Goal: Complete application form

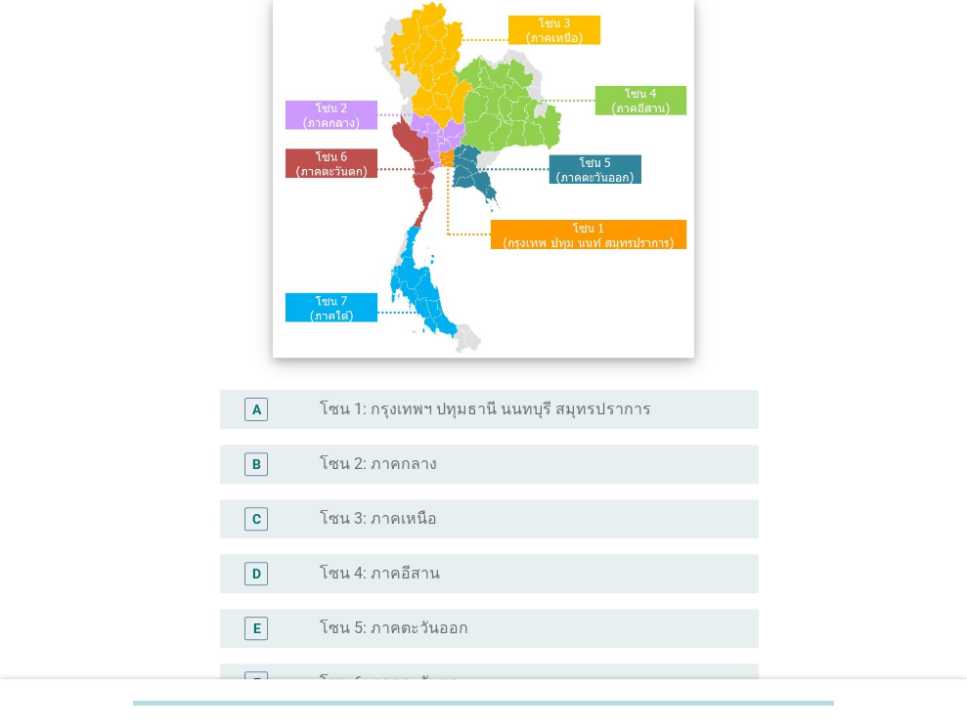
scroll to position [196, 0]
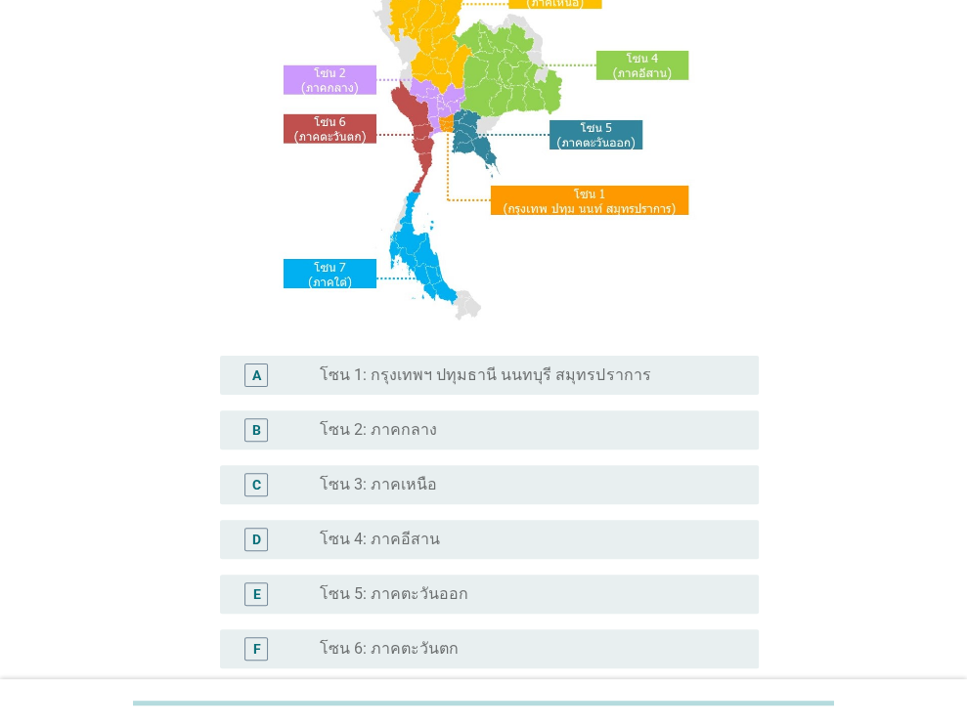
click at [441, 377] on label "โซน 1: กรุงเทพฯ ปทุมธานี นนทบุรี สมุทรปราการ" at bounding box center [485, 376] width 331 height 20
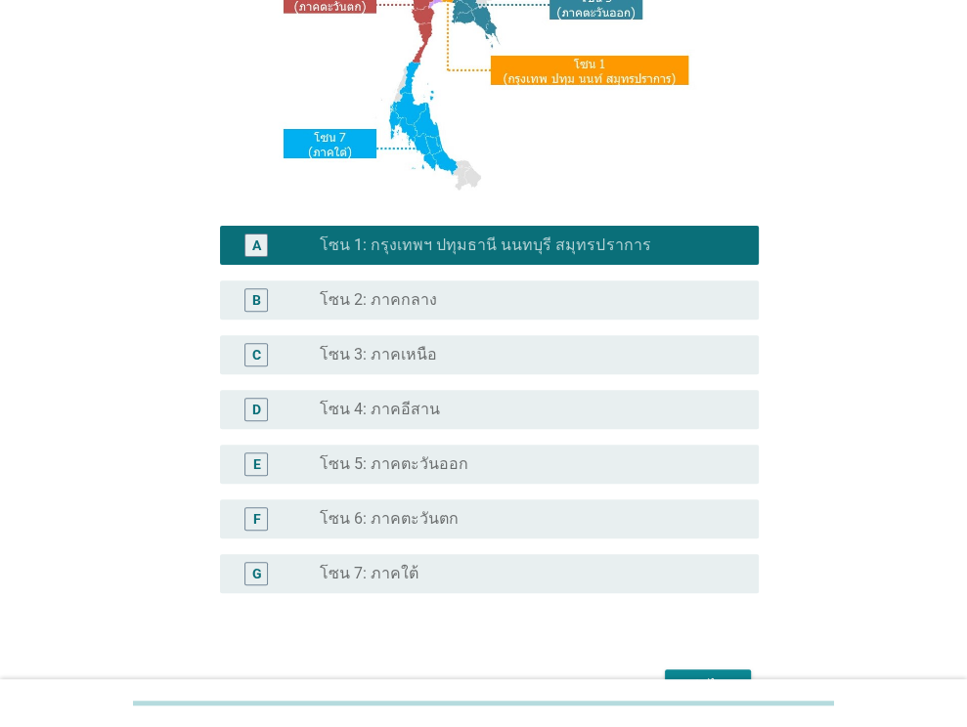
scroll to position [443, 0]
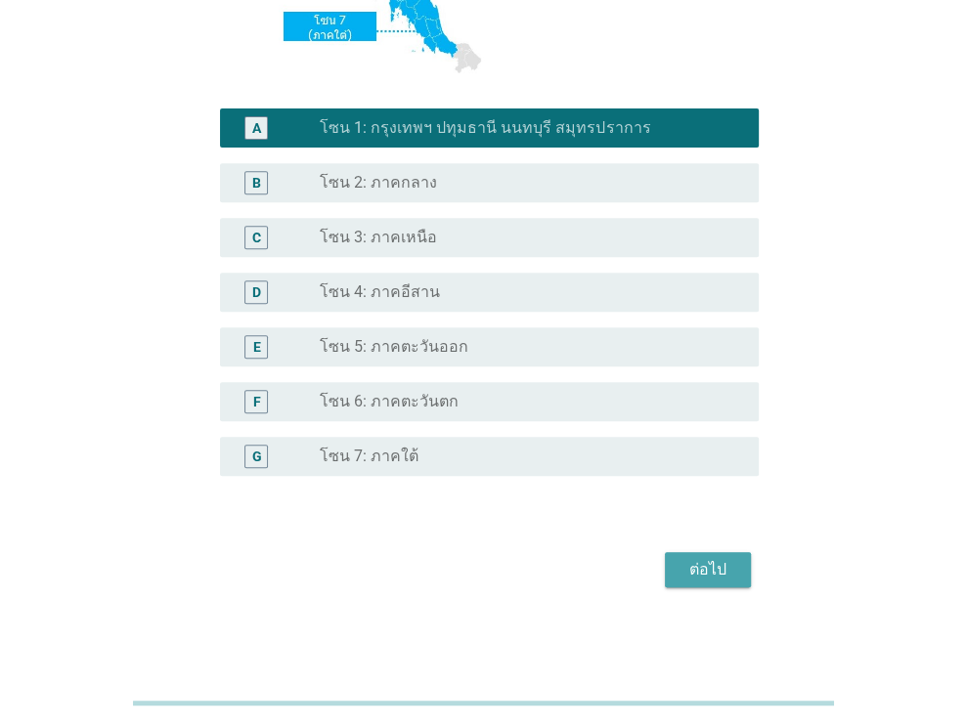
click at [717, 570] on div "ต่อไป" at bounding box center [708, 569] width 55 height 23
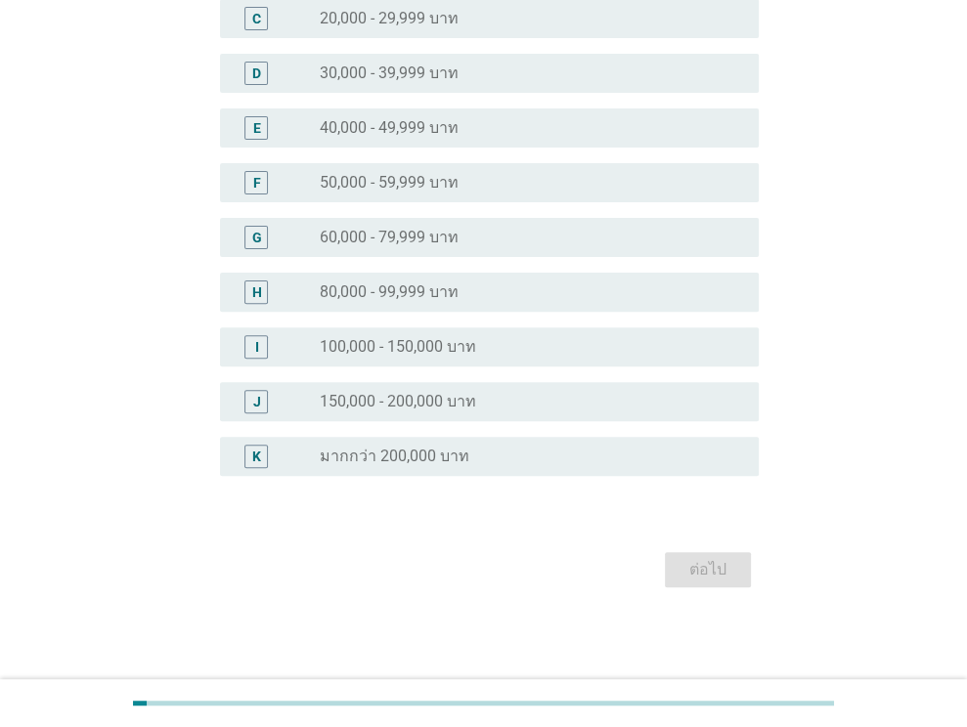
scroll to position [0, 0]
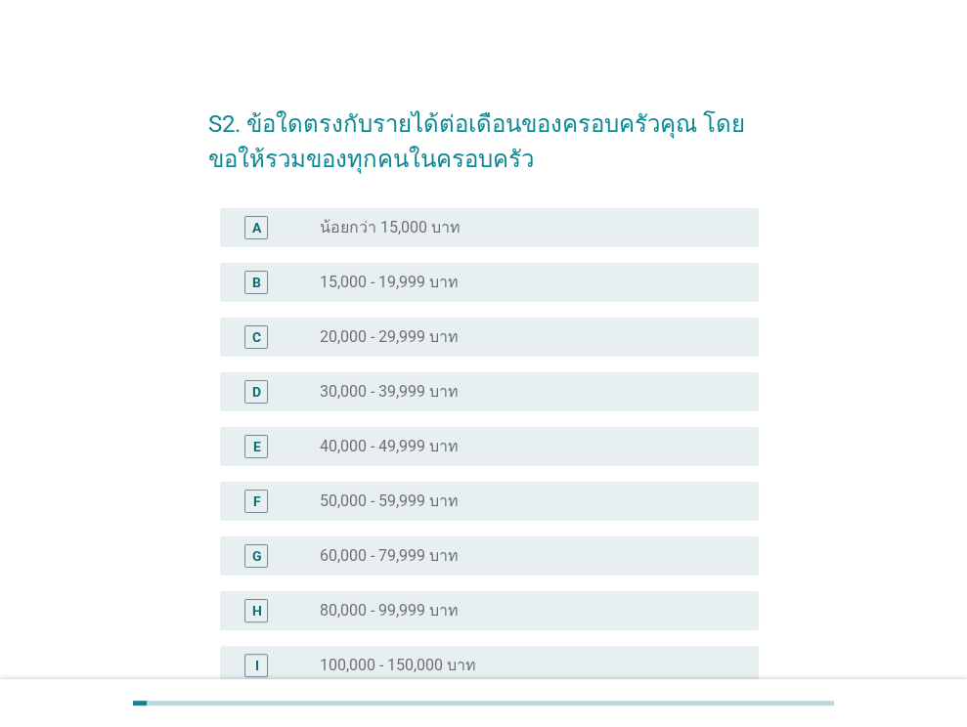
click at [418, 449] on label "40,000 - 49,999 บาท" at bounding box center [389, 447] width 139 height 20
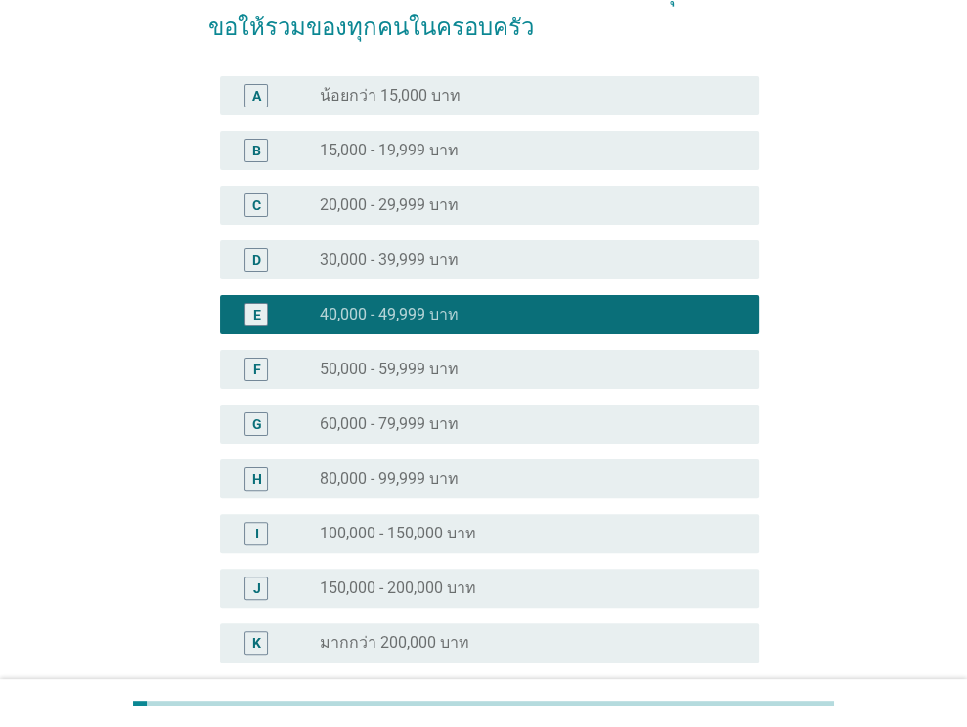
scroll to position [319, 0]
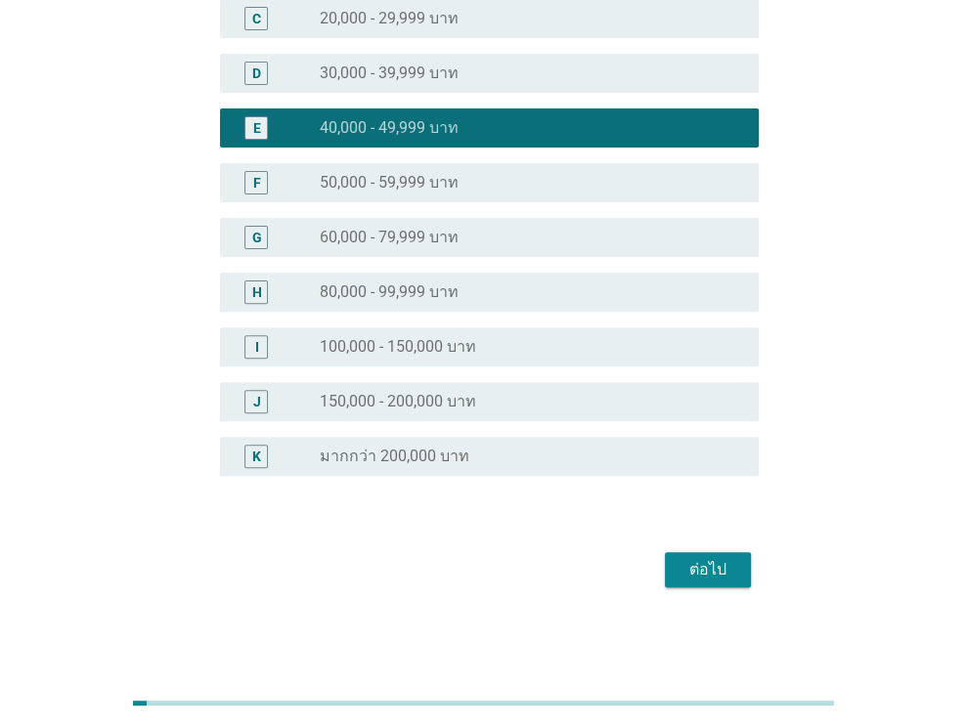
click at [692, 564] on div "ต่อไป" at bounding box center [708, 569] width 55 height 23
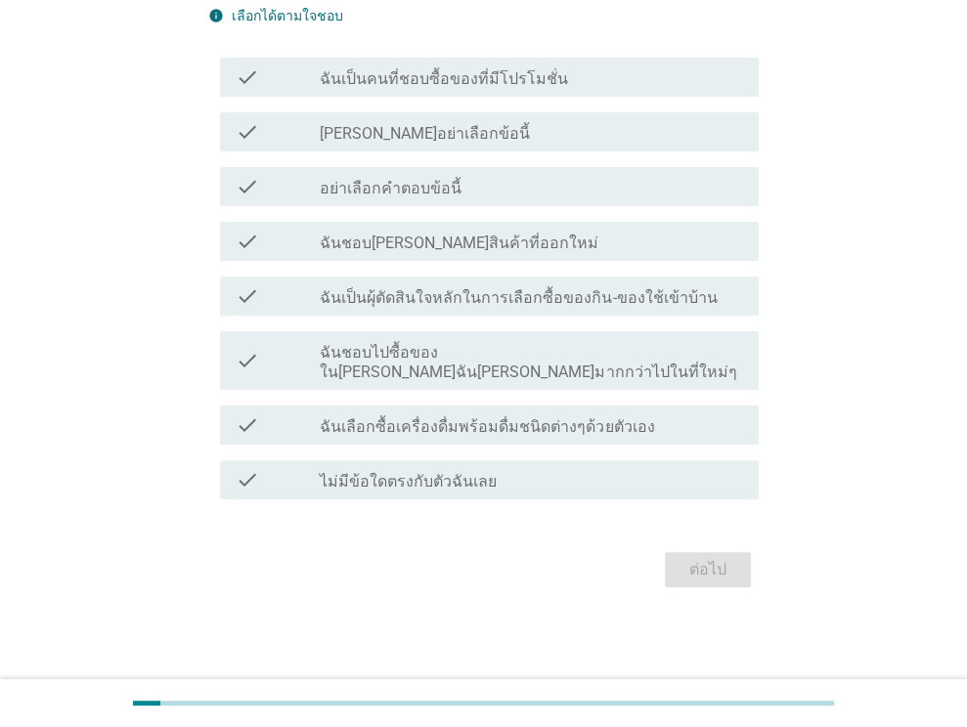
scroll to position [0, 0]
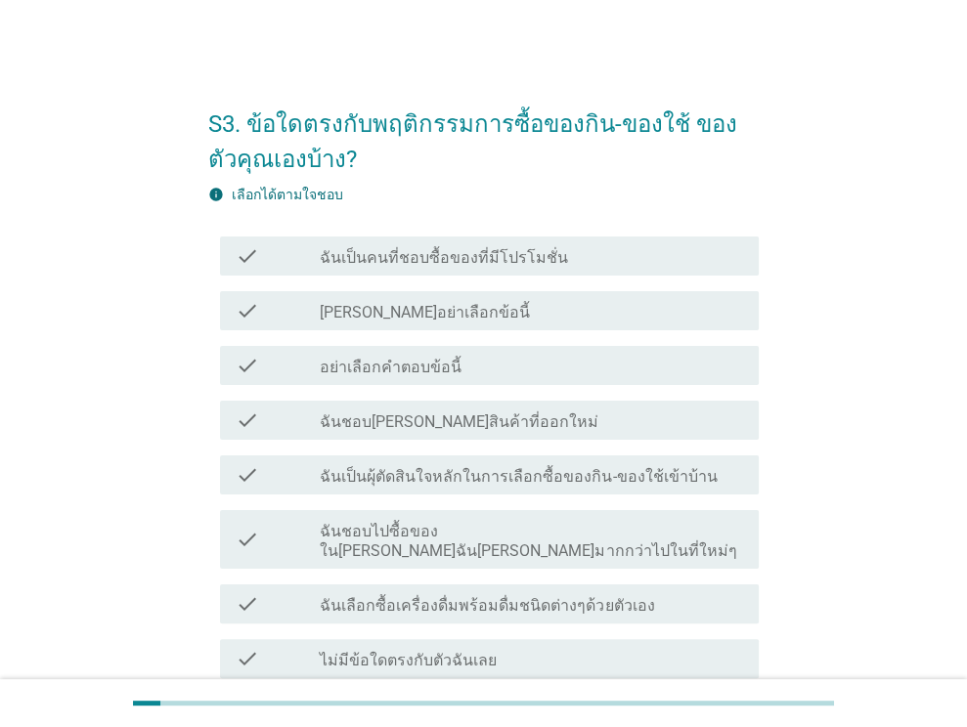
click at [551, 260] on label "ฉันเป็นคนที่ชอบซื้อของที่มีโปรโมชั่น" at bounding box center [444, 258] width 248 height 20
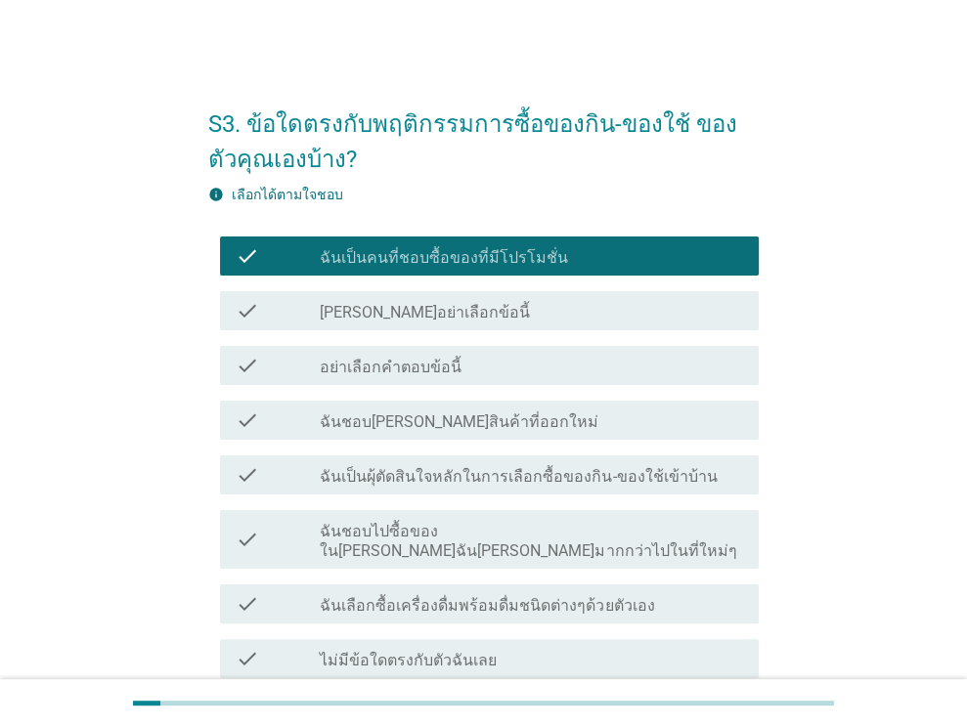
click at [468, 413] on label "ฉันชอบลองสินค้าที่ออกใหม่" at bounding box center [459, 423] width 279 height 20
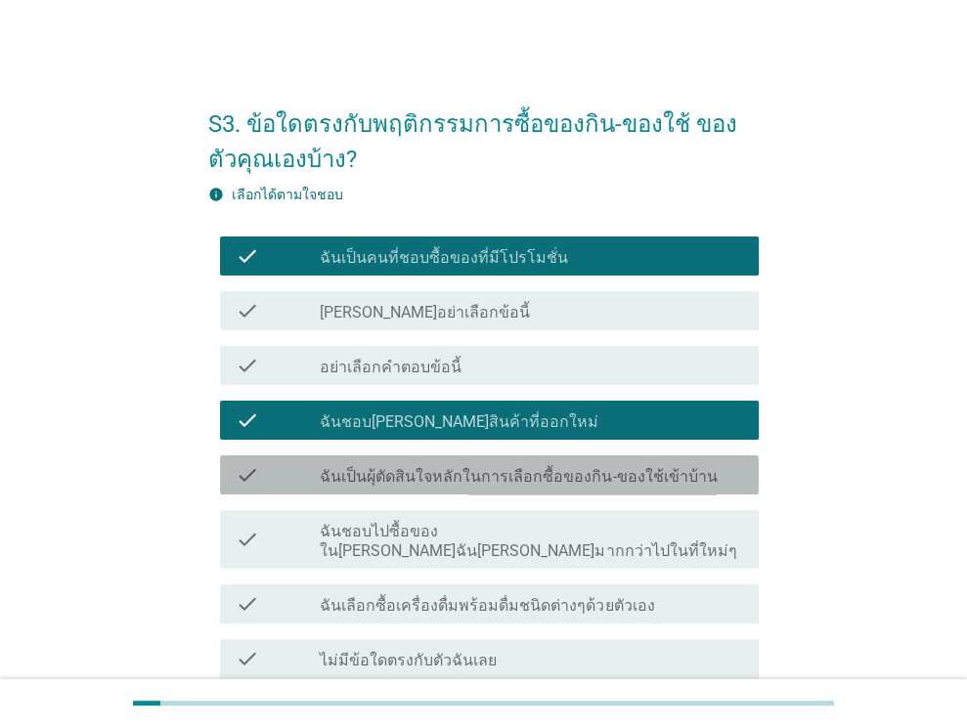
click at [492, 474] on label "ฉันเป็นผุ้ตัดสินใจหลักในการเลือกซื้อของกิน-ของใช้เข้าบ้าน" at bounding box center [518, 477] width 397 height 20
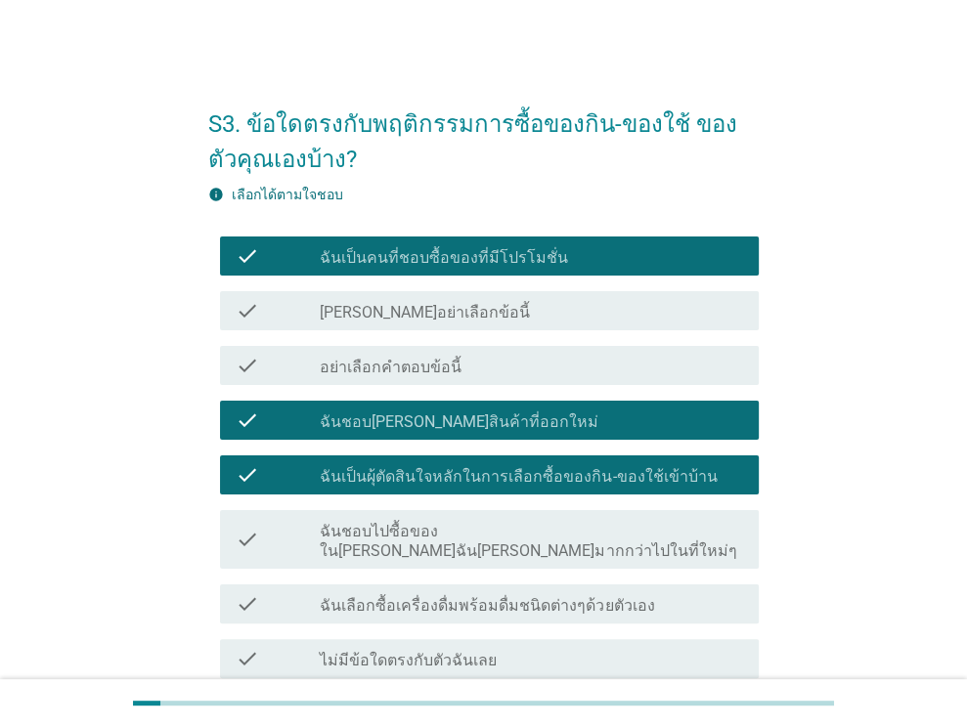
click at [477, 537] on label "ฉันชอบไปซื้อของในที่ที่ฉันคุ้นเคยมากกว่าไปในที่ใหม่ๆ" at bounding box center [531, 541] width 423 height 39
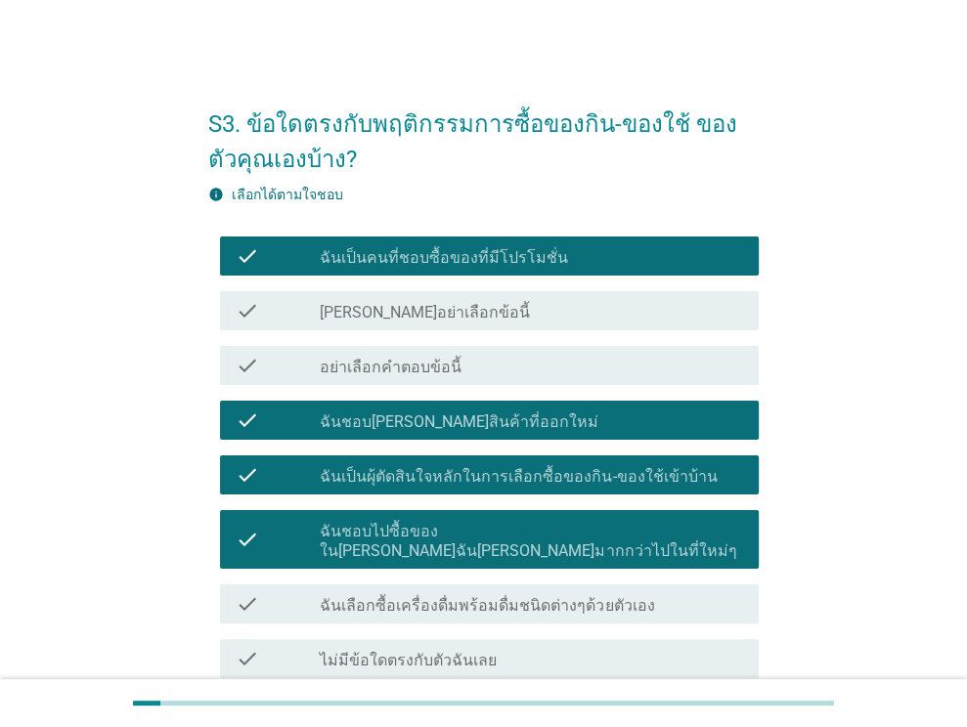
click at [478, 596] on label "ฉันเลือกซื้อเครื่องดื่มพร้อมดื่มชนิดต่างๆด้วยตัวเอง" at bounding box center [487, 606] width 334 height 20
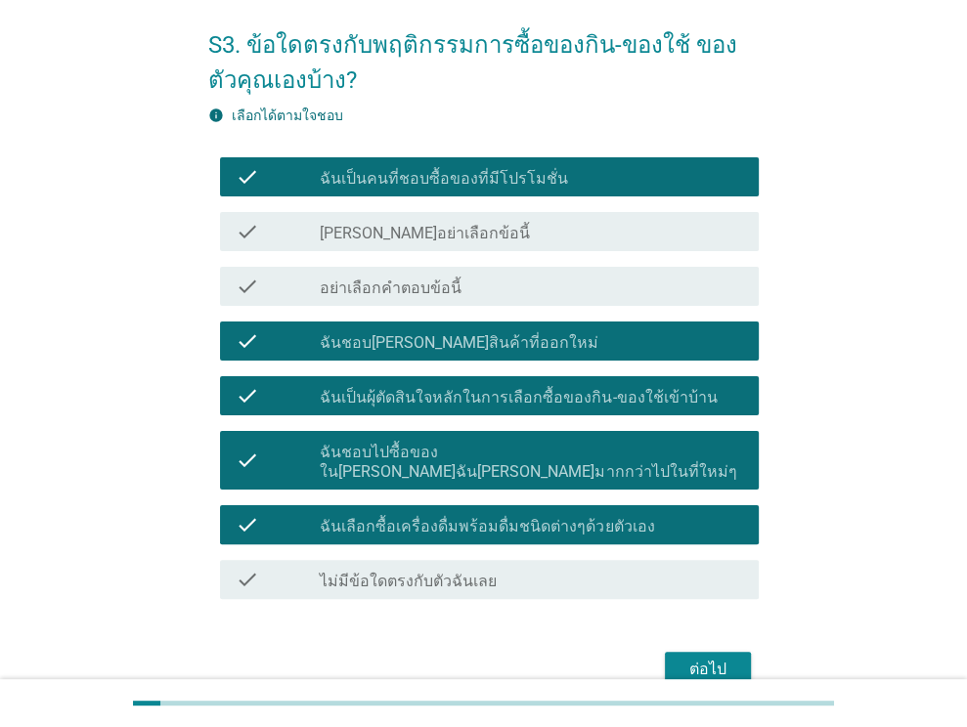
scroll to position [159, 0]
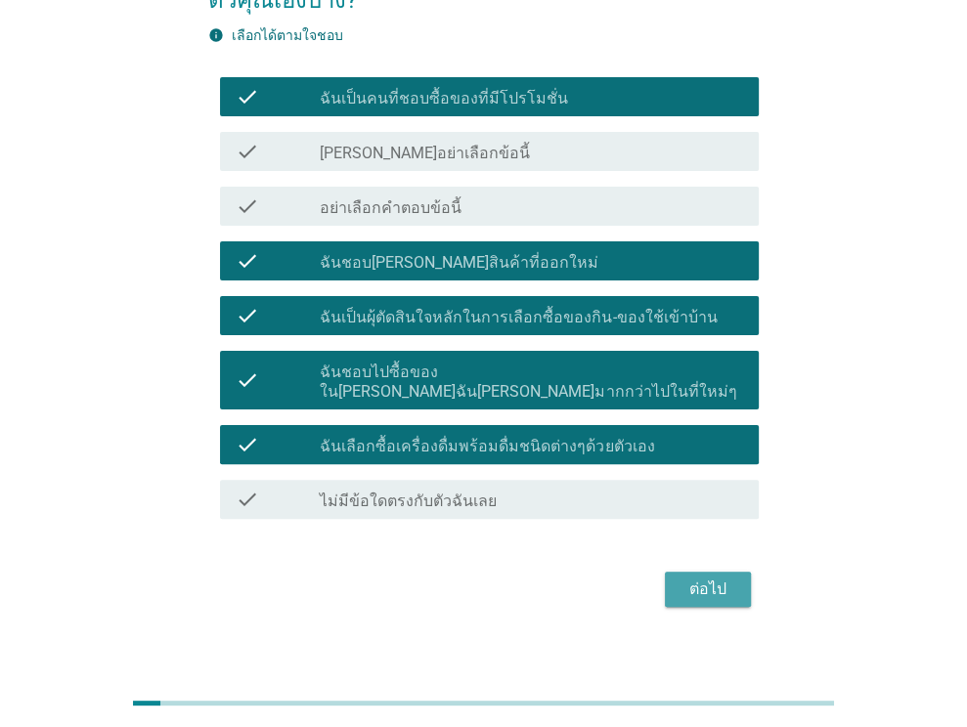
click at [702, 578] on div "ต่อไป" at bounding box center [708, 589] width 55 height 23
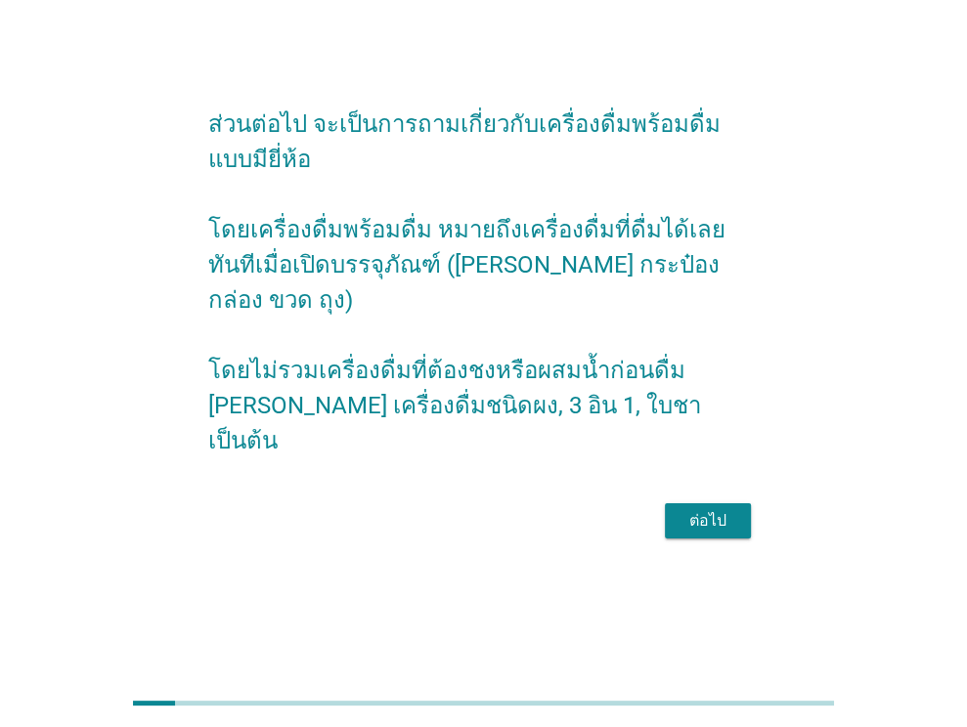
scroll to position [0, 0]
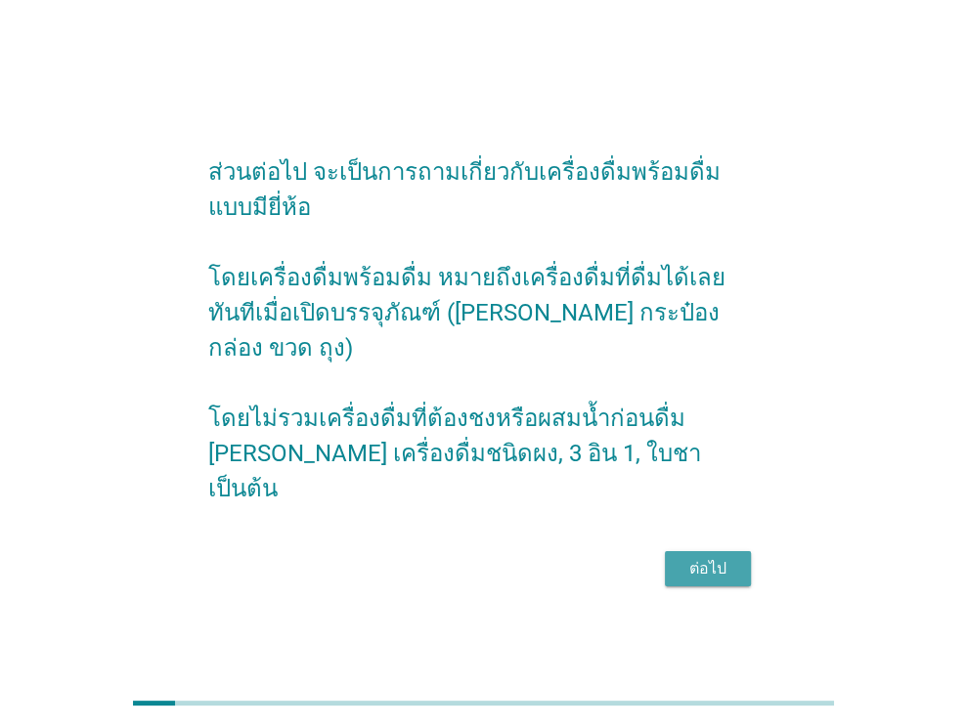
click at [696, 557] on div "ต่อไป" at bounding box center [708, 568] width 55 height 23
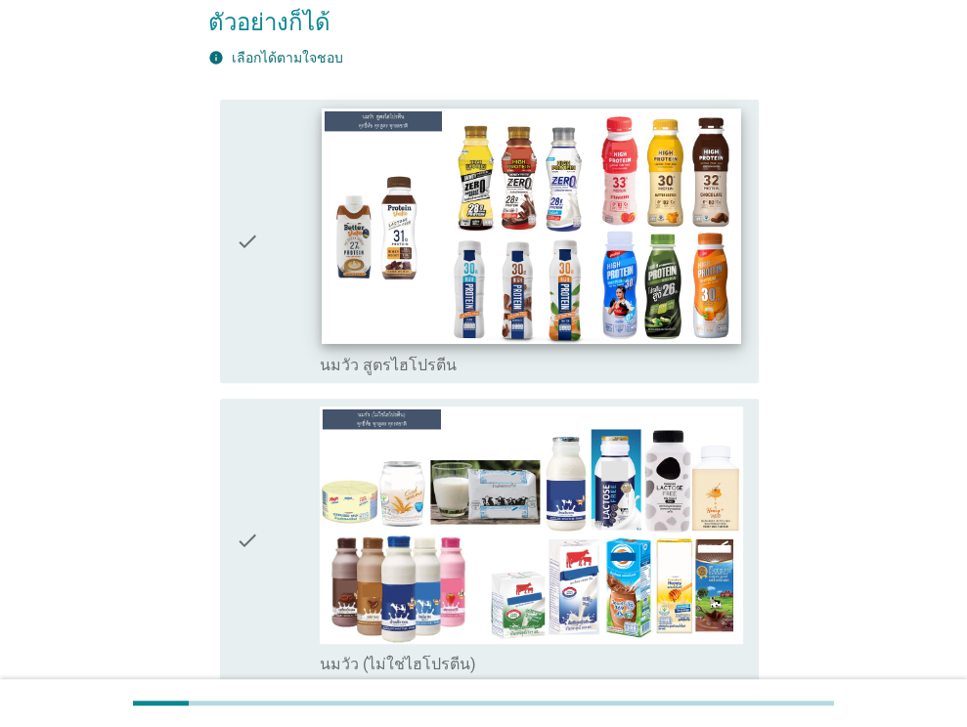
scroll to position [391, 0]
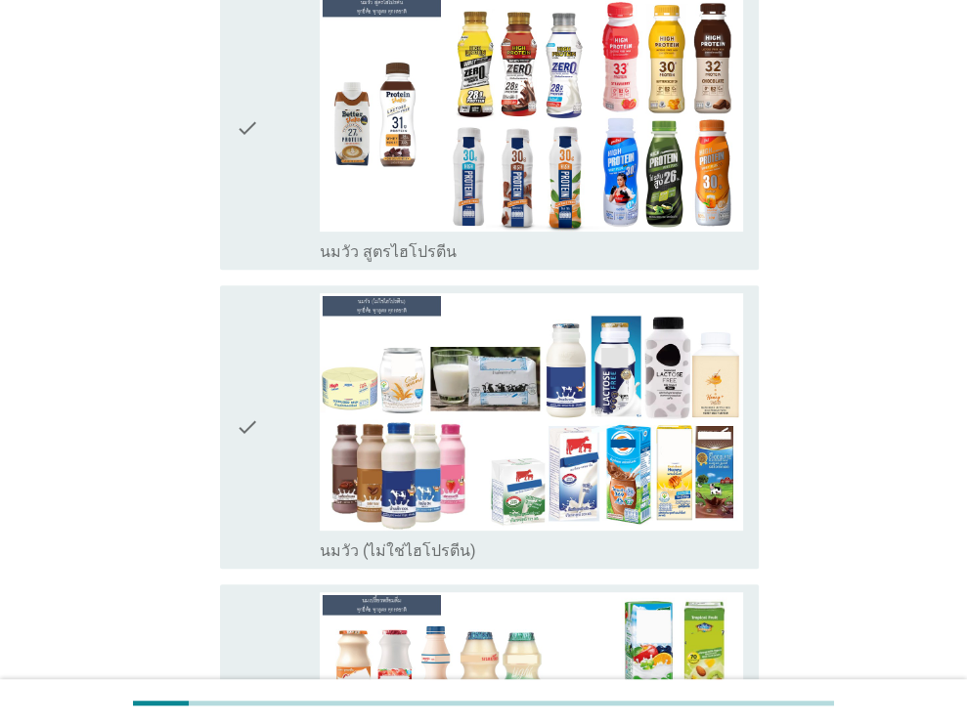
click at [264, 428] on div "check" at bounding box center [278, 427] width 85 height 268
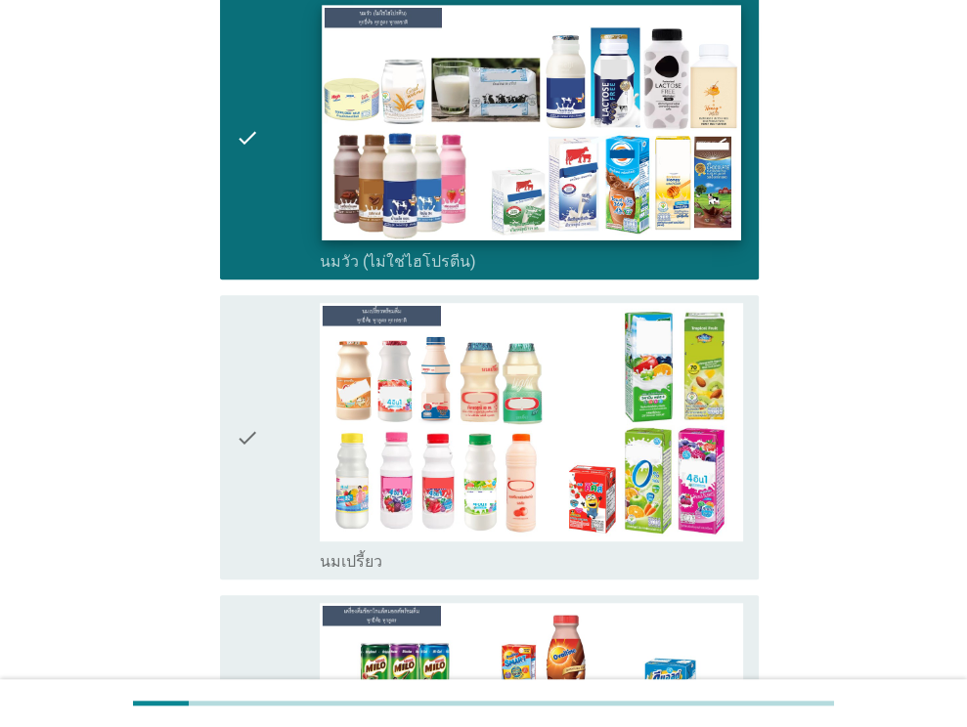
scroll to position [684, 0]
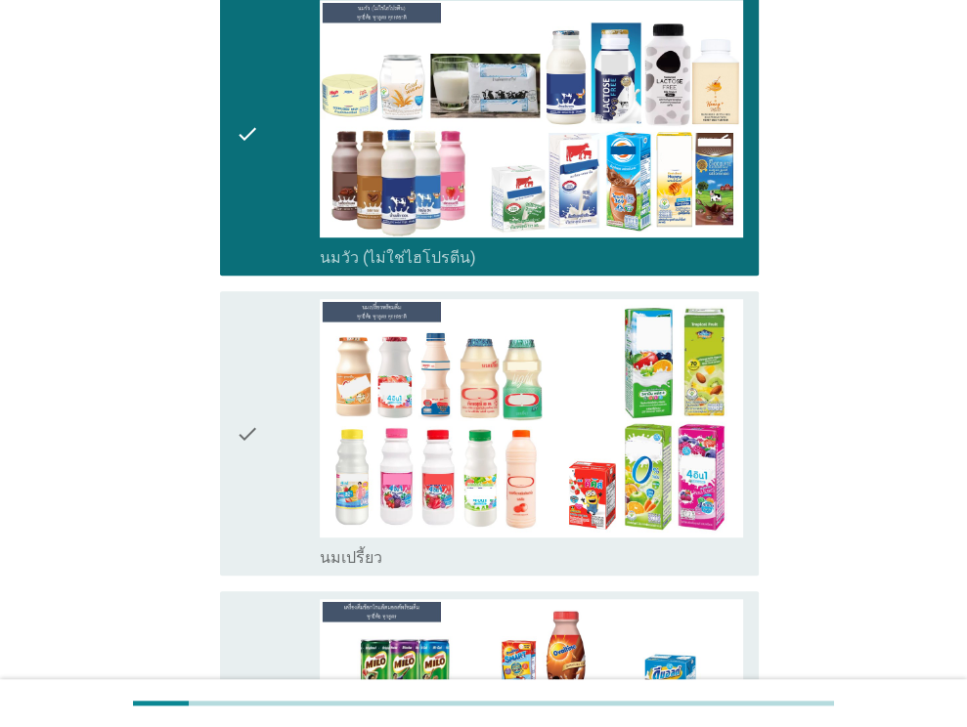
click at [270, 394] on div "check" at bounding box center [278, 433] width 85 height 268
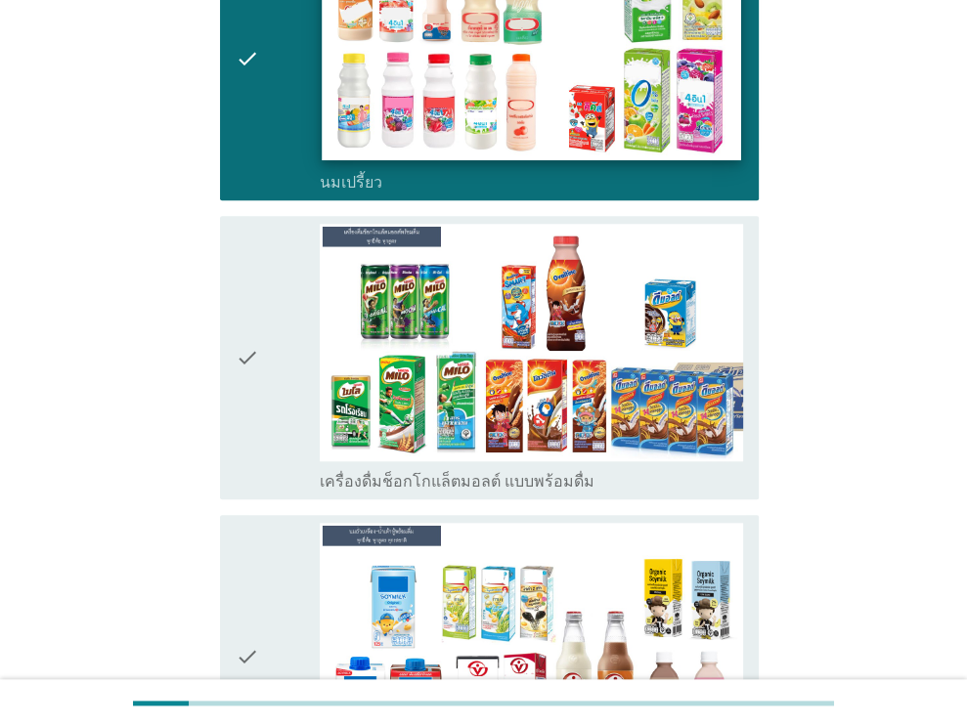
scroll to position [1173, 0]
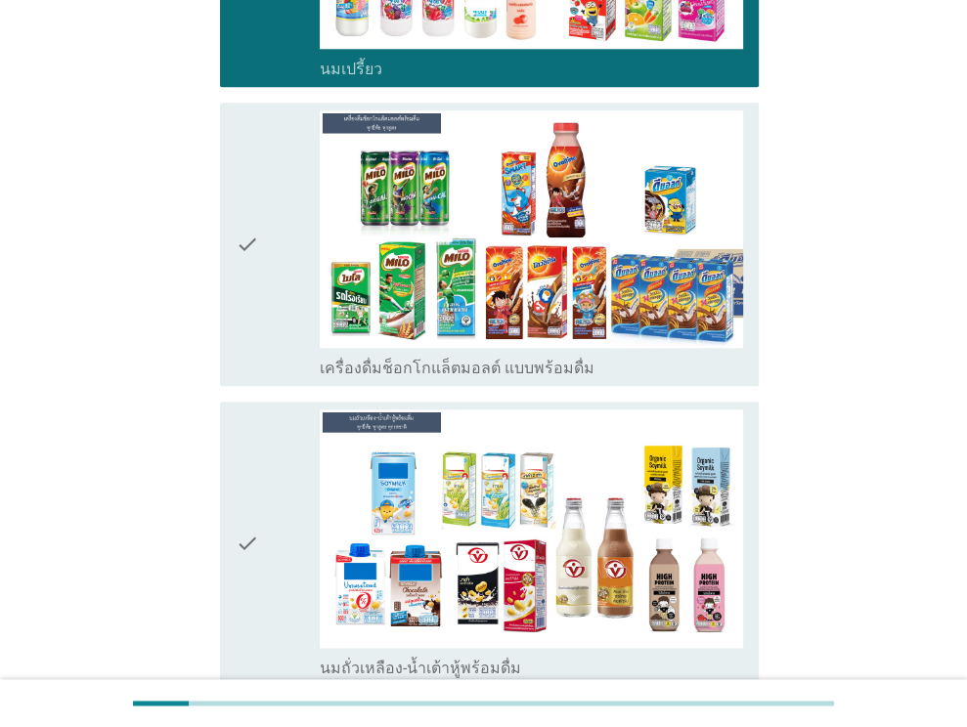
click at [254, 206] on icon "check" at bounding box center [247, 244] width 23 height 268
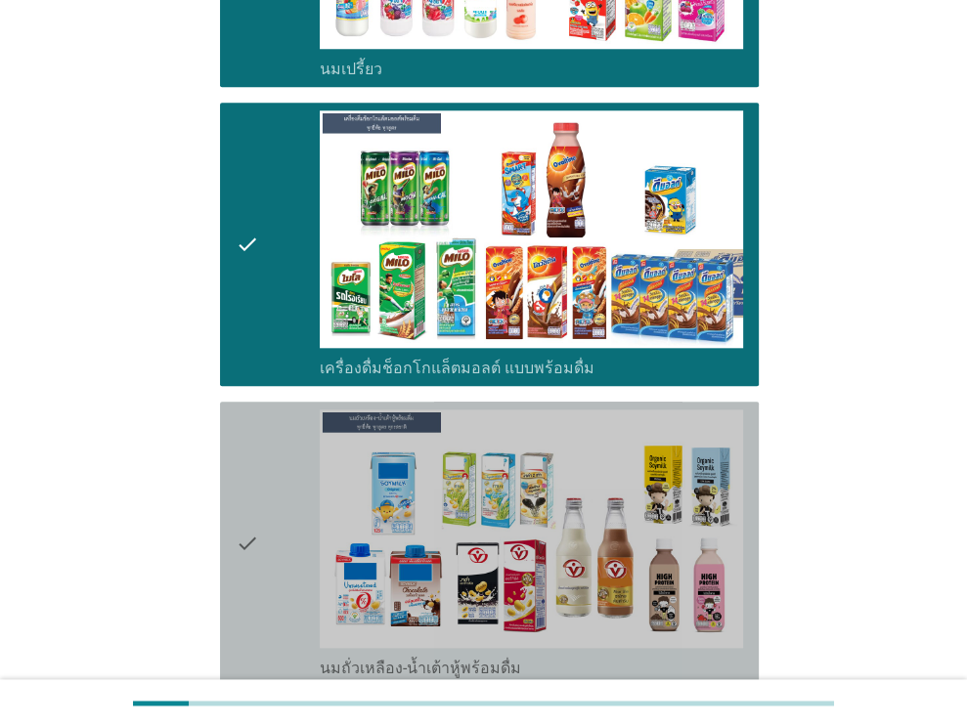
click at [242, 492] on icon "check" at bounding box center [247, 544] width 23 height 268
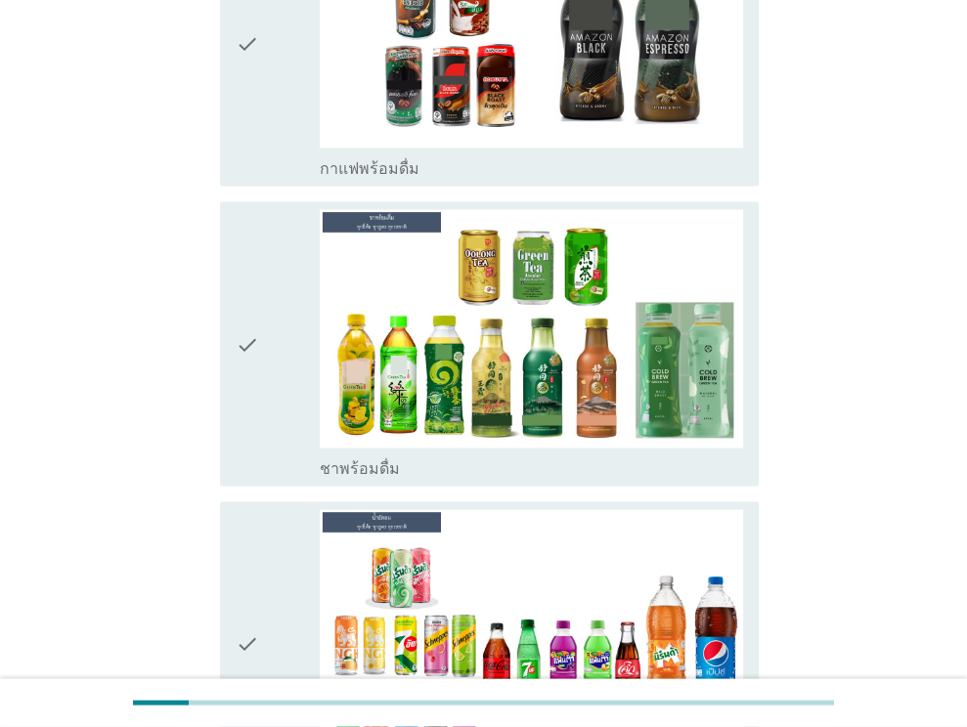
scroll to position [2347, 0]
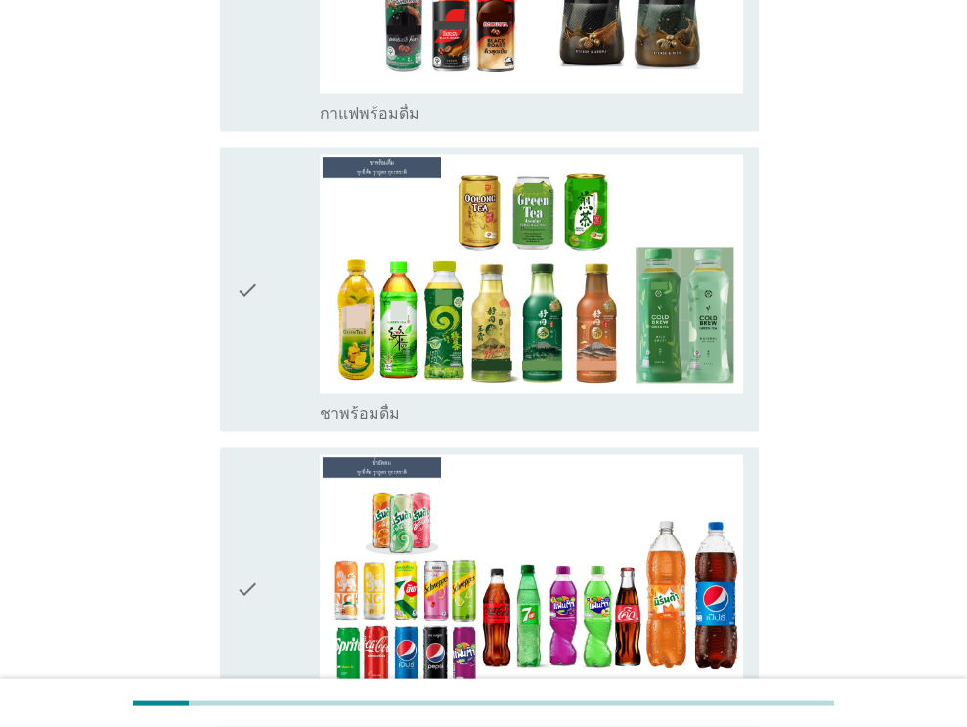
click at [278, 260] on div "check" at bounding box center [278, 288] width 85 height 268
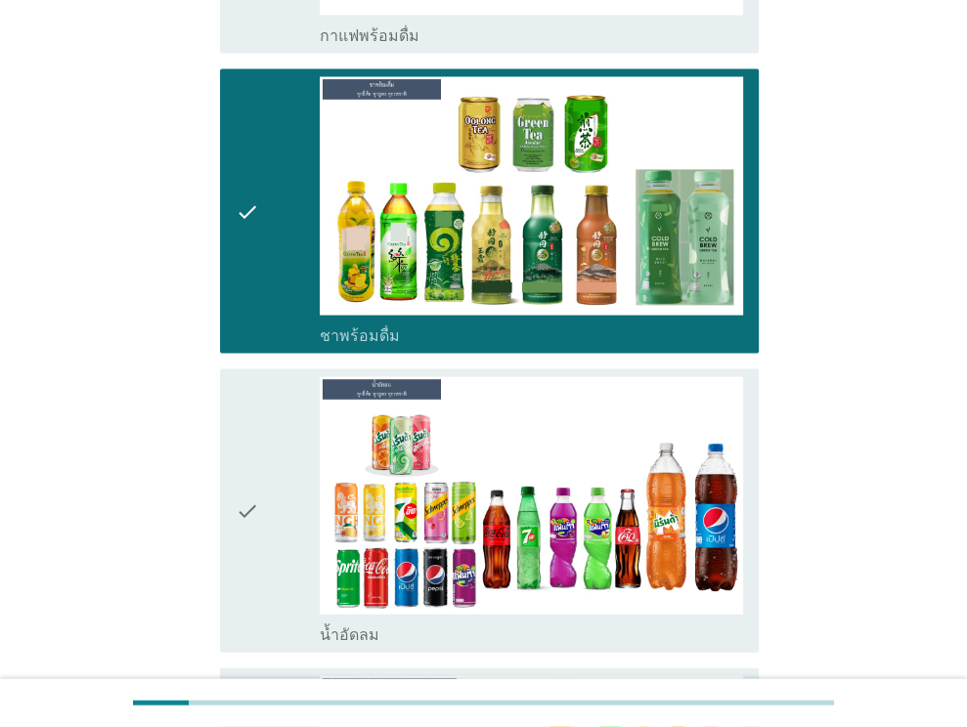
scroll to position [2542, 0]
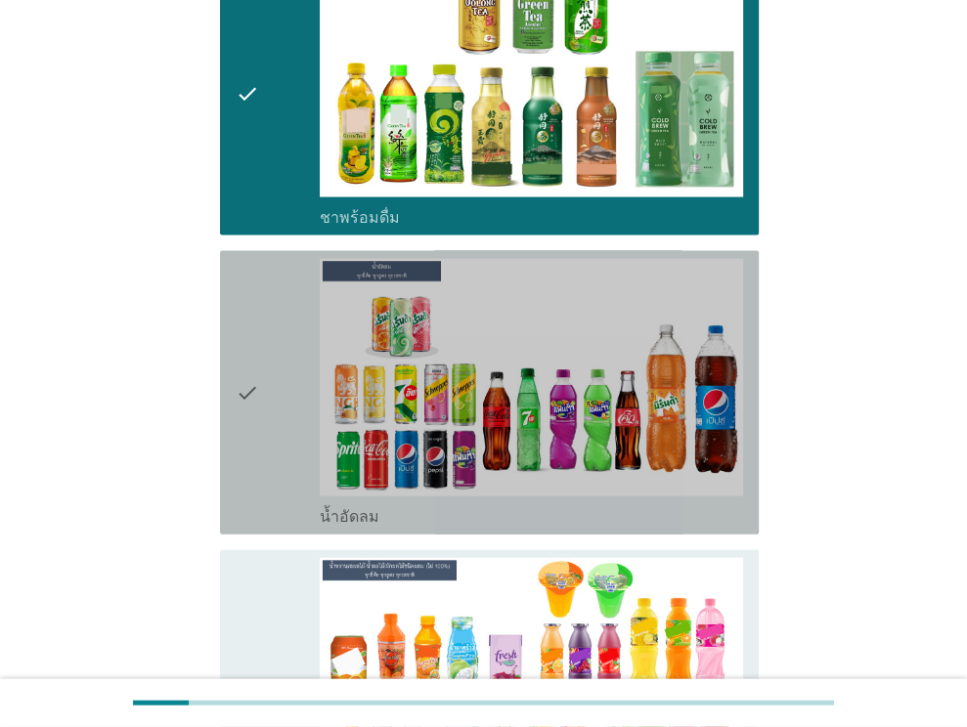
click at [266, 357] on div "check" at bounding box center [278, 393] width 85 height 268
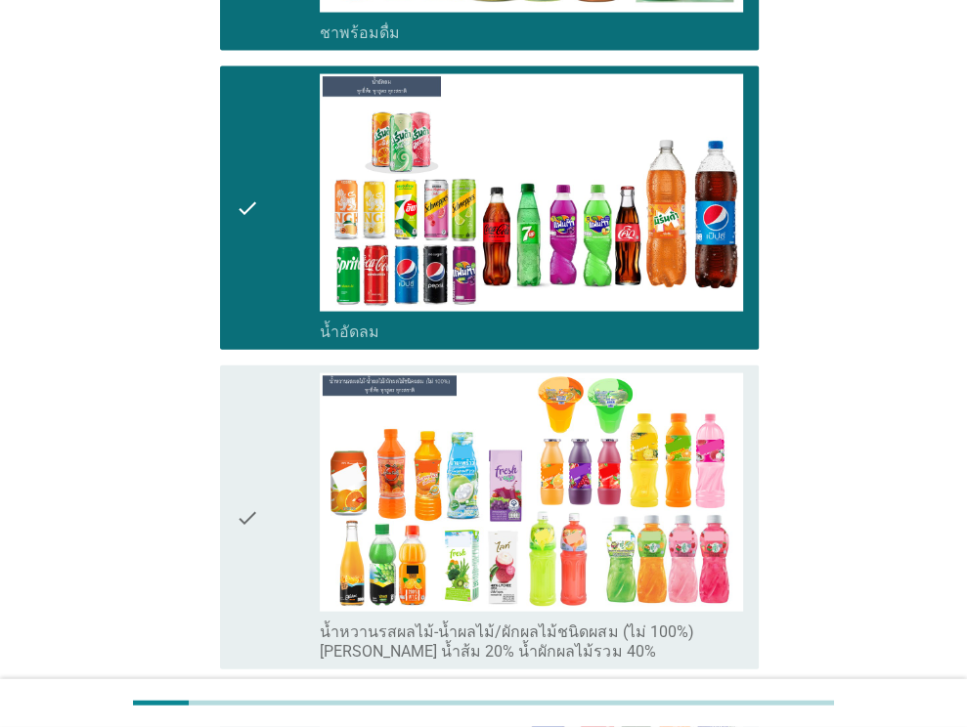
scroll to position [2933, 0]
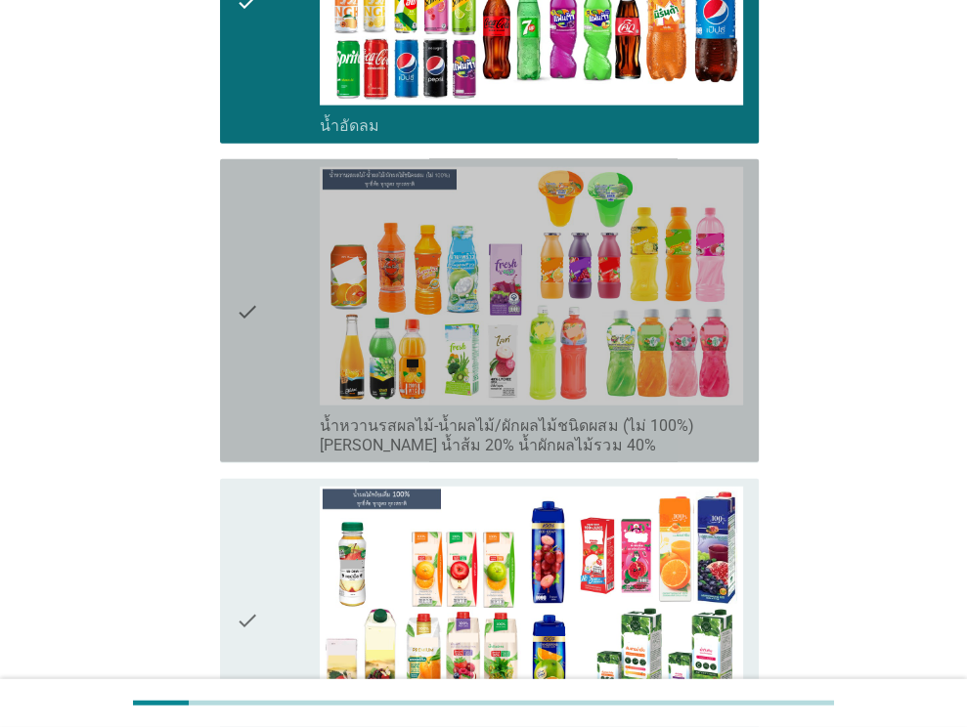
click at [285, 249] on div "check" at bounding box center [278, 310] width 85 height 287
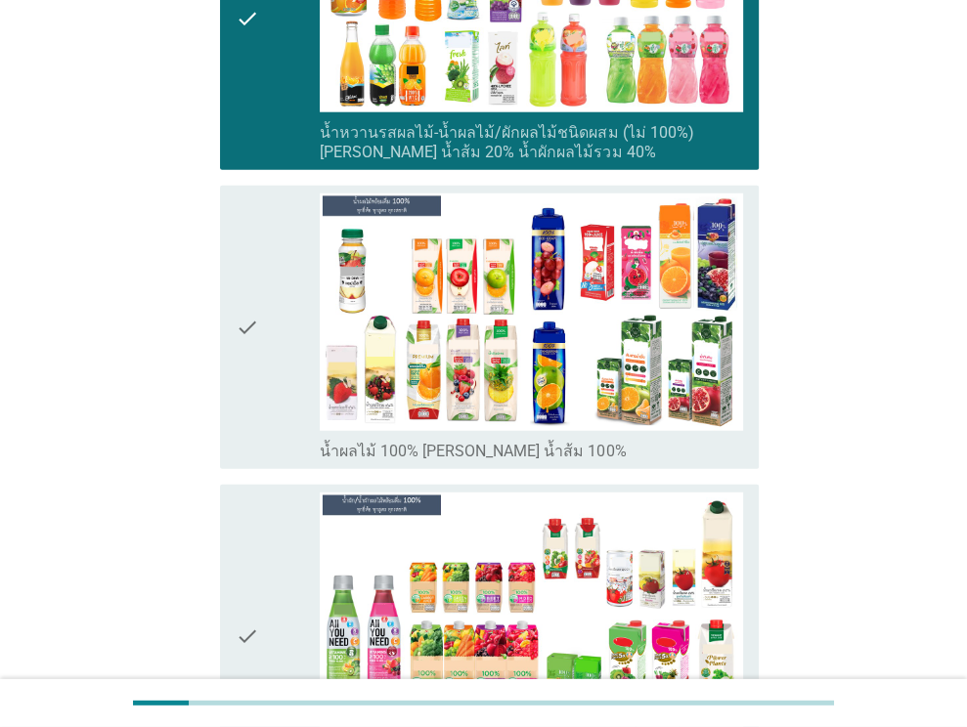
scroll to position [3422, 0]
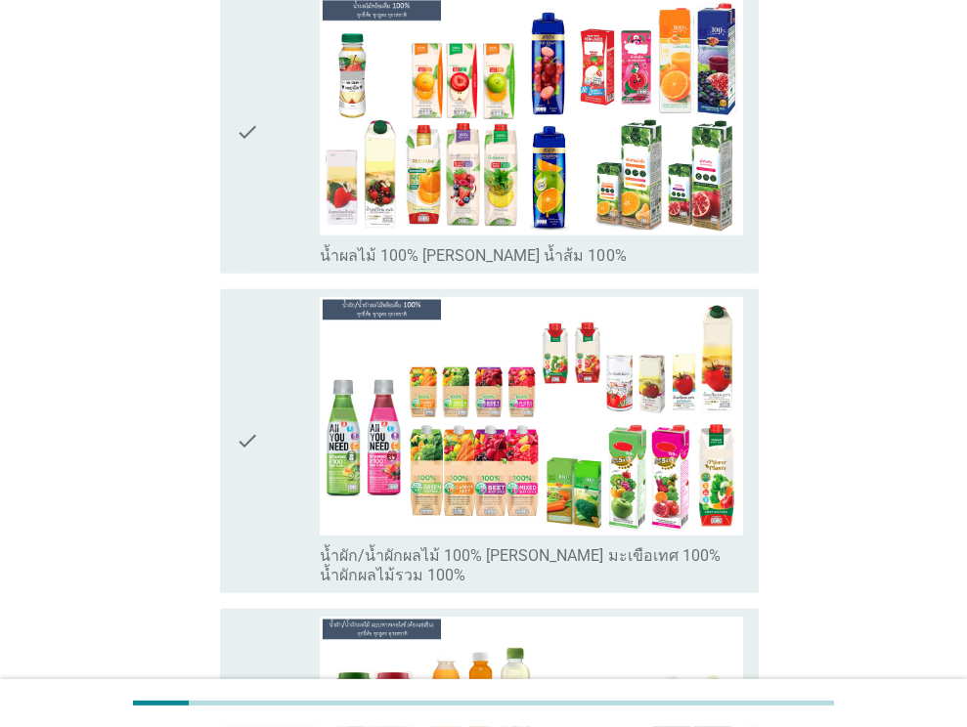
click at [247, 382] on icon "check" at bounding box center [247, 440] width 23 height 287
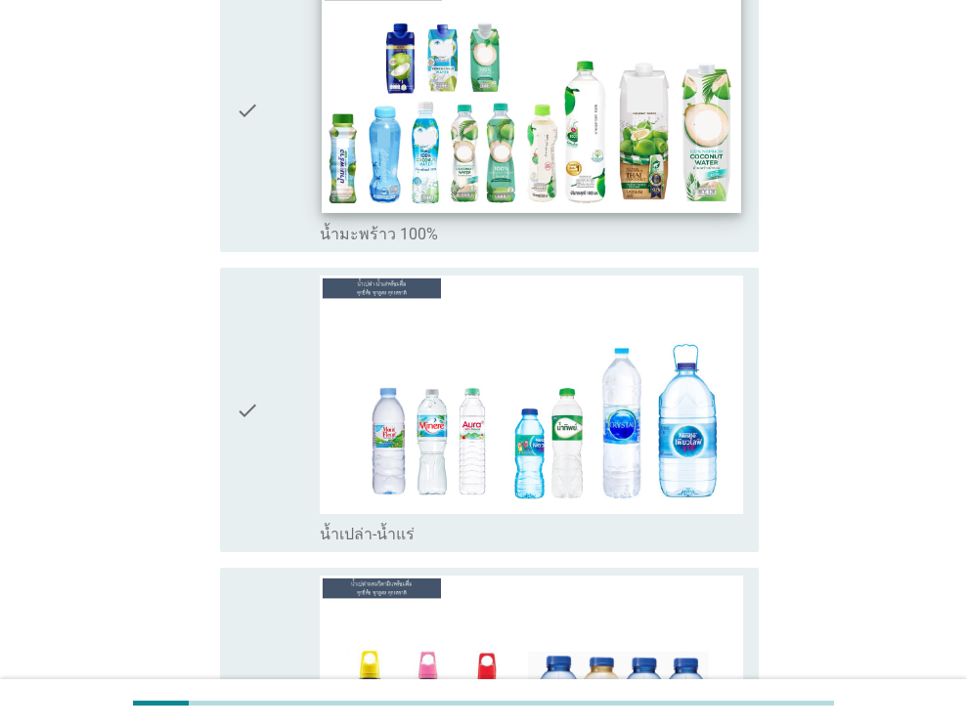
scroll to position [4400, 0]
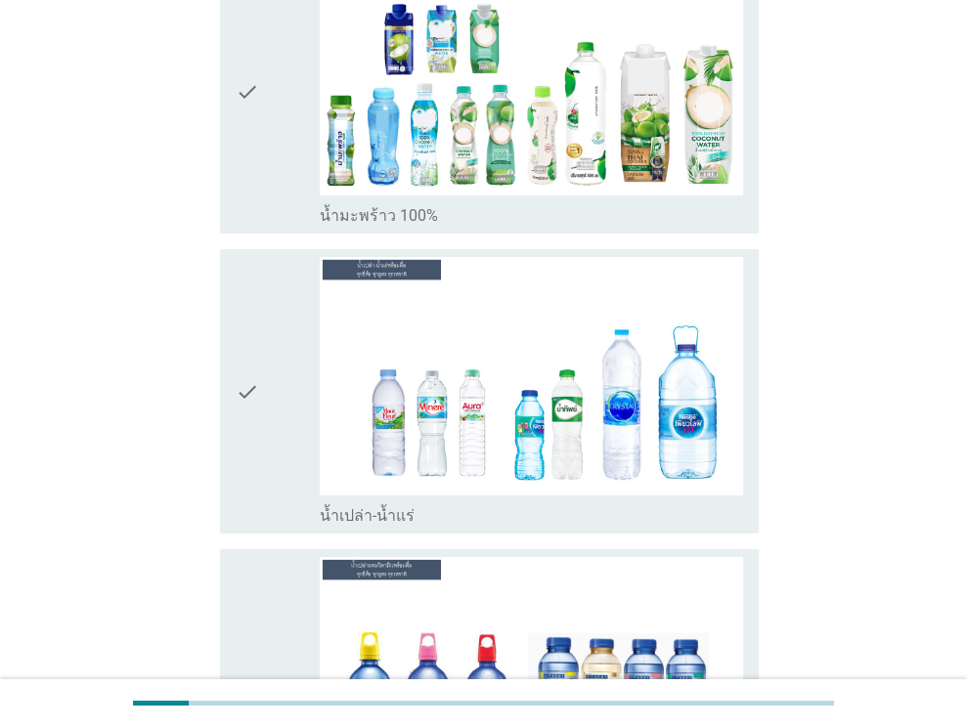
click at [293, 355] on div "check" at bounding box center [278, 391] width 85 height 268
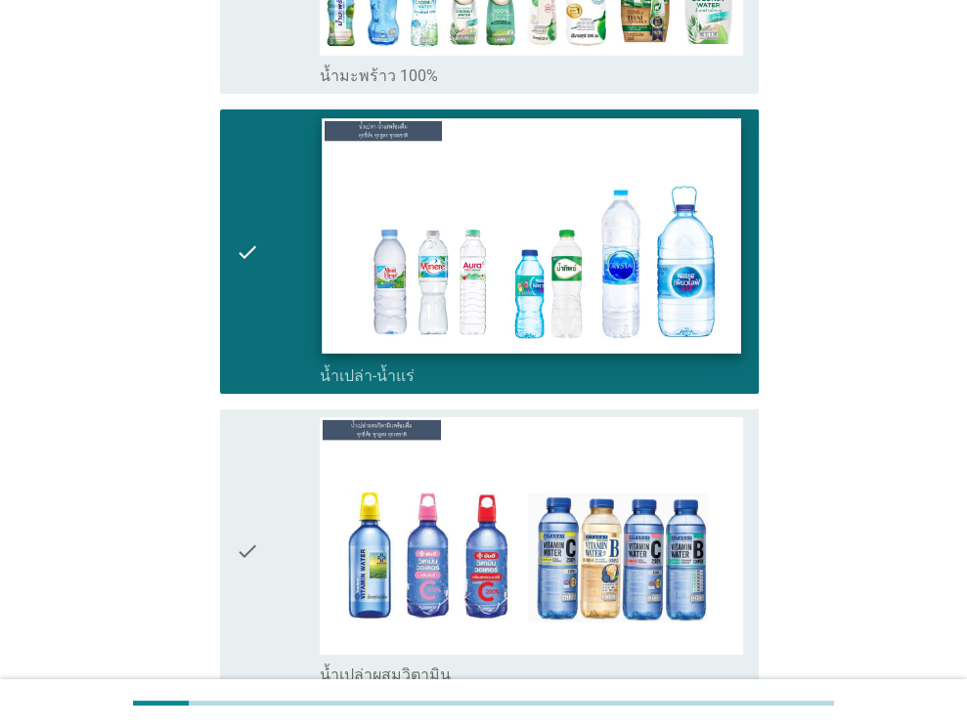
scroll to position [4791, 0]
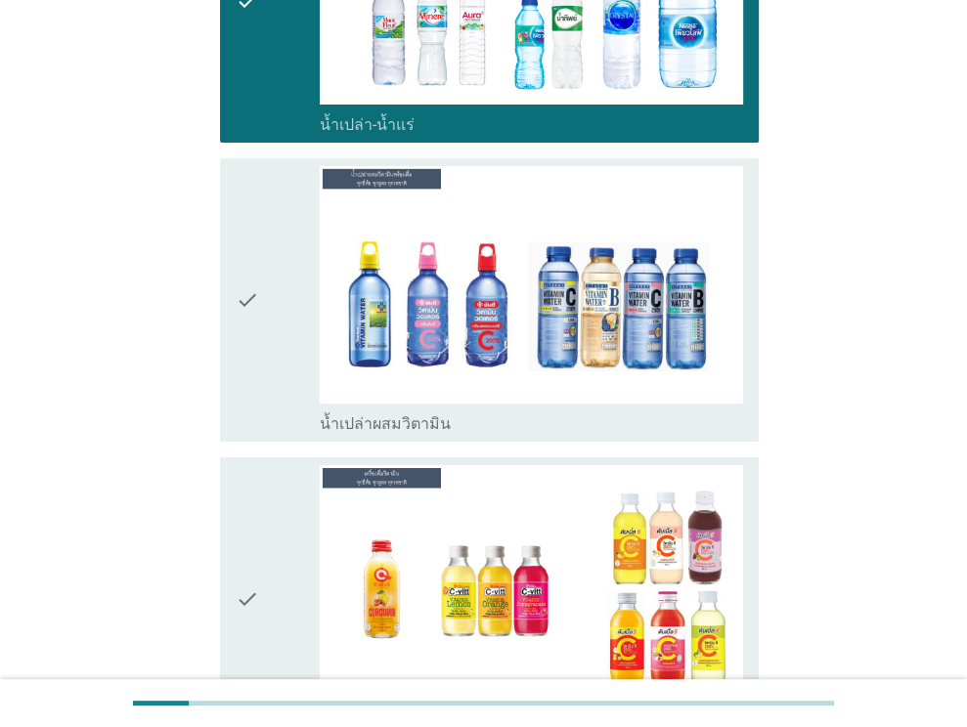
click at [282, 265] on div "check" at bounding box center [278, 300] width 85 height 268
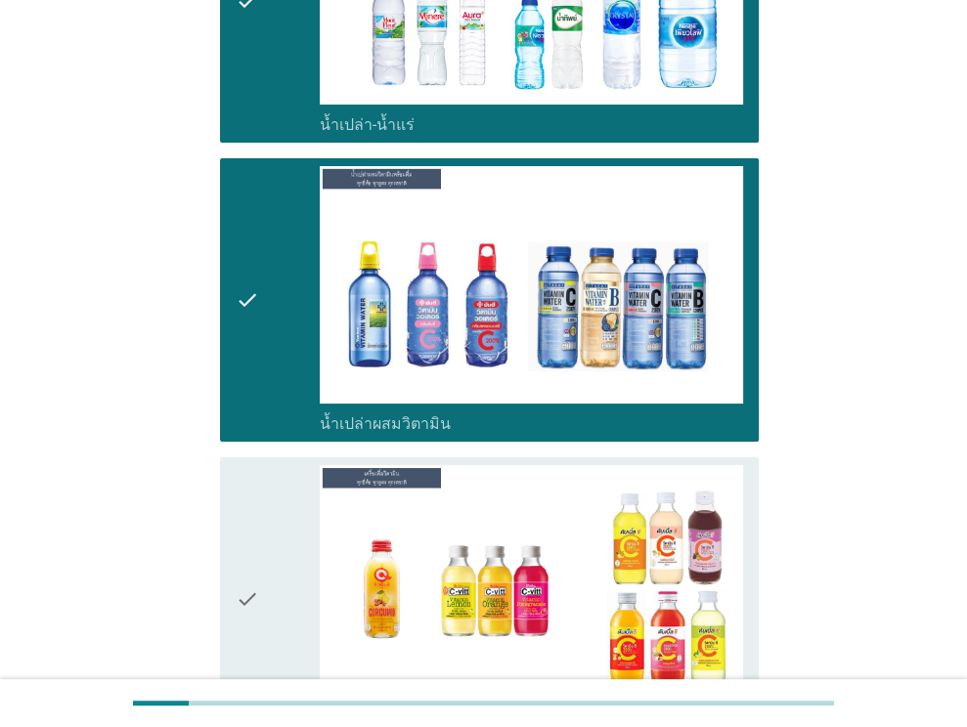
click at [258, 507] on div "check" at bounding box center [278, 599] width 85 height 268
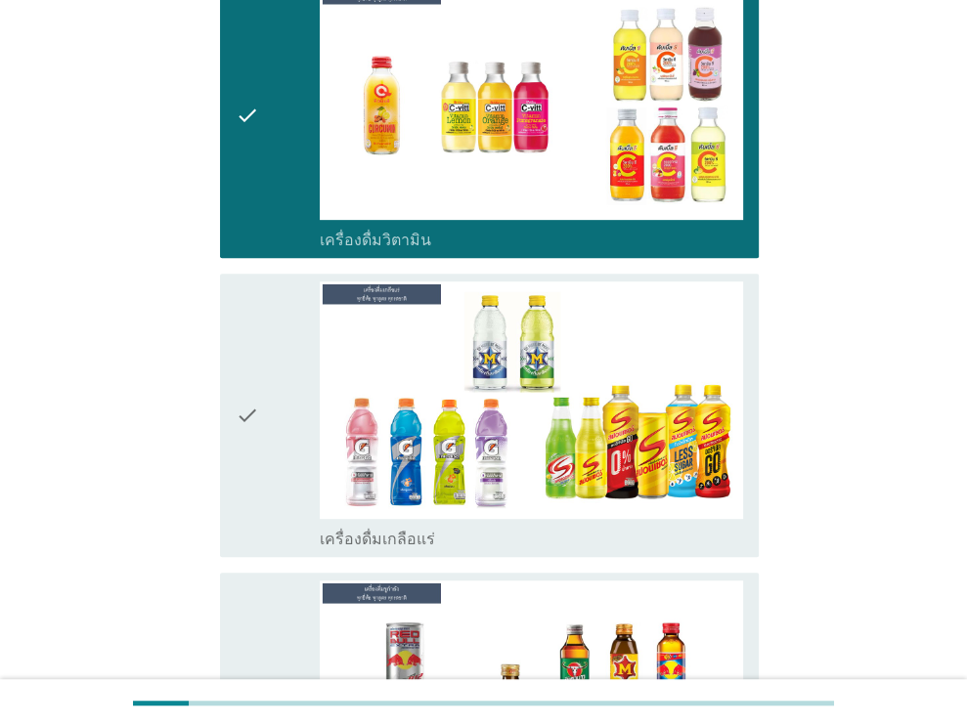
scroll to position [5280, 0]
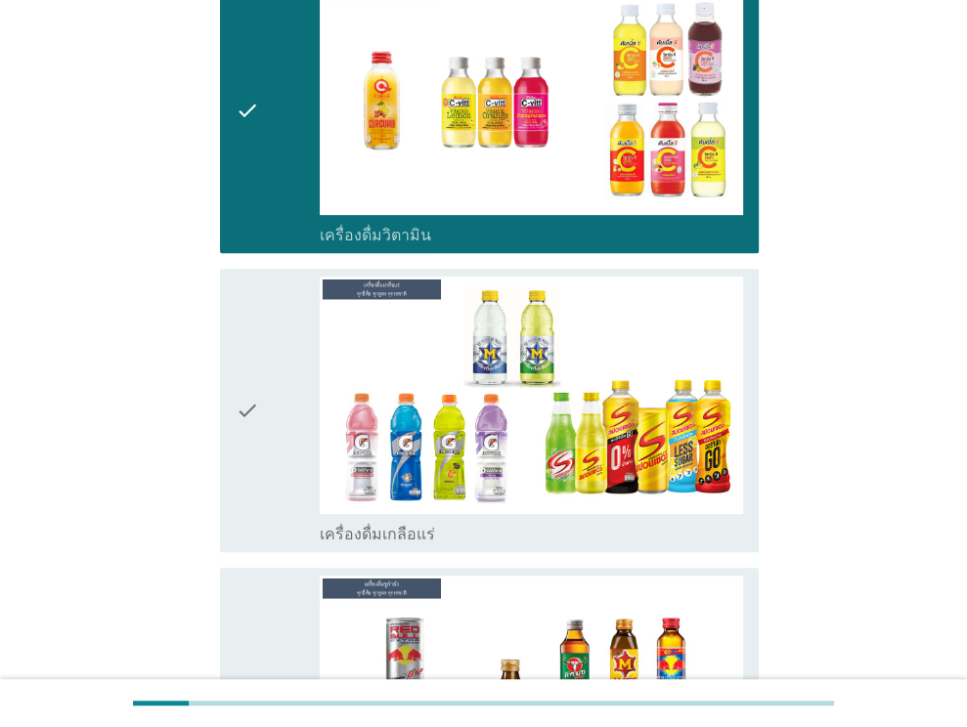
click at [274, 353] on div "check" at bounding box center [278, 411] width 85 height 268
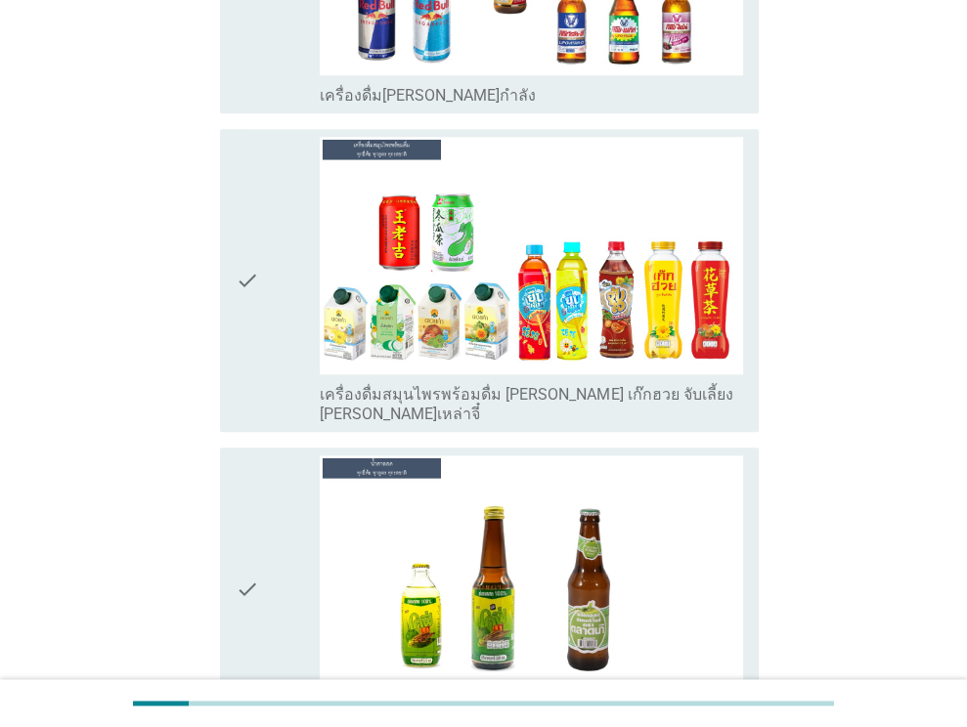
scroll to position [6062, 0]
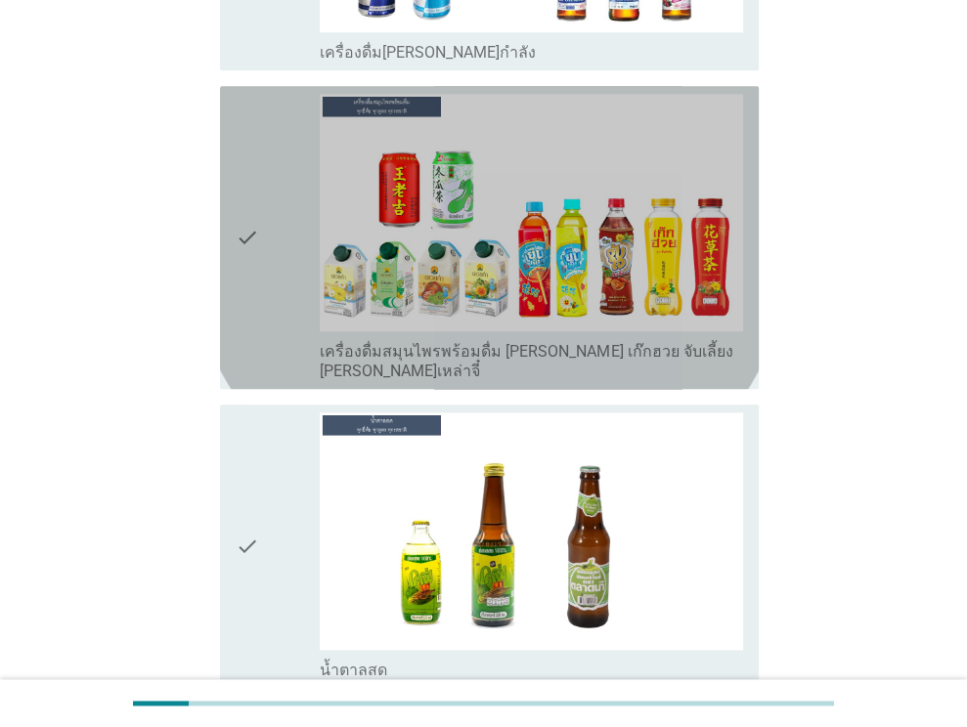
click at [235, 197] on div "check check_box_outline_blank เครื่องดื่มสมุนไพรพร้อมดื่ม เช่น เก๊กฮวย จับเลี้ย…" at bounding box center [489, 237] width 539 height 303
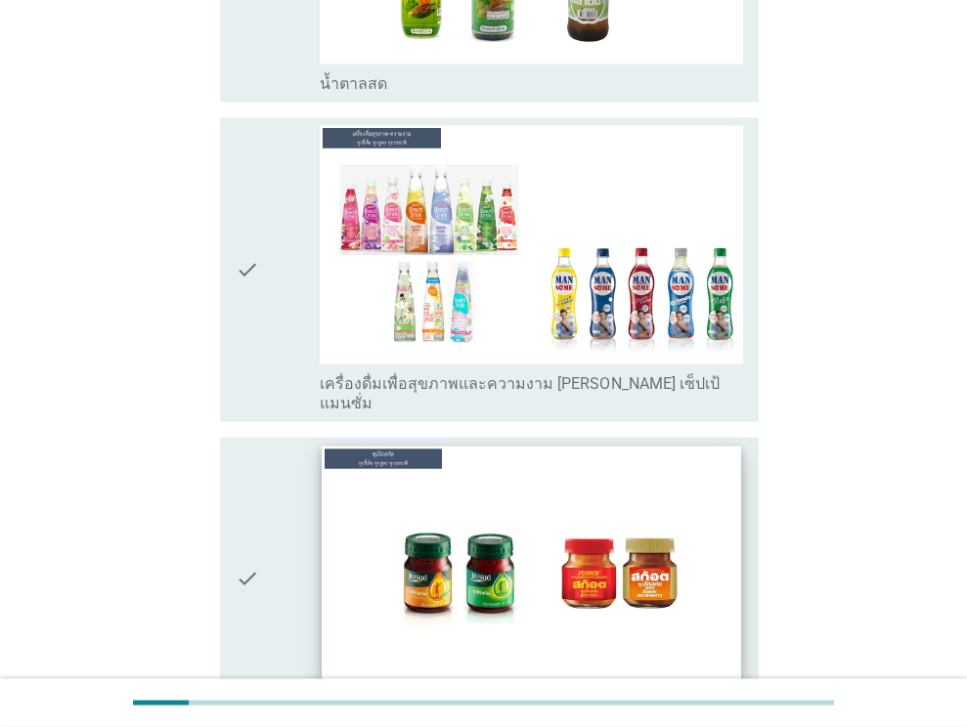
scroll to position [6943, 0]
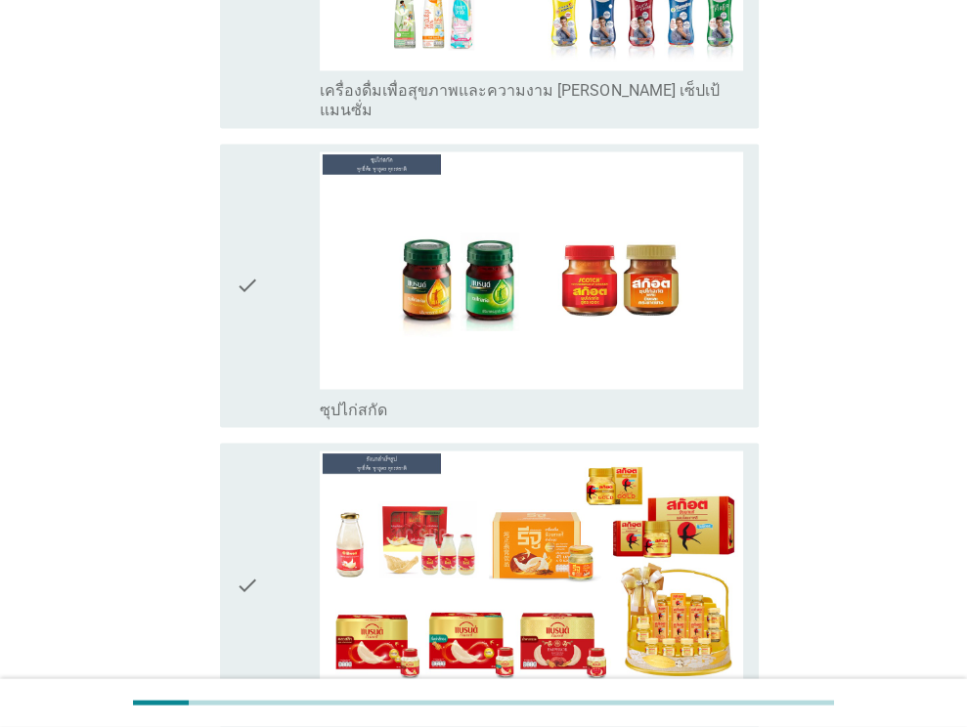
click at [240, 459] on icon "check" at bounding box center [247, 585] width 23 height 268
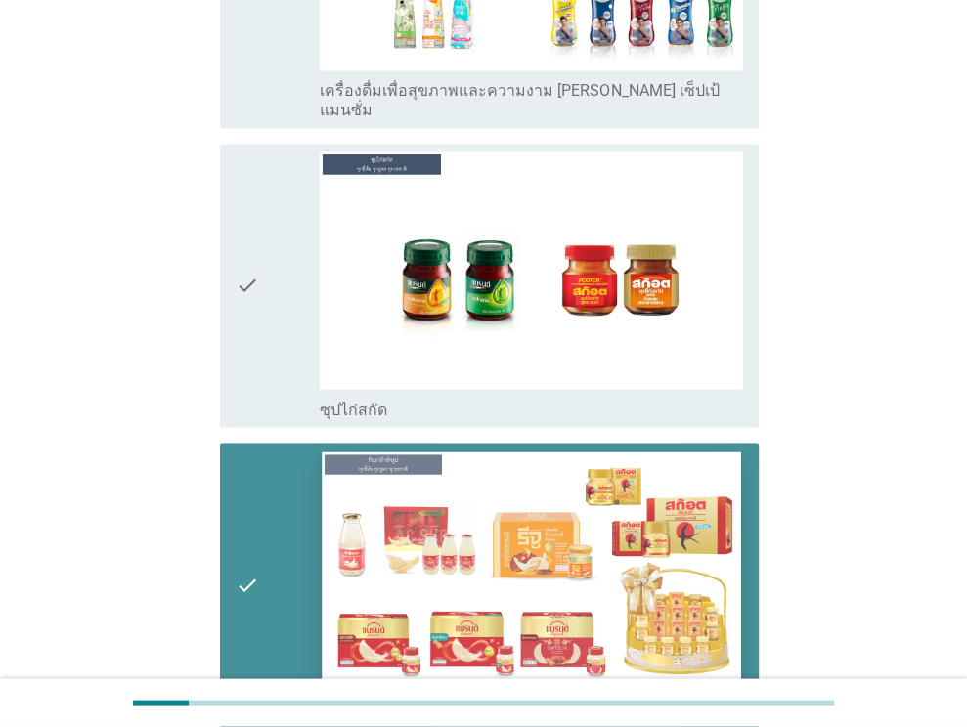
scroll to position [7041, 0]
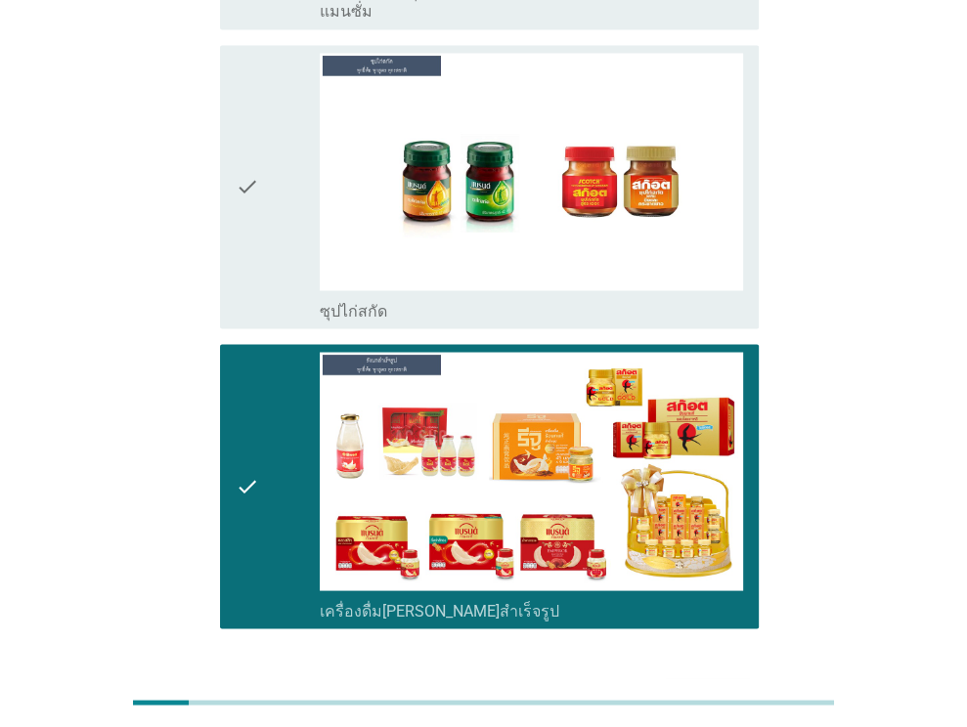
click at [702, 687] on div "ต่อไป" at bounding box center [708, 698] width 55 height 23
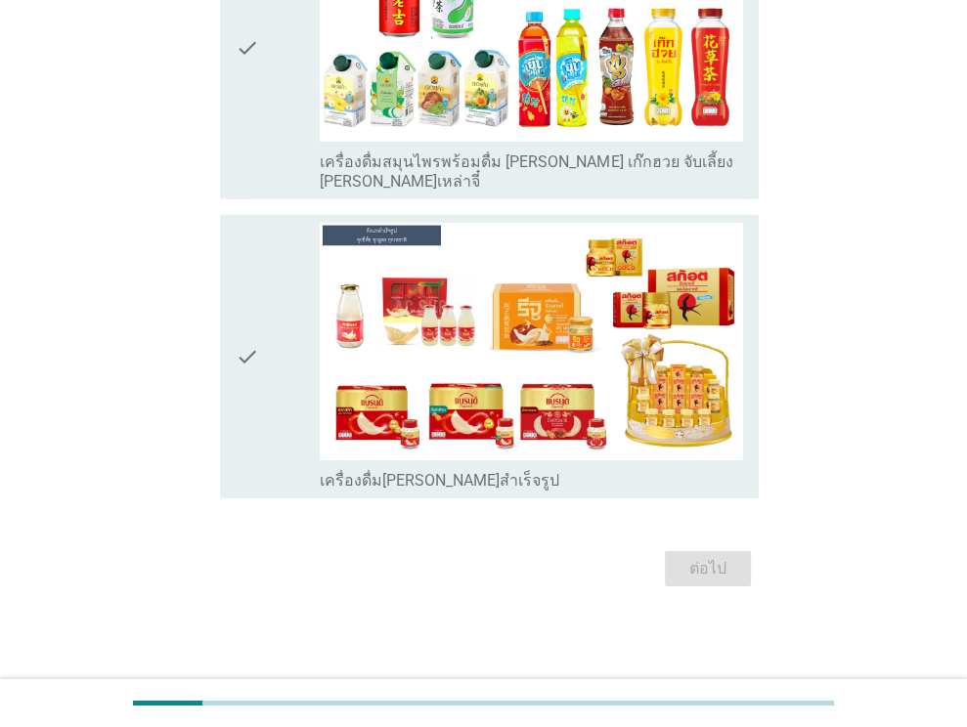
scroll to position [0, 0]
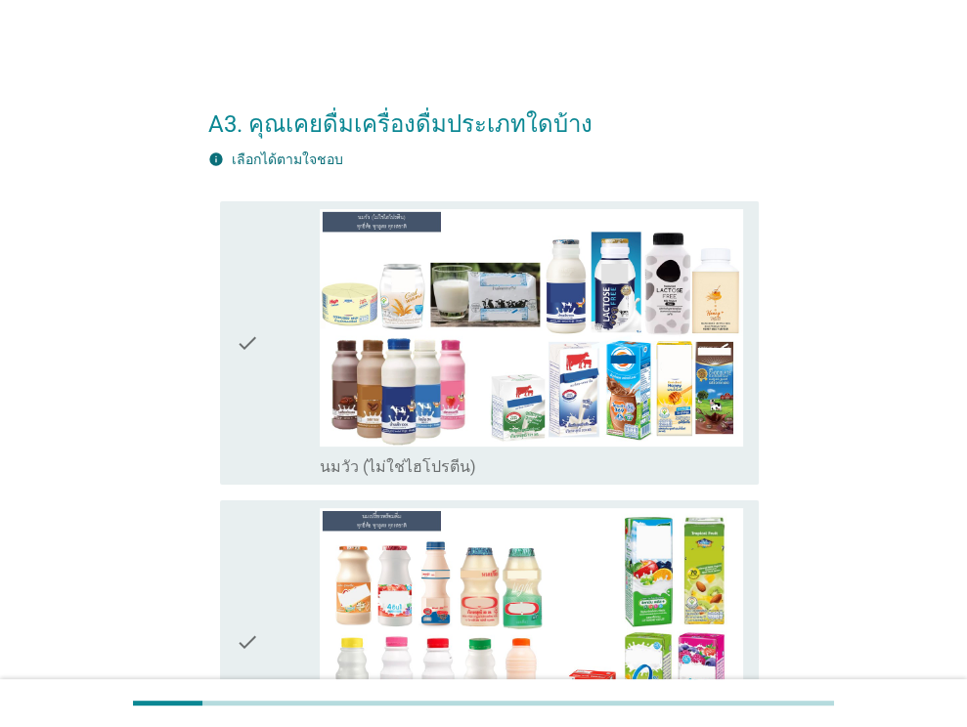
click at [266, 399] on div "check" at bounding box center [278, 343] width 85 height 268
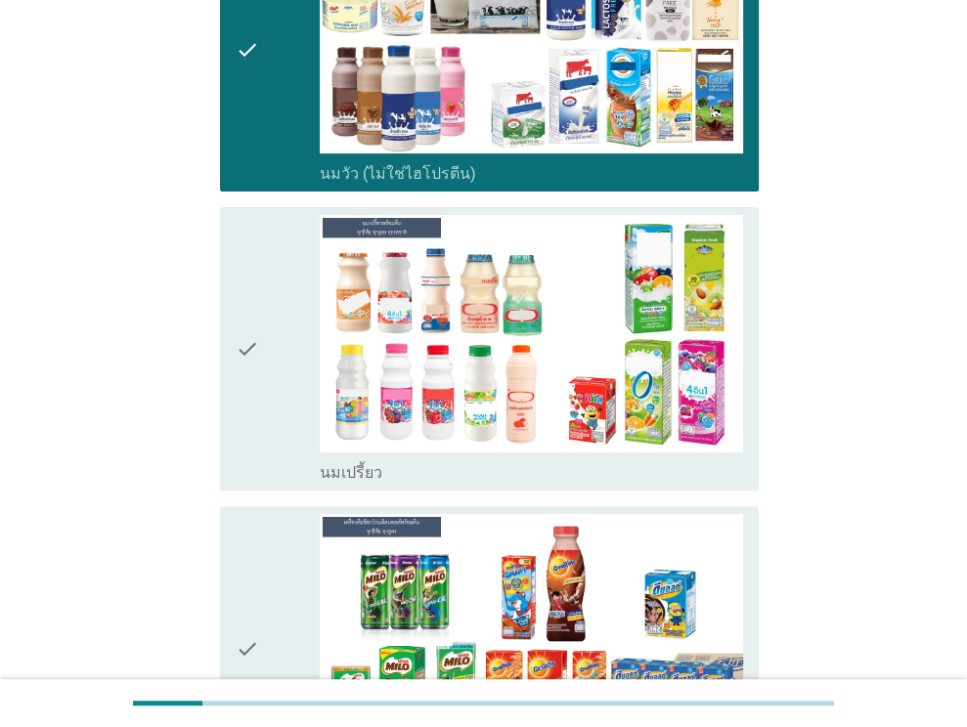
click at [284, 378] on div "check" at bounding box center [278, 349] width 85 height 268
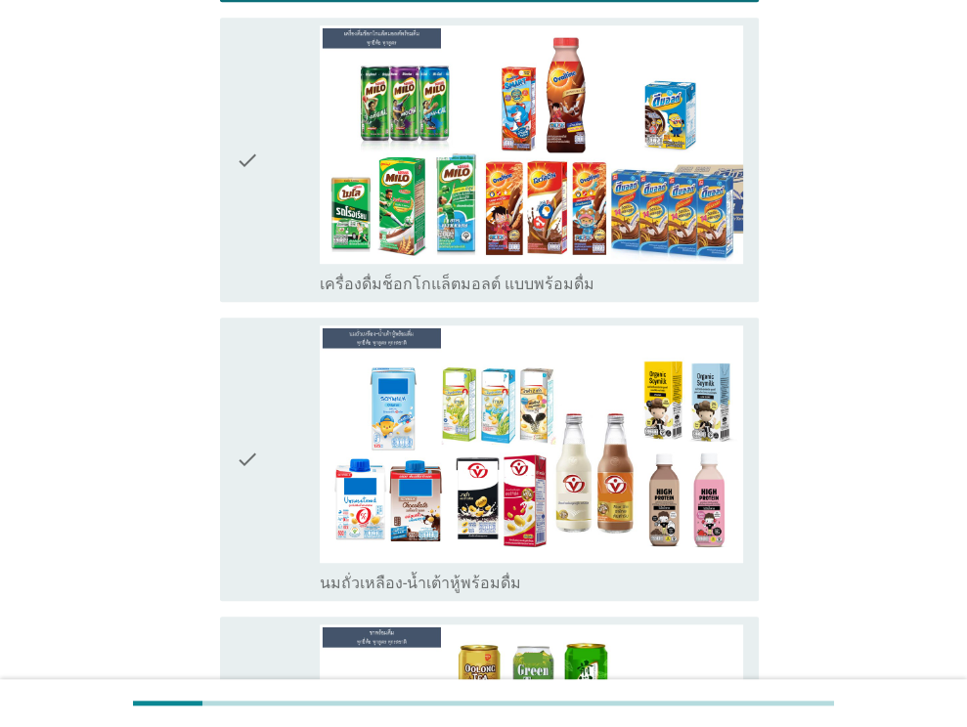
click at [239, 419] on icon "check" at bounding box center [247, 460] width 23 height 268
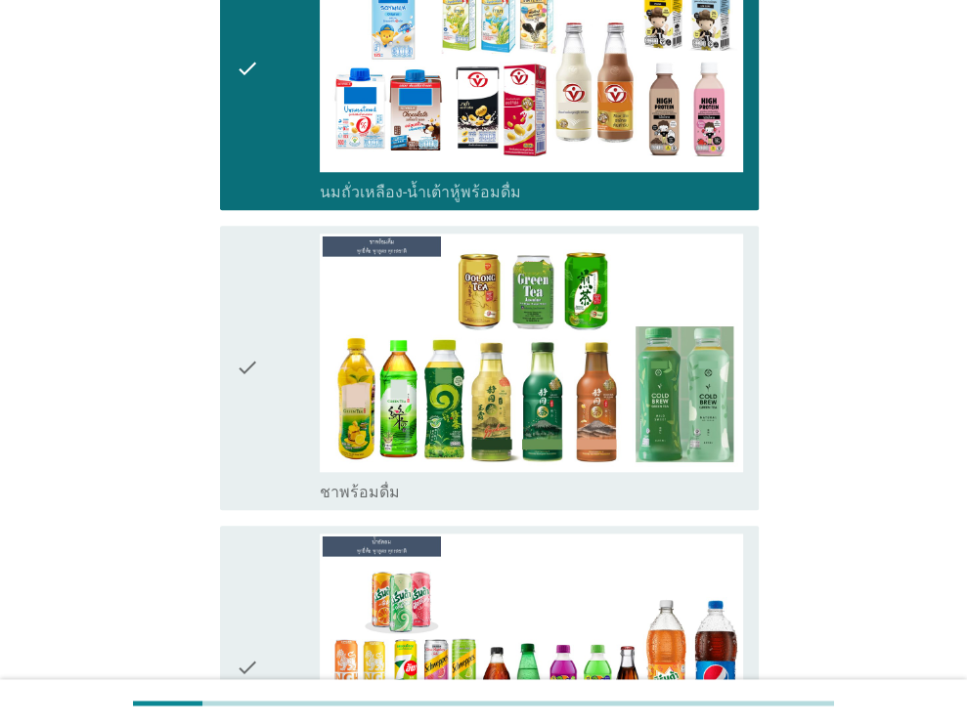
scroll to position [1369, 0]
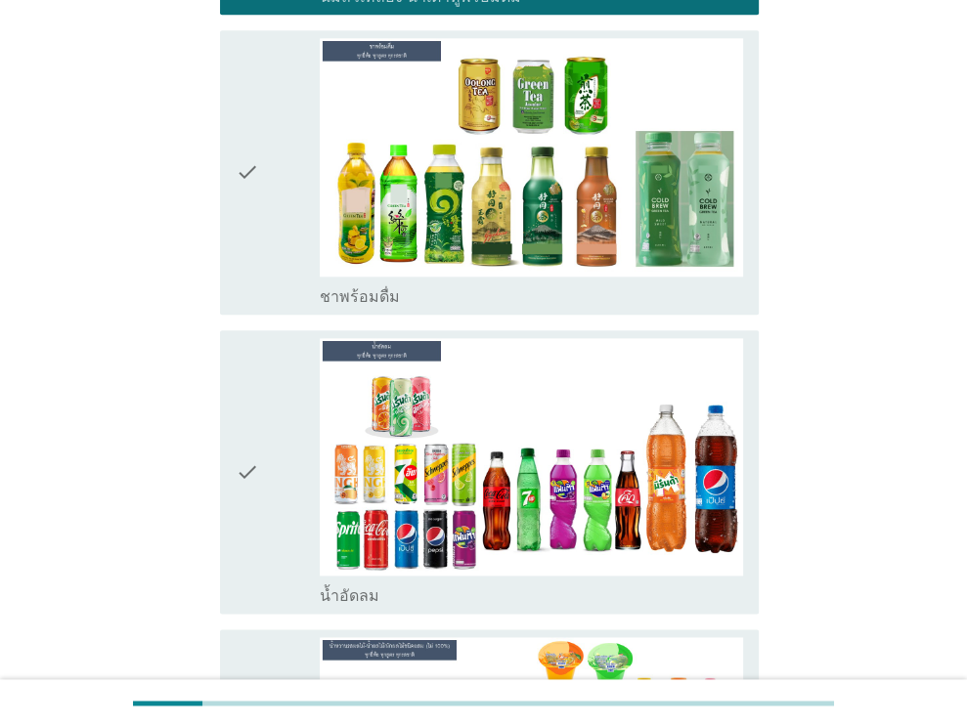
click at [272, 198] on div "check" at bounding box center [278, 172] width 85 height 268
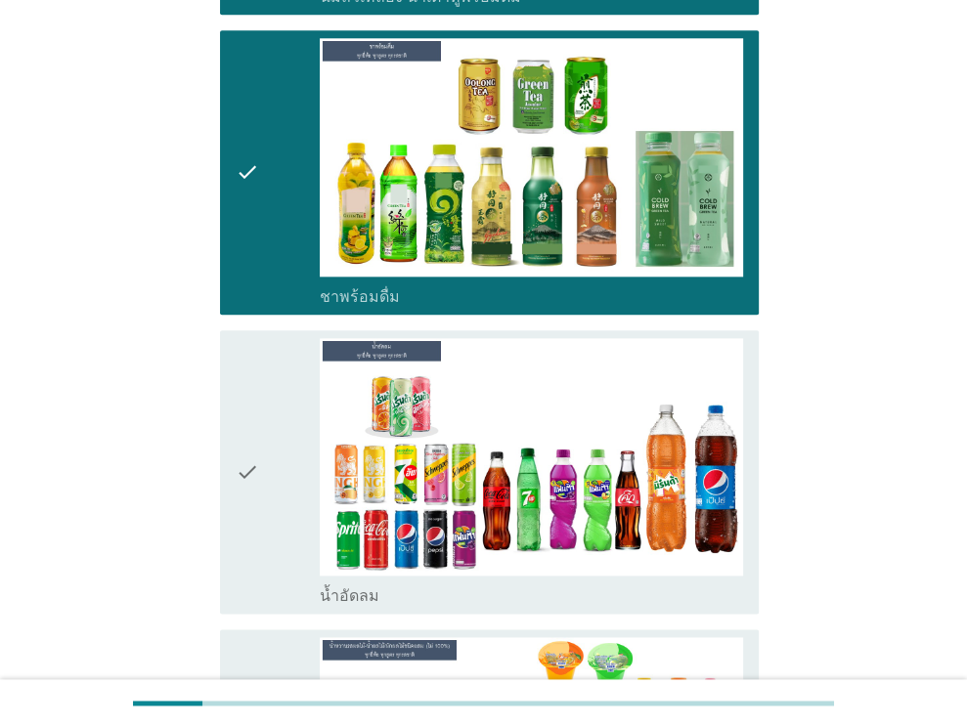
click at [271, 425] on div "check" at bounding box center [278, 472] width 85 height 268
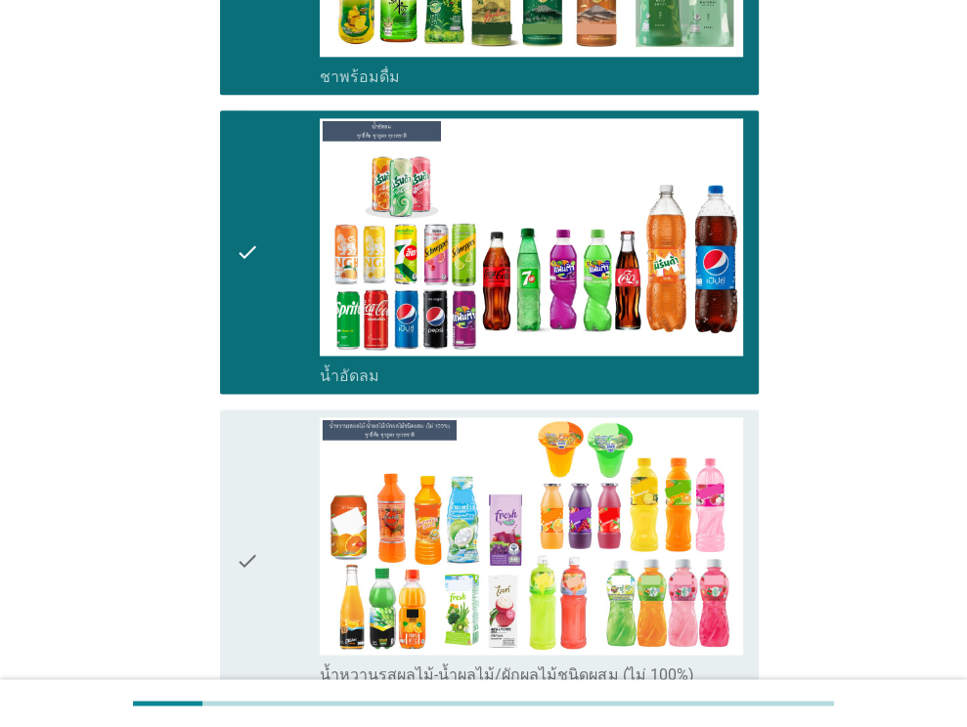
scroll to position [1858, 0]
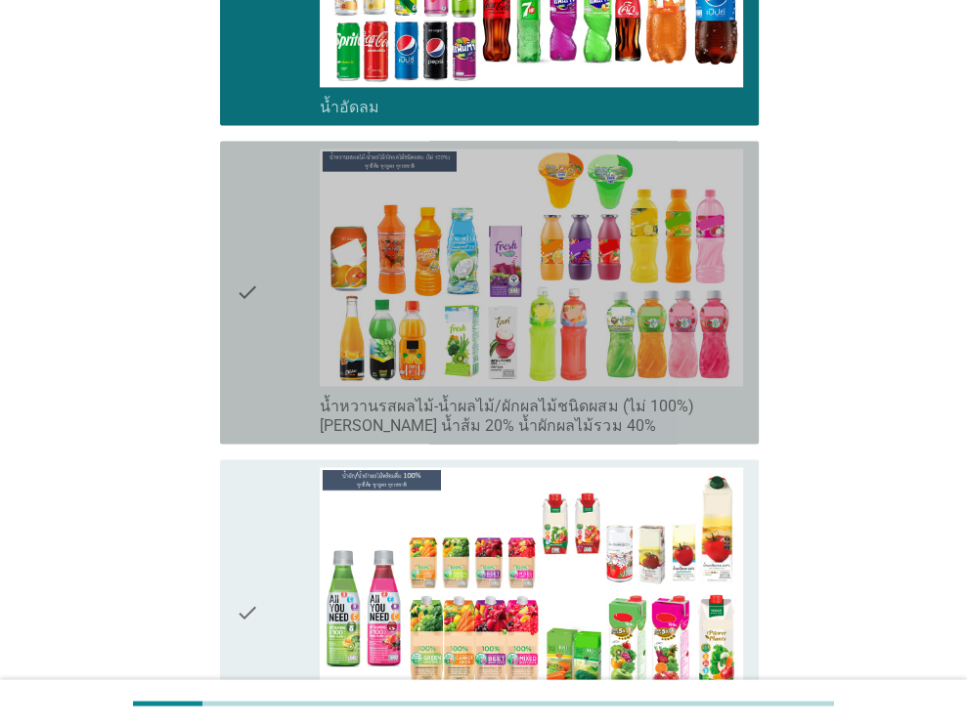
click at [276, 326] on div "check" at bounding box center [278, 292] width 85 height 287
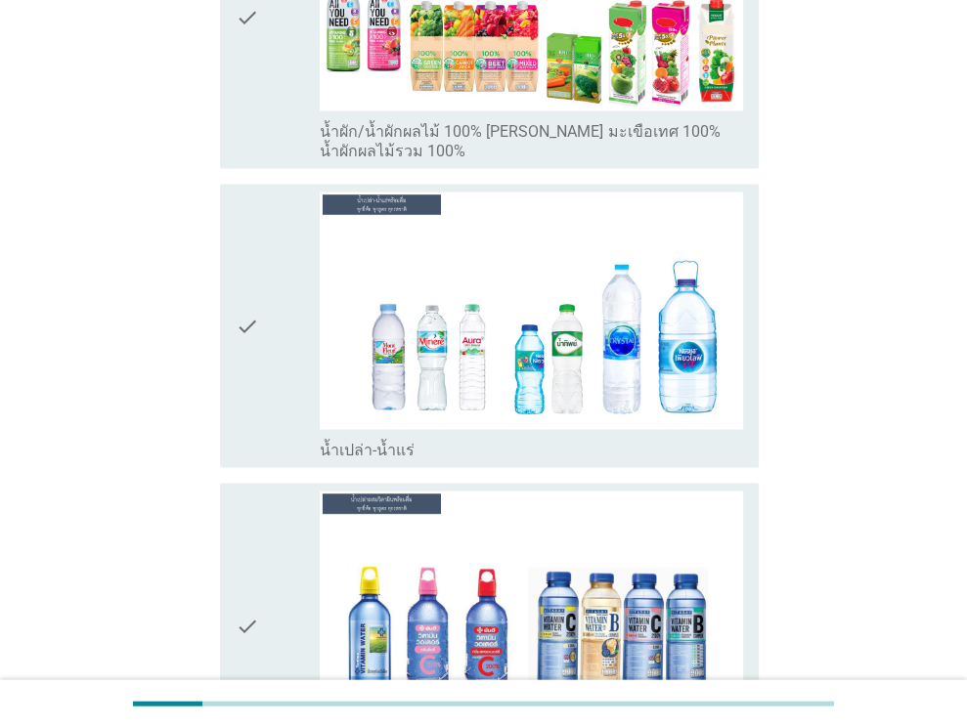
scroll to position [2542, 0]
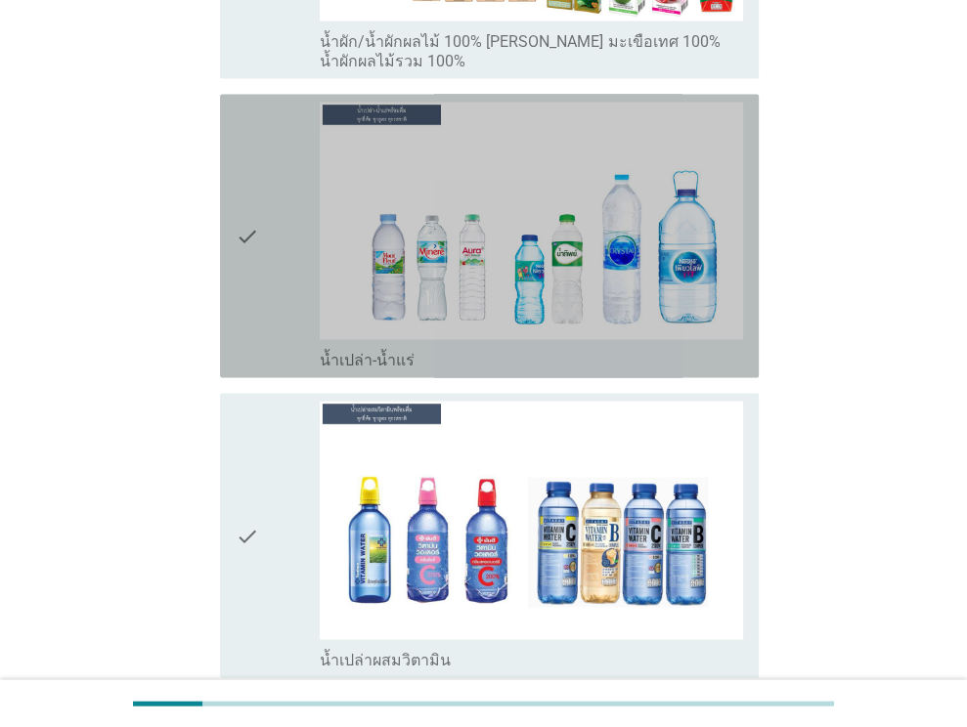
click at [276, 325] on div "check" at bounding box center [278, 237] width 85 height 268
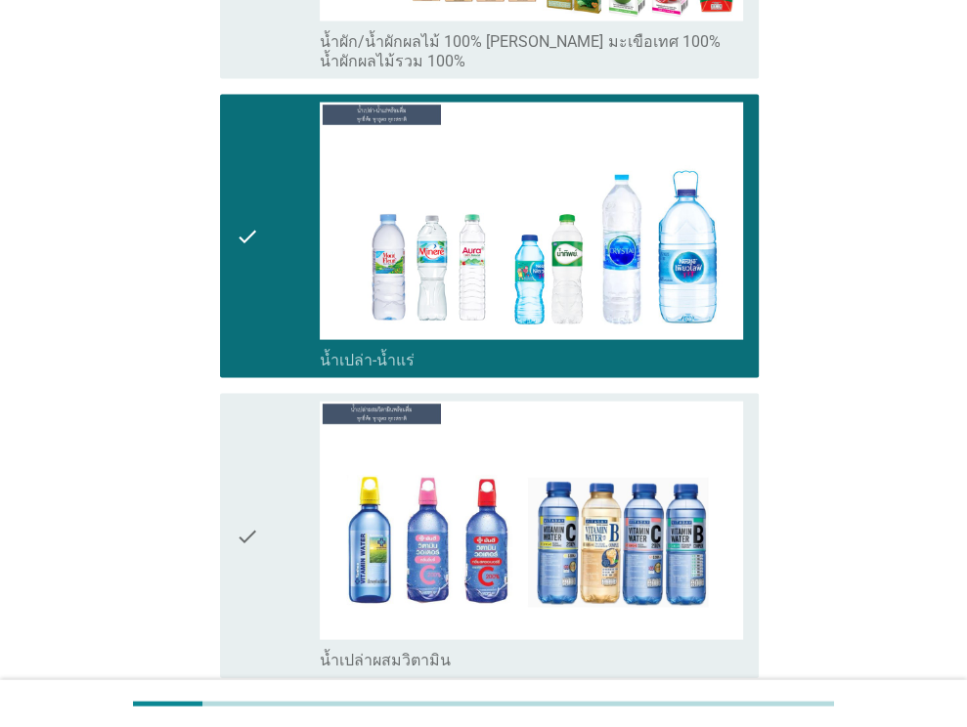
click at [267, 550] on div "check" at bounding box center [278, 536] width 85 height 268
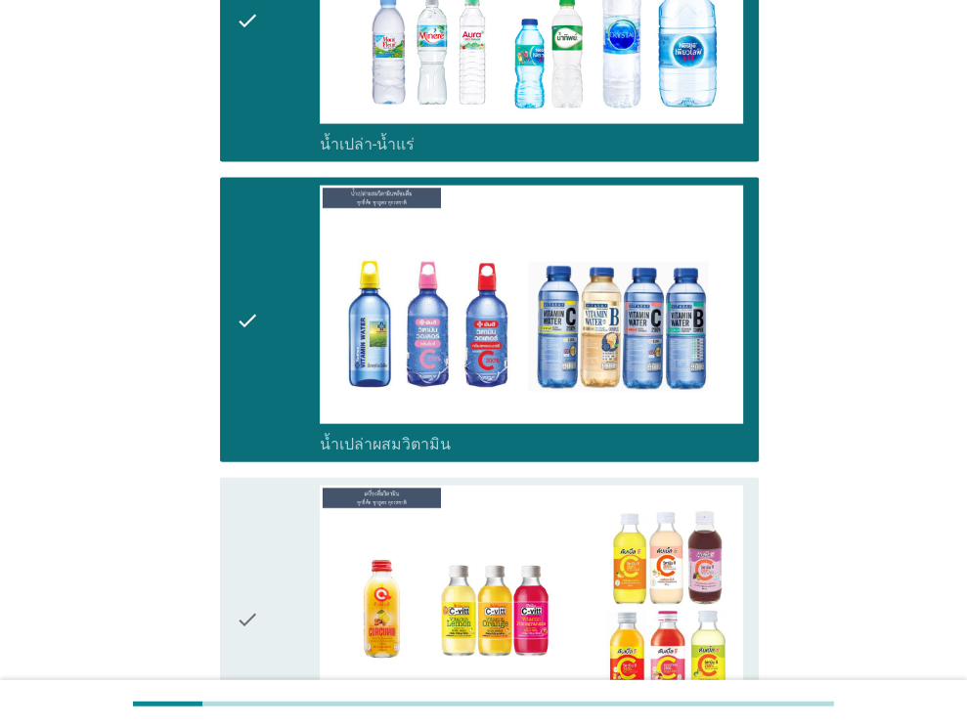
scroll to position [2933, 0]
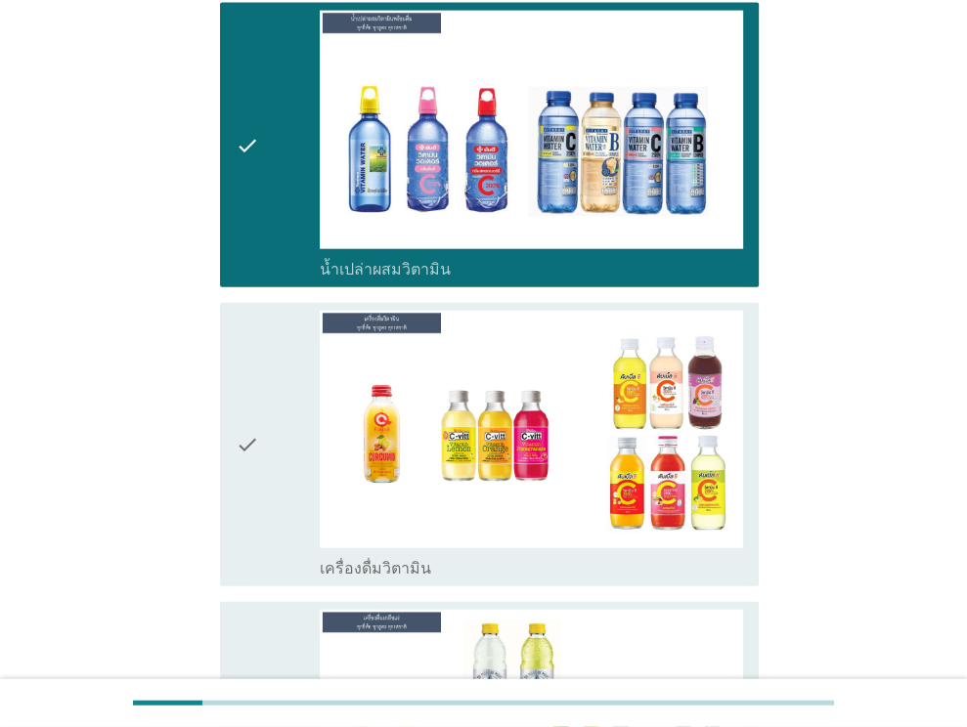
click at [259, 460] on div "check" at bounding box center [278, 445] width 85 height 268
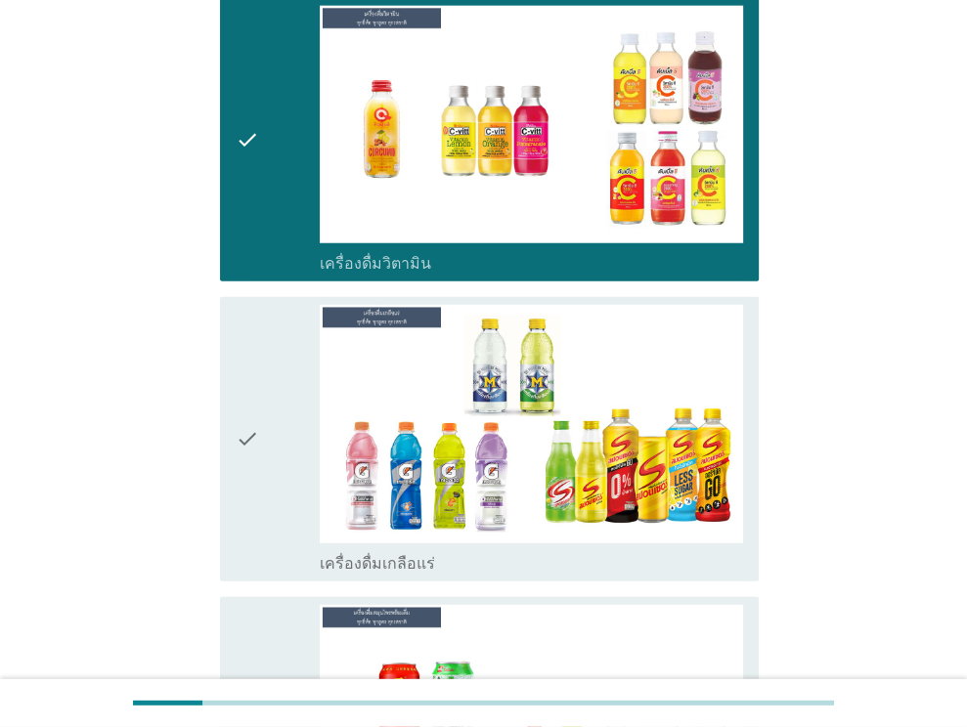
scroll to position [3520, 0]
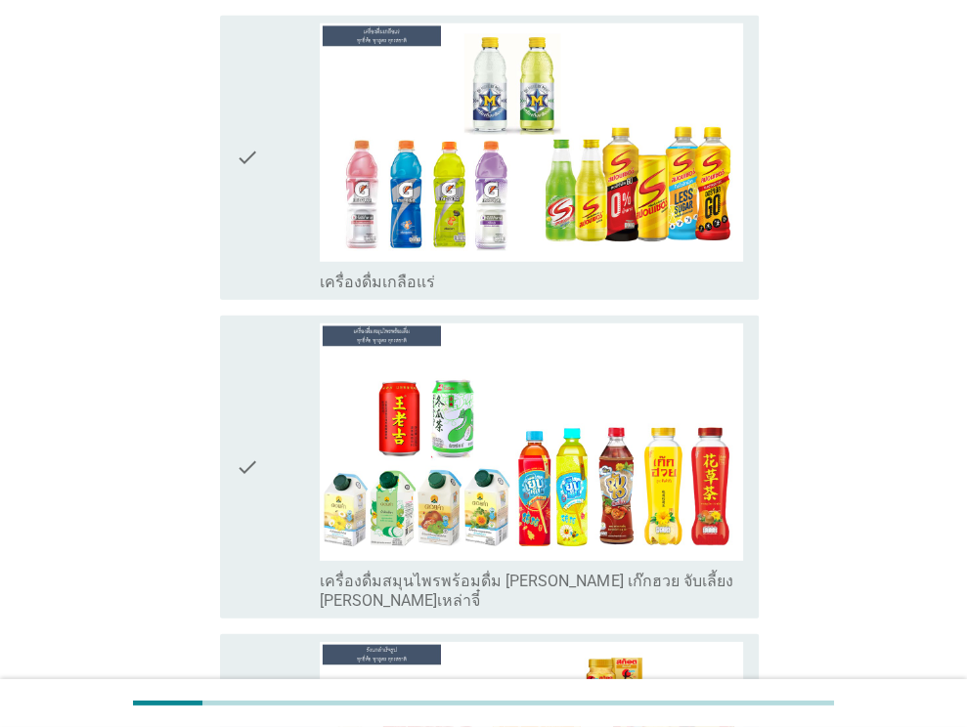
click at [254, 174] on icon "check" at bounding box center [247, 157] width 23 height 268
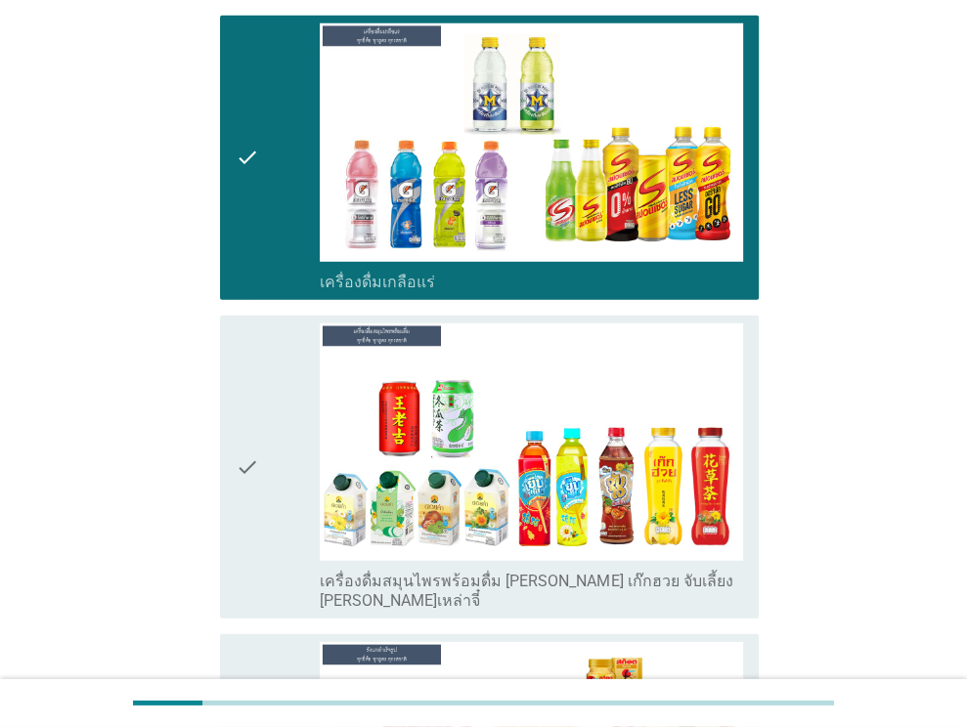
click at [260, 452] on div "check" at bounding box center [278, 467] width 85 height 287
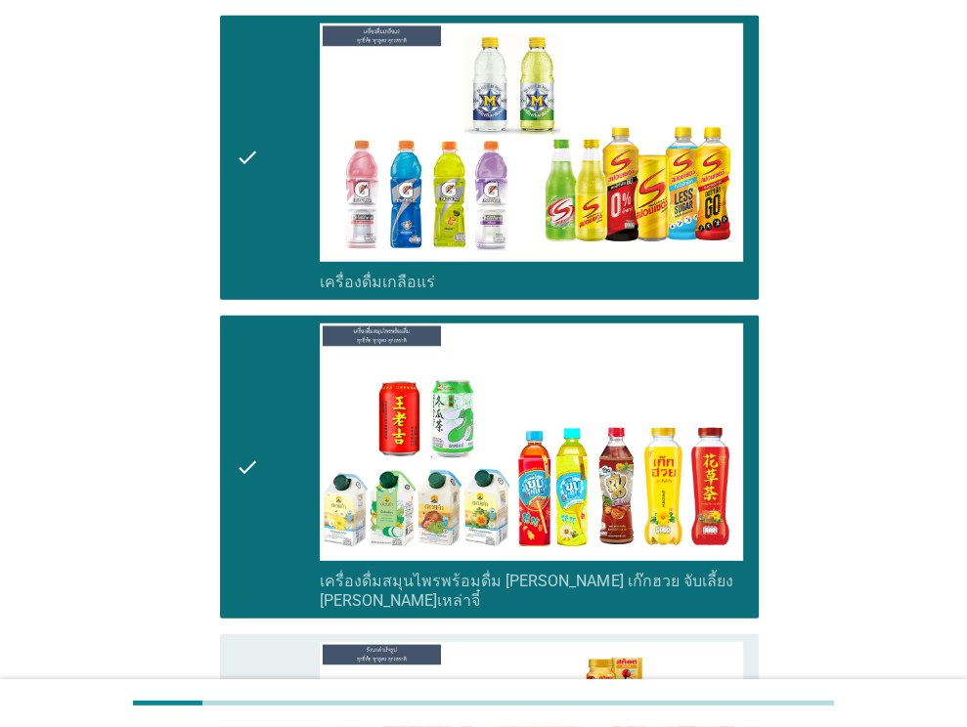
scroll to position [3911, 0]
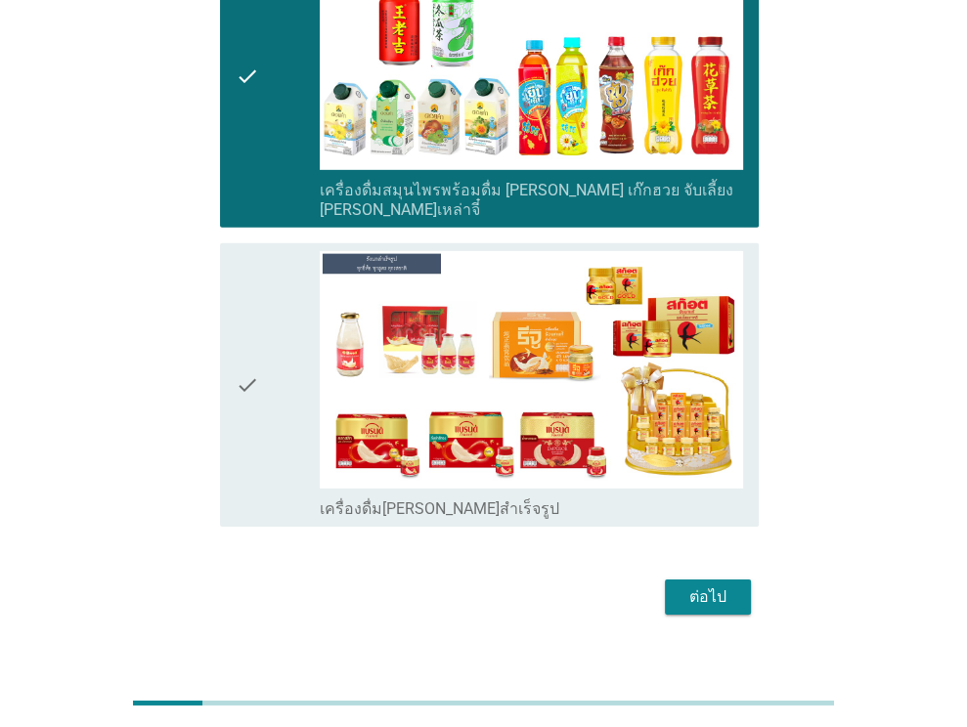
click at [273, 365] on div "check" at bounding box center [278, 385] width 85 height 268
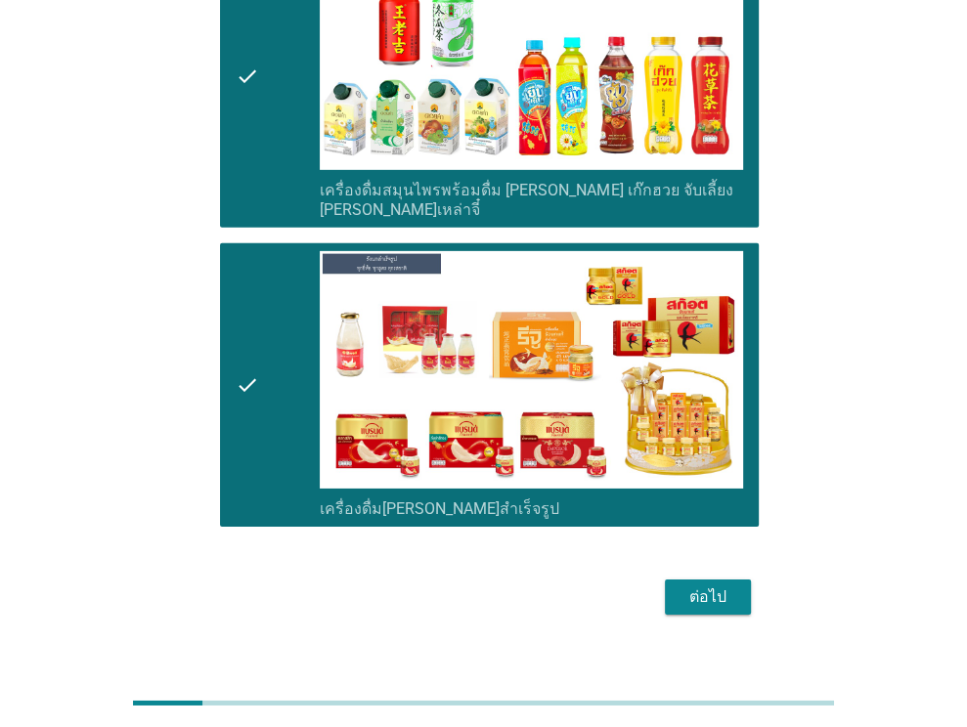
click at [712, 586] on div "ต่อไป" at bounding box center [708, 597] width 55 height 23
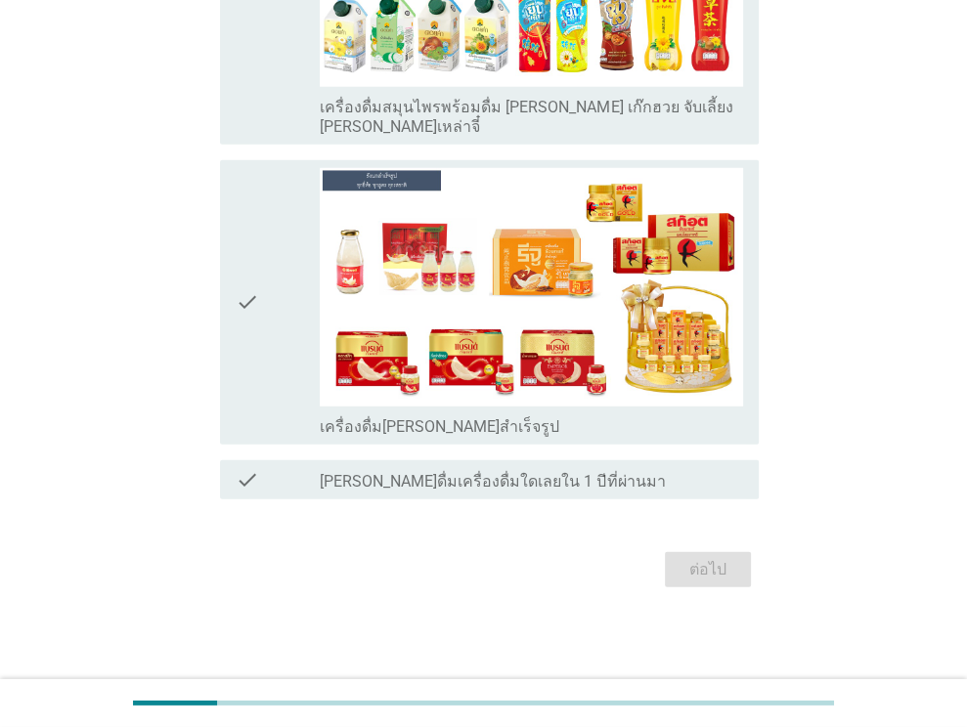
scroll to position [0, 0]
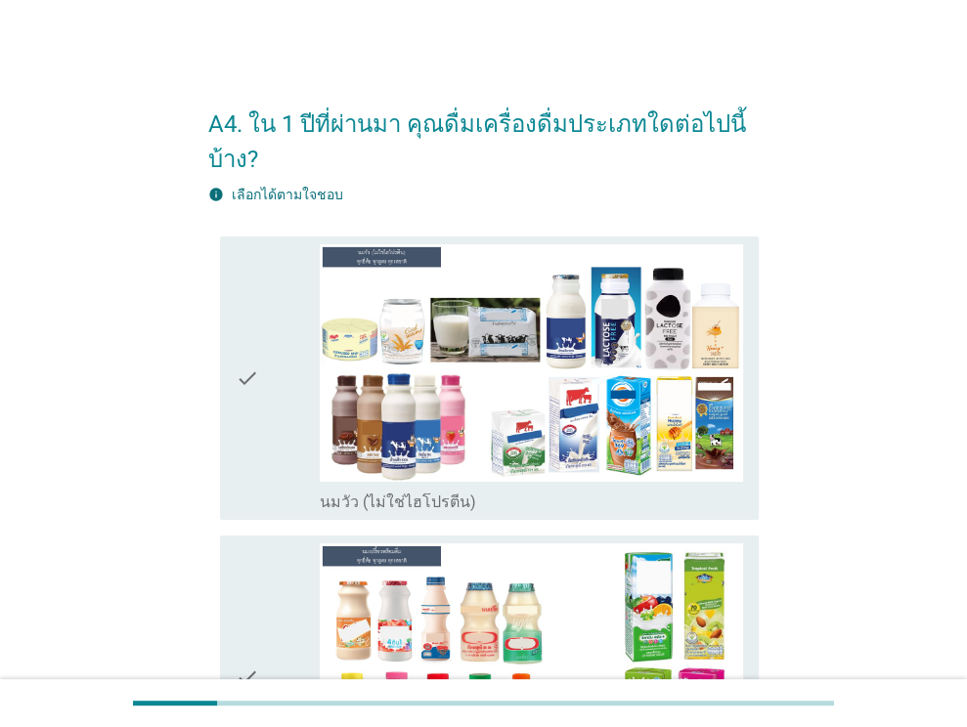
click at [254, 446] on icon "check" at bounding box center [247, 378] width 23 height 268
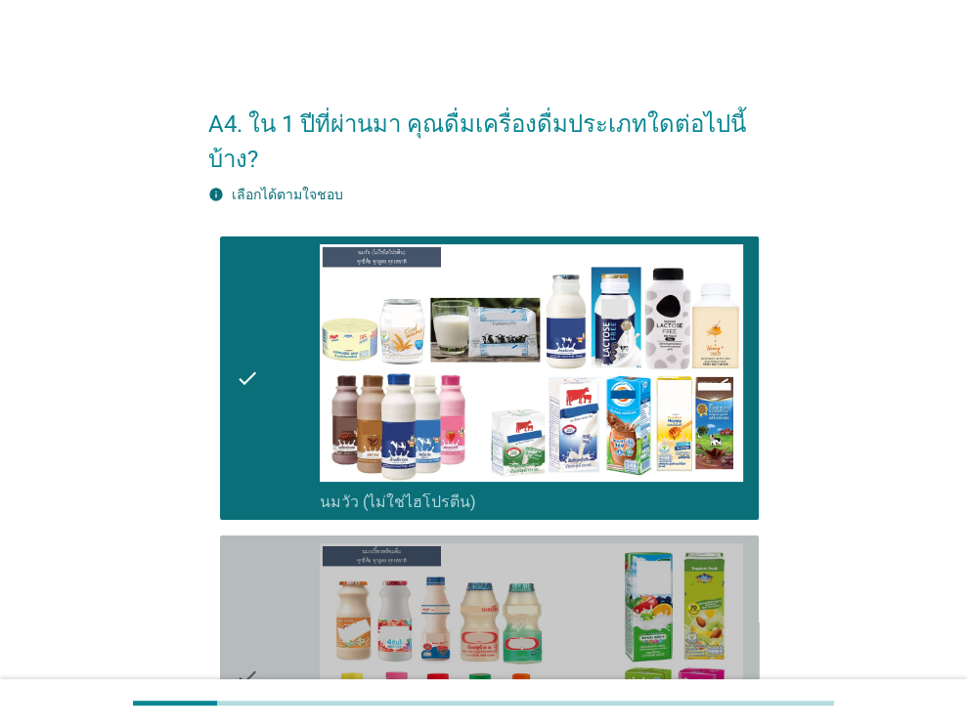
click at [222, 661] on div "check check_box_outline_blank นมเปรี้ยว" at bounding box center [489, 678] width 539 height 284
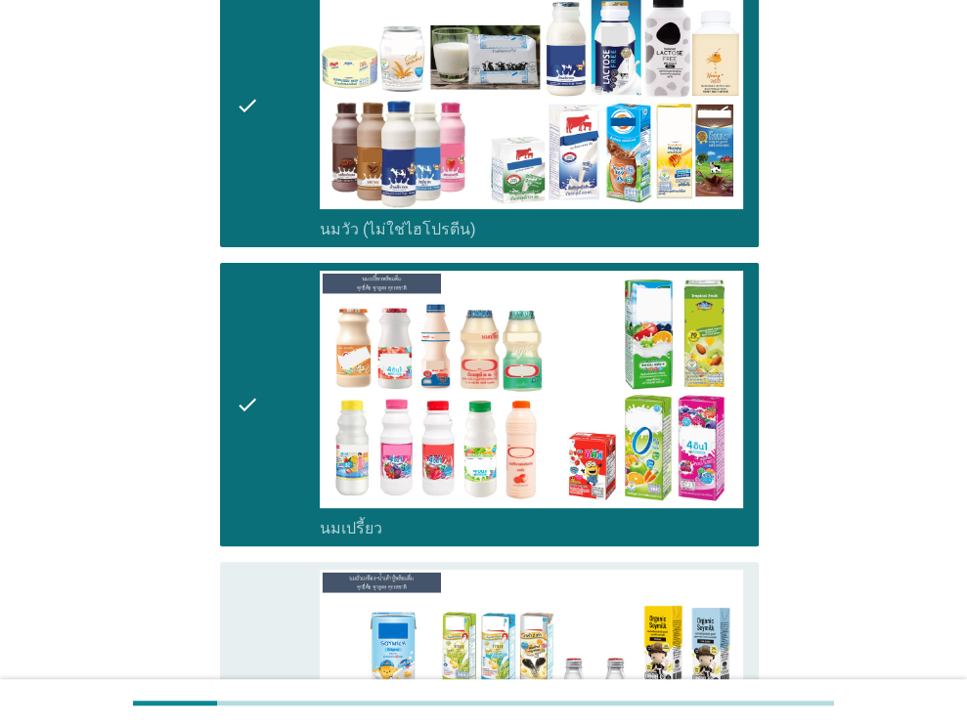
scroll to position [489, 0]
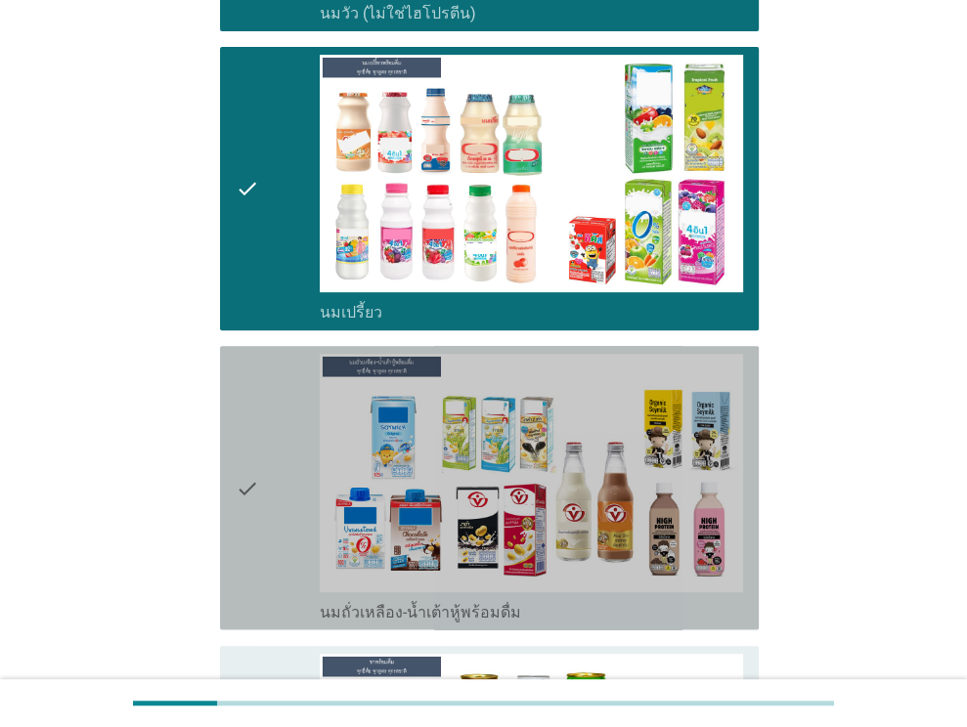
click at [254, 540] on icon "check" at bounding box center [247, 488] width 23 height 268
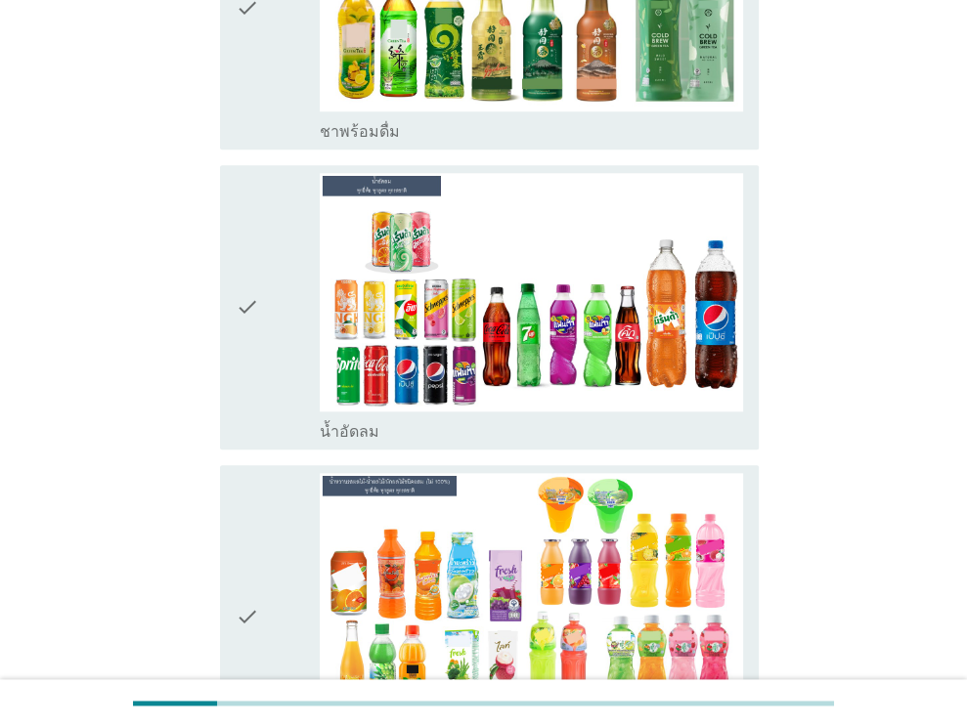
scroll to position [1271, 0]
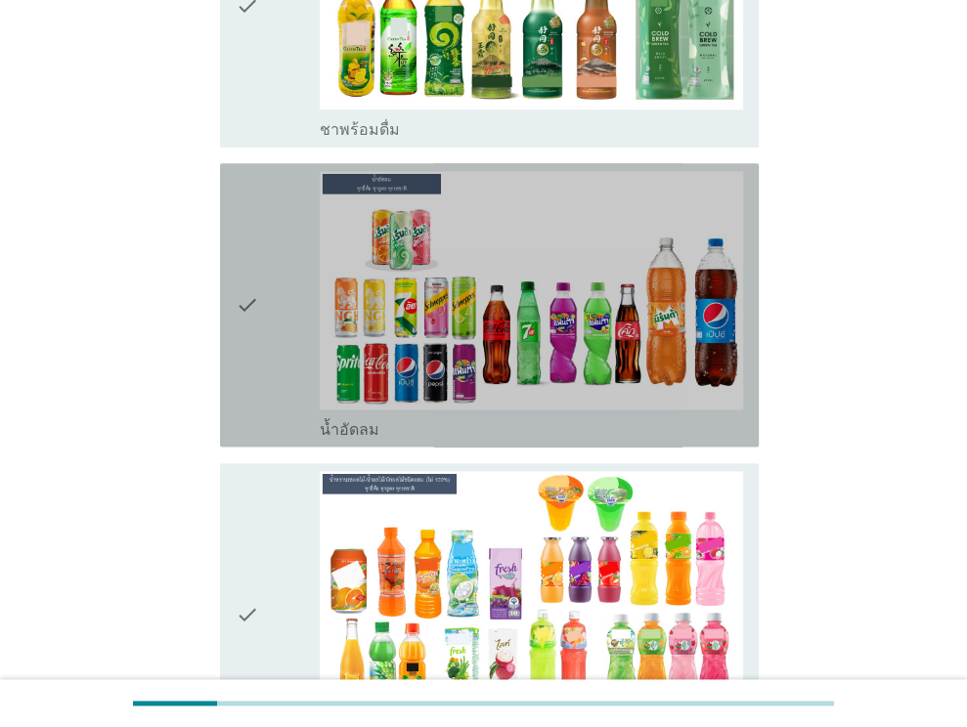
click at [275, 308] on div "check" at bounding box center [278, 305] width 85 height 268
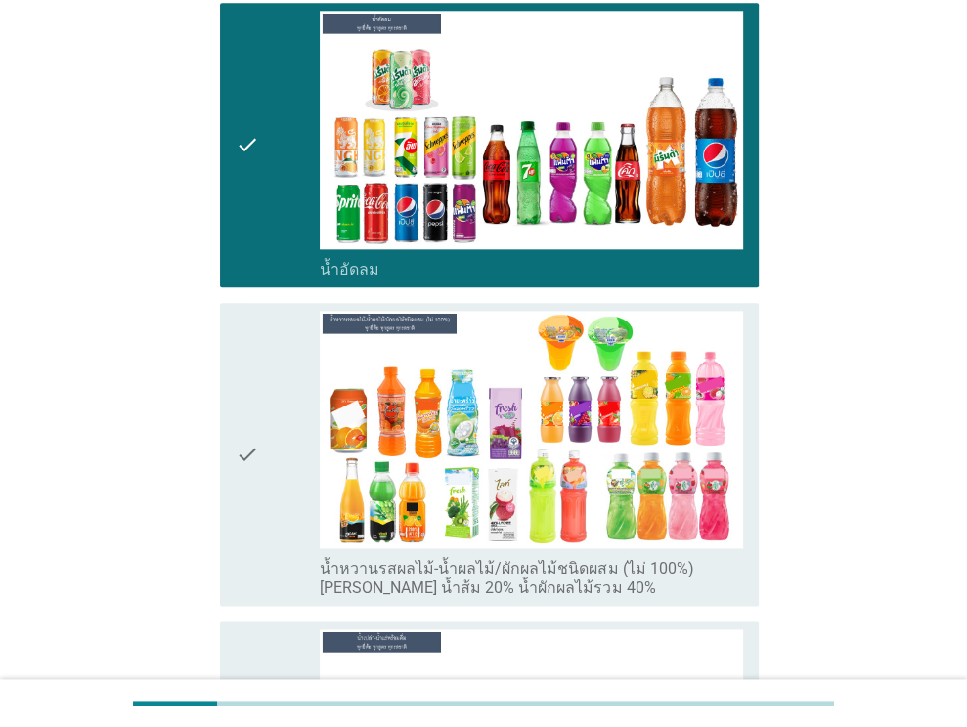
scroll to position [1662, 0]
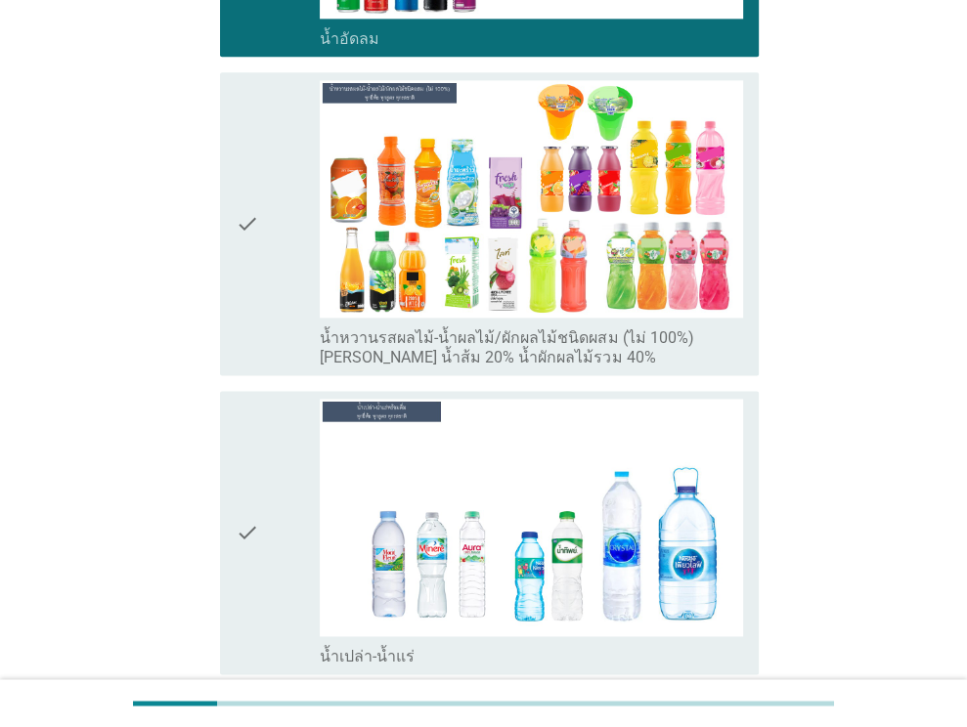
click at [278, 453] on div "check" at bounding box center [278, 533] width 85 height 268
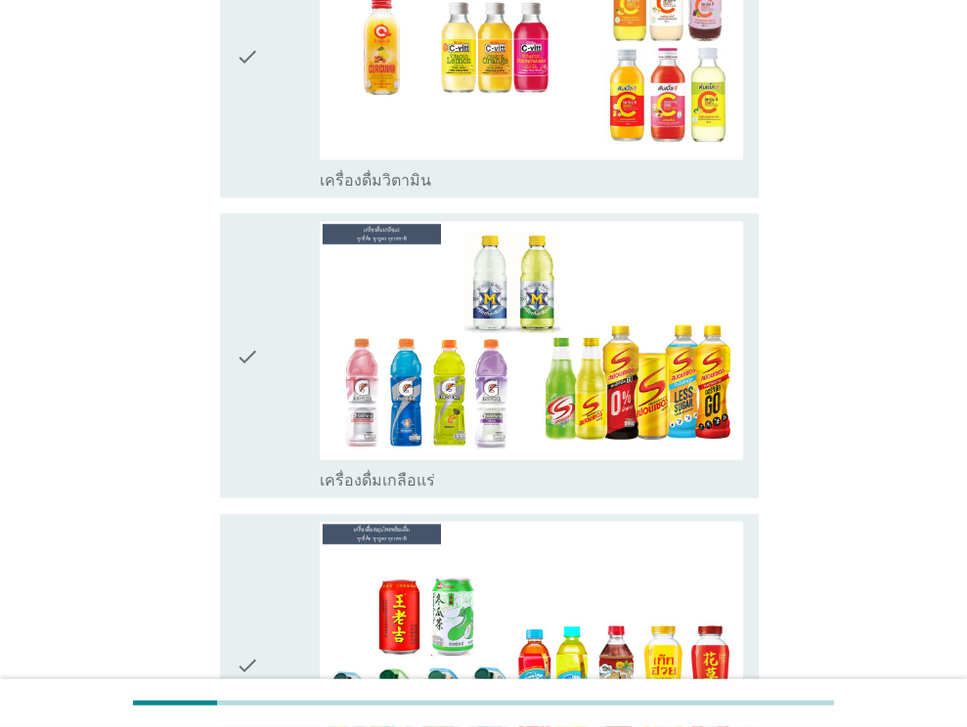
click at [273, 363] on div "check" at bounding box center [278, 356] width 85 height 268
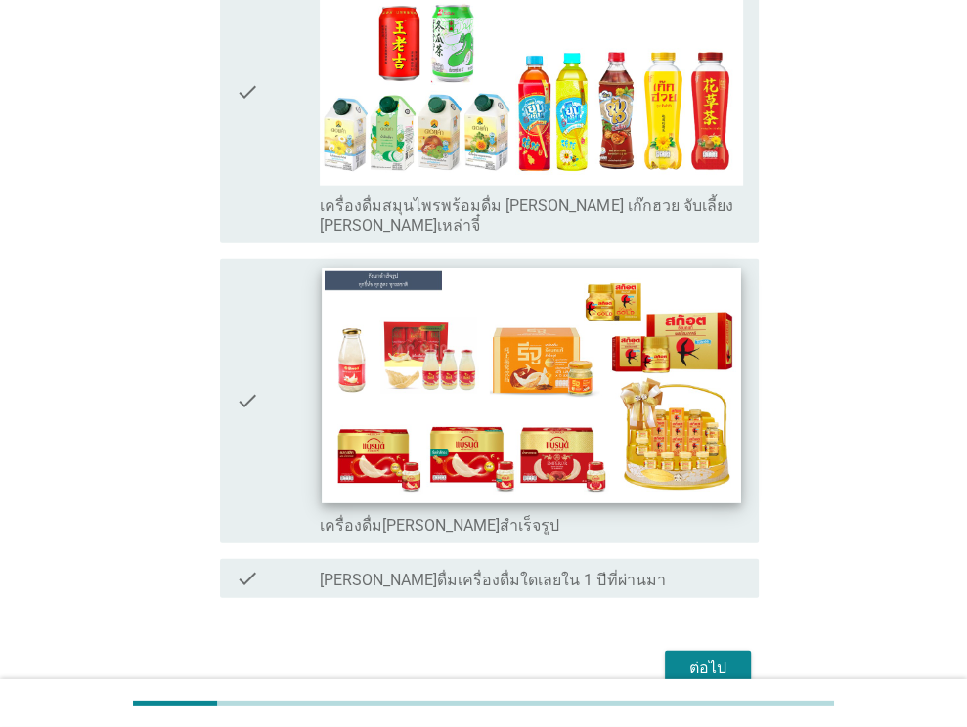
scroll to position [3383, 0]
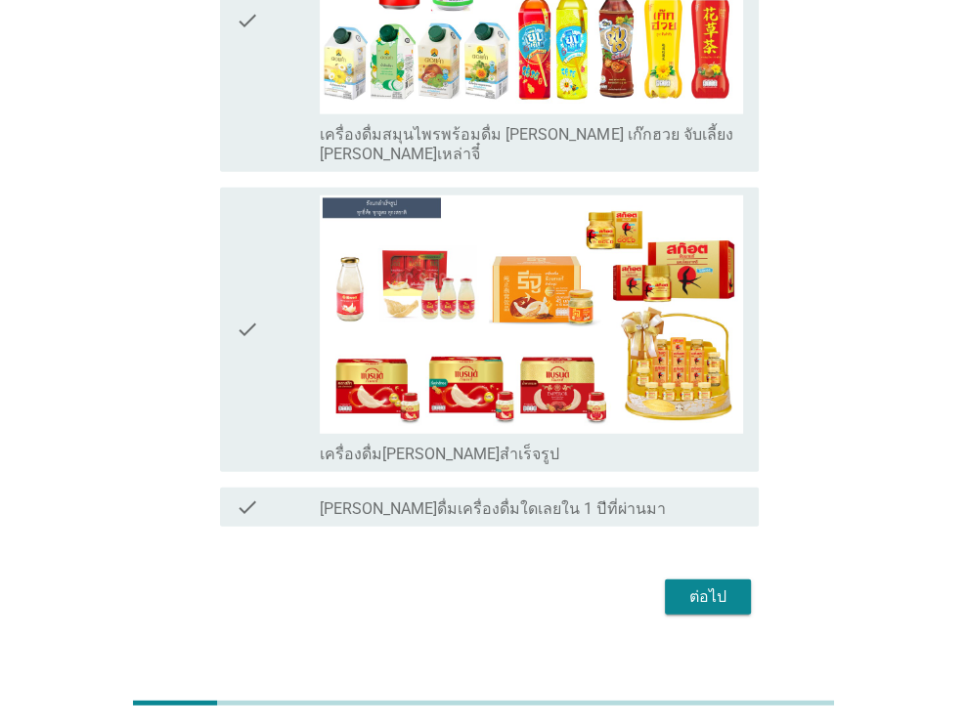
click at [696, 586] on div "ต่อไป" at bounding box center [708, 597] width 55 height 23
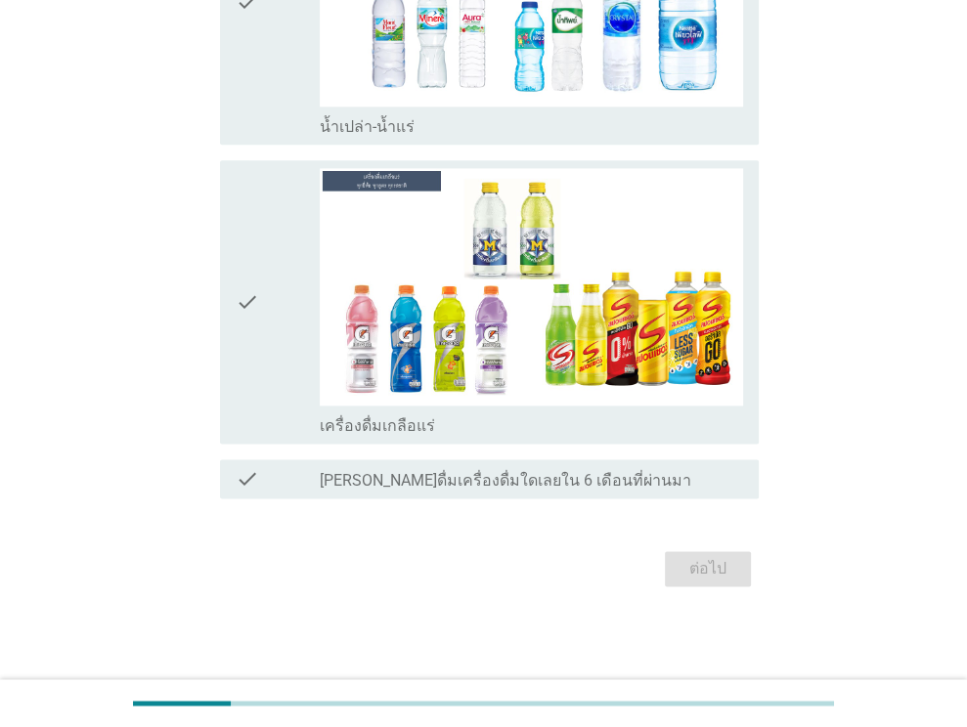
scroll to position [0, 0]
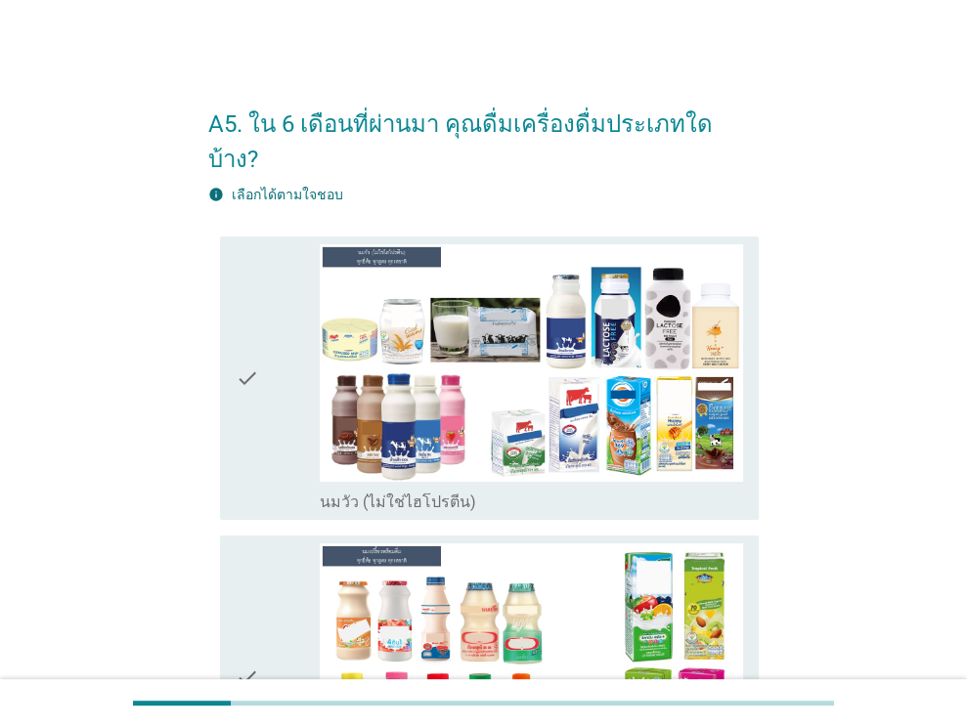
click at [239, 414] on icon "check" at bounding box center [247, 378] width 23 height 268
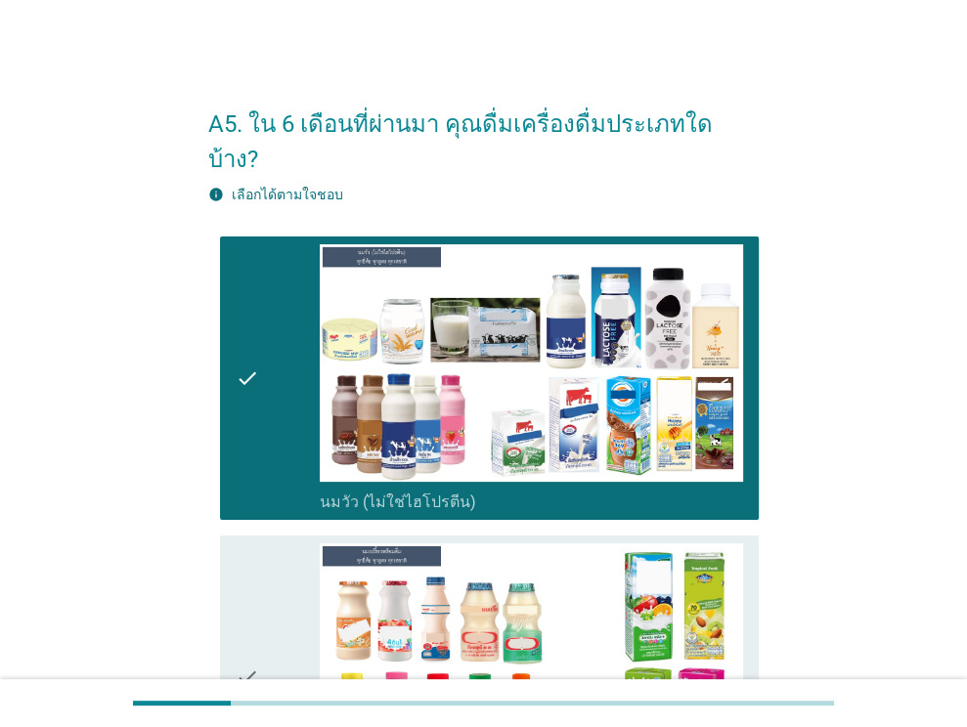
click at [254, 595] on icon "check" at bounding box center [247, 678] width 23 height 268
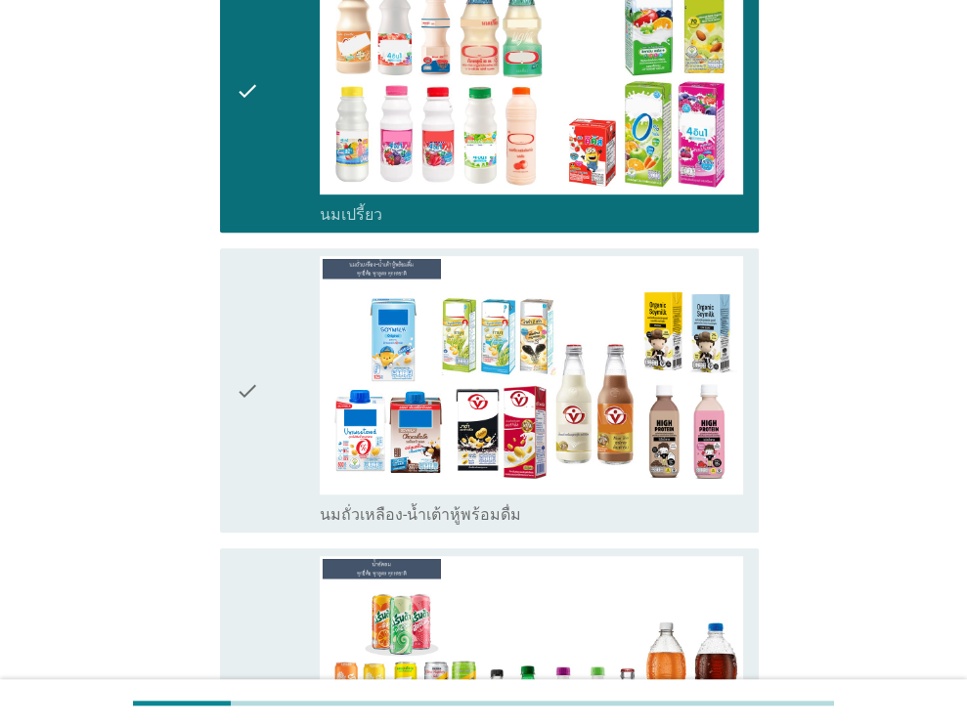
click at [260, 422] on div "check" at bounding box center [278, 390] width 85 height 268
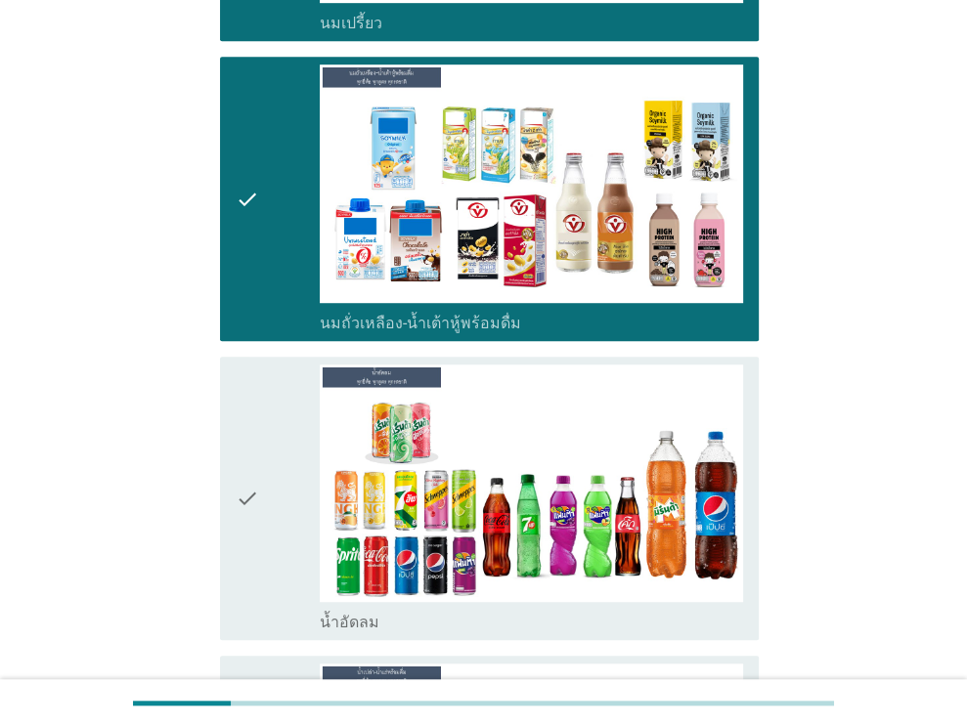
scroll to position [978, 0]
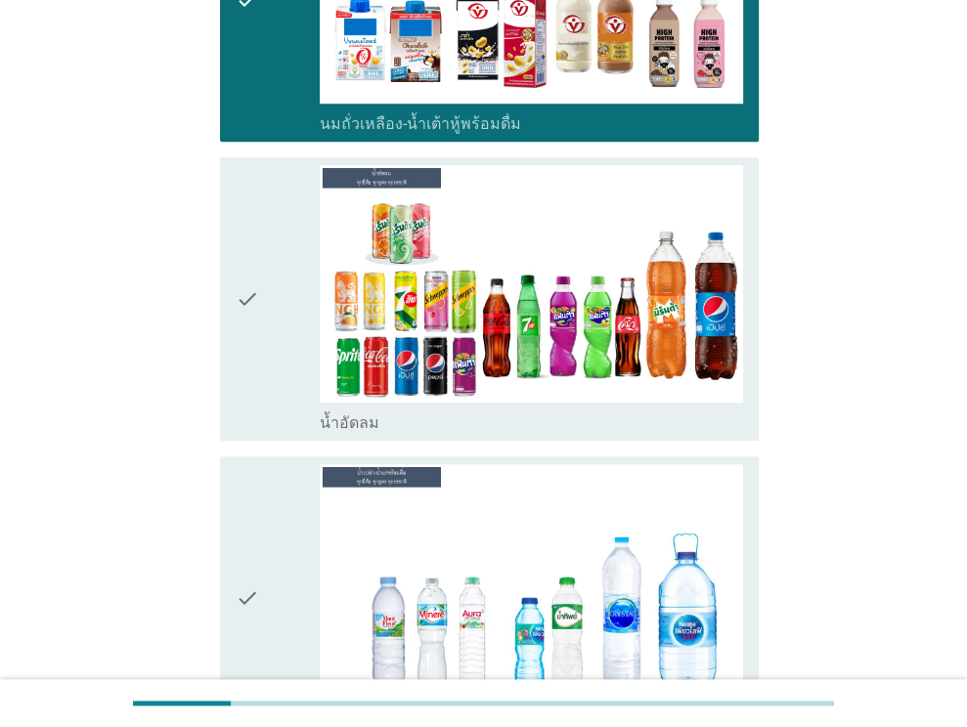
click at [266, 328] on div "check" at bounding box center [278, 299] width 85 height 268
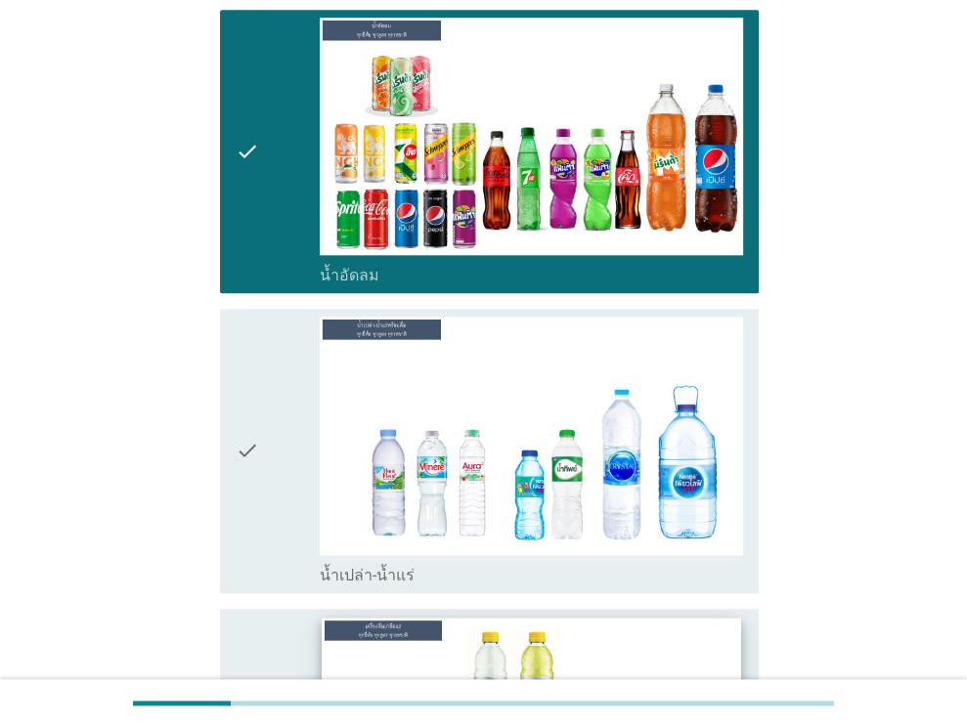
scroll to position [1271, 0]
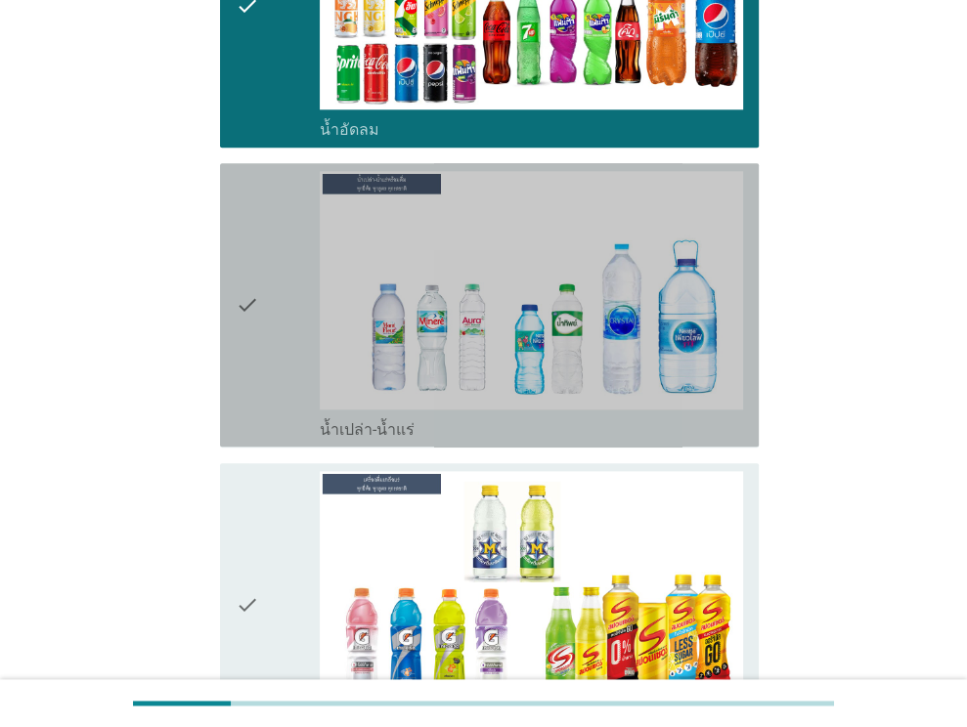
click at [235, 292] on div "check check_box น้ำเปล่า-น้ำแร่" at bounding box center [489, 305] width 539 height 284
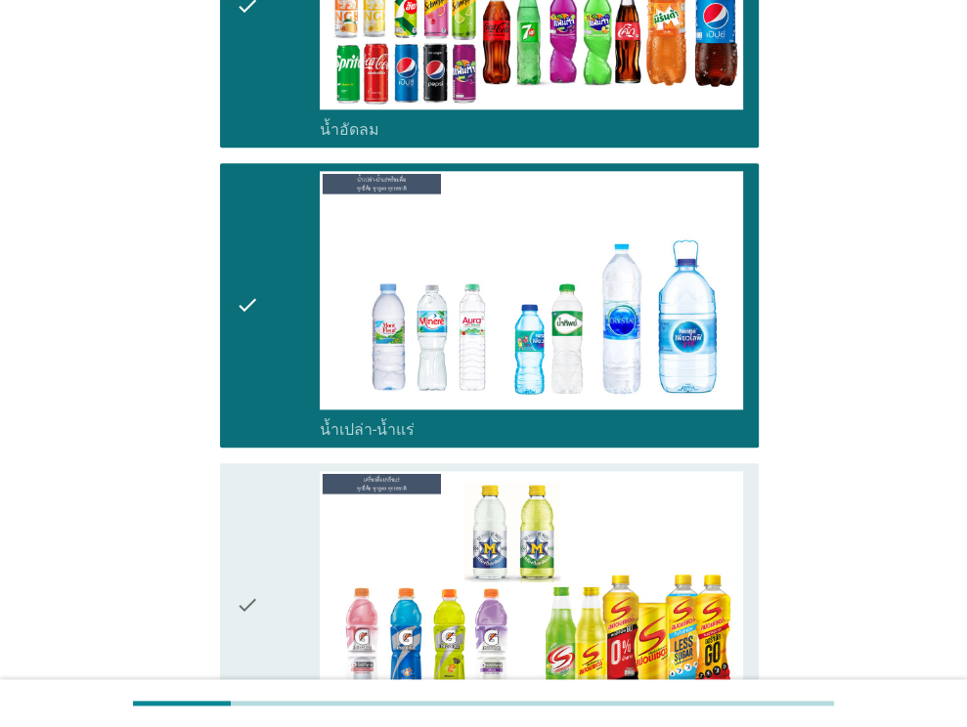
click at [254, 530] on icon "check" at bounding box center [247, 605] width 23 height 268
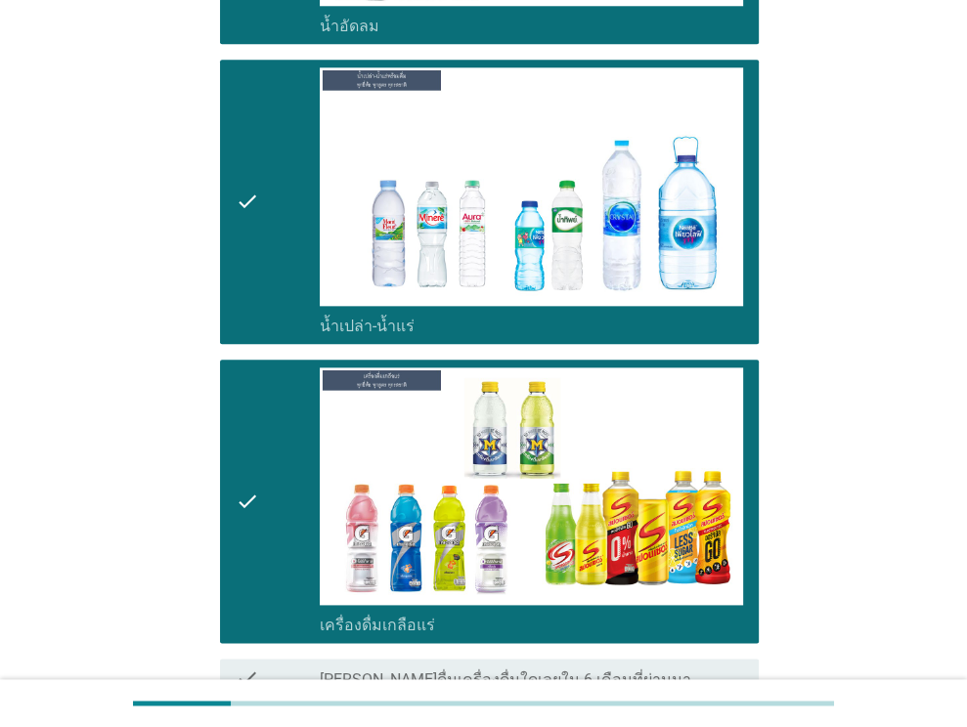
scroll to position [1534, 0]
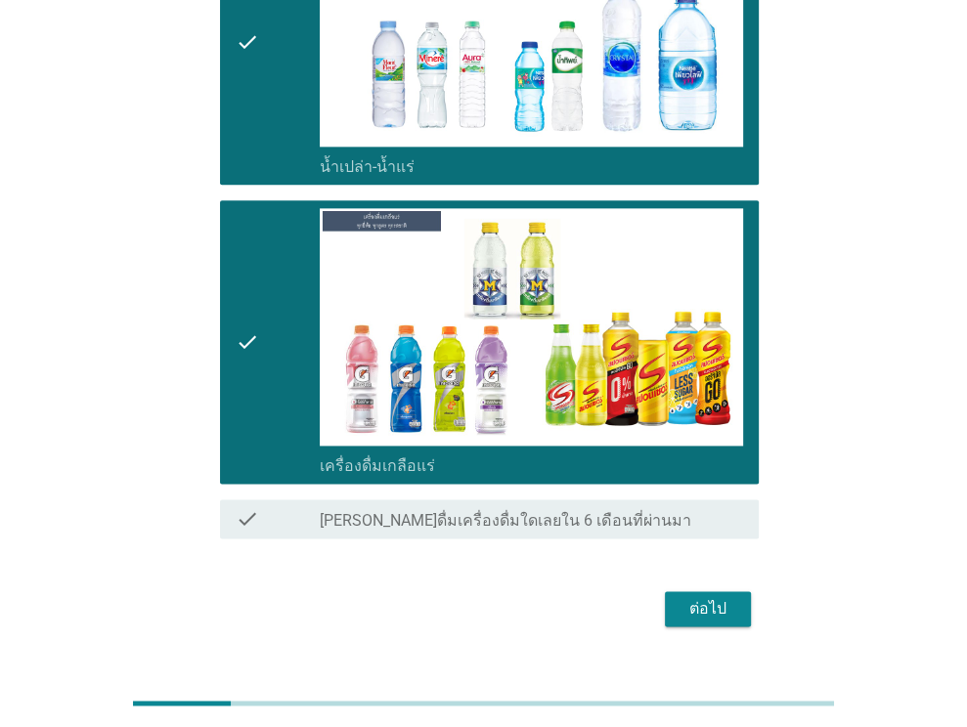
click at [709, 597] on div "ต่อไป" at bounding box center [708, 608] width 55 height 23
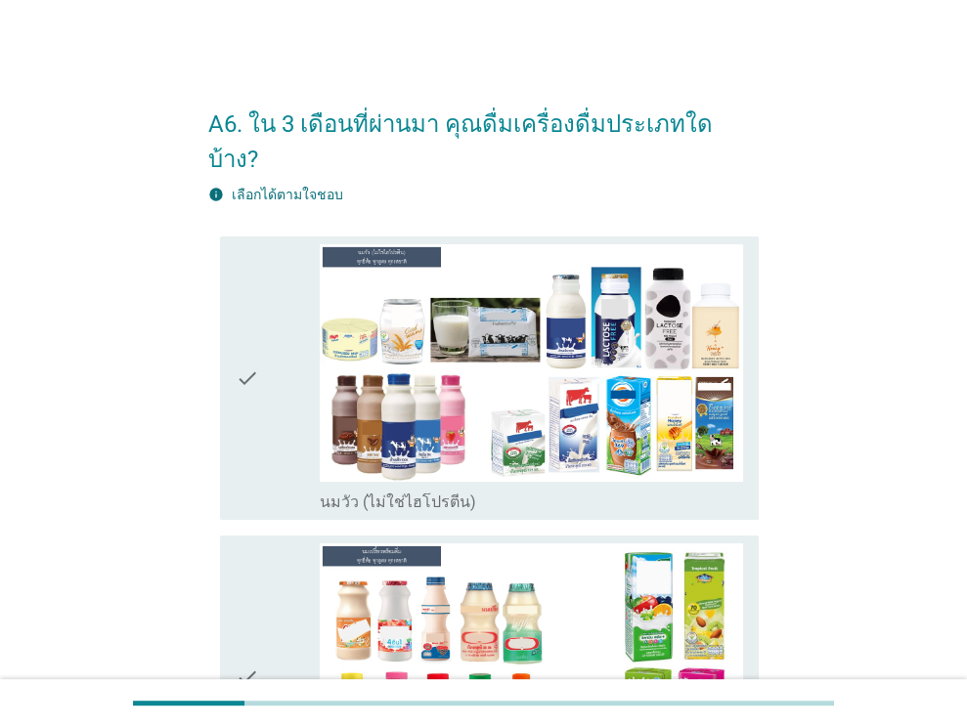
scroll to position [98, 0]
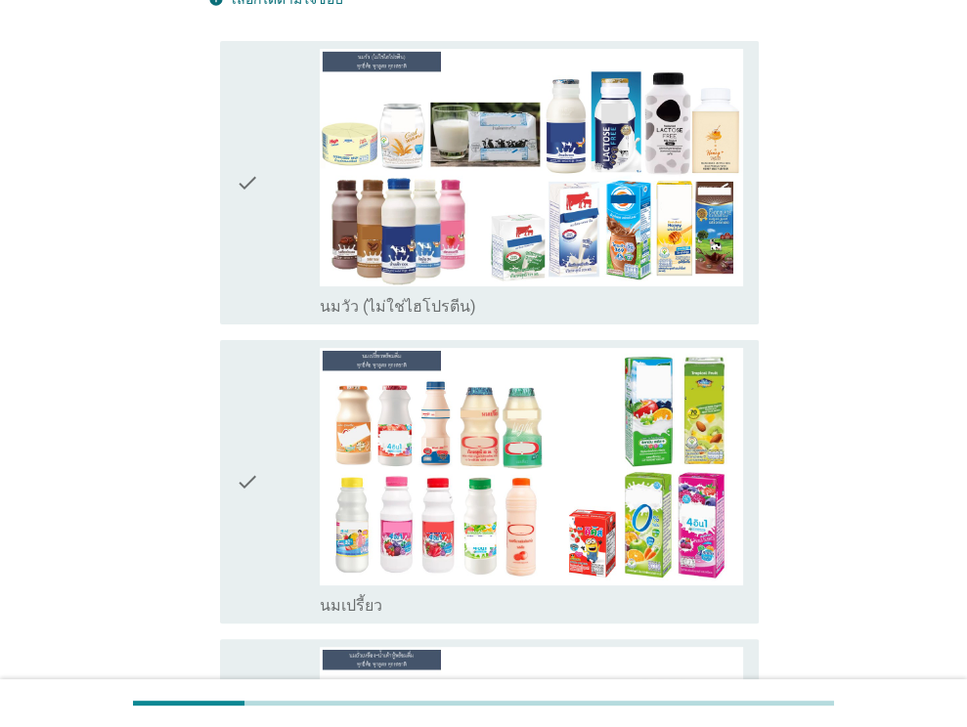
click at [300, 445] on div "check" at bounding box center [278, 482] width 85 height 268
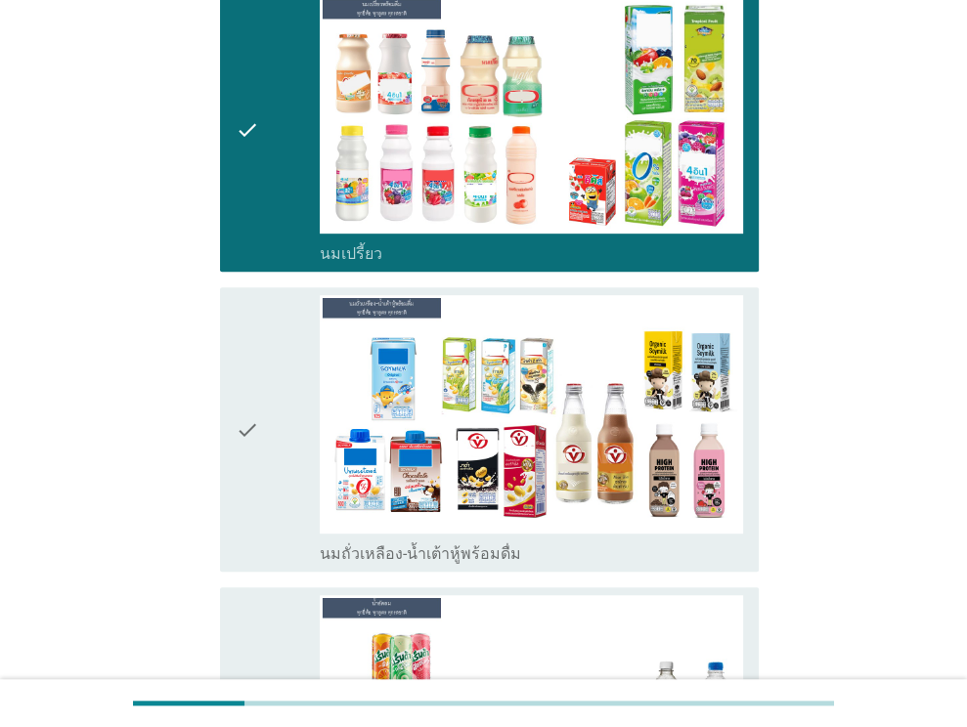
scroll to position [587, 0]
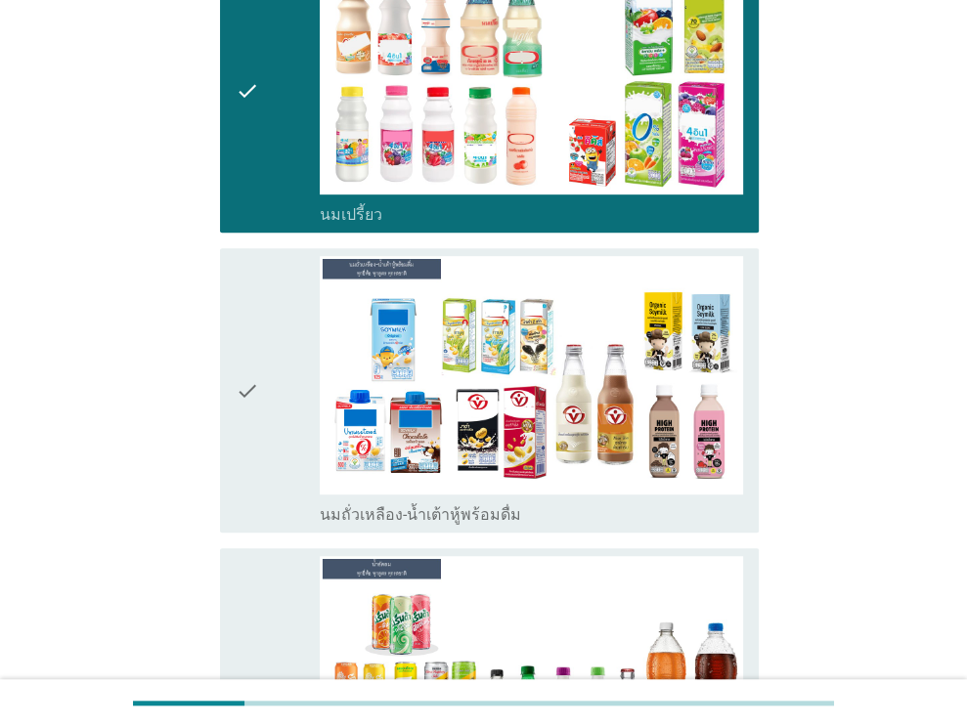
click at [260, 386] on div "check" at bounding box center [278, 390] width 85 height 268
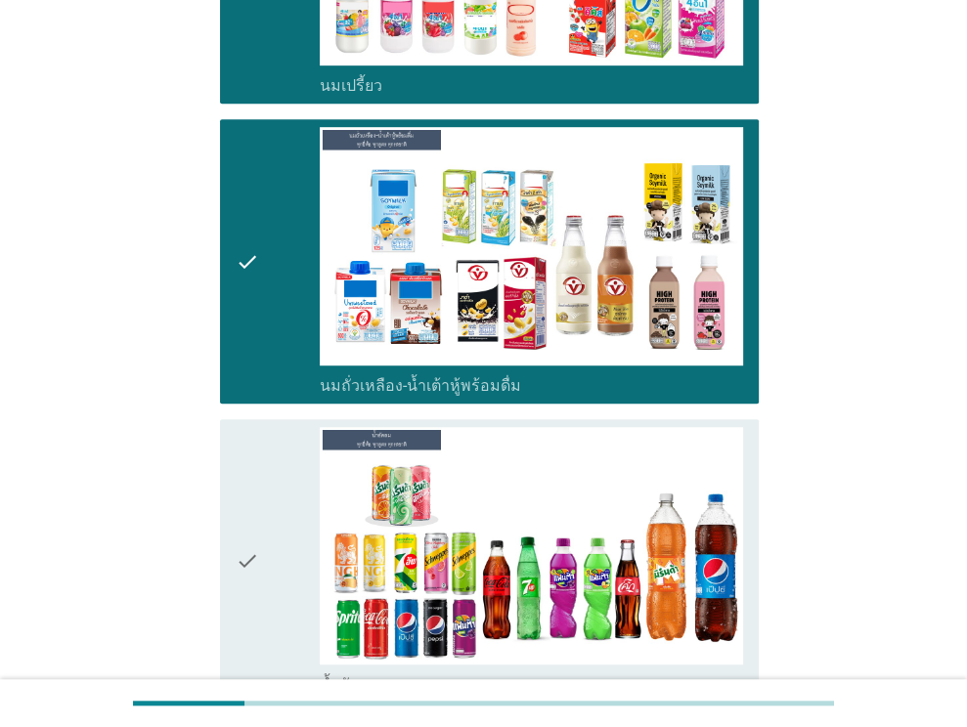
scroll to position [880, 0]
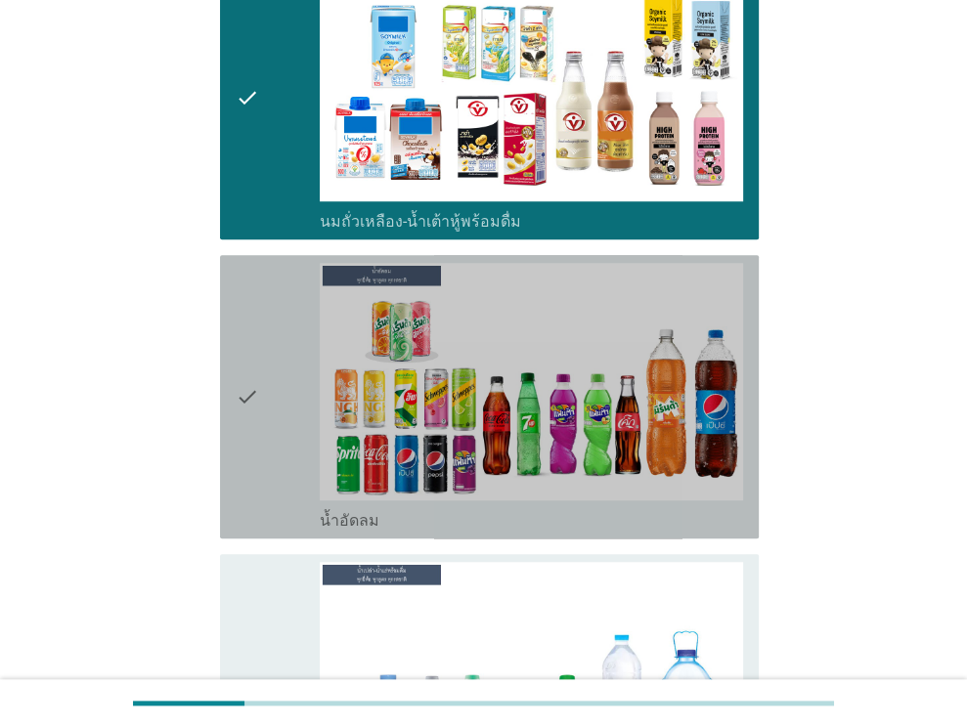
click at [255, 374] on icon "check" at bounding box center [247, 397] width 23 height 268
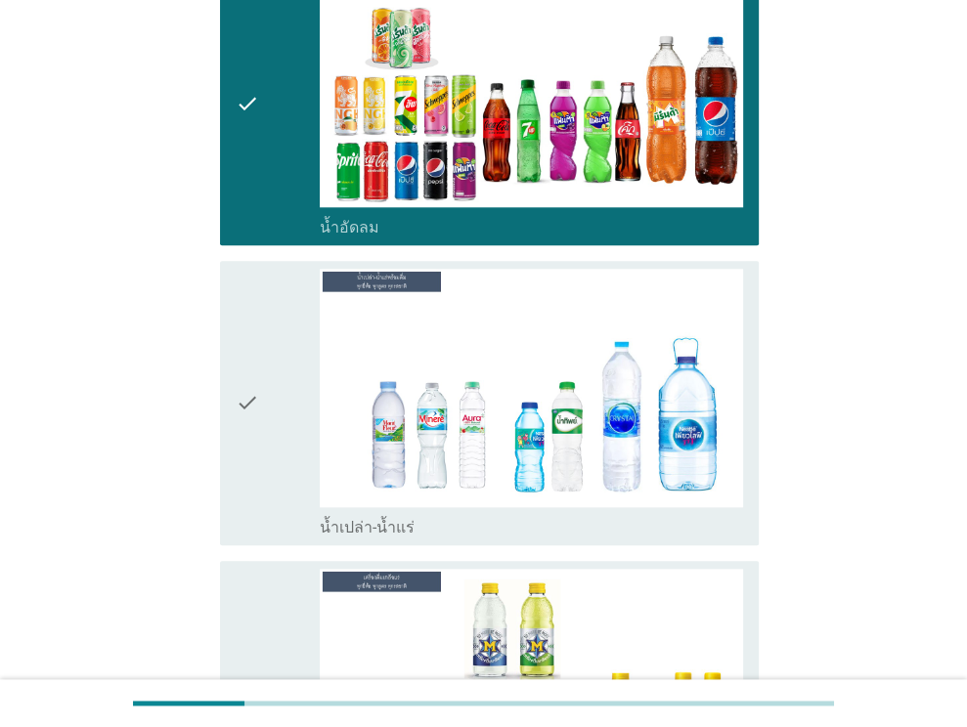
click at [255, 374] on icon "check" at bounding box center [247, 403] width 23 height 268
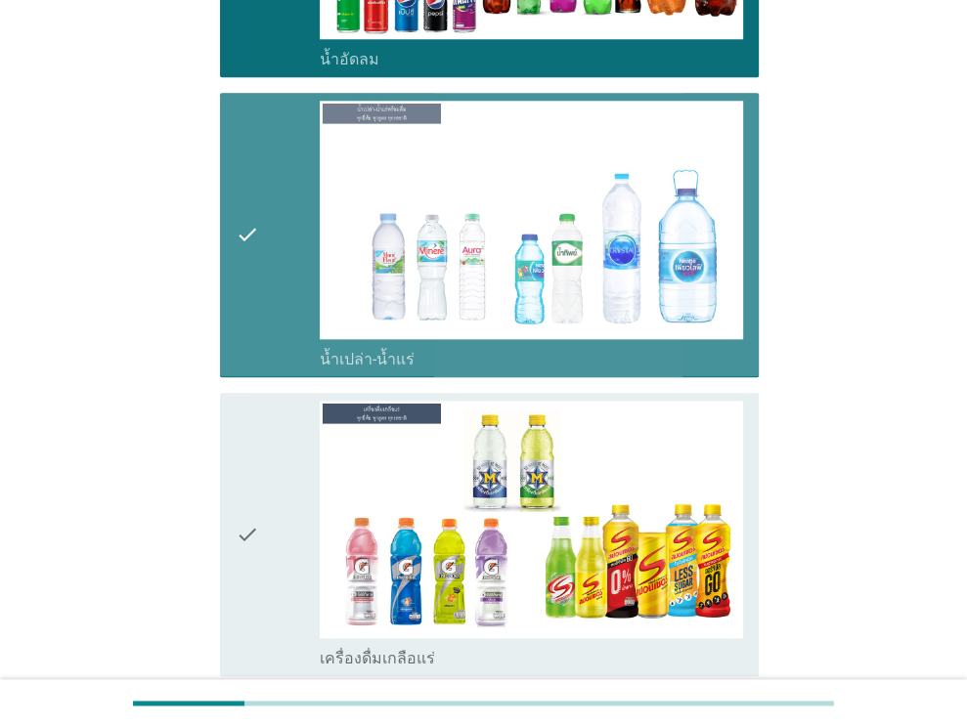
scroll to position [1467, 0]
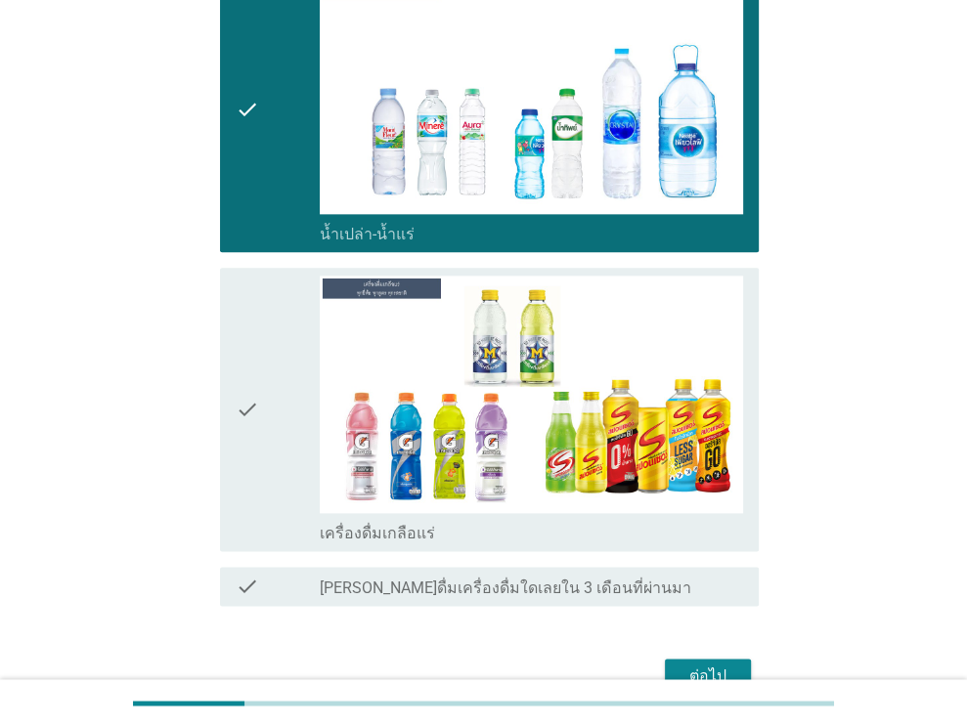
click at [255, 374] on icon "check" at bounding box center [247, 410] width 23 height 268
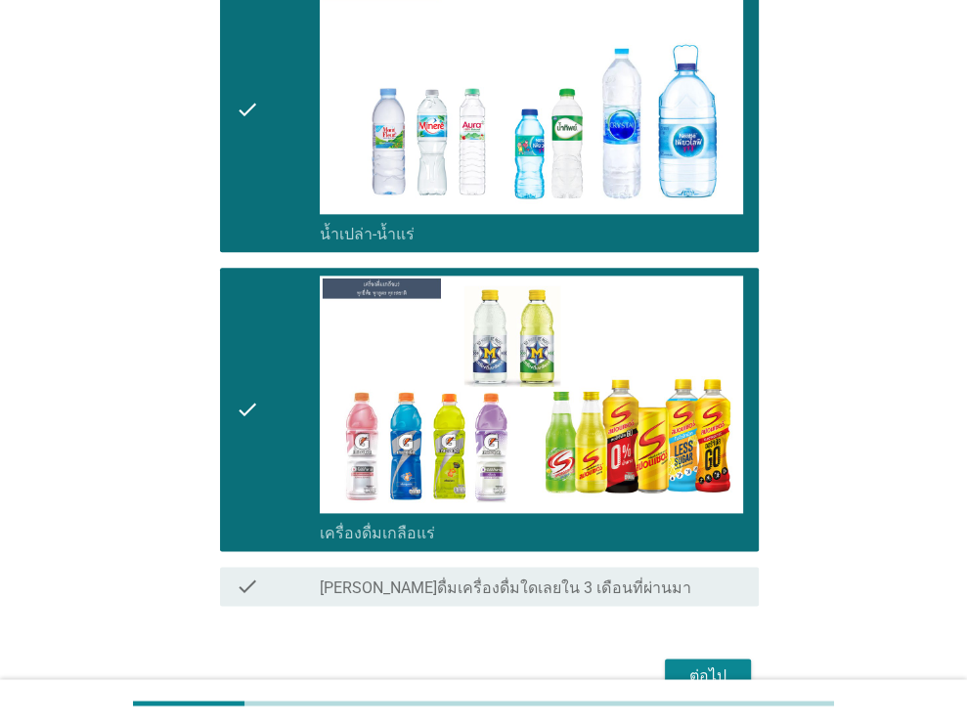
click at [723, 665] on div "ต่อไป" at bounding box center [708, 676] width 55 height 23
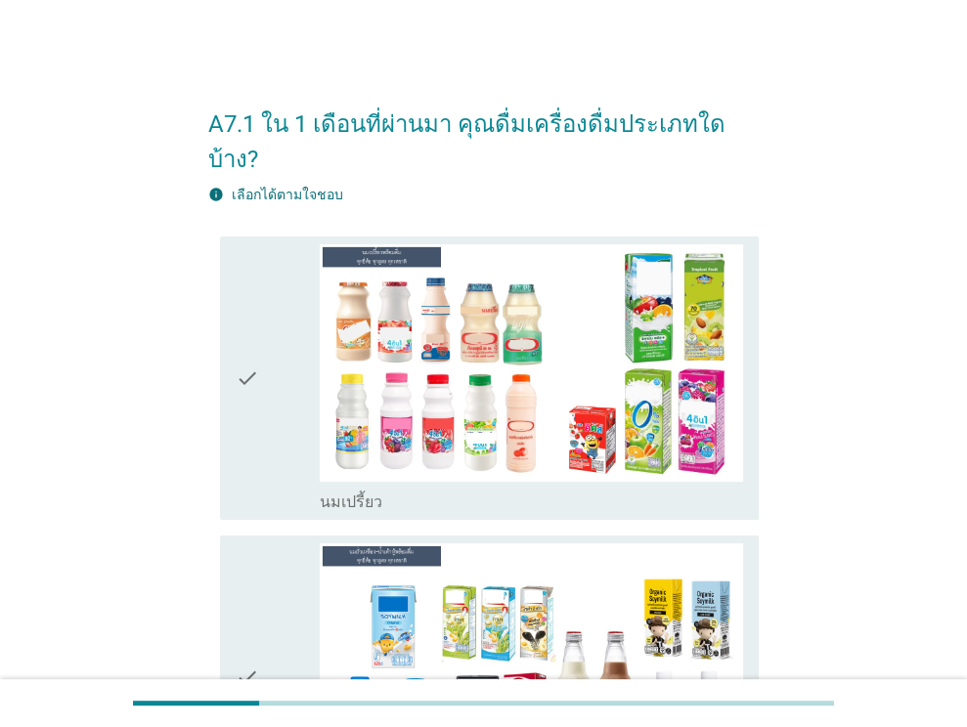
click at [279, 381] on div "check" at bounding box center [278, 378] width 85 height 268
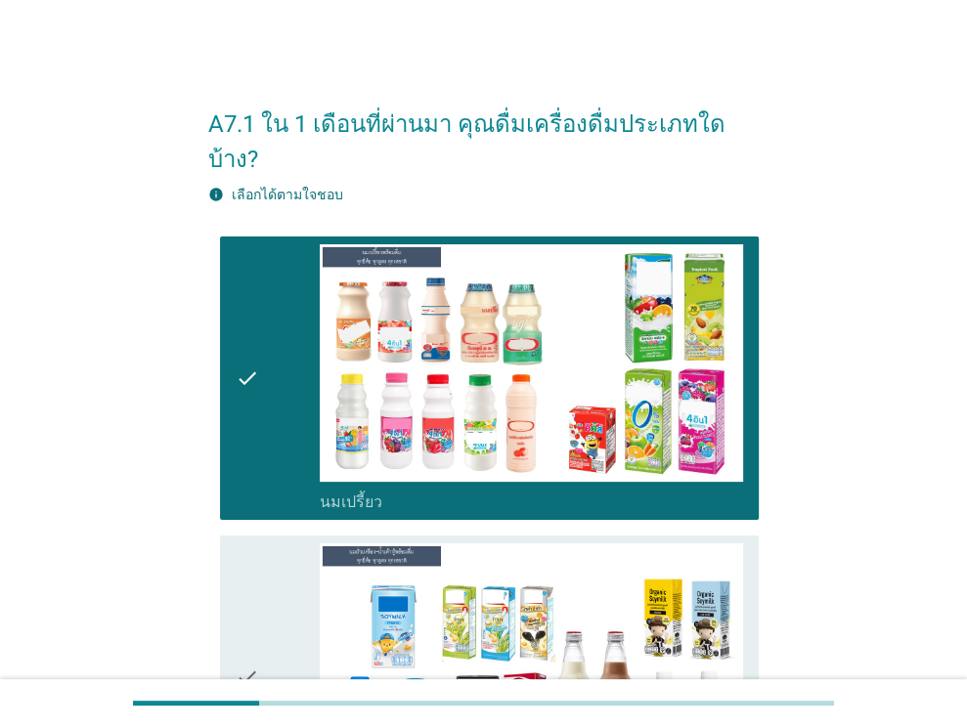
click at [259, 640] on div "check" at bounding box center [278, 678] width 85 height 268
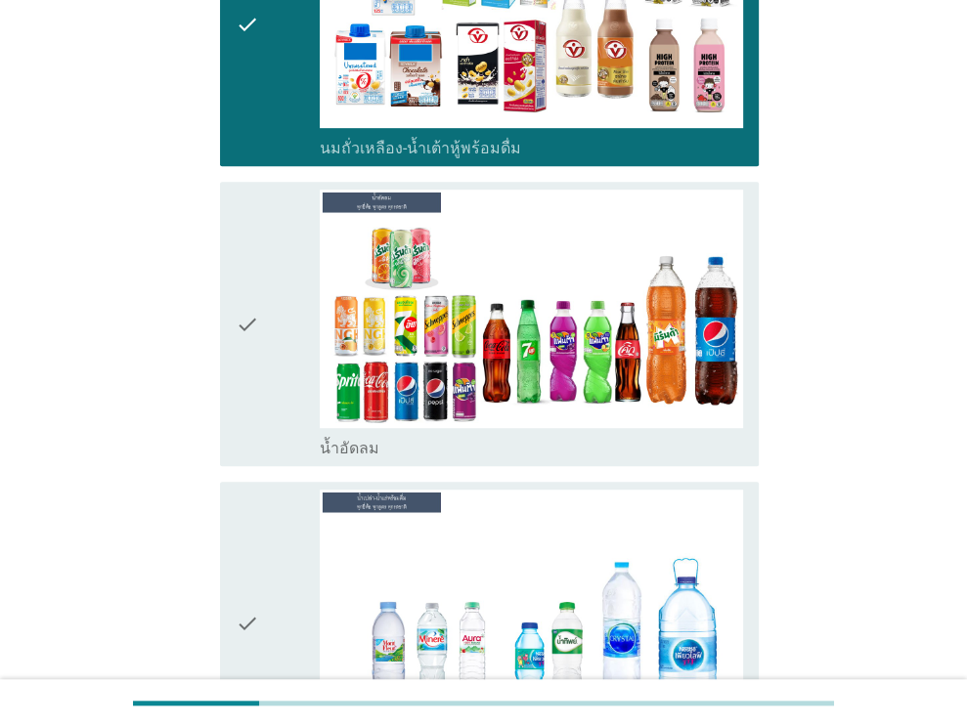
scroll to position [684, 0]
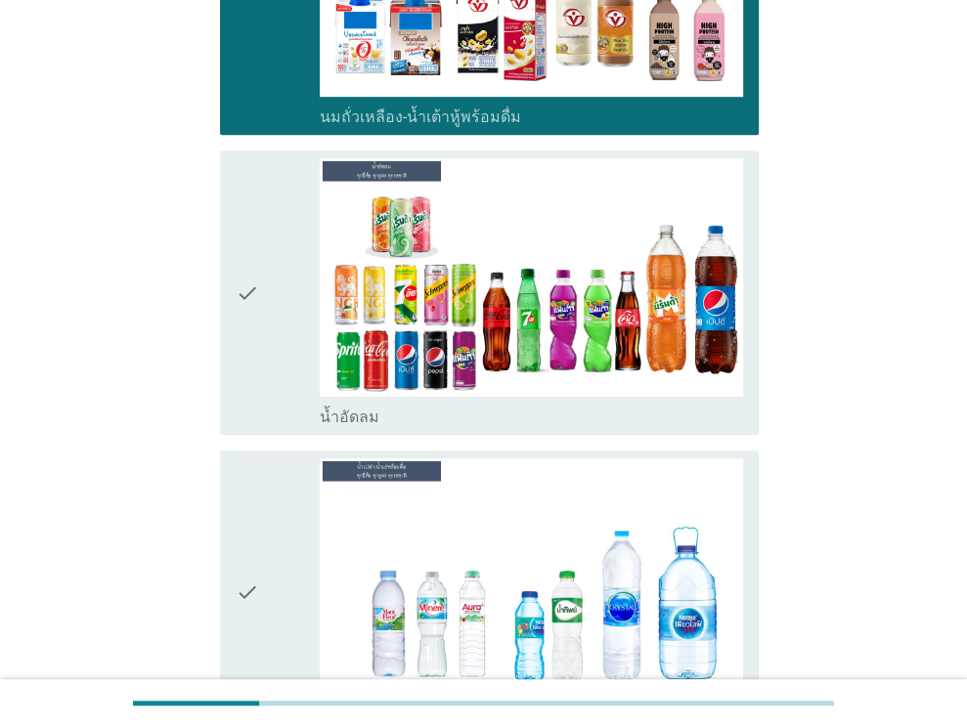
click at [282, 296] on div "check" at bounding box center [278, 292] width 85 height 268
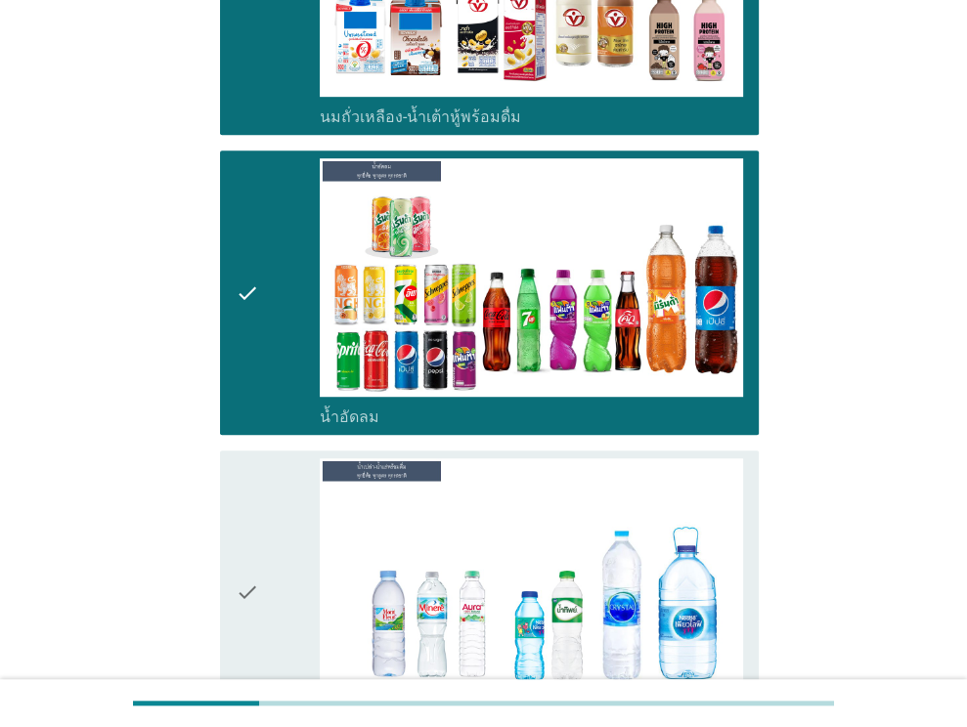
click at [253, 492] on icon "check" at bounding box center [247, 593] width 23 height 268
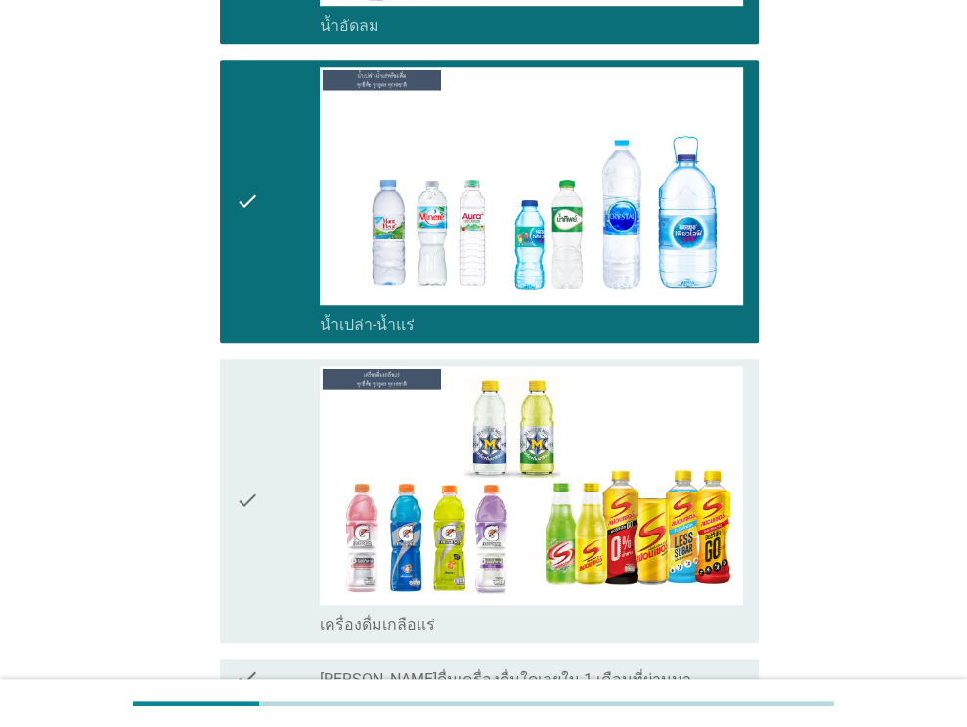
click at [253, 493] on icon "check" at bounding box center [247, 501] width 23 height 268
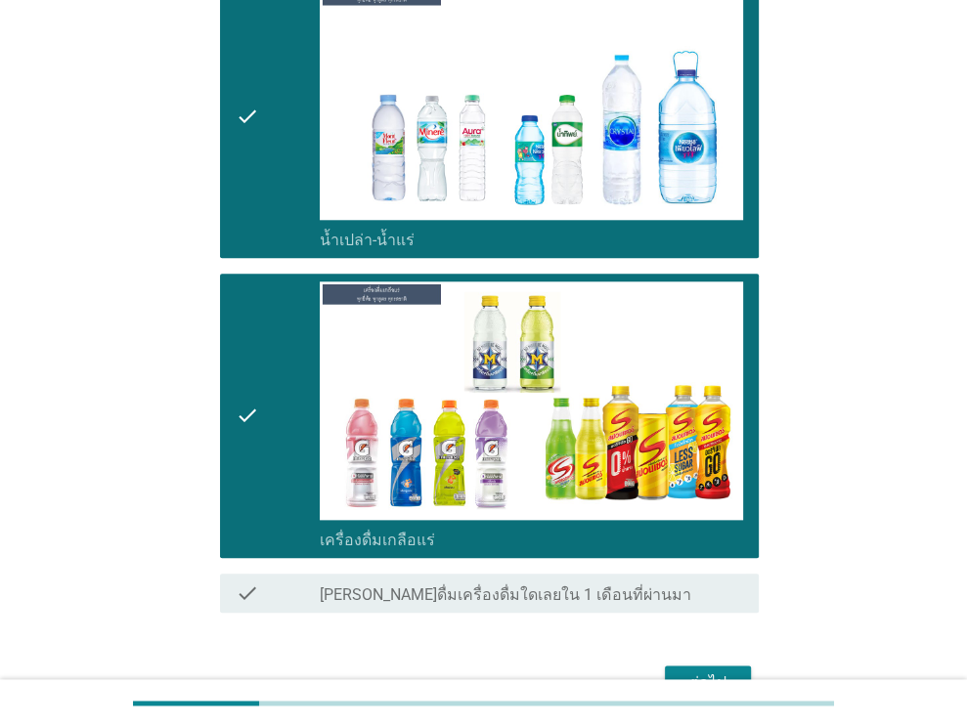
scroll to position [1236, 0]
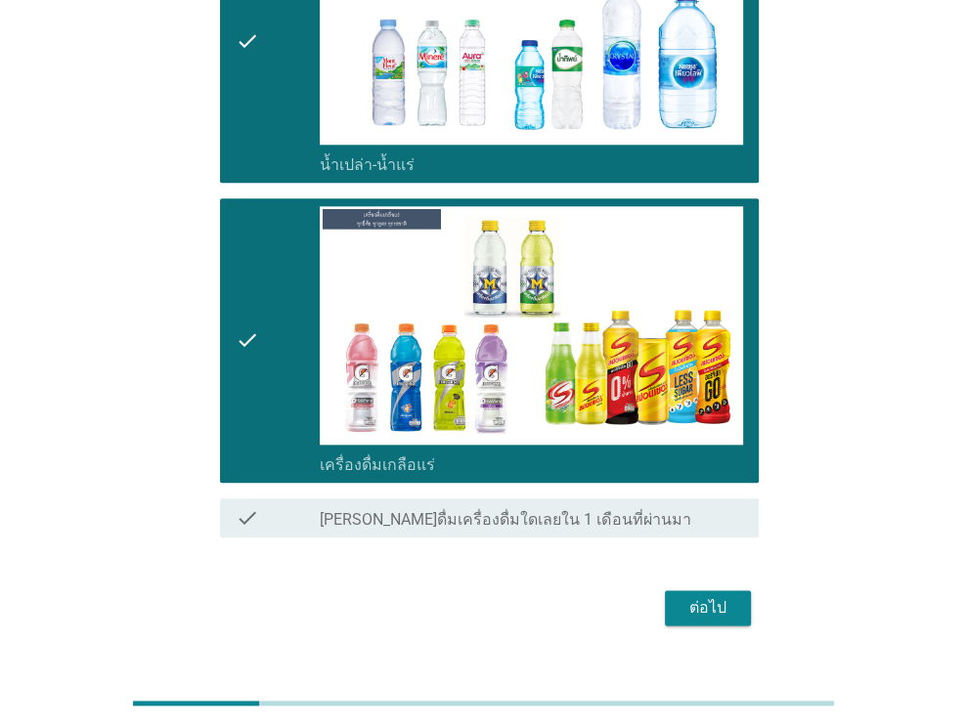
click at [691, 596] on div "ต่อไป" at bounding box center [708, 607] width 55 height 23
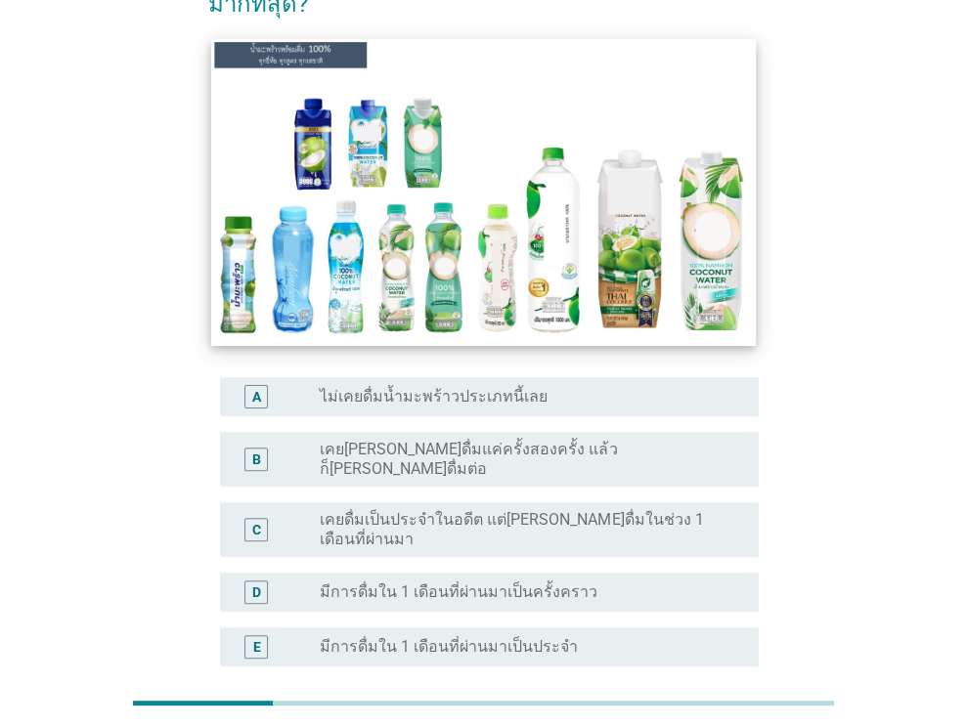
scroll to position [196, 0]
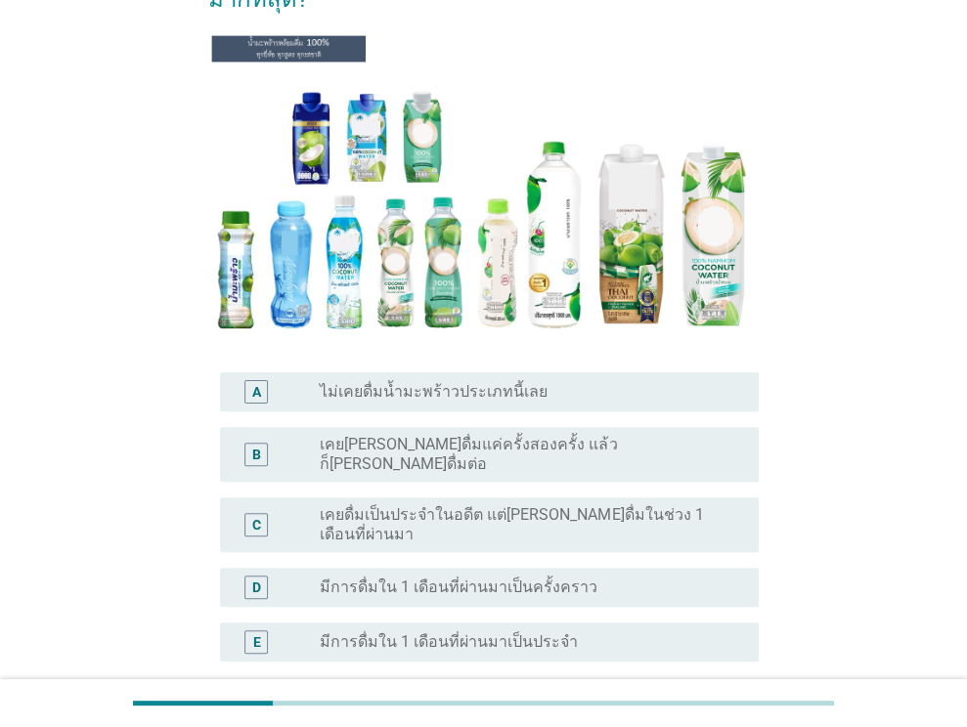
click at [445, 578] on label "มีการดื่มใน 1 เดือนที่ผ่านมาเป็นครั้งคราว" at bounding box center [459, 588] width 278 height 20
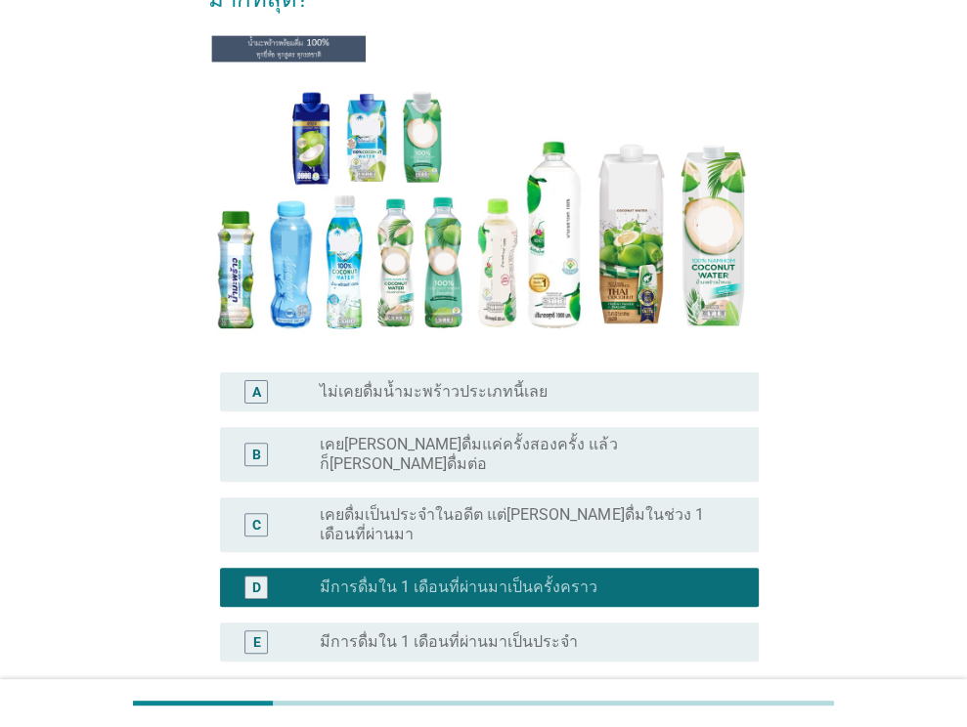
scroll to position [293, 0]
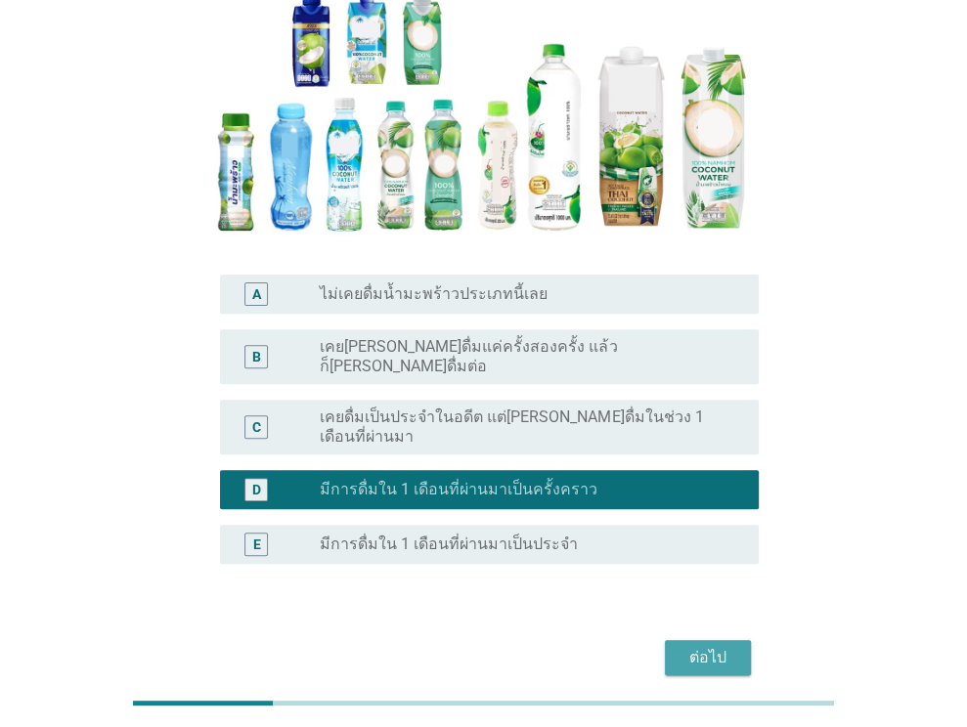
click at [697, 646] on div "ต่อไป" at bounding box center [708, 657] width 55 height 23
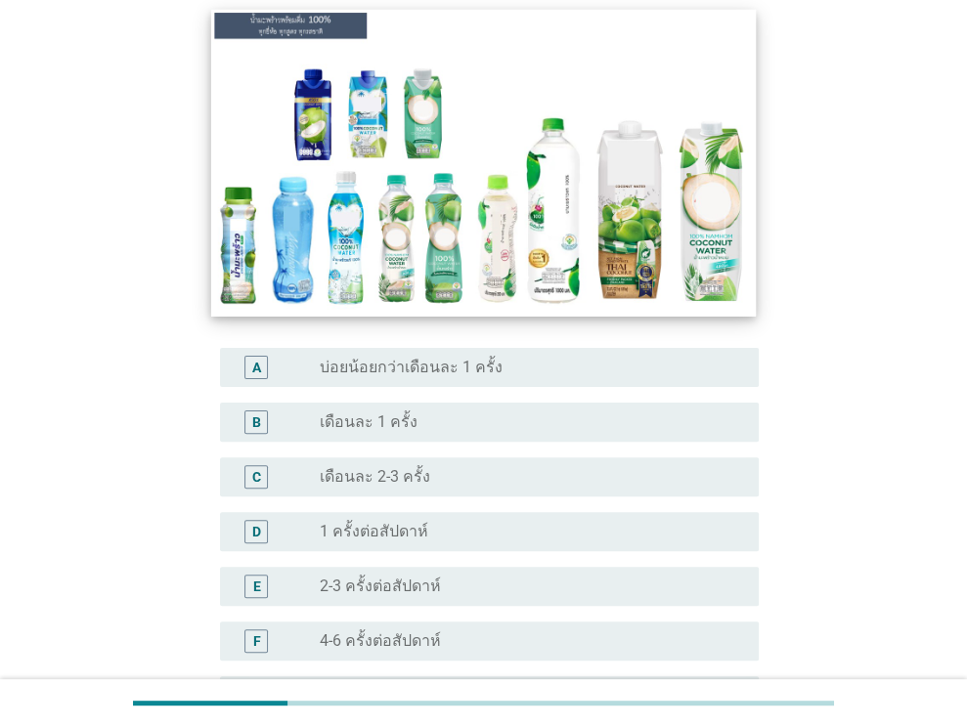
scroll to position [196, 0]
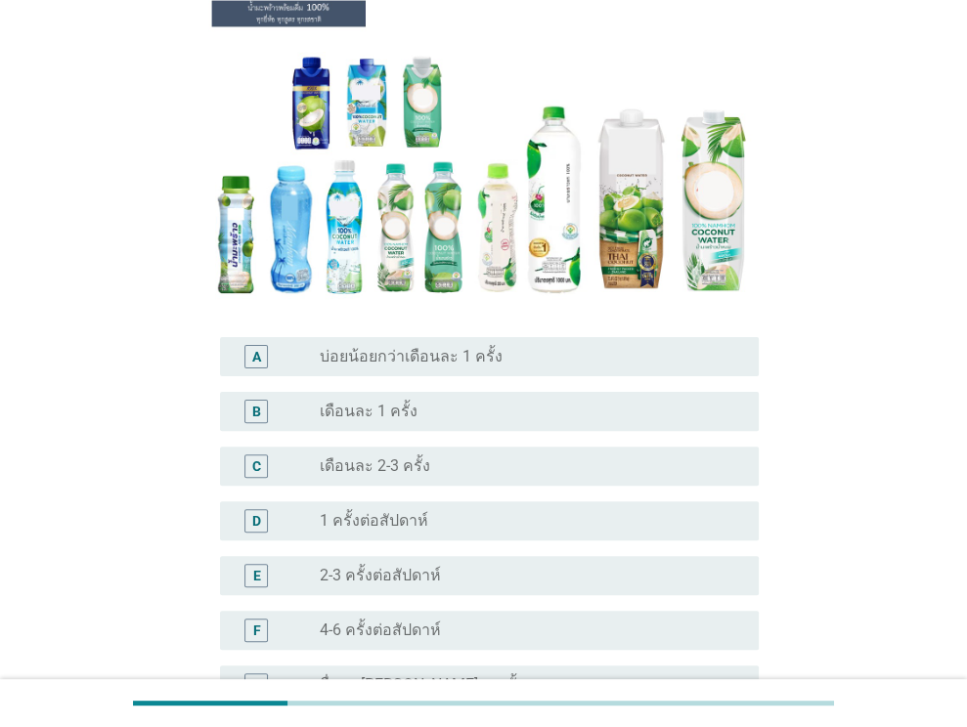
click at [419, 526] on label "1 ครั้งต่อสัปดาห์" at bounding box center [374, 521] width 109 height 20
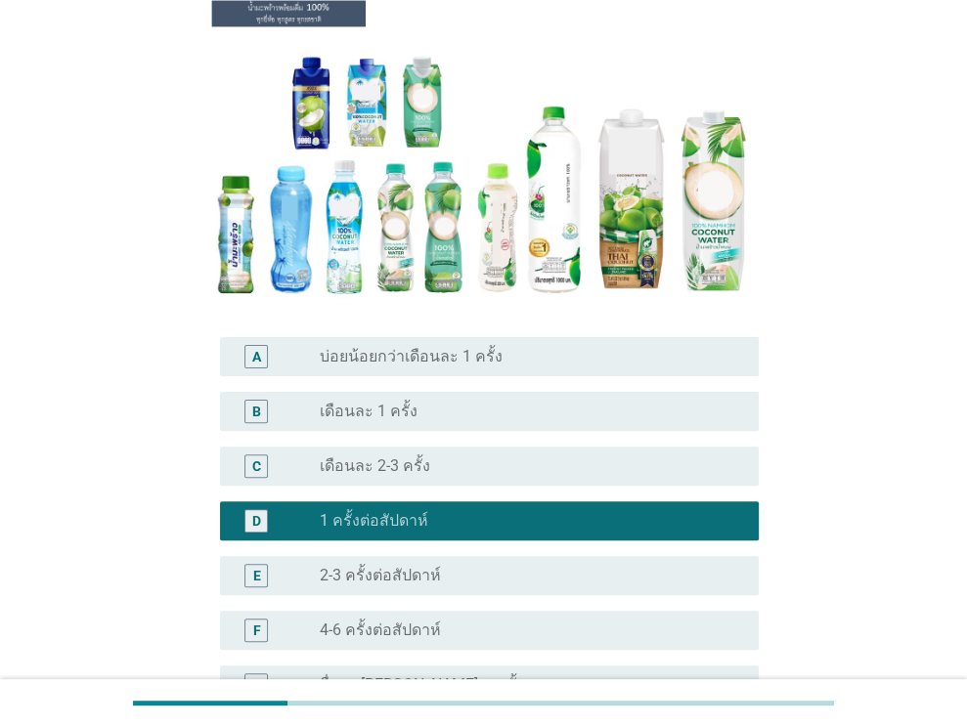
scroll to position [480, 0]
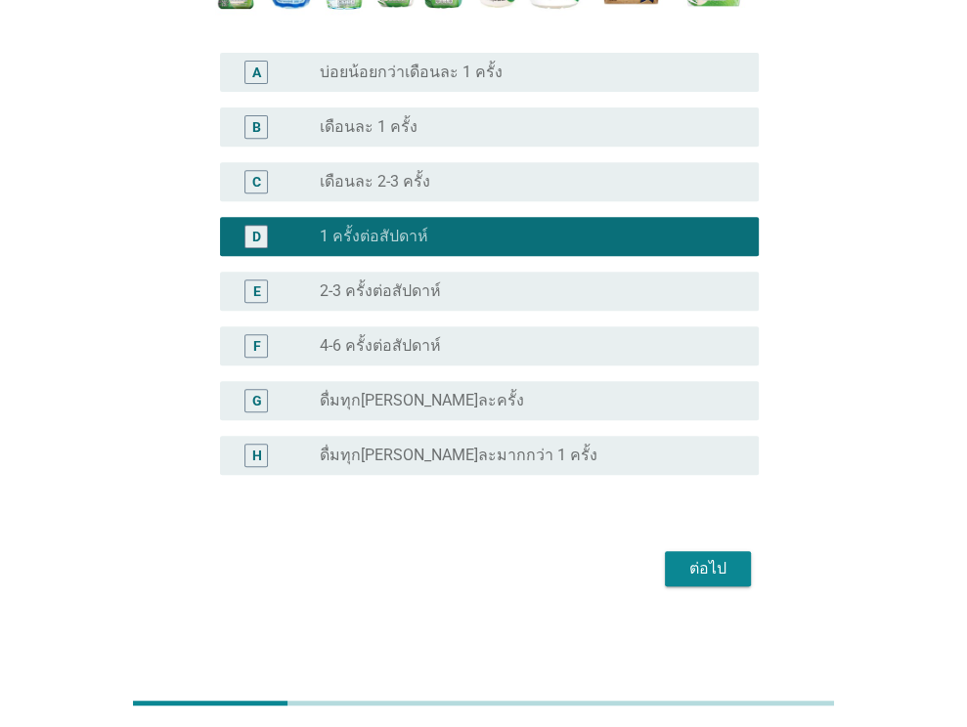
click at [670, 557] on button "ต่อไป" at bounding box center [708, 568] width 86 height 35
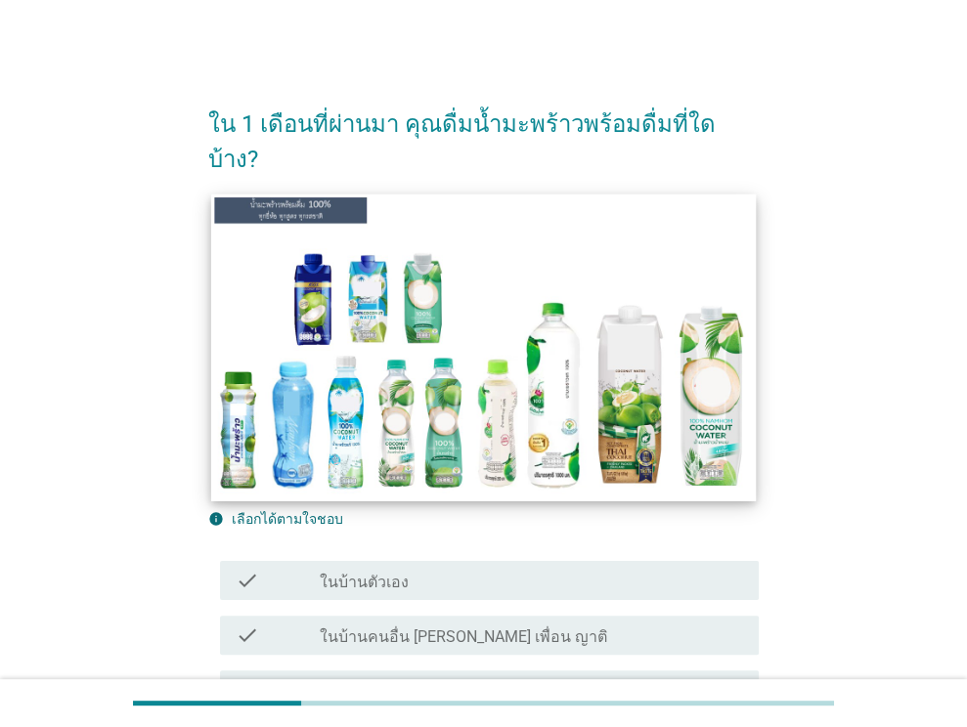
scroll to position [196, 0]
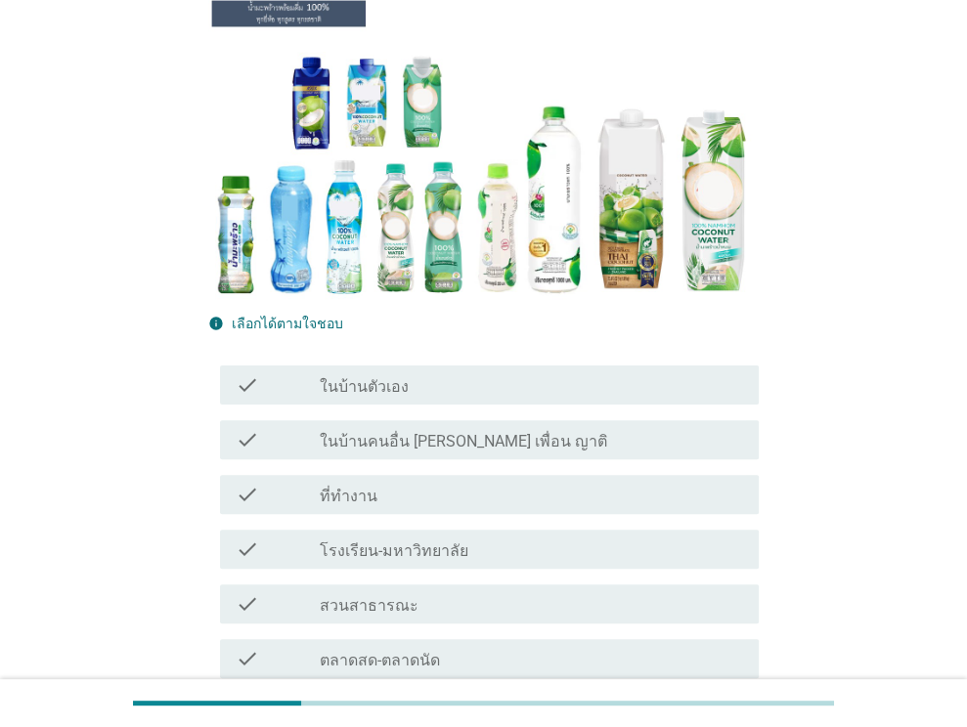
click at [397, 377] on label "ในบ้านตัวเอง" at bounding box center [364, 387] width 89 height 20
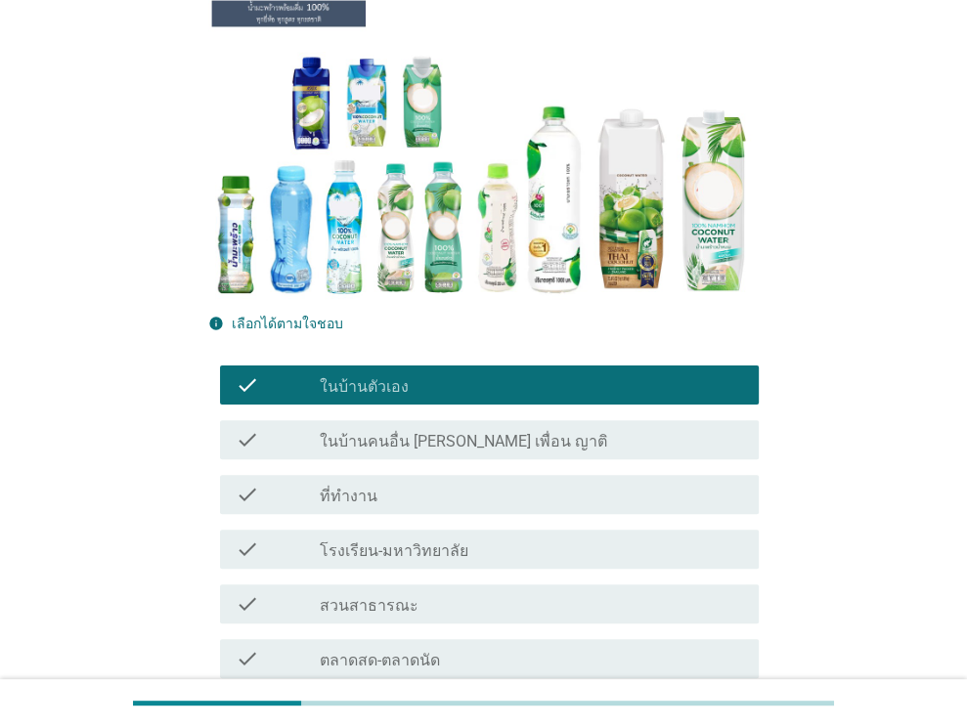
click at [392, 483] on div "check_box_outline_blank ที่ทำงาน" at bounding box center [531, 494] width 423 height 23
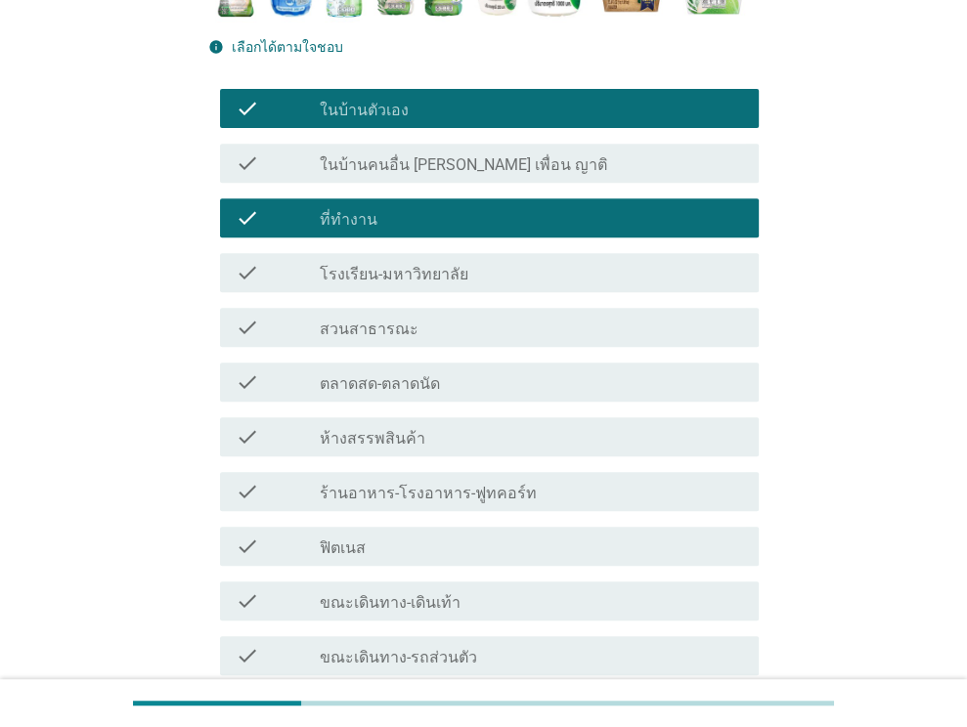
scroll to position [684, 0]
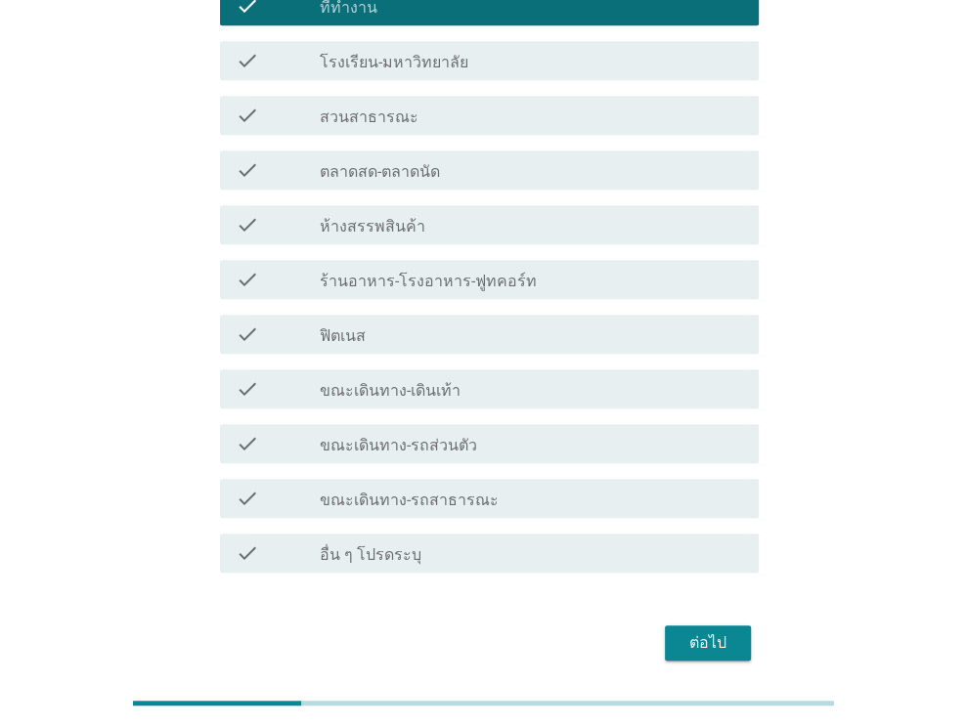
click at [710, 632] on div "ต่อไป" at bounding box center [708, 643] width 55 height 23
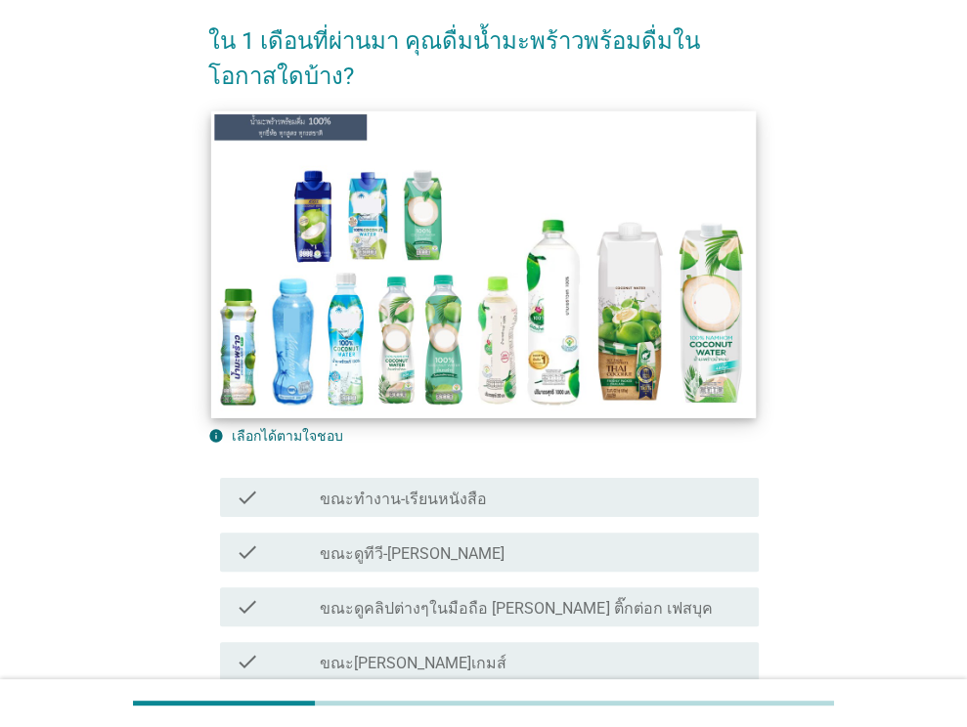
scroll to position [196, 0]
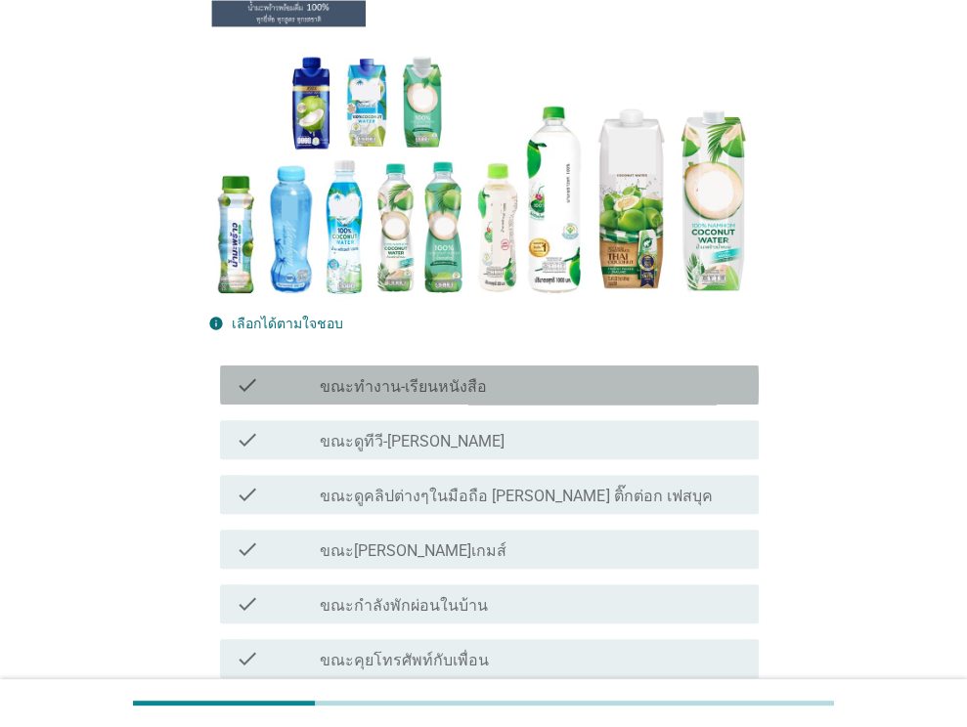
click at [450, 381] on label "ขณะทำงาน-เรียนหนังสือ" at bounding box center [403, 387] width 167 height 20
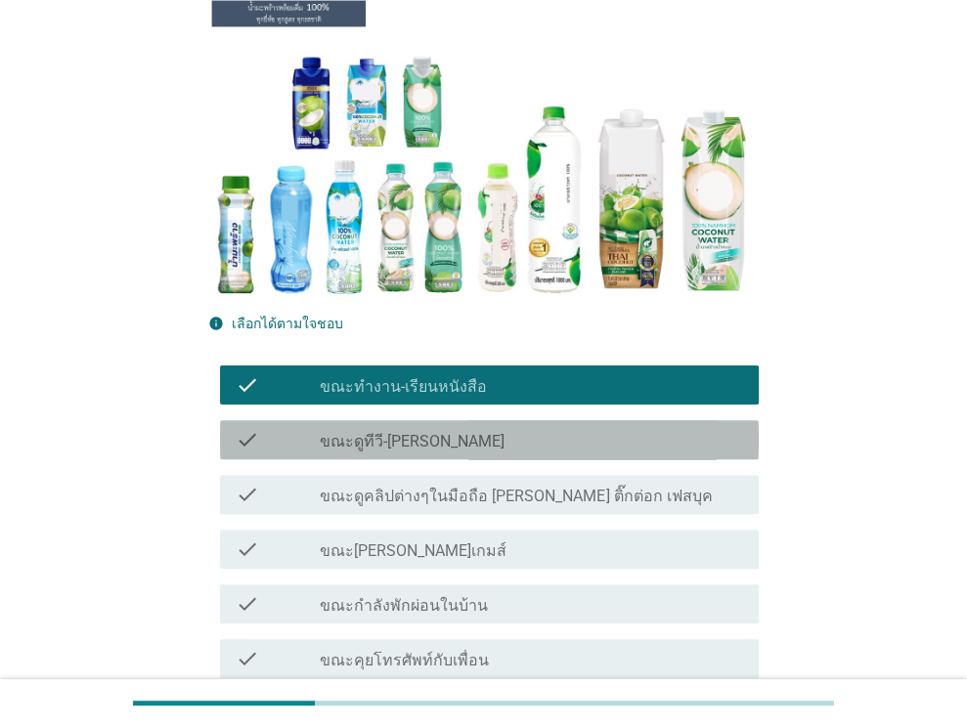
click at [427, 442] on div "check_box_outline_blank ขณะดูทีวี-ซีรี่" at bounding box center [531, 439] width 423 height 23
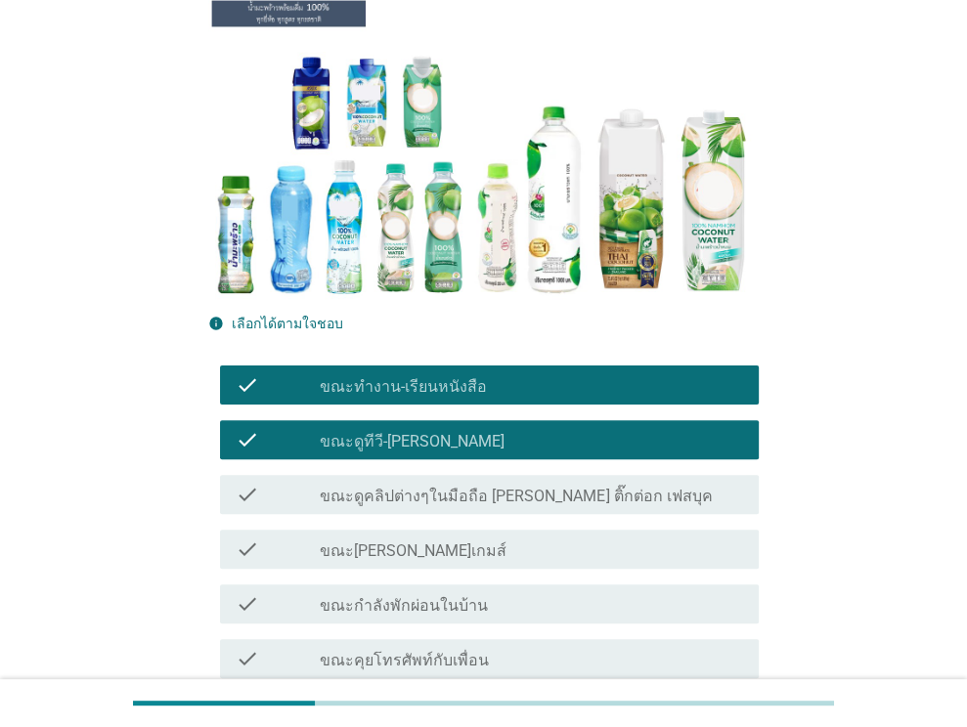
scroll to position [391, 0]
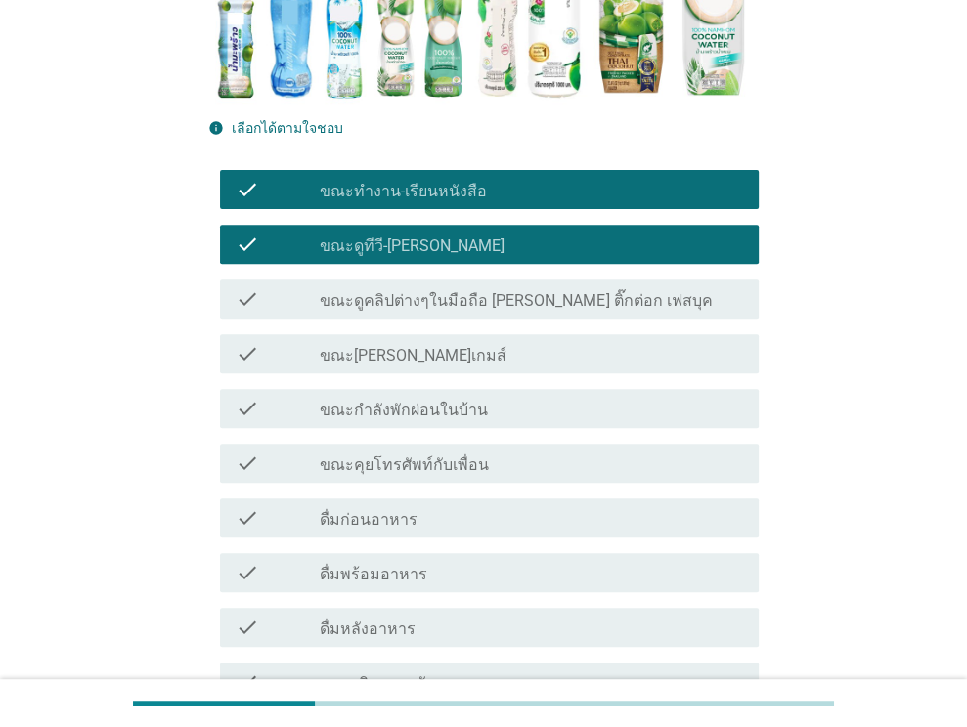
click at [499, 407] on div "check_box_outline_blank ขณะกำลังพักผ่อนในบ้าน" at bounding box center [531, 408] width 423 height 23
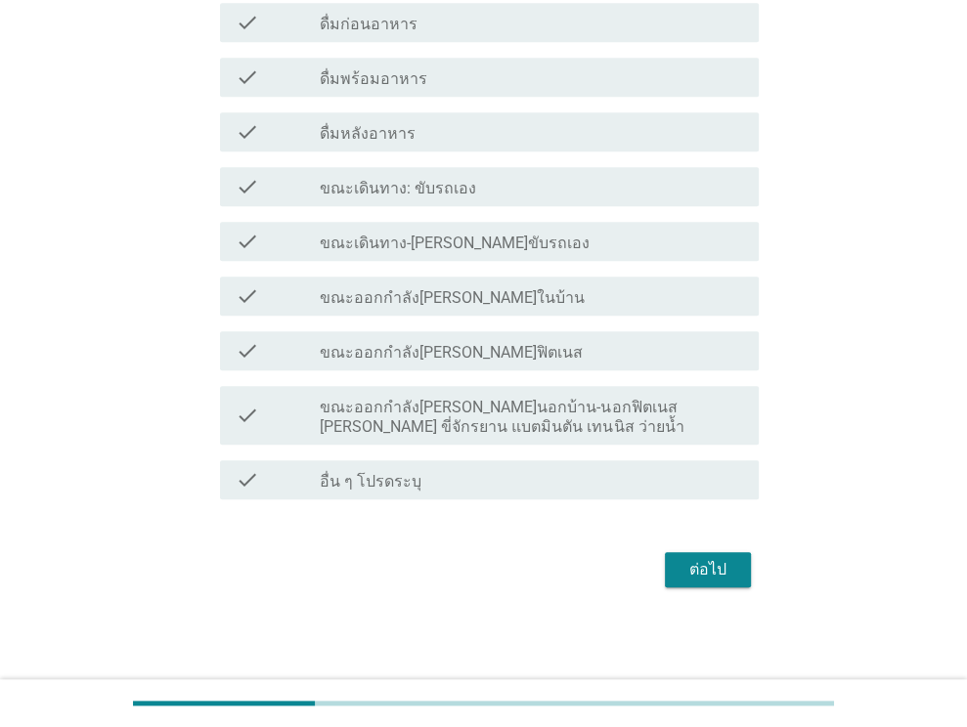
scroll to position [888, 0]
click at [677, 571] on button "ต่อไป" at bounding box center [708, 568] width 86 height 35
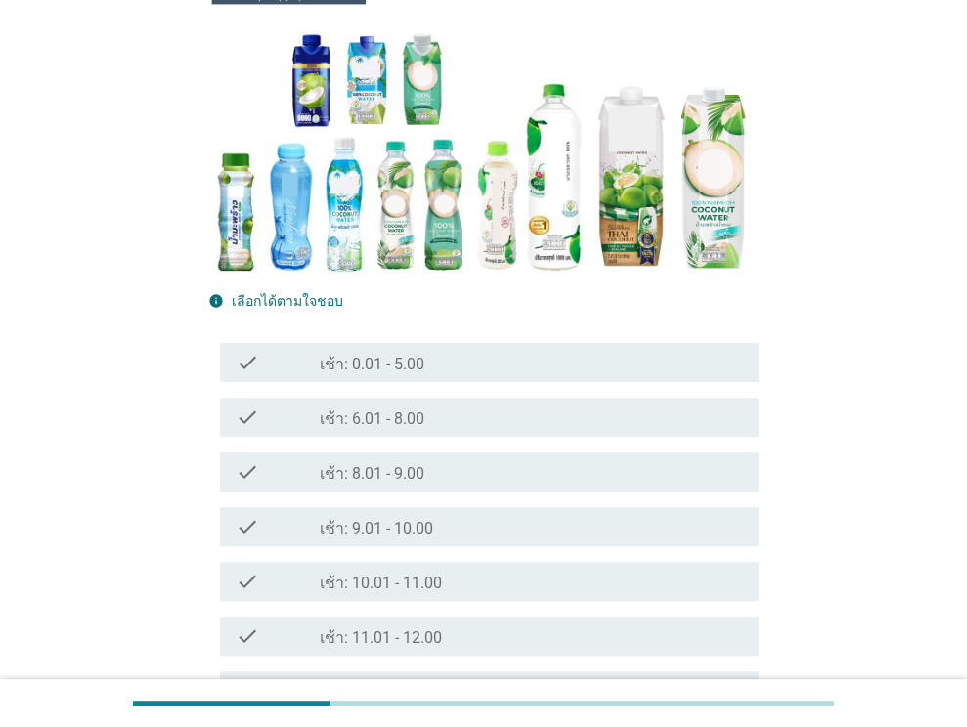
scroll to position [98, 0]
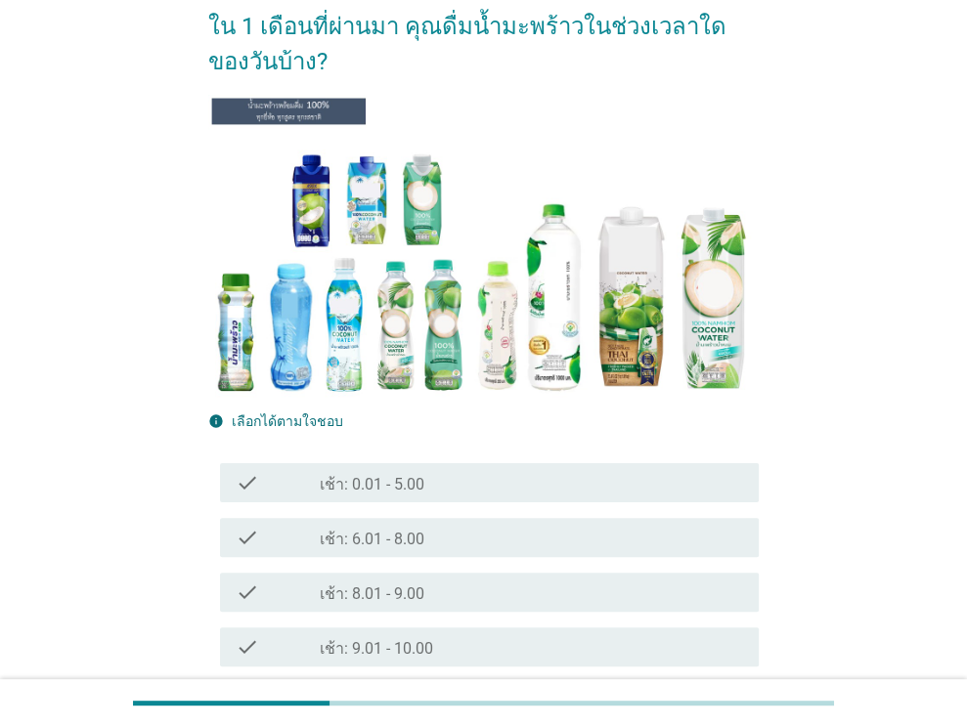
click at [420, 594] on label "เช้า: 8.01 - 9.00" at bounding box center [372, 595] width 105 height 20
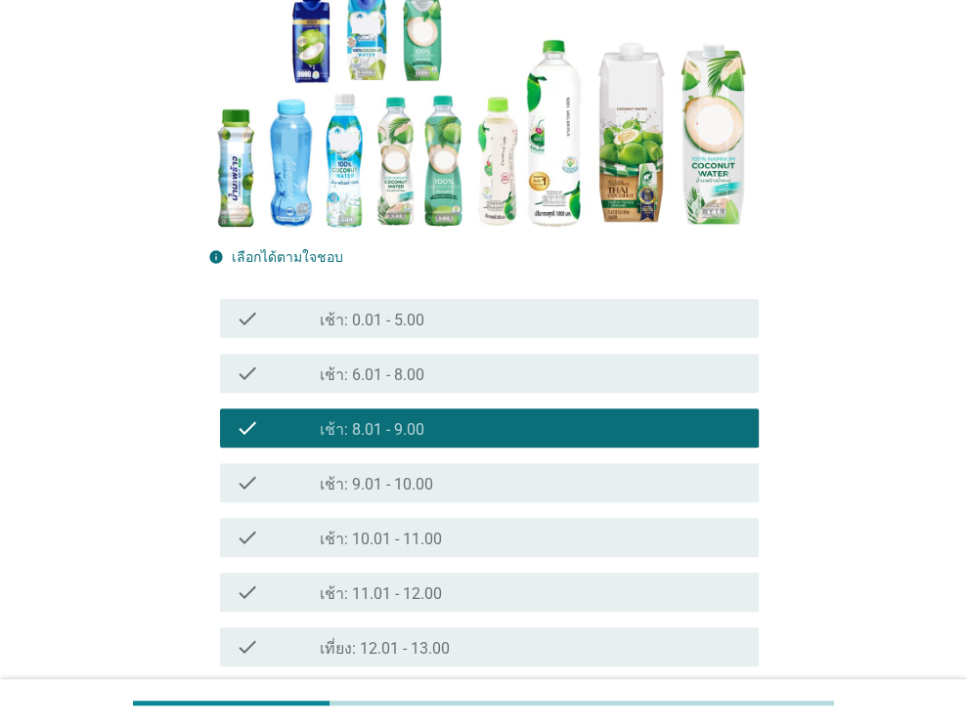
scroll to position [293, 0]
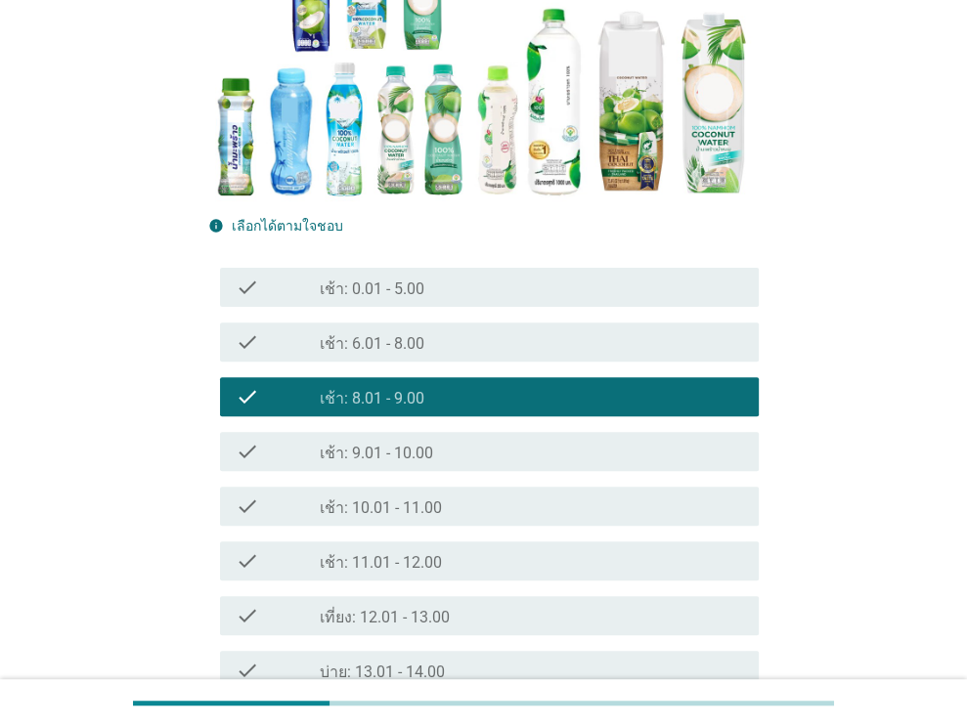
click at [433, 620] on label "เที่ยง: 12.01 - 13.00" at bounding box center [385, 618] width 130 height 20
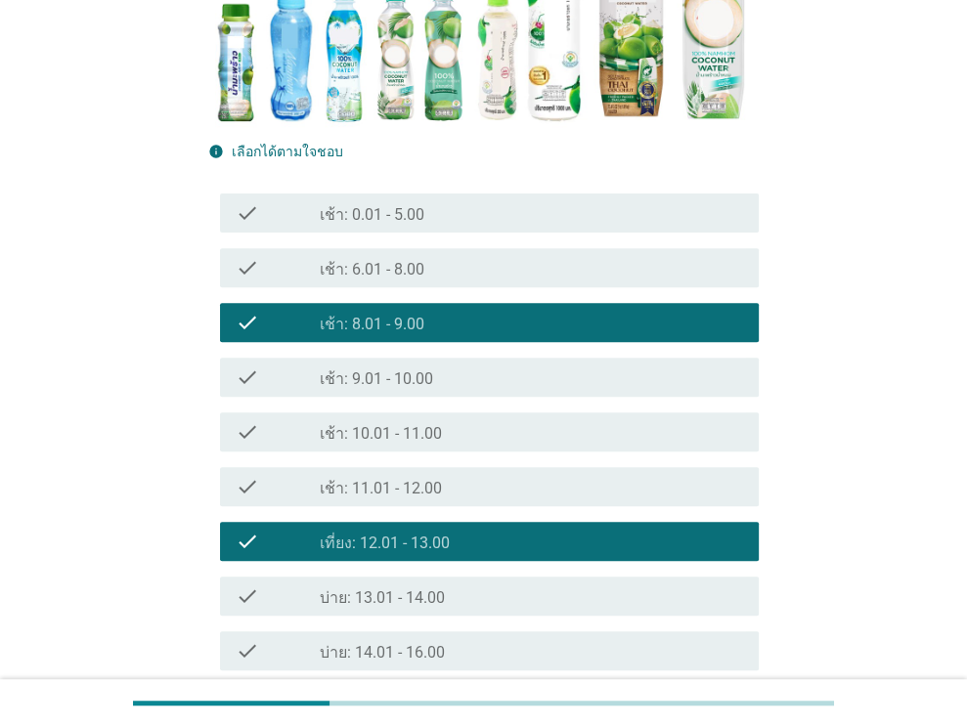
scroll to position [489, 0]
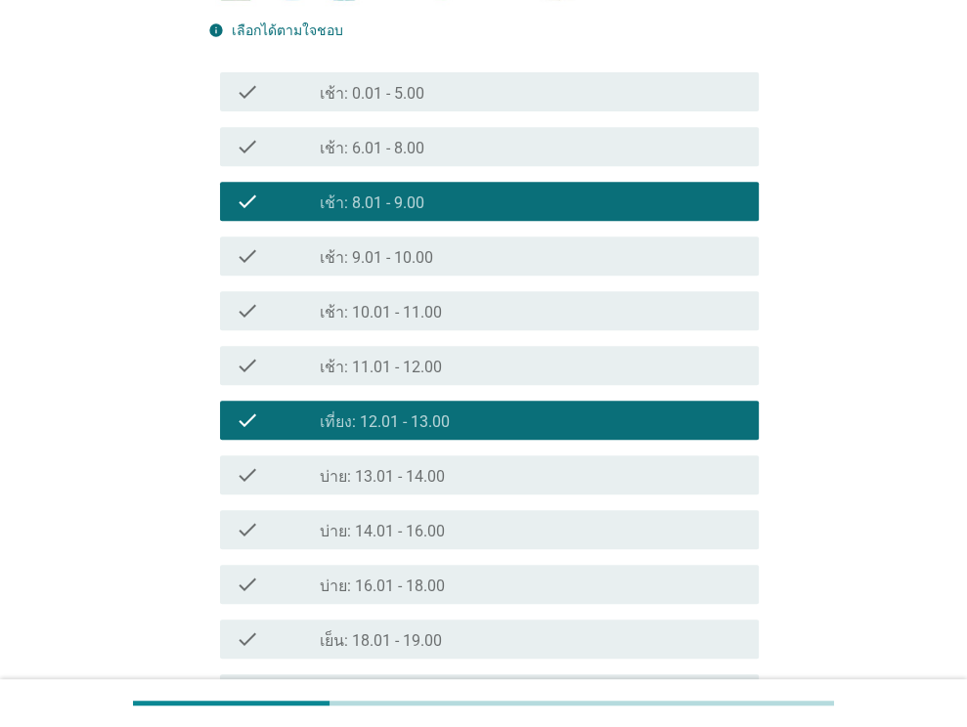
click at [431, 469] on label "บ่าย: 13.01 - 14.00" at bounding box center [382, 477] width 125 height 20
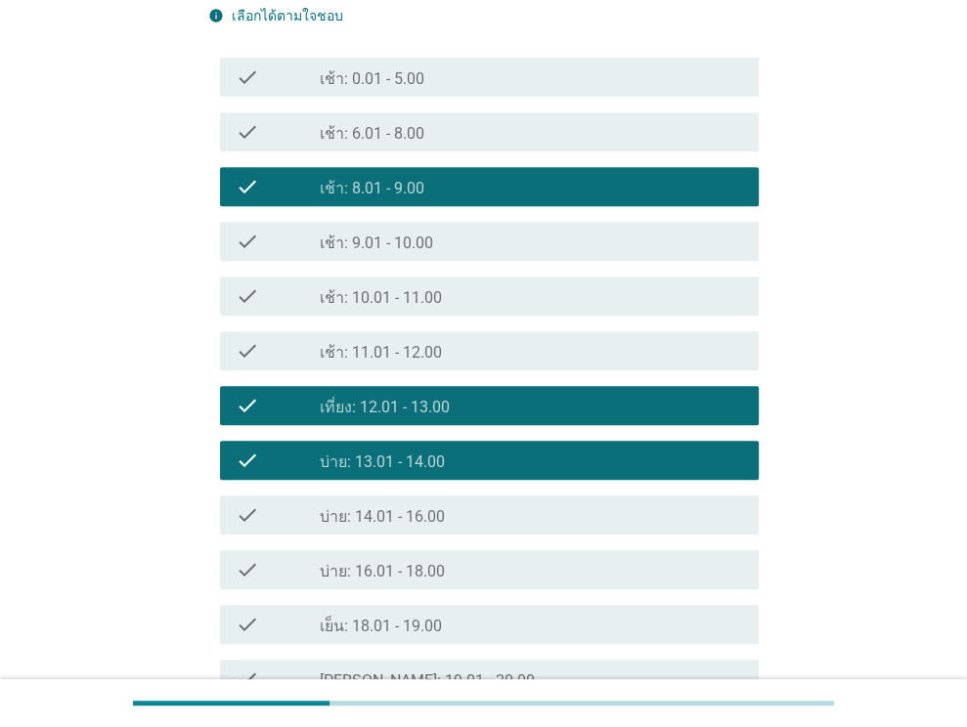
scroll to position [782, 0]
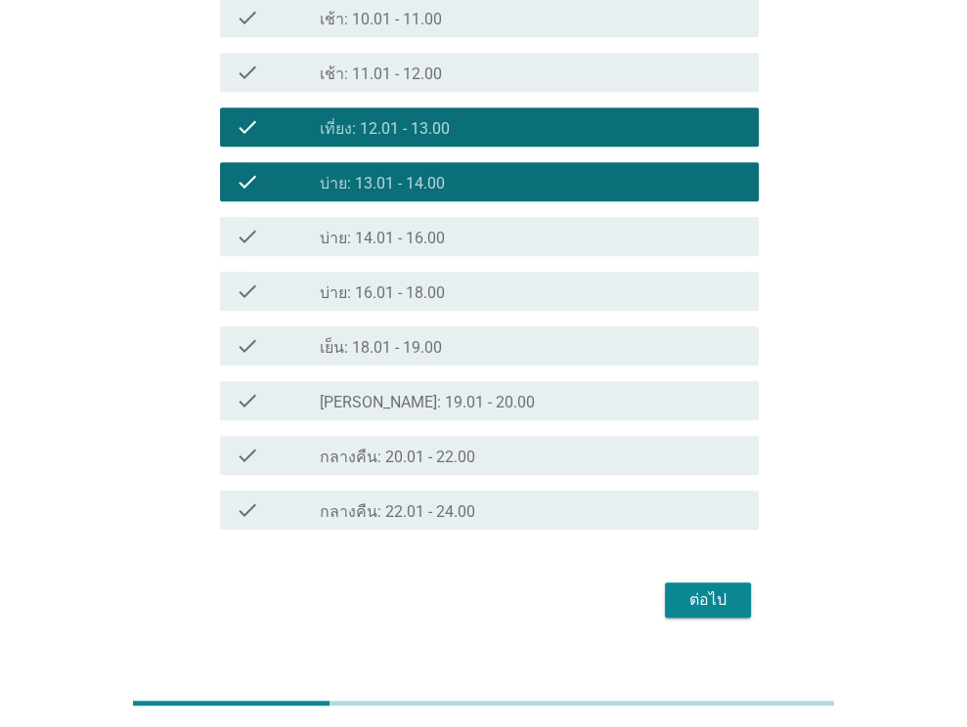
click at [679, 588] on button "ต่อไป" at bounding box center [708, 600] width 86 height 35
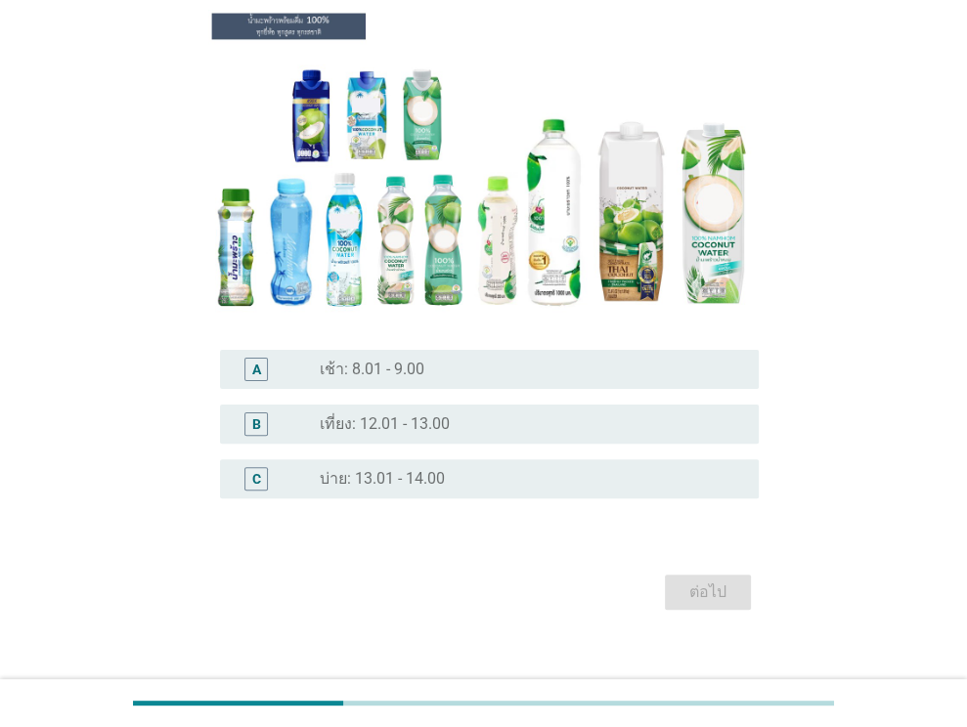
scroll to position [196, 0]
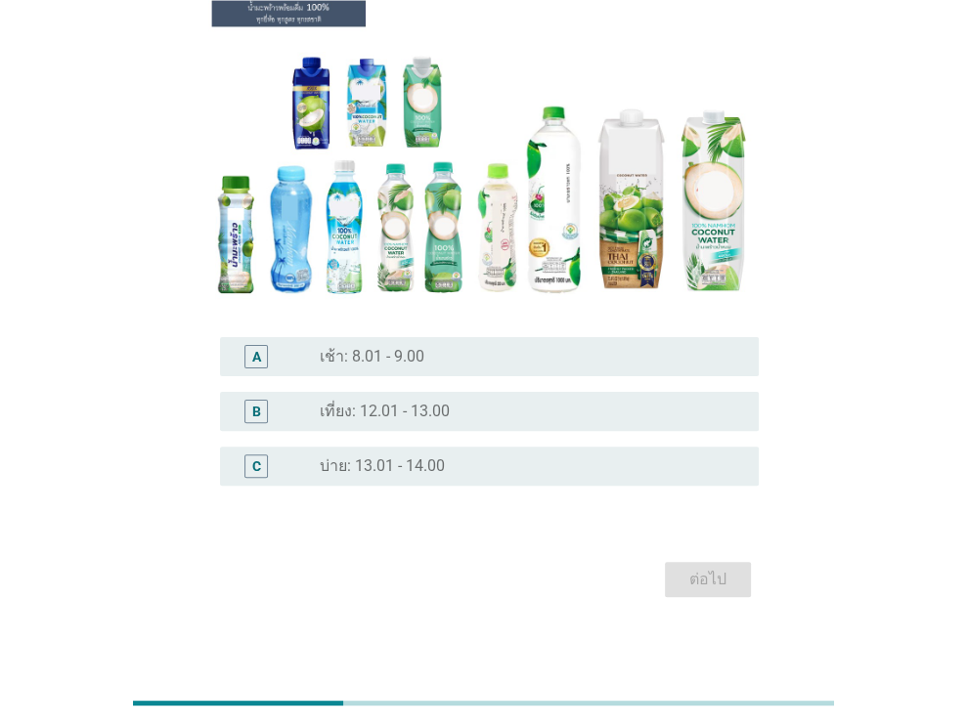
click at [411, 415] on label "เที่ยง: 12.01 - 13.00" at bounding box center [385, 412] width 130 height 20
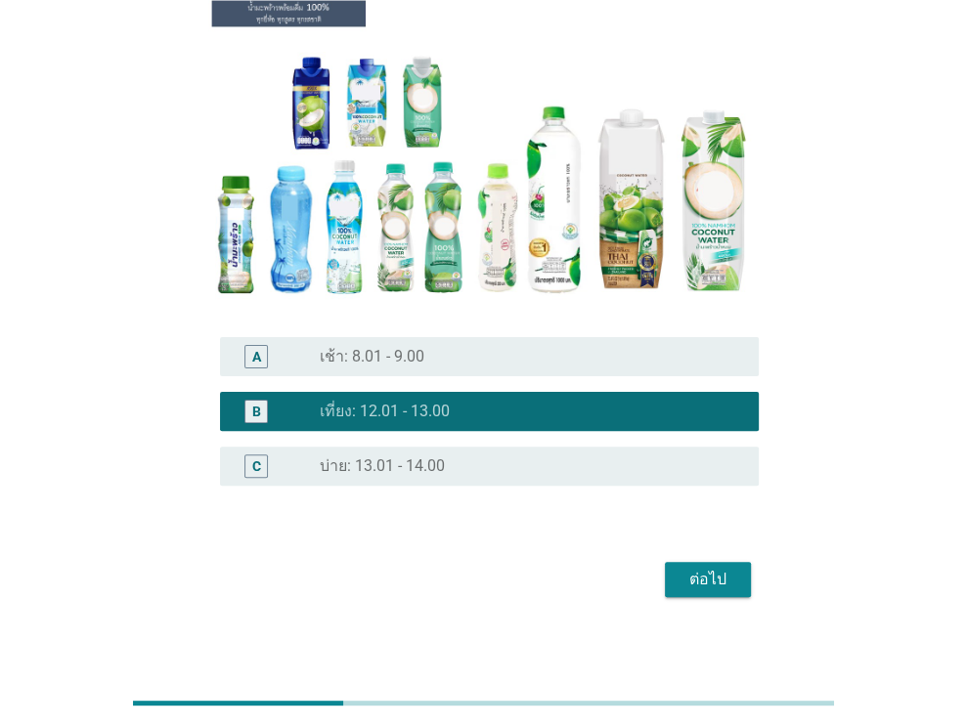
click at [714, 573] on div "ต่อไป" at bounding box center [708, 579] width 55 height 23
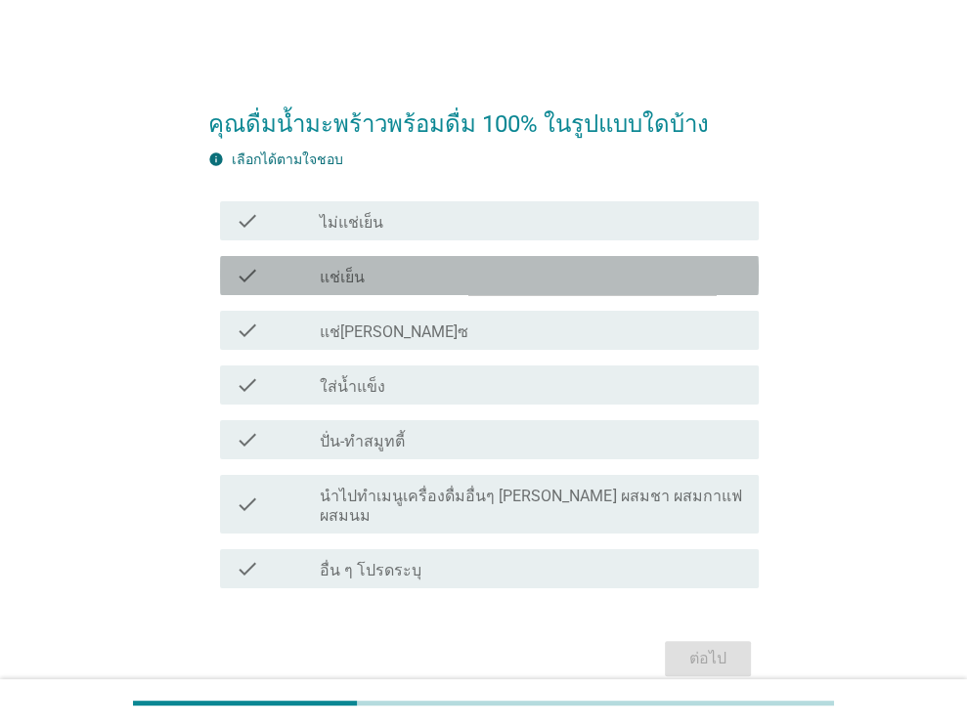
click at [407, 284] on div "check_box_outline_blank แช่เย็น" at bounding box center [531, 275] width 423 height 23
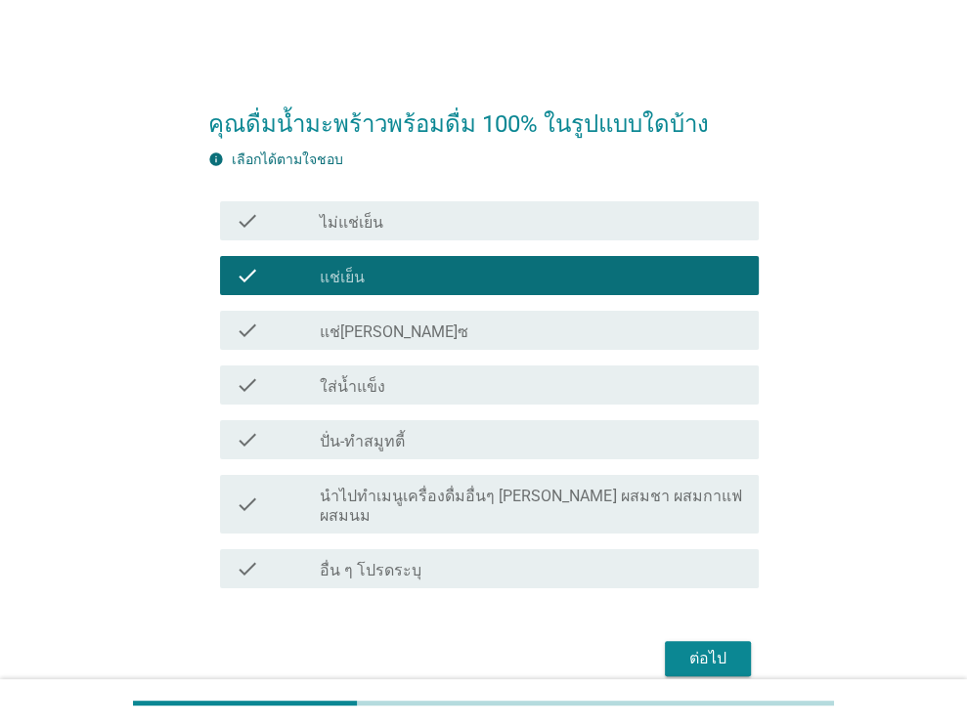
click at [699, 647] on div "ต่อไป" at bounding box center [708, 658] width 55 height 23
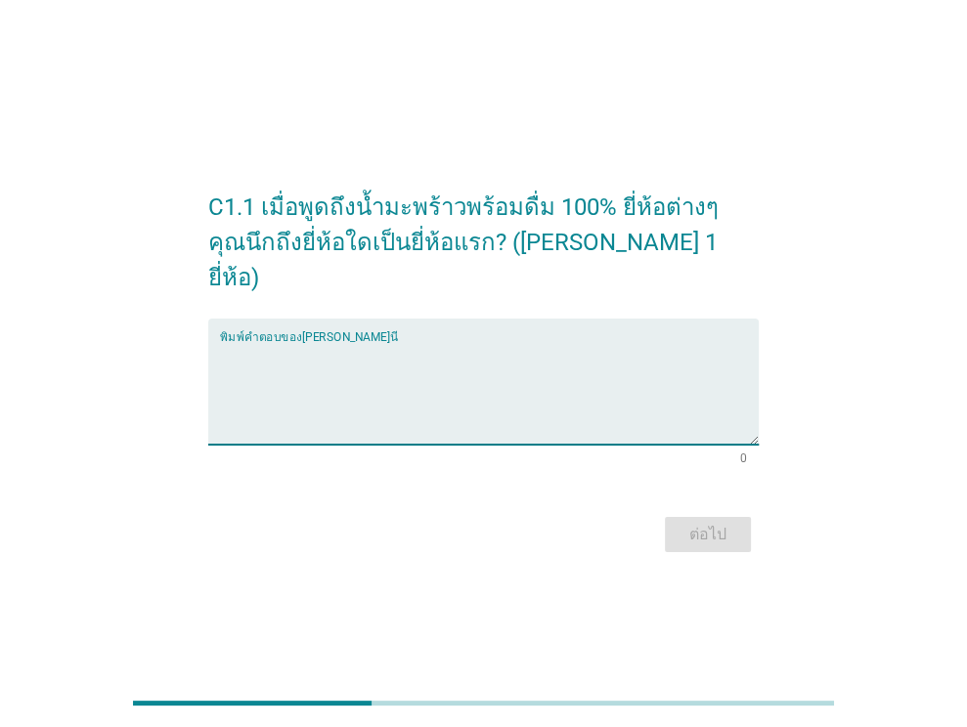
click at [334, 342] on textarea "พิมพ์คำตอบของคุณ ที่นี่" at bounding box center [489, 393] width 539 height 103
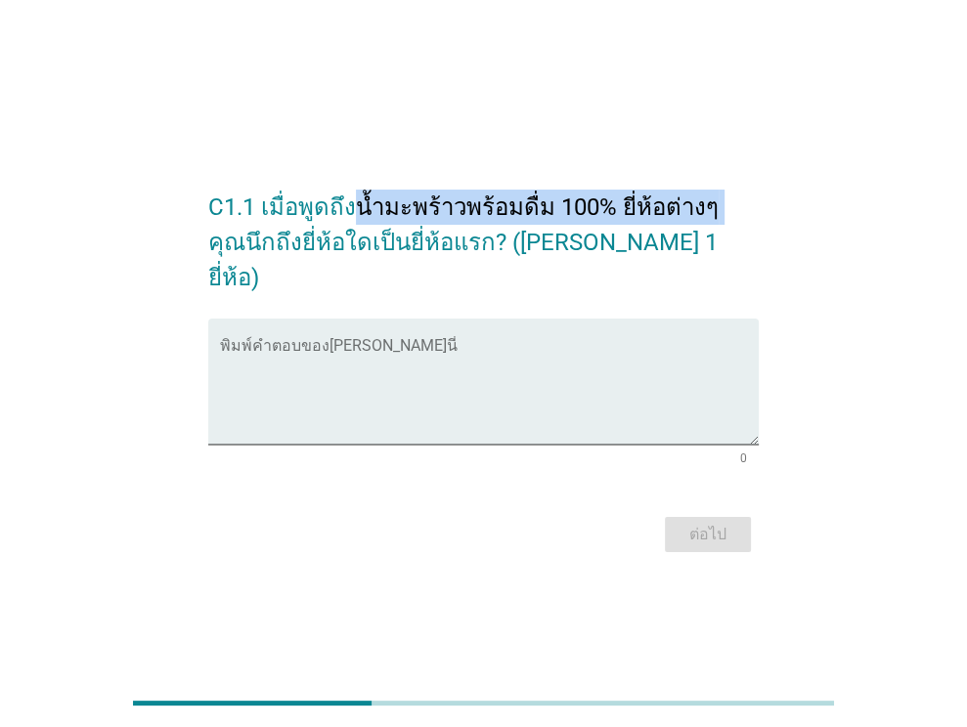
drag, startPoint x: 352, startPoint y: 224, endPoint x: 701, endPoint y: 216, distance: 349.2
click at [701, 216] on h2 "C1.1 เมื่อพูดถึงน้ำมะพร้าวพร้อมดื่ม 100% ยี่ห้อต่างๆ คุณนึกถึงยี่ห้อใดเป็นยี่ห้…" at bounding box center [483, 232] width 551 height 125
copy h2 "น้ำมะพร้าวพร้อมดื่ม 100% ยี่ห้อต่างๆ"
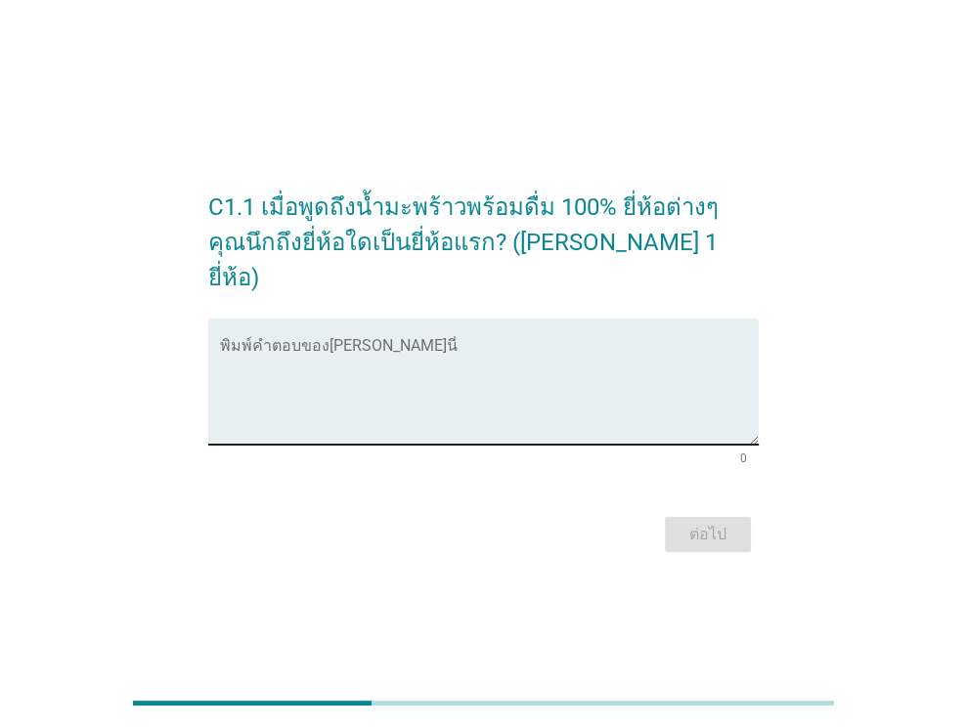
click at [294, 366] on textarea "พิมพ์คำตอบของคุณ ที่นี่" at bounding box center [489, 393] width 539 height 103
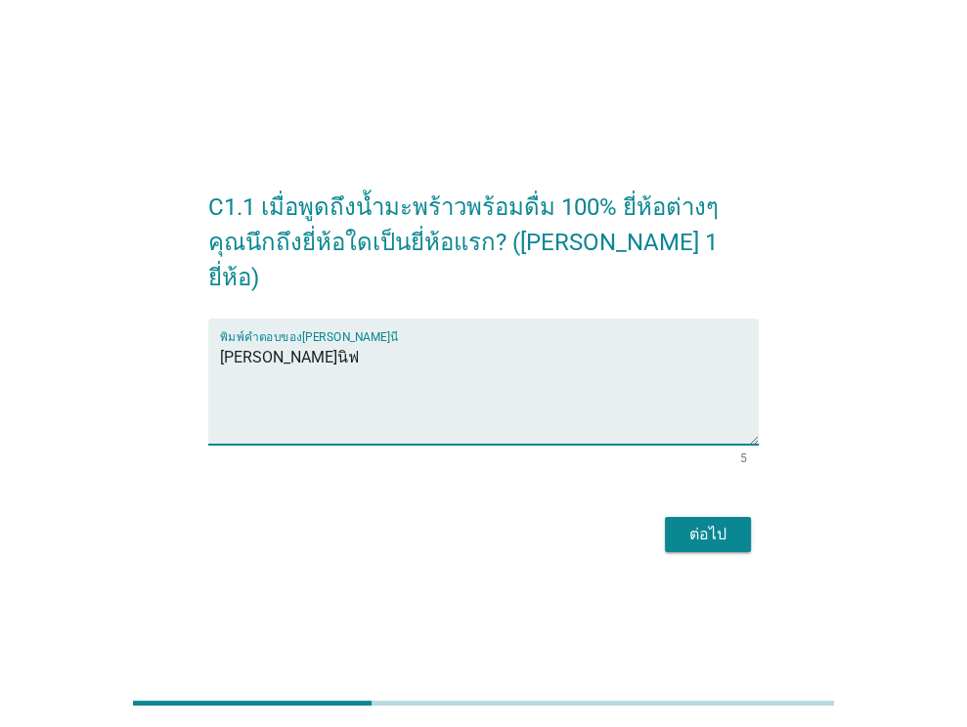
type textarea "ยูนิฟ"
click at [690, 523] on div "ต่อไป" at bounding box center [708, 534] width 55 height 23
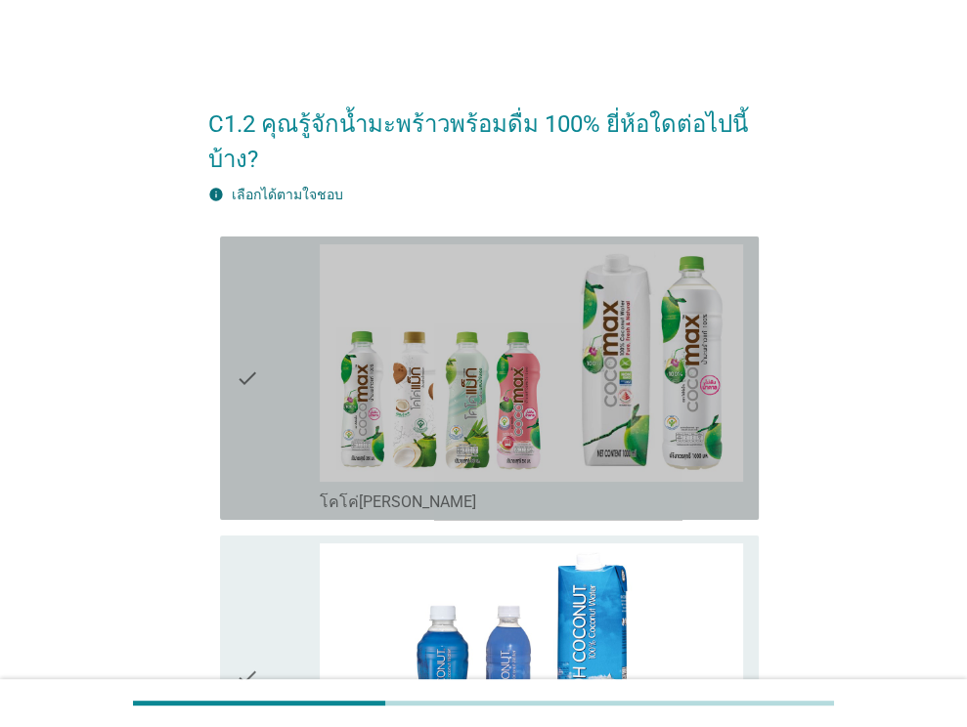
click at [244, 412] on icon "check" at bounding box center [247, 378] width 23 height 268
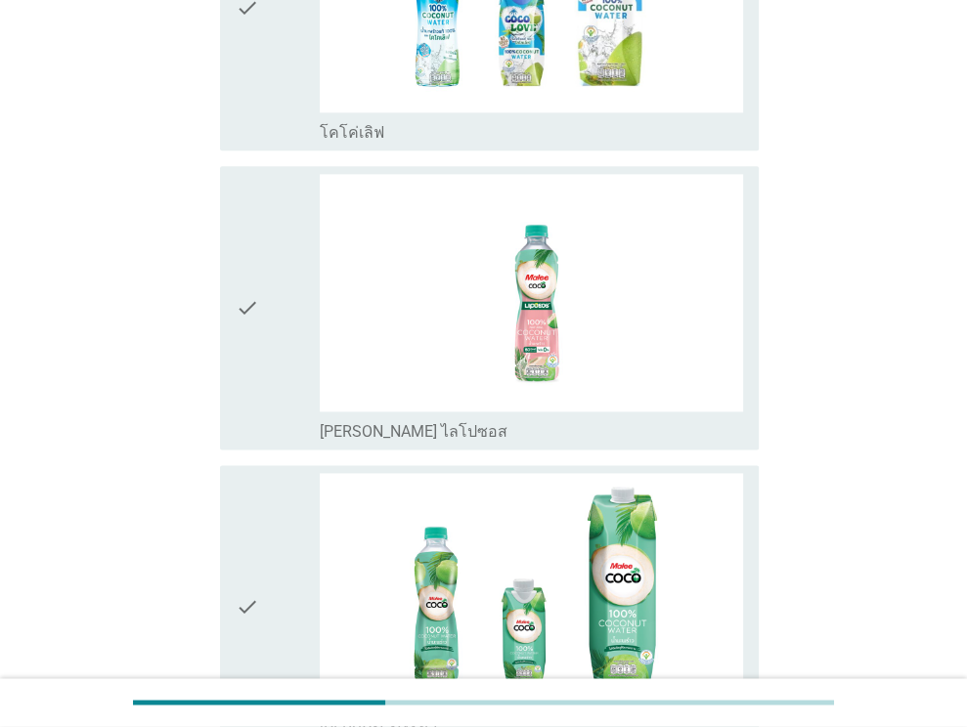
scroll to position [1662, 0]
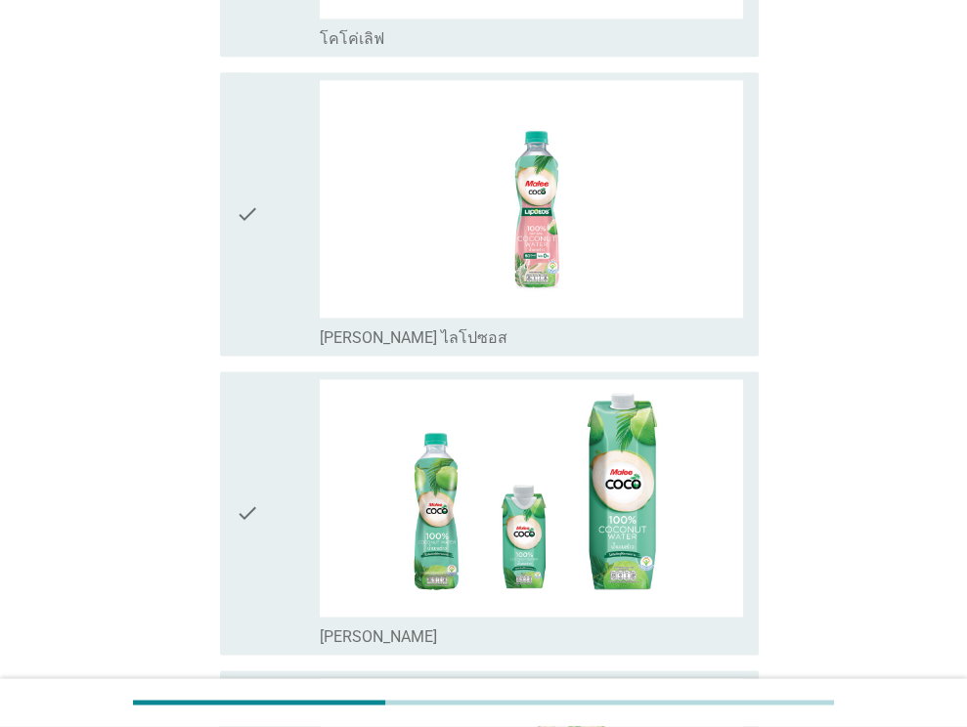
click at [275, 490] on div "check" at bounding box center [278, 513] width 85 height 268
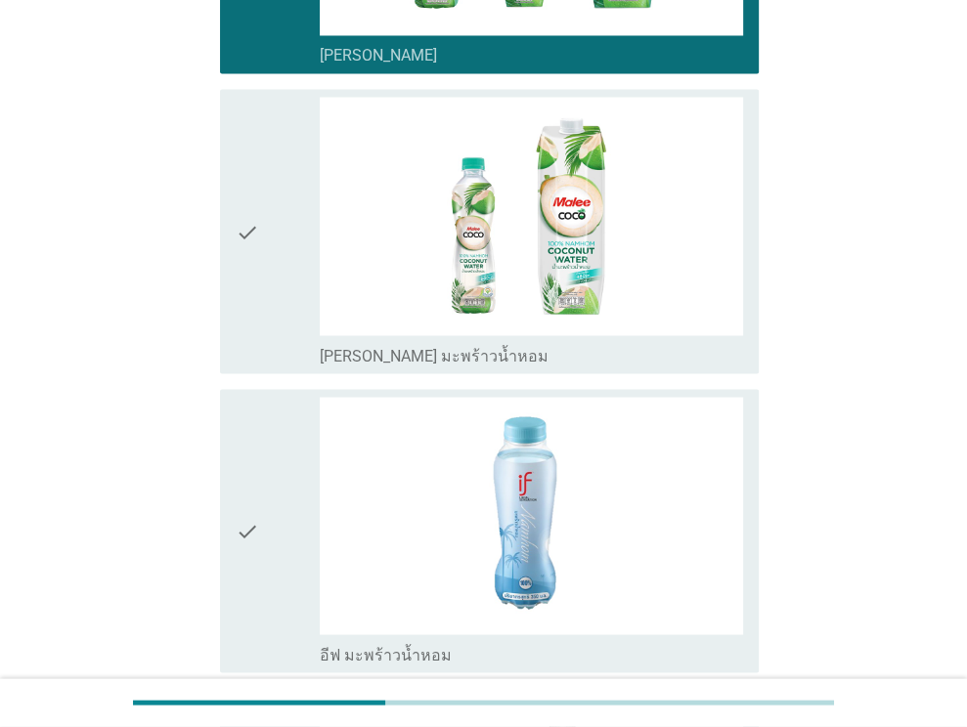
scroll to position [2249, 0]
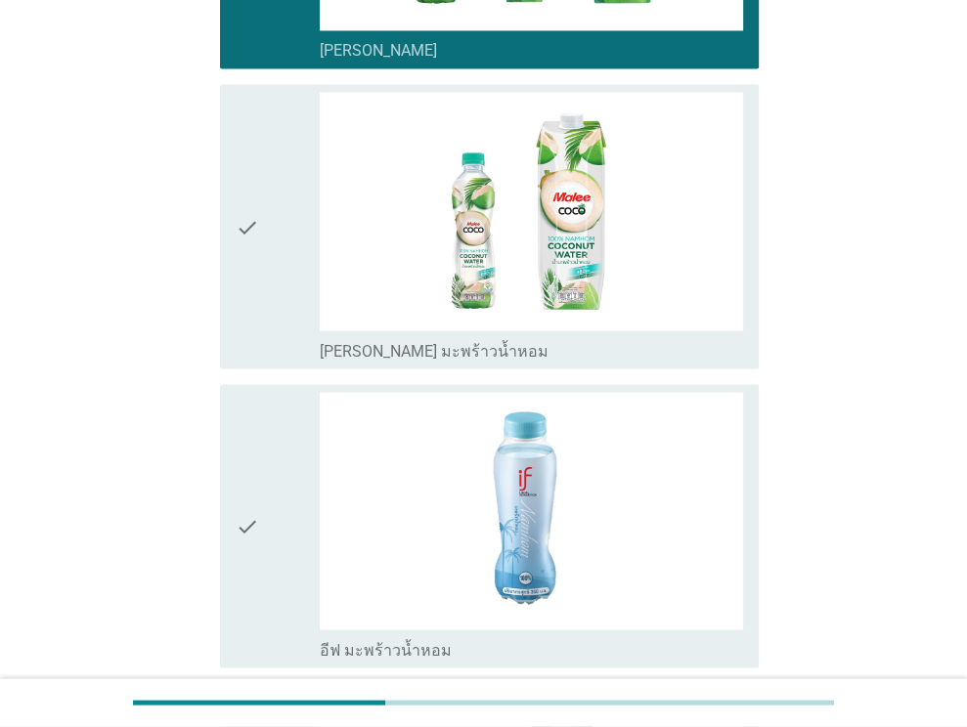
click at [284, 246] on div "check" at bounding box center [278, 226] width 85 height 268
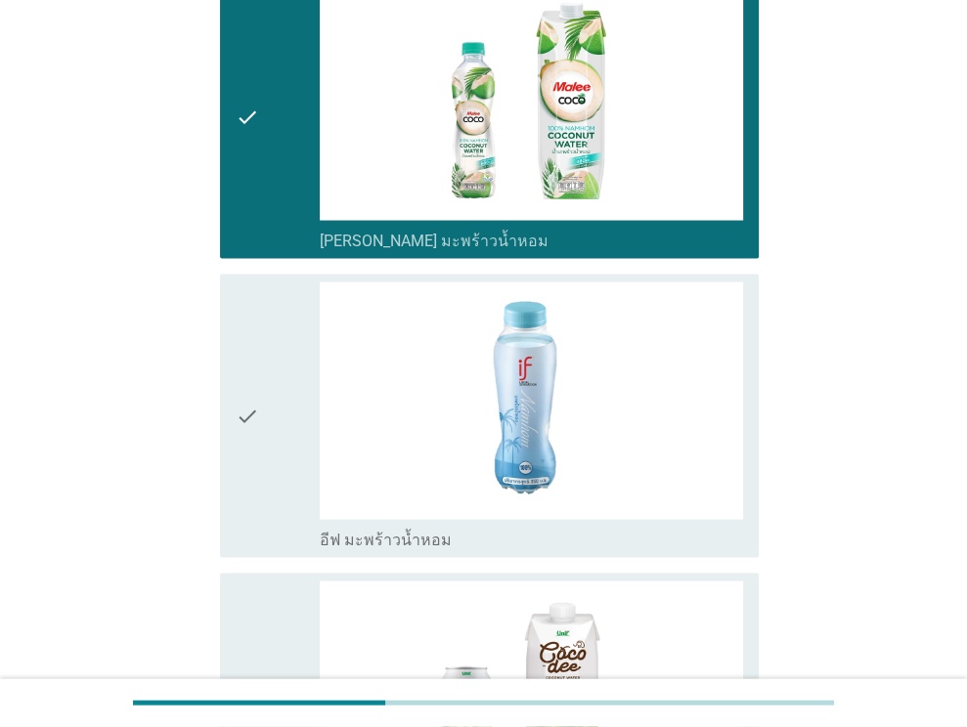
scroll to position [2445, 0]
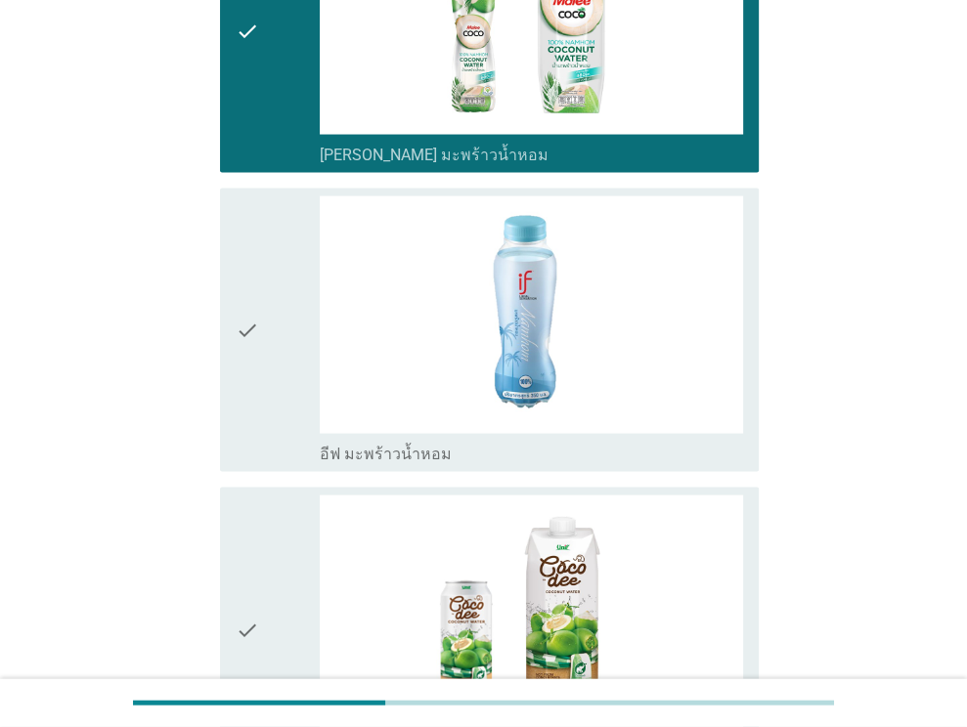
click at [264, 316] on div "check" at bounding box center [278, 331] width 85 height 268
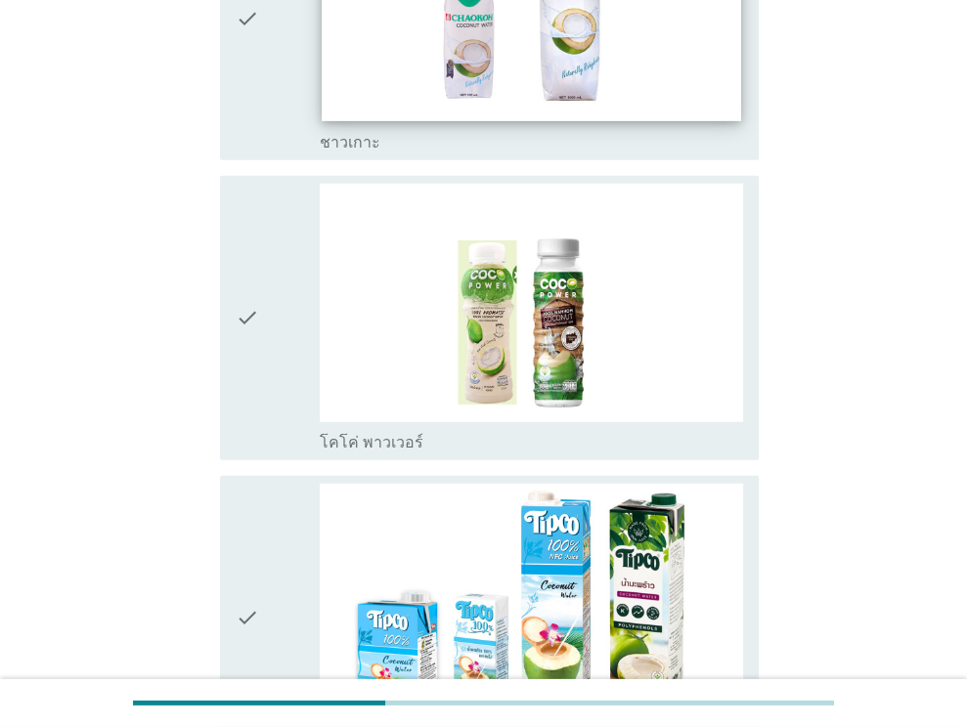
scroll to position [3520, 0]
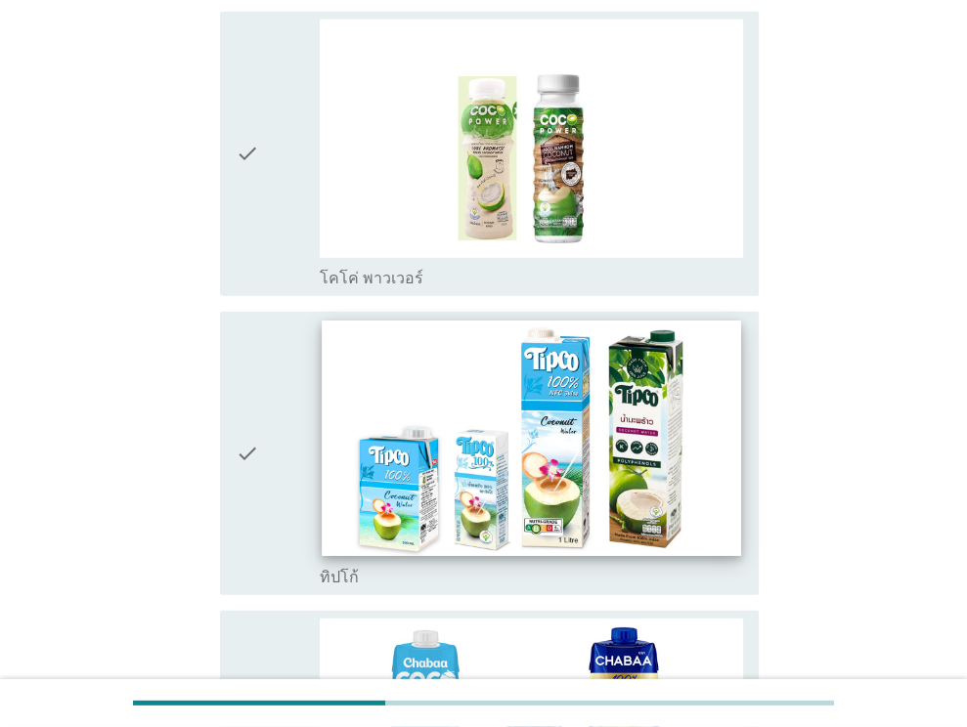
drag, startPoint x: 271, startPoint y: 447, endPoint x: 360, endPoint y: 398, distance: 101.5
click at [270, 447] on div "check" at bounding box center [278, 454] width 85 height 268
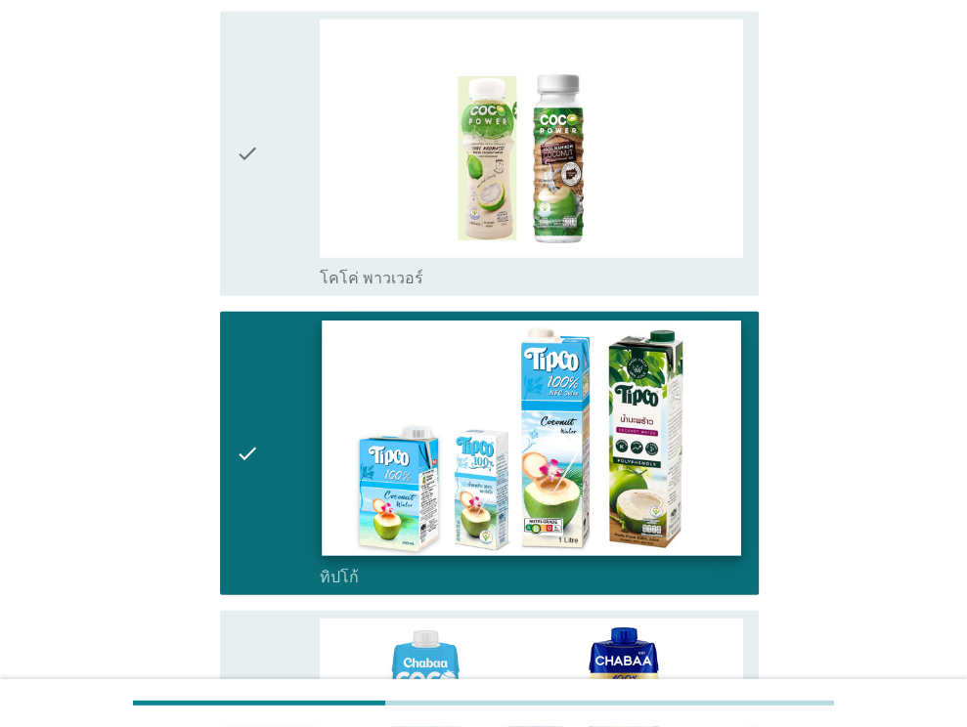
scroll to position [3911, 0]
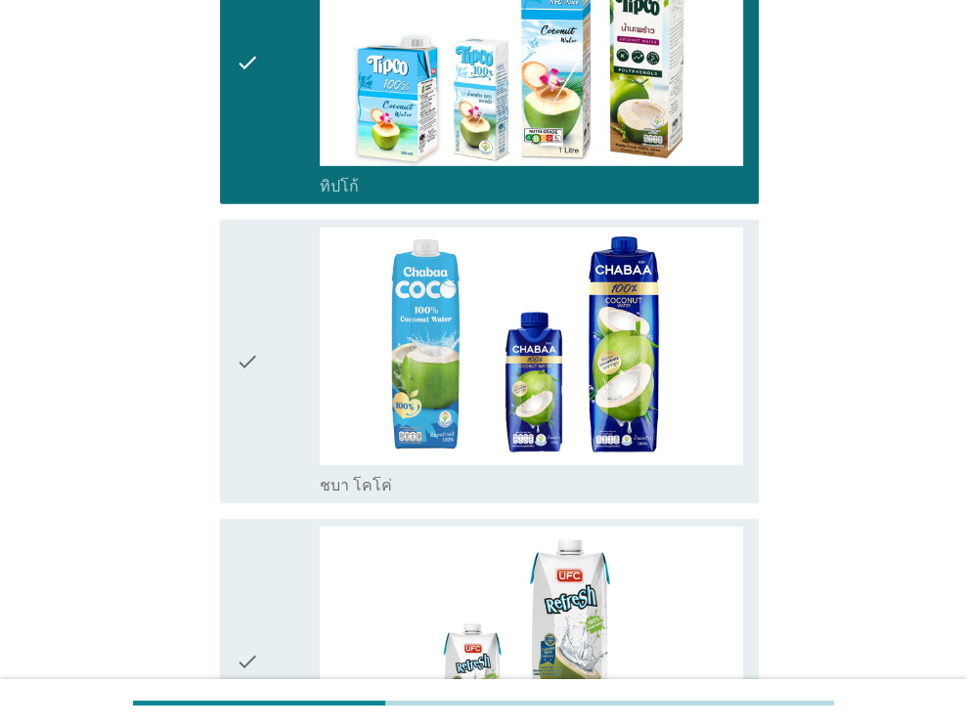
click at [256, 374] on icon "check" at bounding box center [247, 362] width 23 height 268
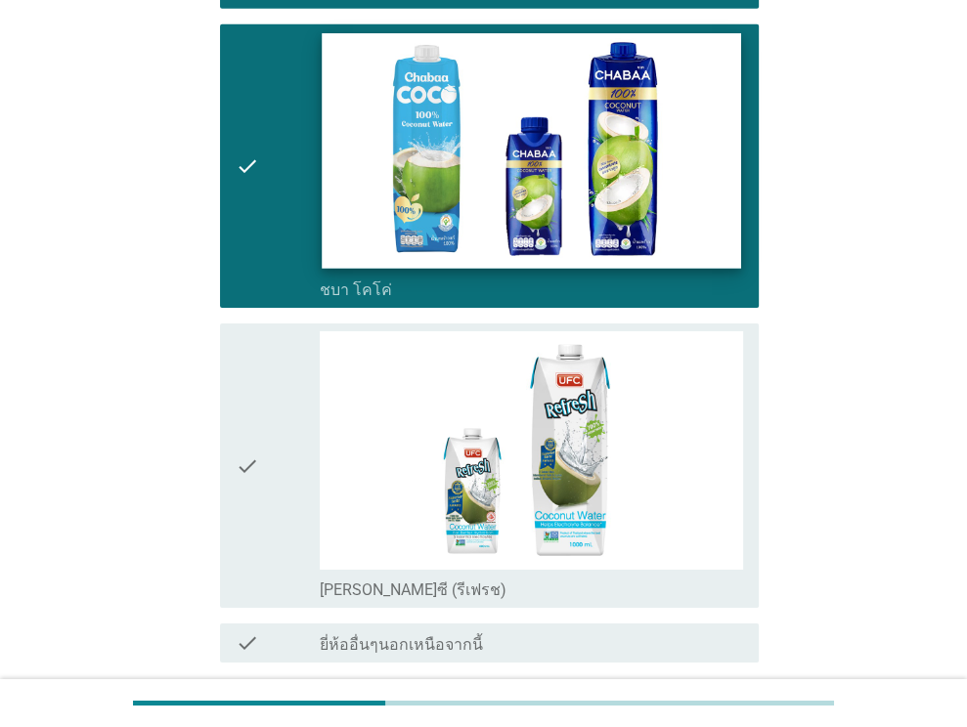
scroll to position [4260, 0]
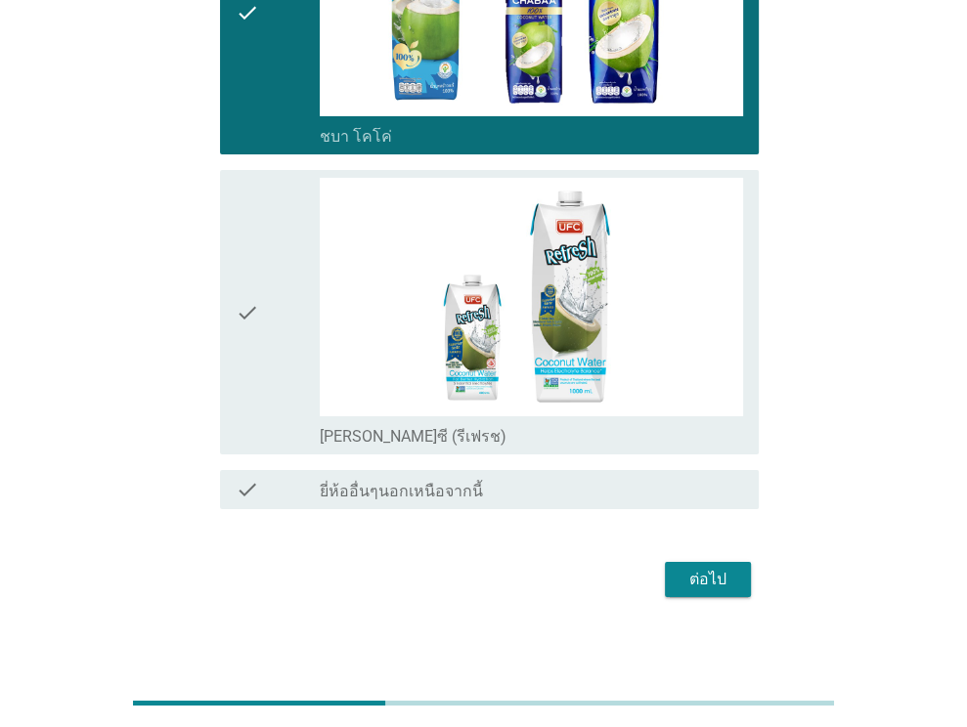
click at [710, 571] on div "ต่อไป" at bounding box center [708, 579] width 55 height 23
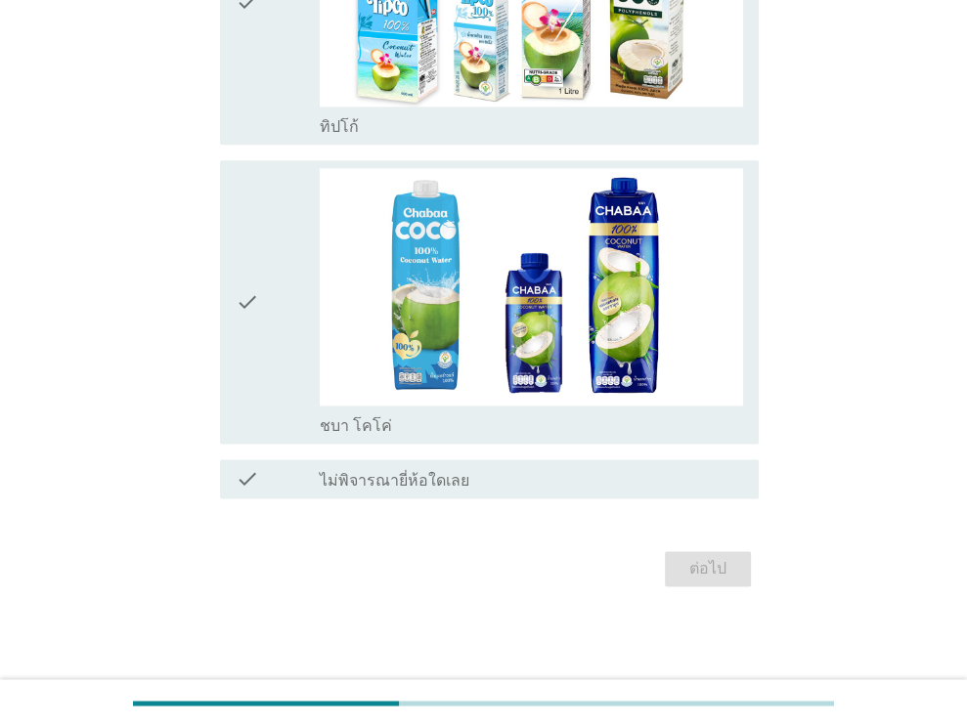
scroll to position [0, 0]
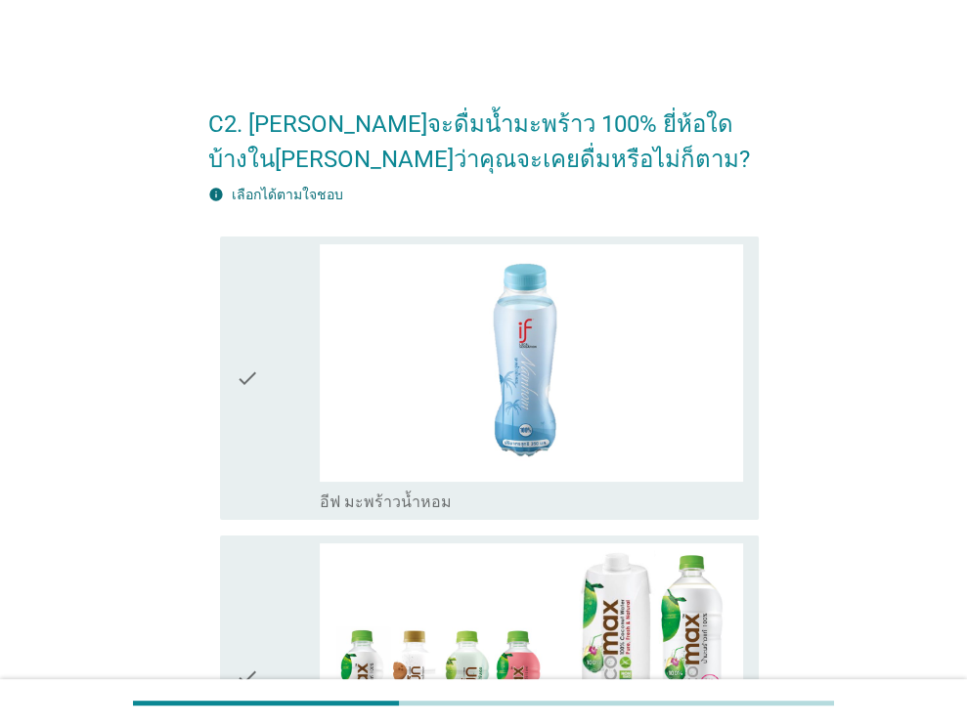
click at [289, 412] on div "check" at bounding box center [278, 378] width 85 height 268
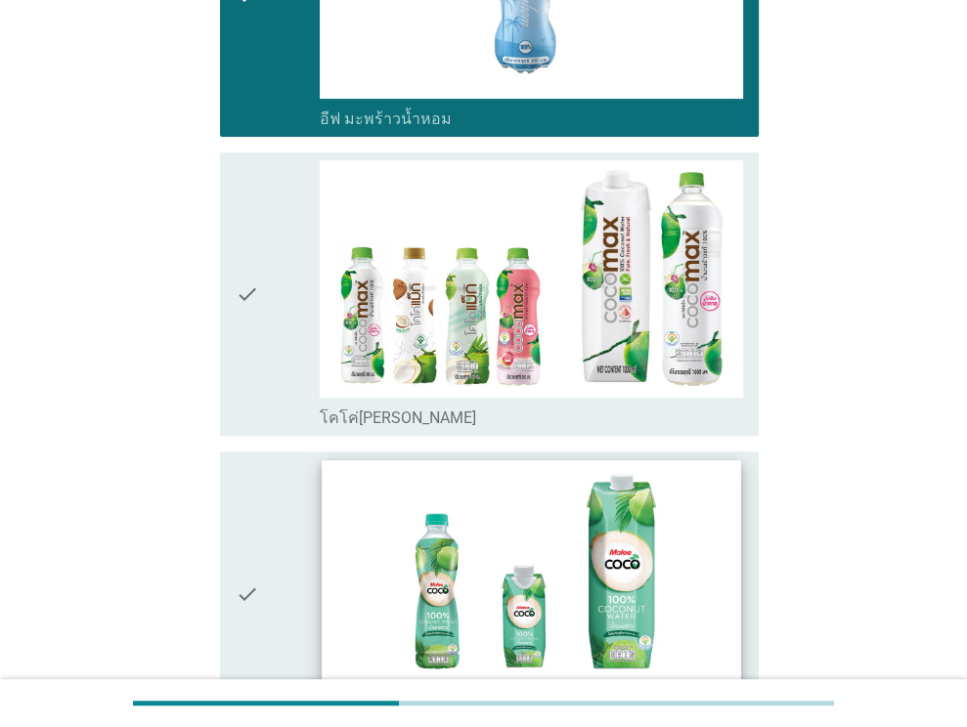
scroll to position [489, 0]
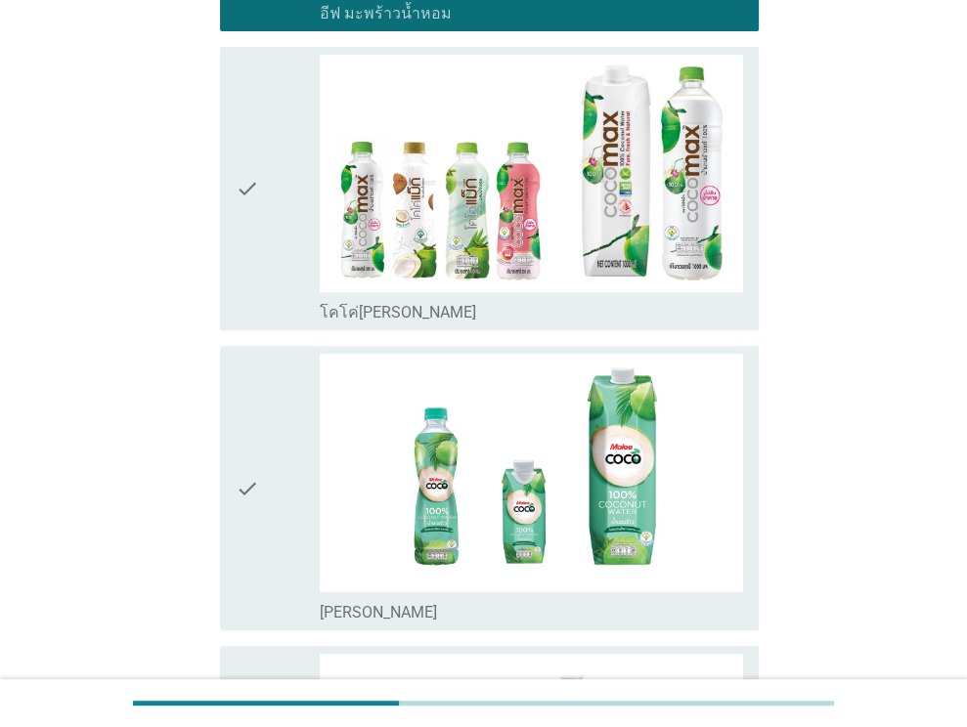
click at [287, 478] on div "check" at bounding box center [278, 488] width 85 height 268
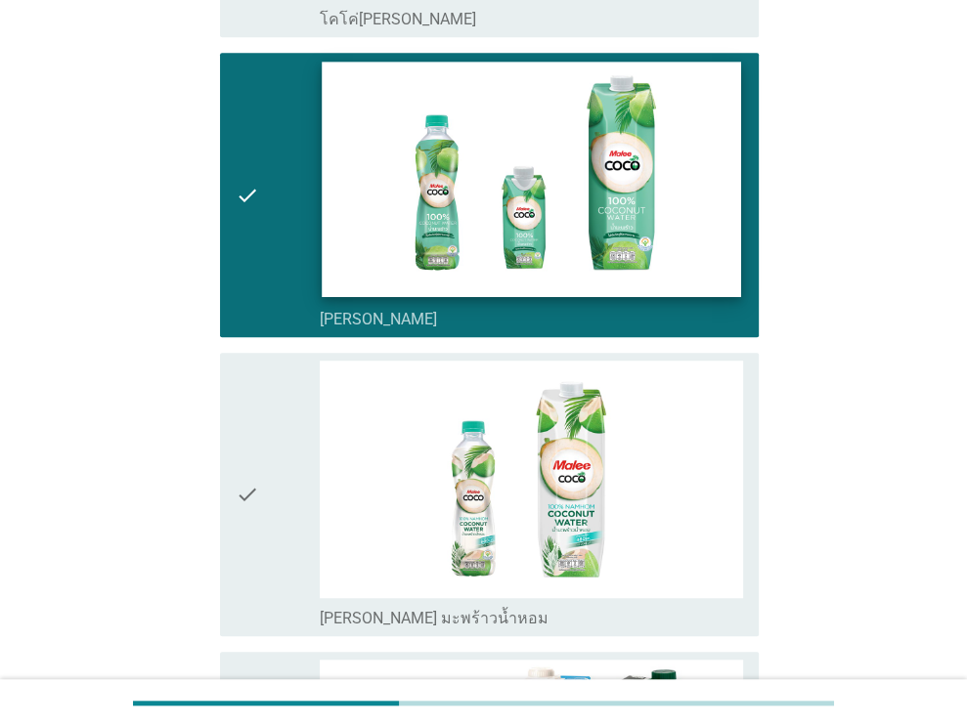
scroll to position [978, 0]
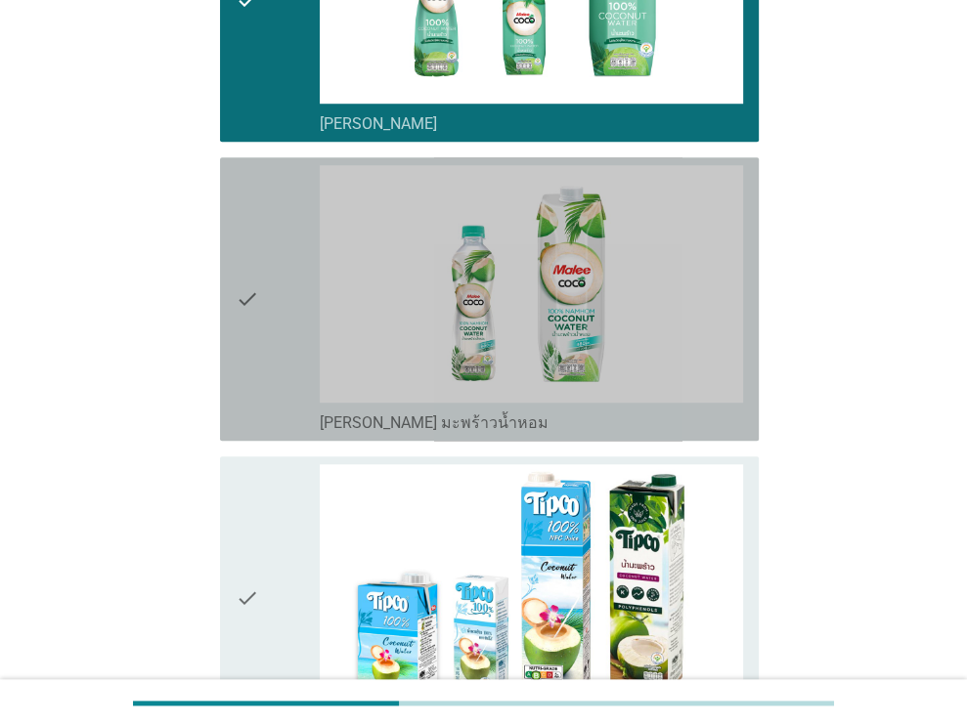
click at [277, 316] on div "check" at bounding box center [278, 299] width 85 height 268
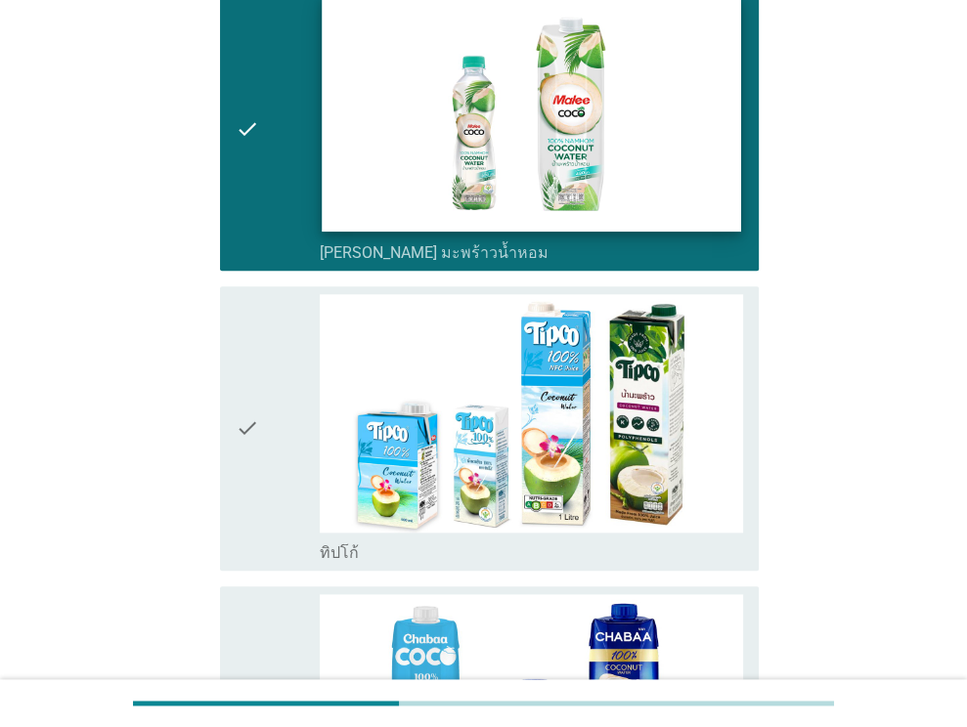
scroll to position [1271, 0]
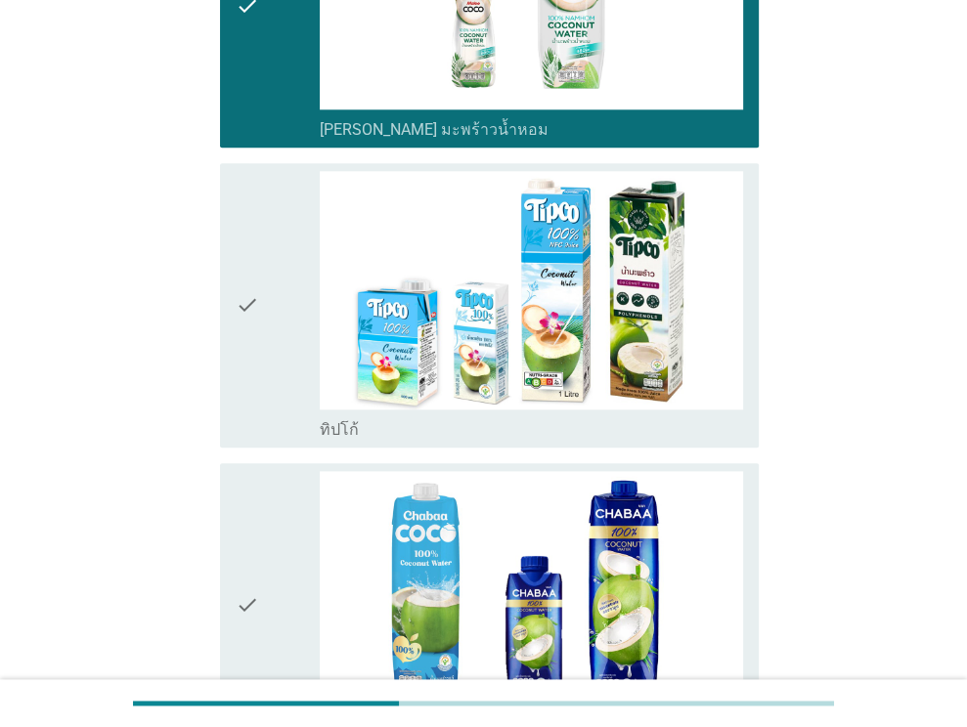
click at [252, 308] on icon "check" at bounding box center [247, 305] width 23 height 268
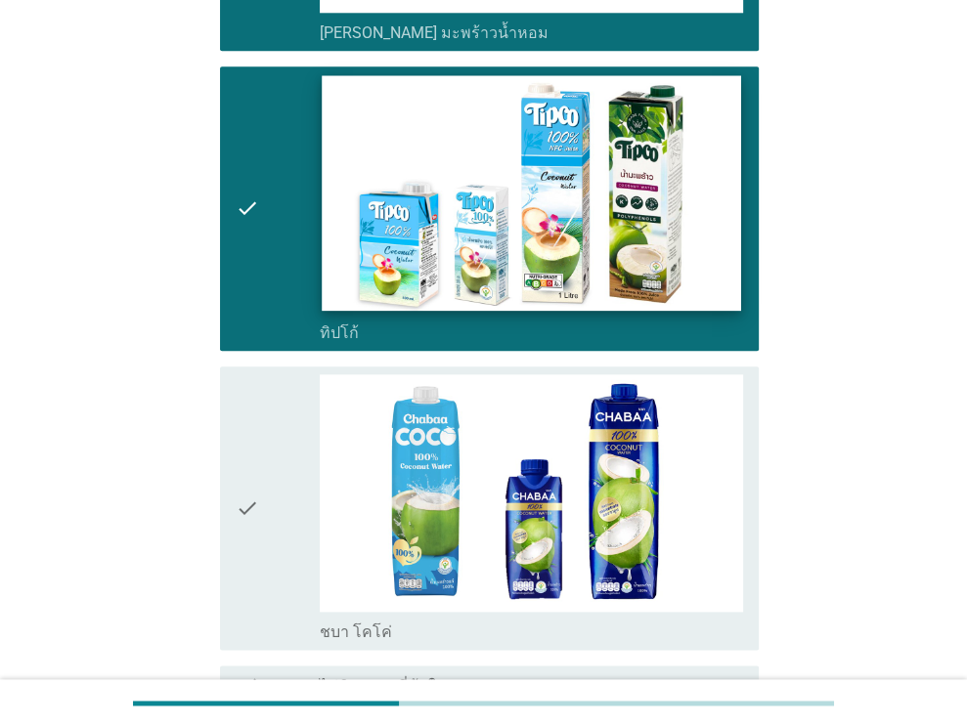
scroll to position [1565, 0]
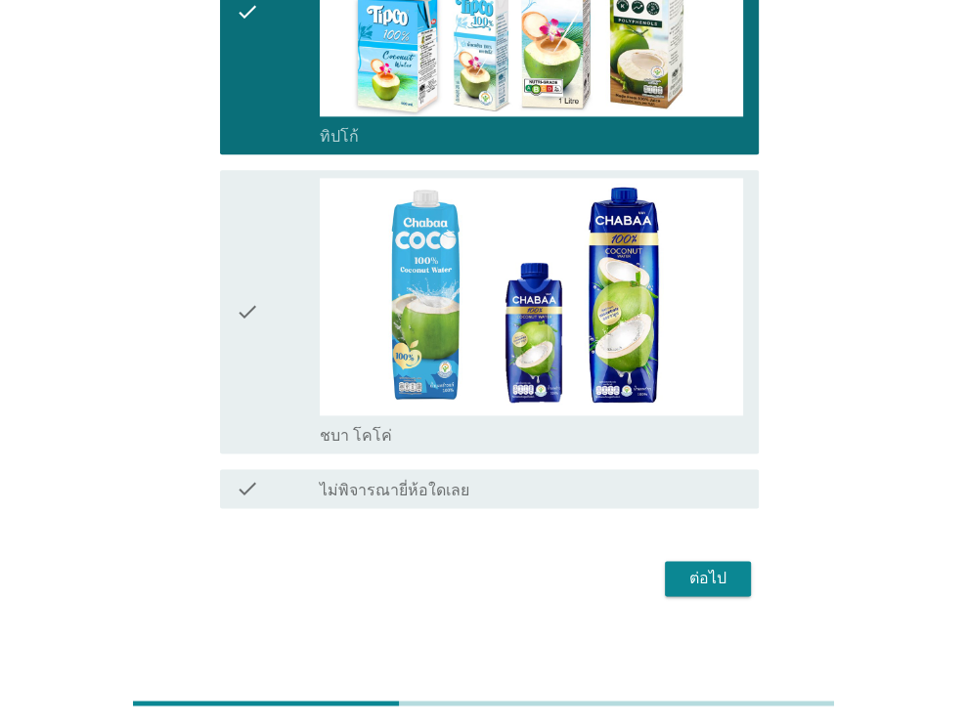
click at [242, 288] on icon "check" at bounding box center [247, 312] width 23 height 268
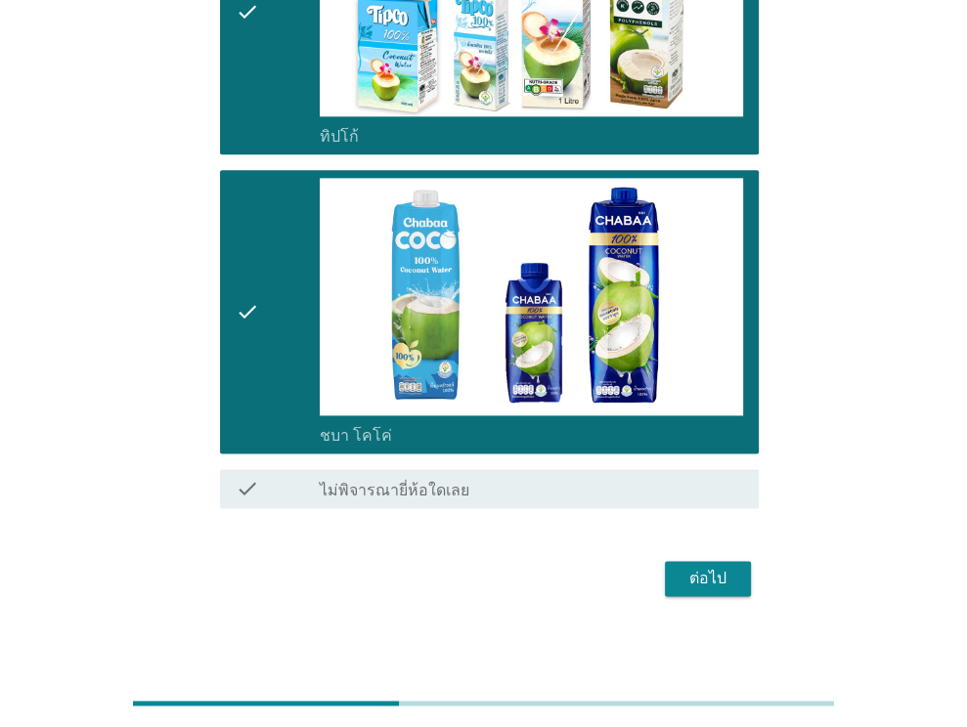
click at [713, 575] on div "ต่อไป" at bounding box center [708, 578] width 55 height 23
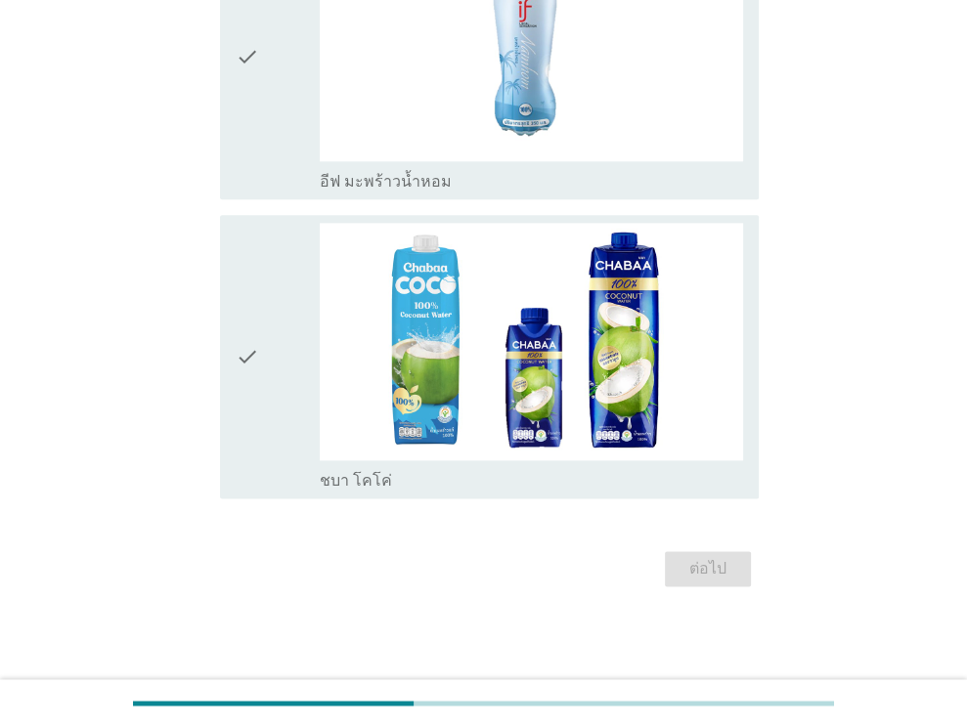
scroll to position [0, 0]
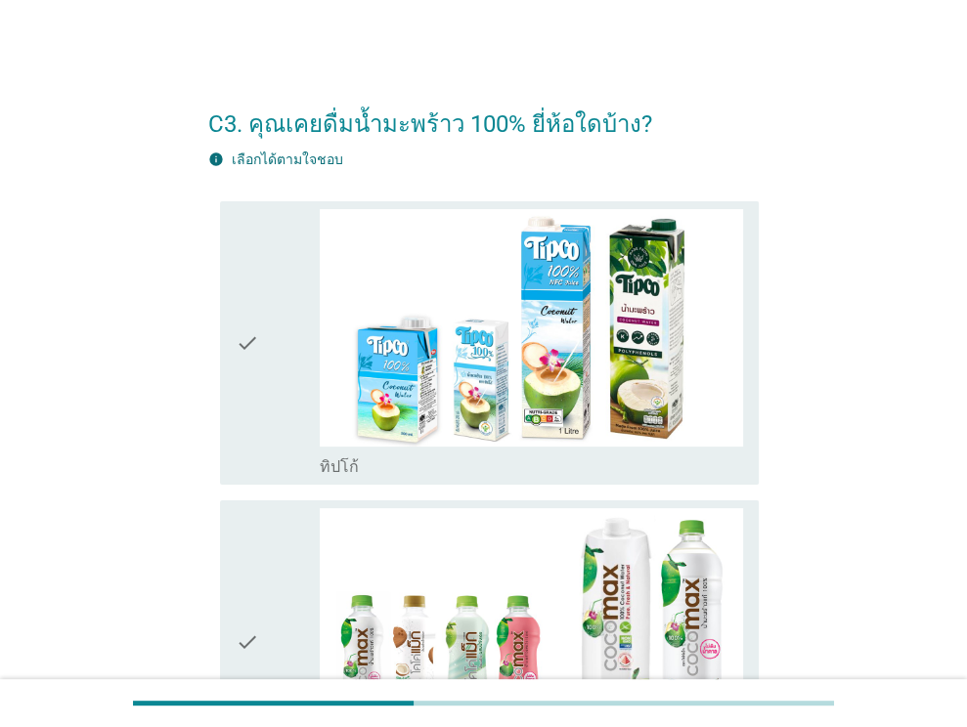
click at [254, 418] on icon "check" at bounding box center [247, 343] width 23 height 268
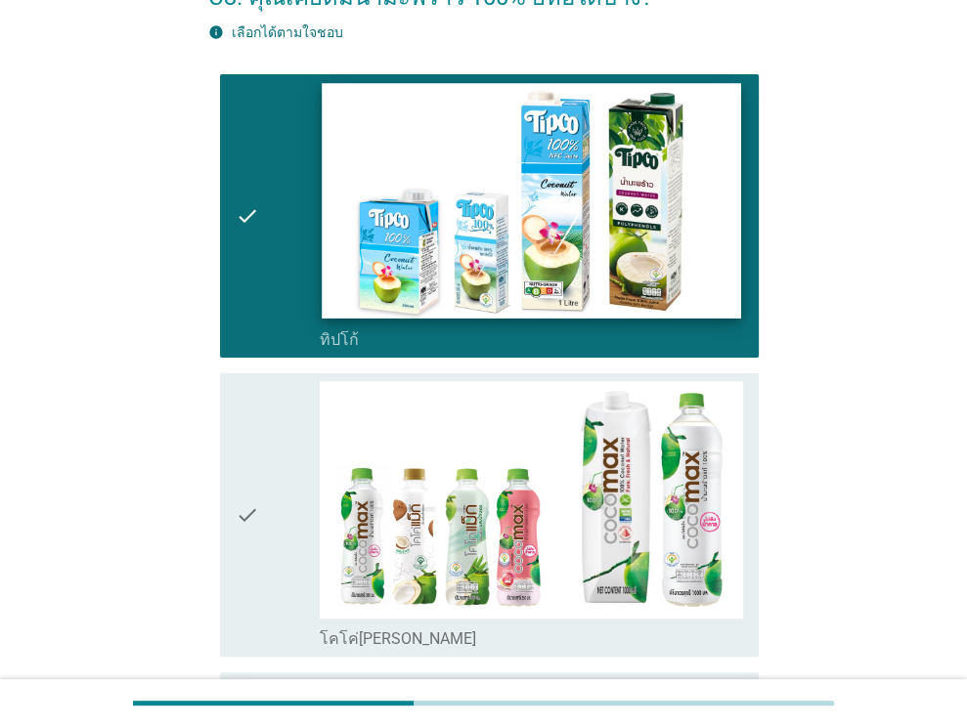
scroll to position [293, 0]
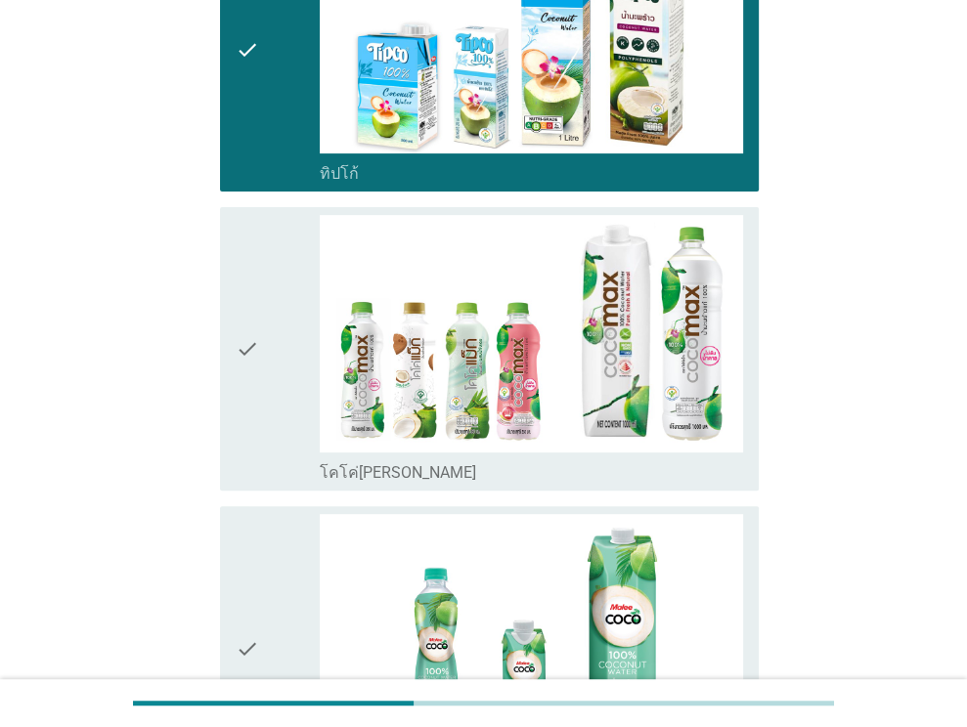
click at [246, 410] on icon "check" at bounding box center [247, 349] width 23 height 268
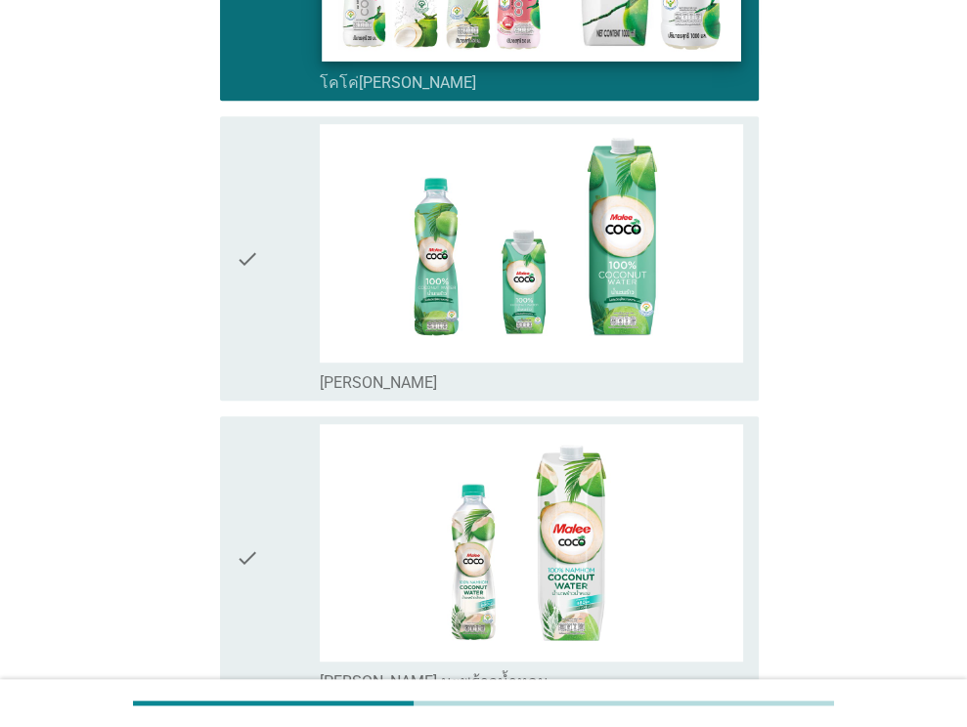
scroll to position [684, 0]
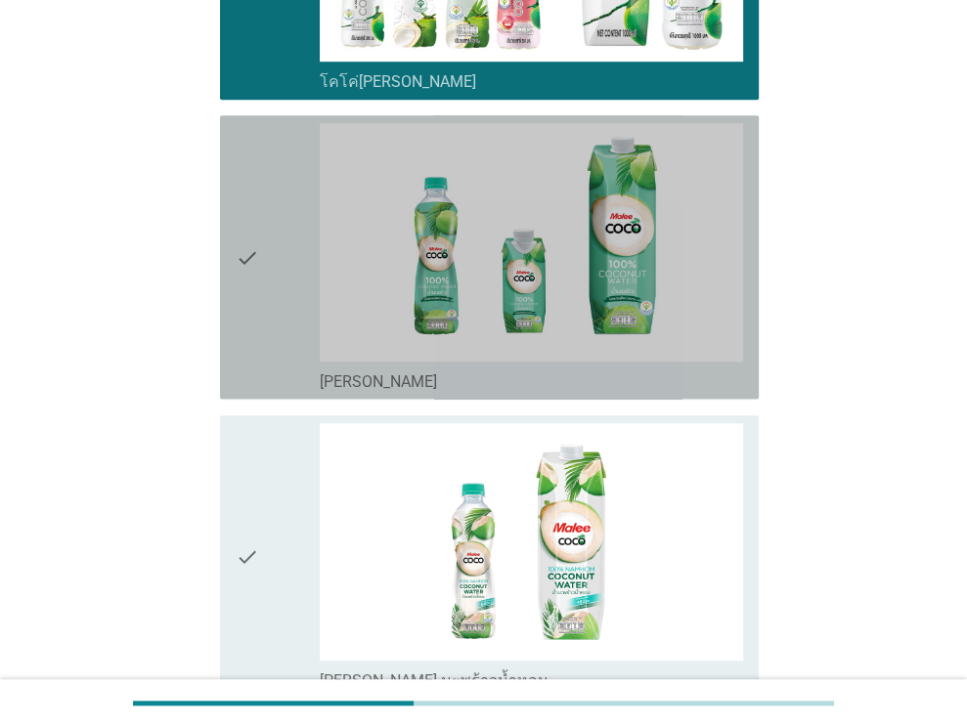
click at [268, 274] on div "check" at bounding box center [278, 257] width 85 height 268
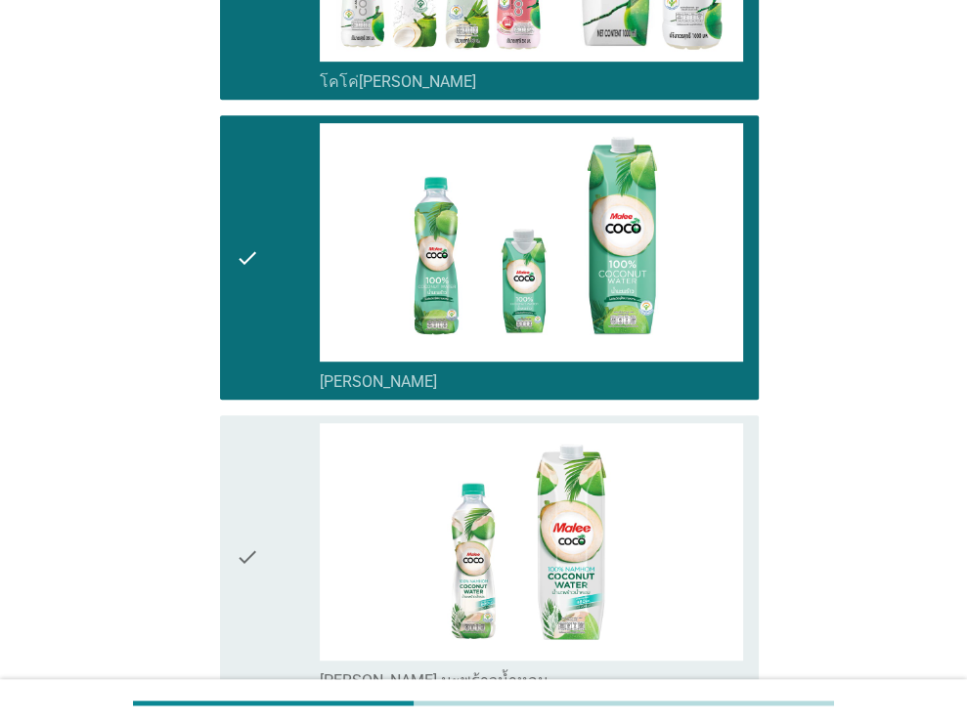
click at [261, 512] on div "check" at bounding box center [278, 557] width 85 height 268
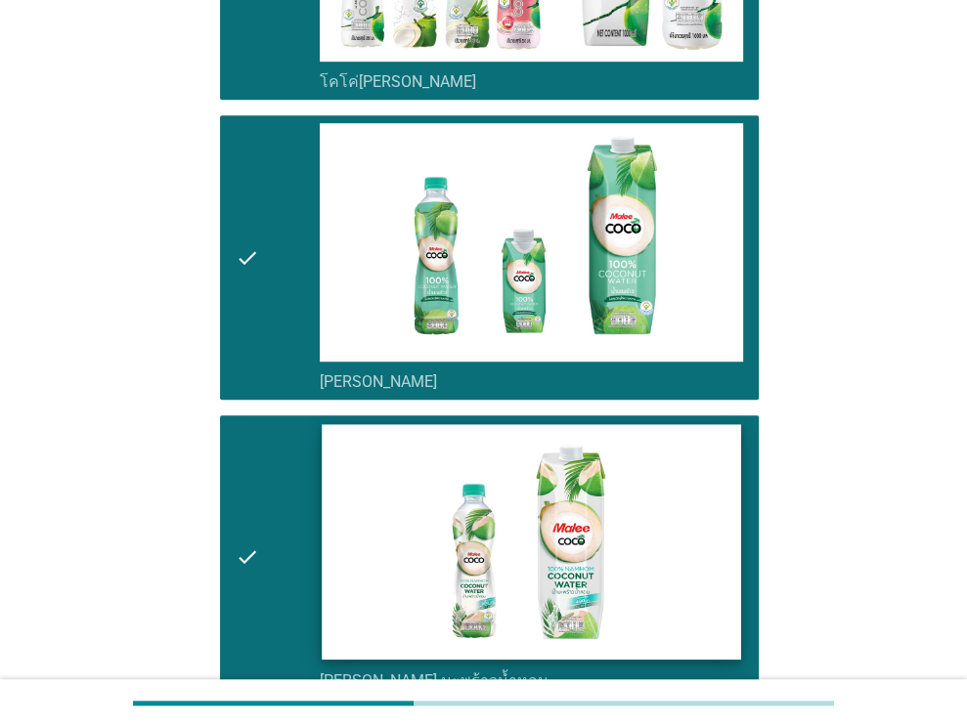
scroll to position [978, 0]
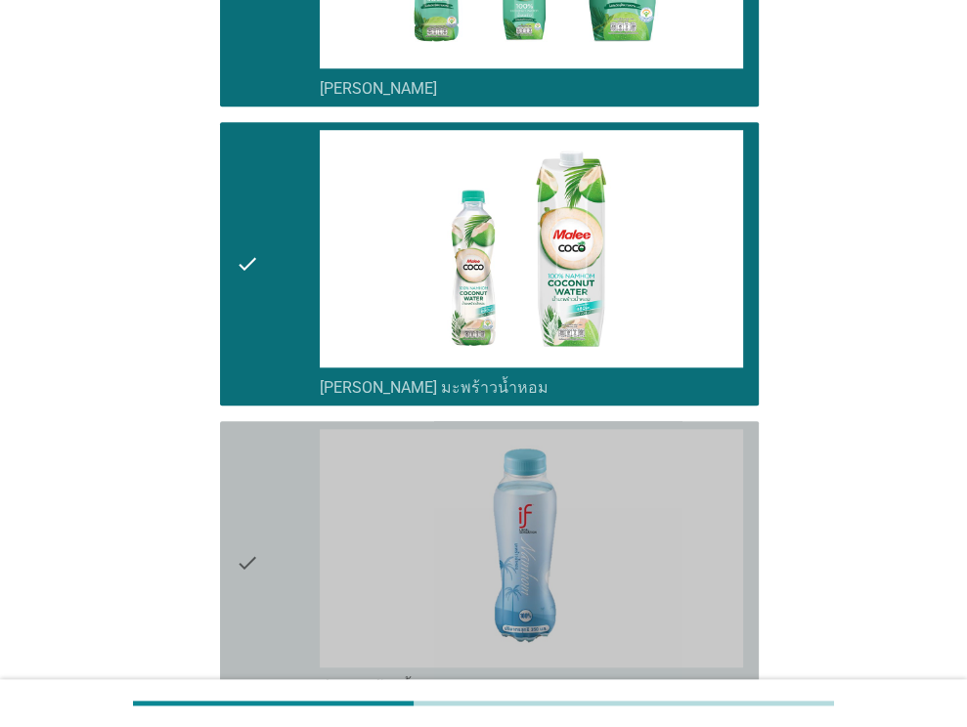
click at [278, 570] on div "check" at bounding box center [278, 563] width 85 height 268
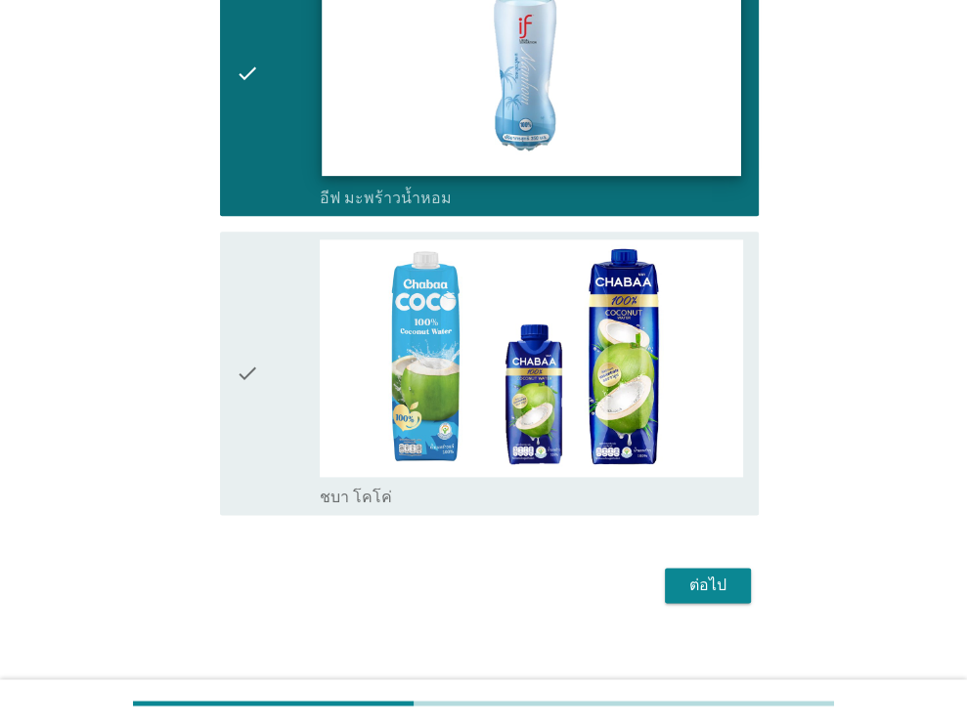
scroll to position [1479, 0]
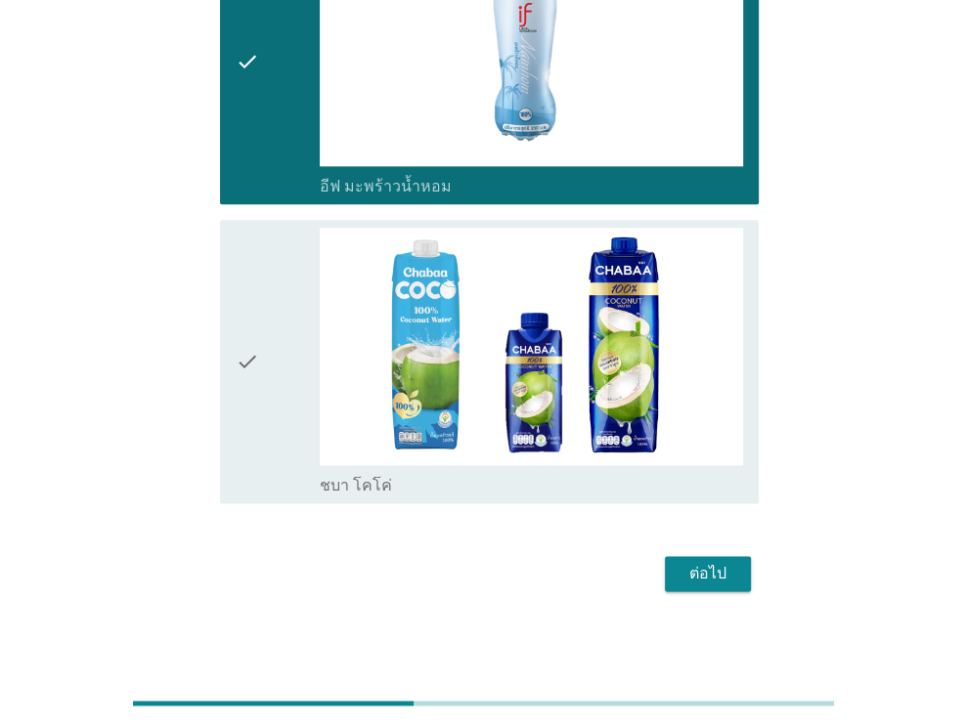
click at [297, 394] on div "check" at bounding box center [278, 362] width 85 height 268
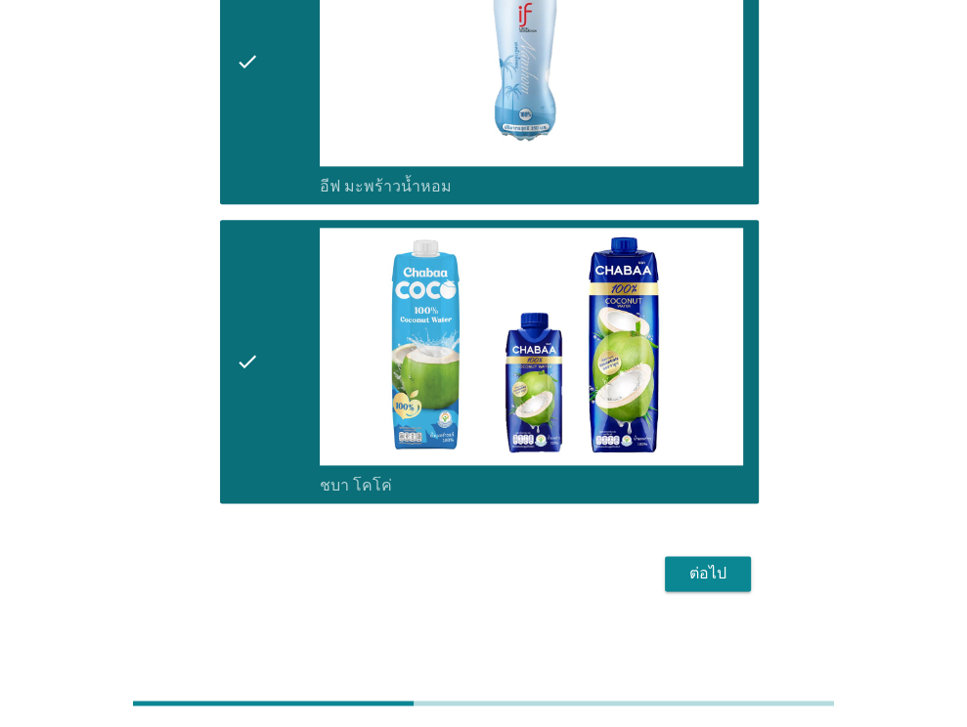
click at [701, 570] on div "ต่อไป" at bounding box center [708, 573] width 55 height 23
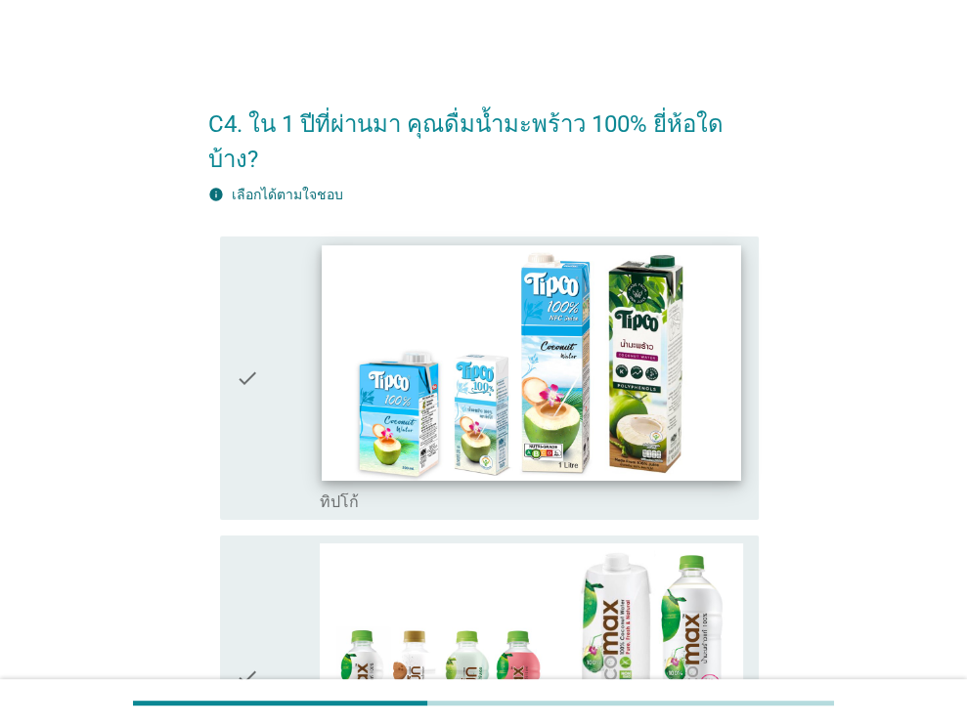
scroll to position [98, 0]
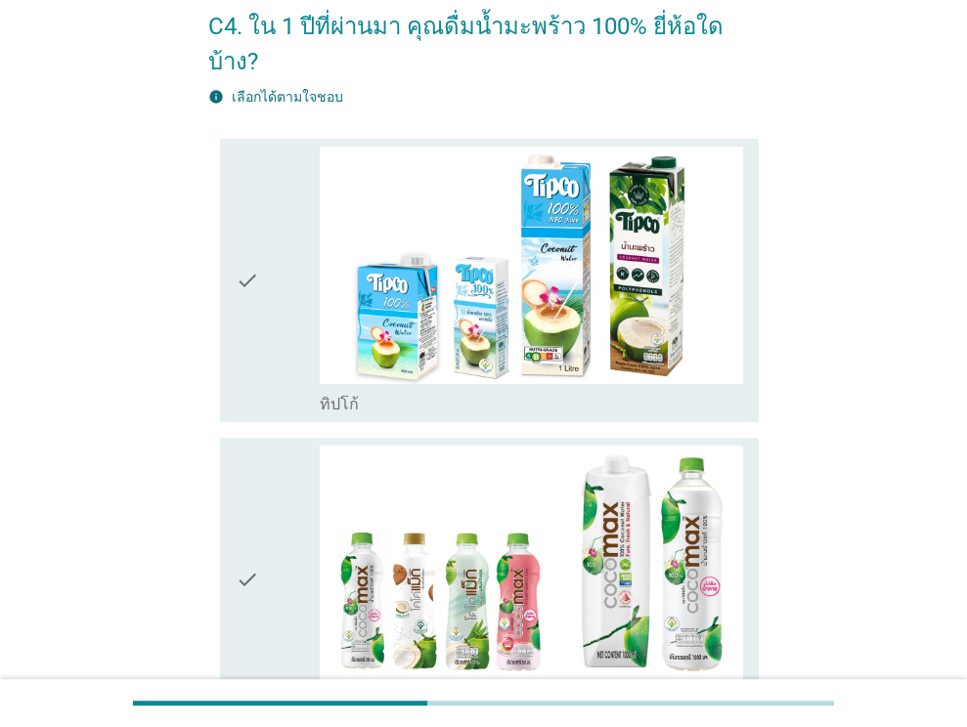
click at [272, 262] on div "check" at bounding box center [278, 281] width 85 height 268
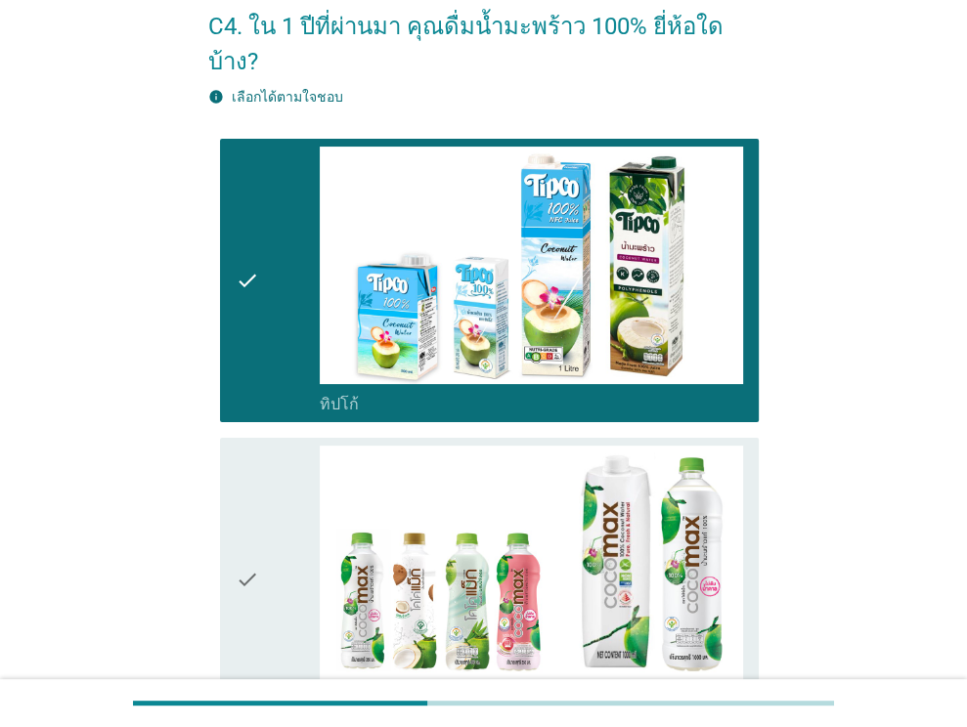
scroll to position [489, 0]
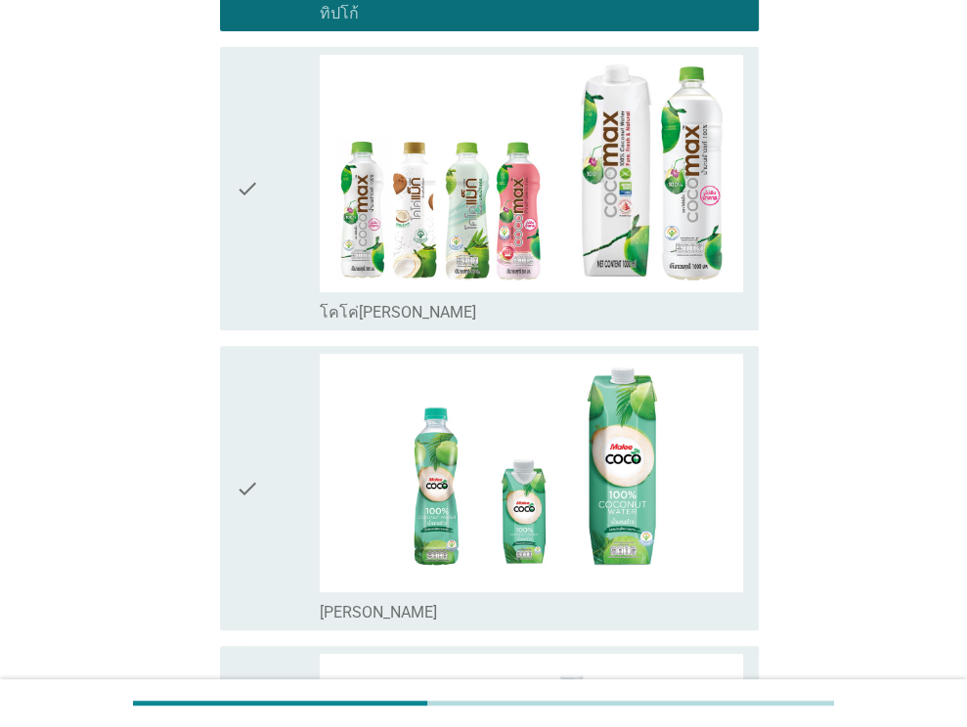
click at [246, 155] on icon "check" at bounding box center [247, 189] width 23 height 268
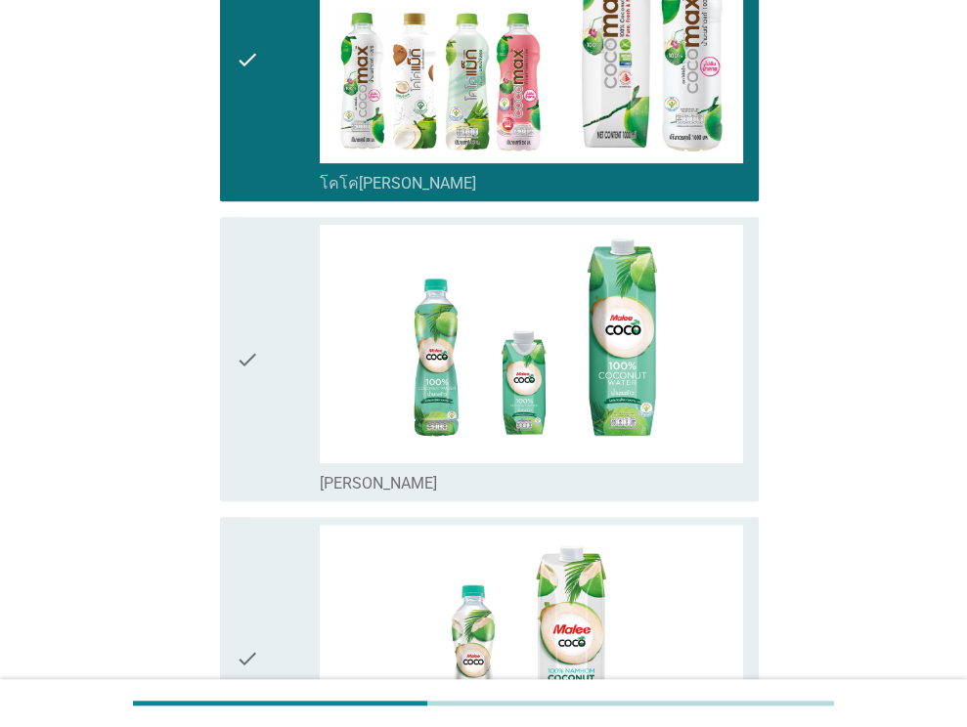
scroll to position [782, 0]
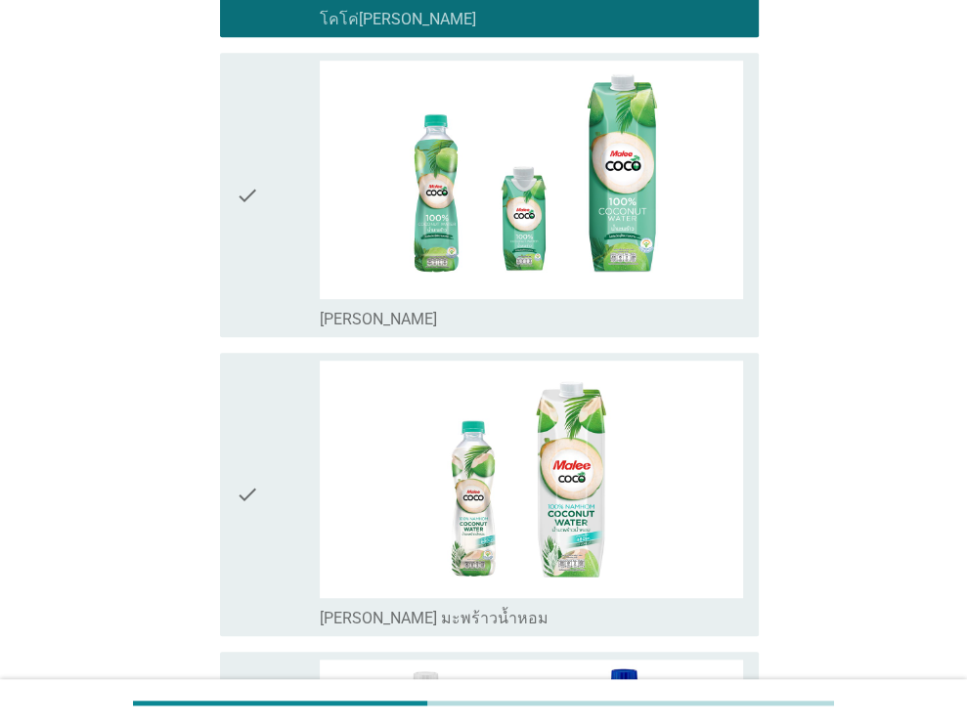
click at [242, 410] on icon "check" at bounding box center [247, 495] width 23 height 268
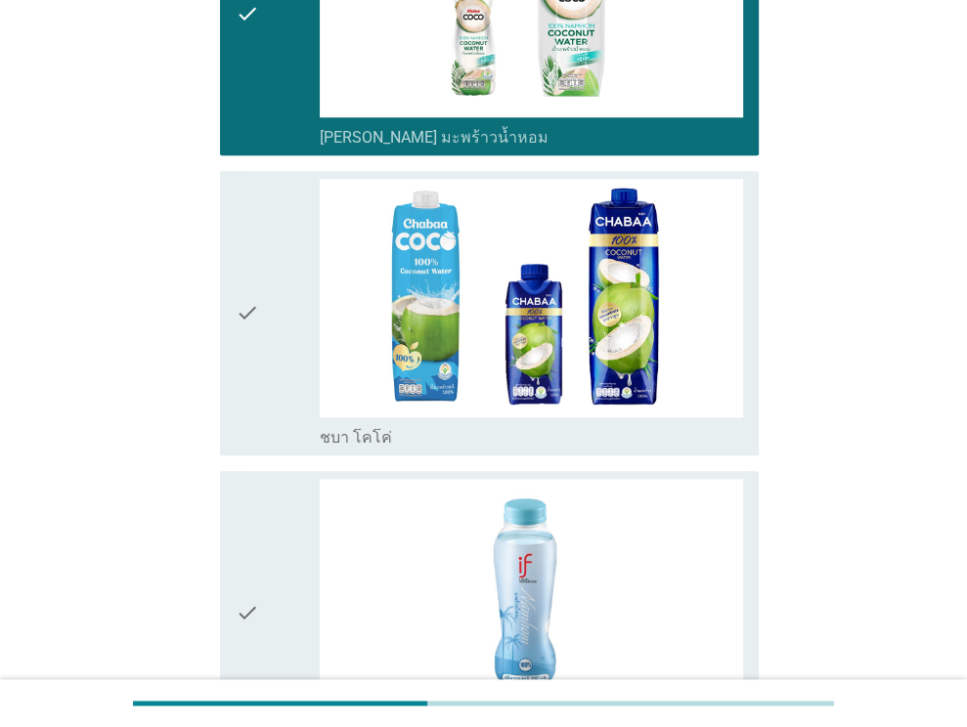
scroll to position [1271, 0]
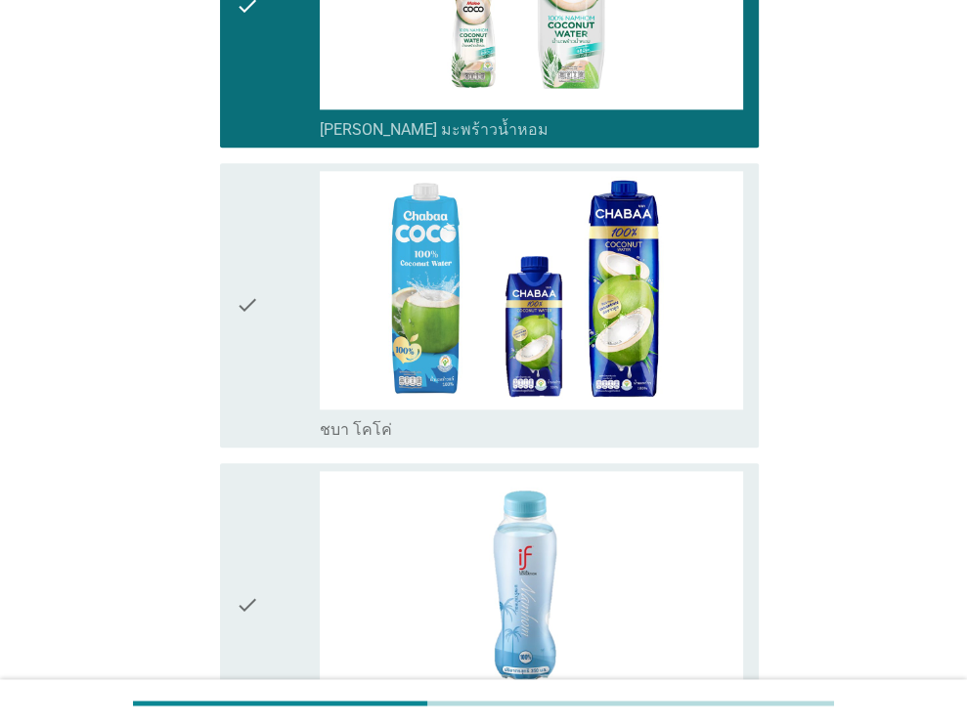
click at [272, 282] on div "check" at bounding box center [278, 305] width 85 height 268
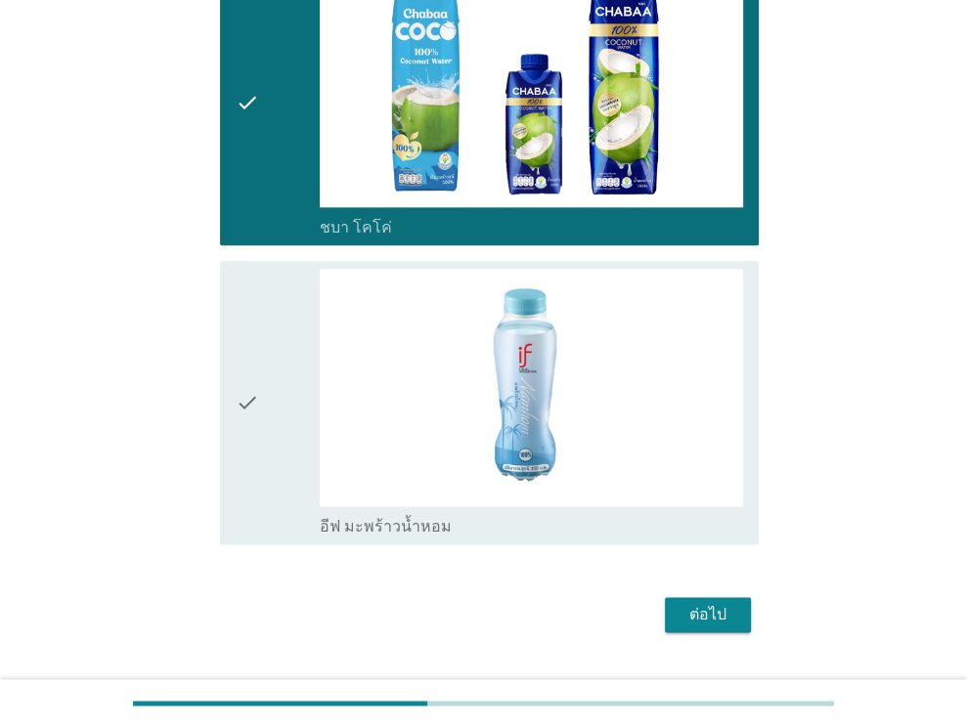
scroll to position [1479, 0]
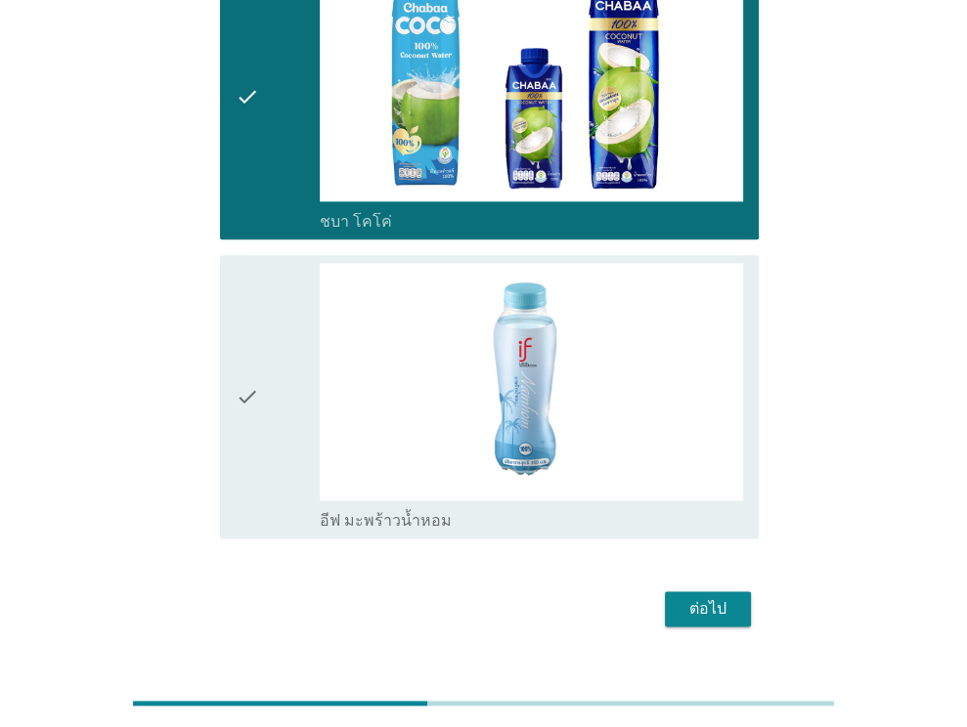
click at [277, 290] on div "check" at bounding box center [278, 397] width 85 height 268
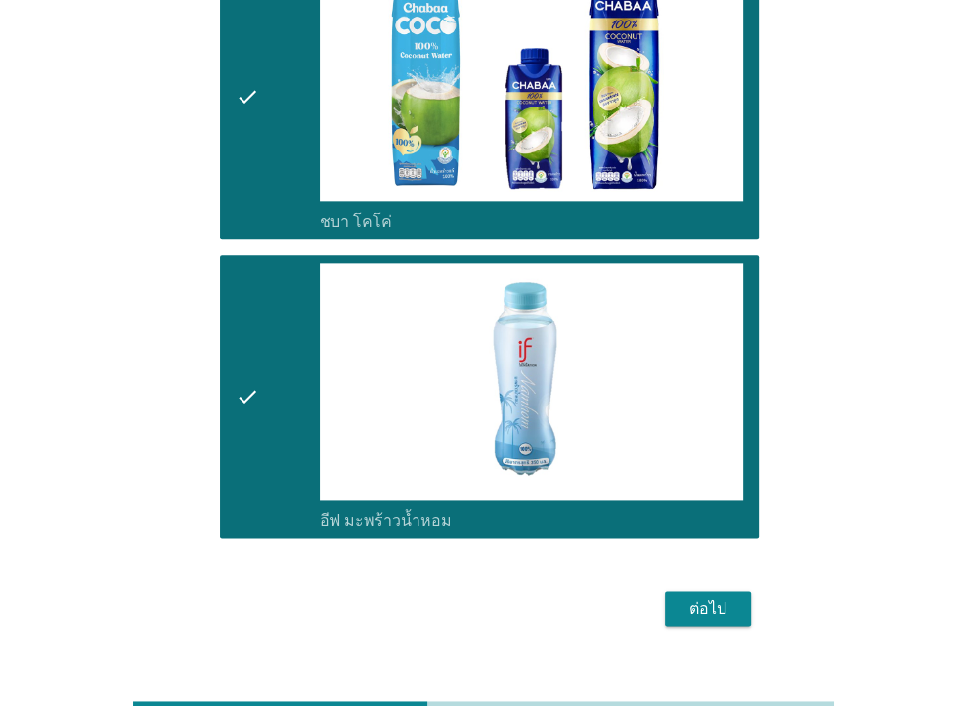
click at [715, 597] on div "ต่อไป" at bounding box center [708, 608] width 55 height 23
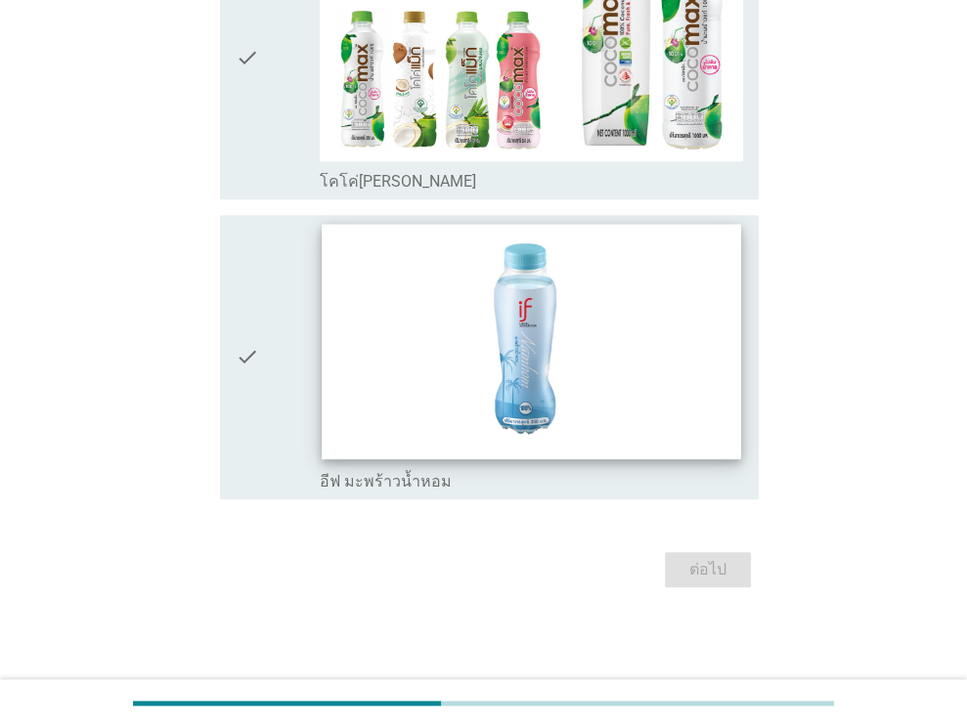
scroll to position [0, 0]
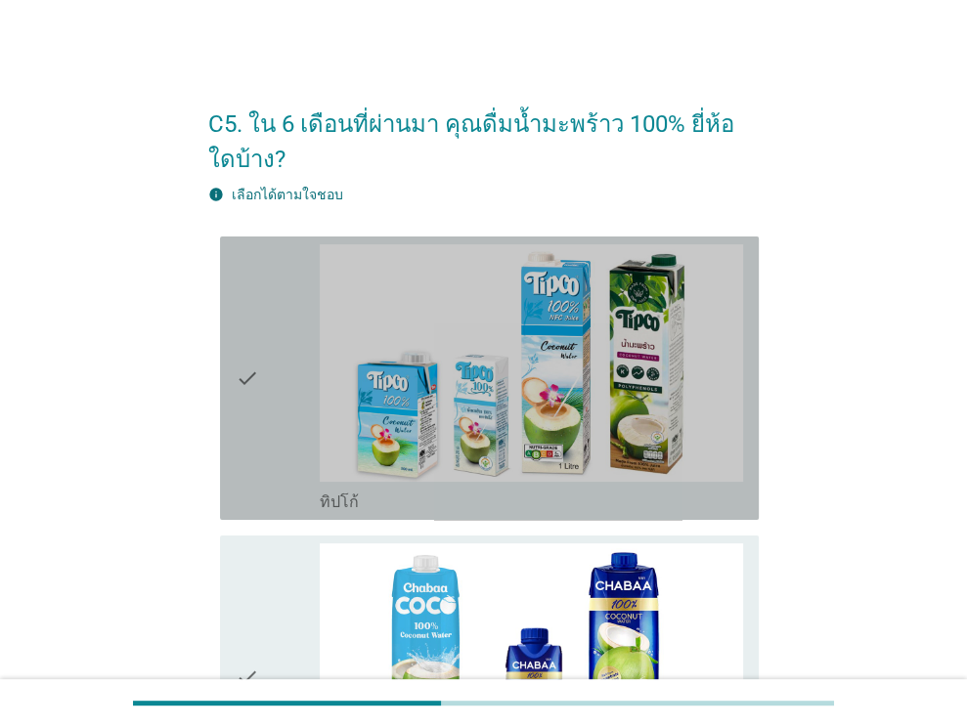
click at [264, 417] on div "check" at bounding box center [278, 378] width 85 height 268
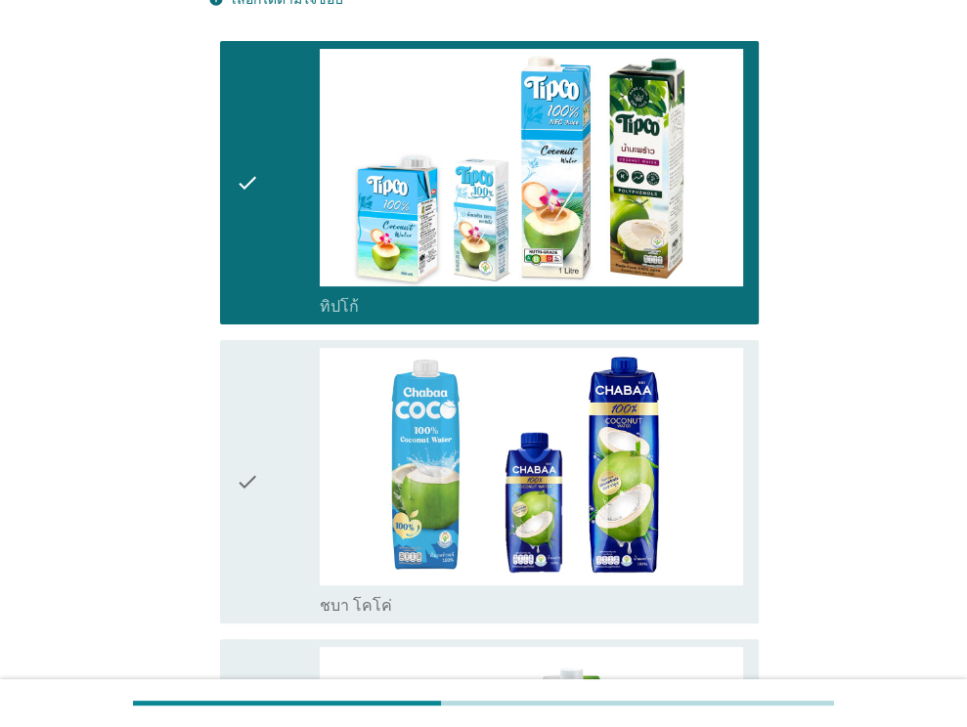
click at [265, 480] on div "check" at bounding box center [278, 482] width 85 height 268
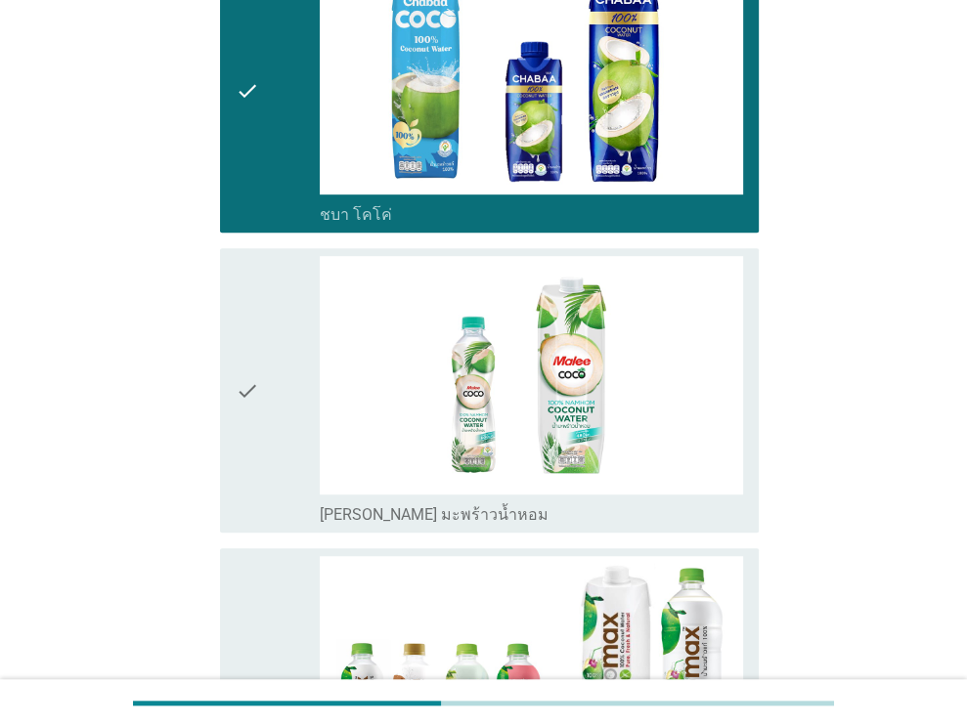
click at [266, 468] on div "check" at bounding box center [278, 390] width 85 height 268
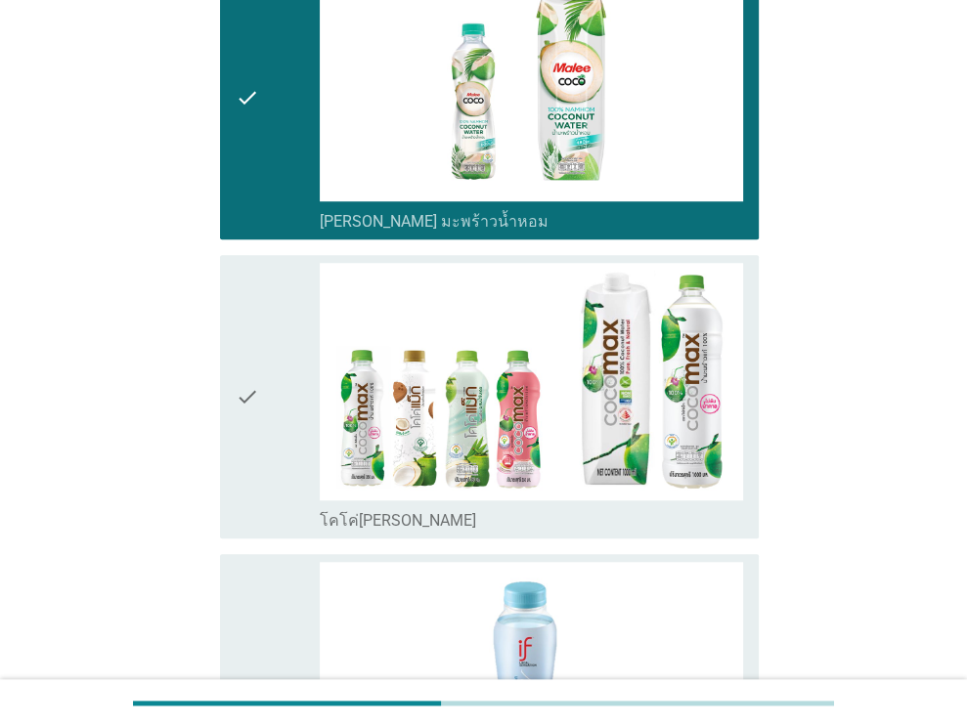
click at [271, 447] on div "check" at bounding box center [278, 397] width 85 height 268
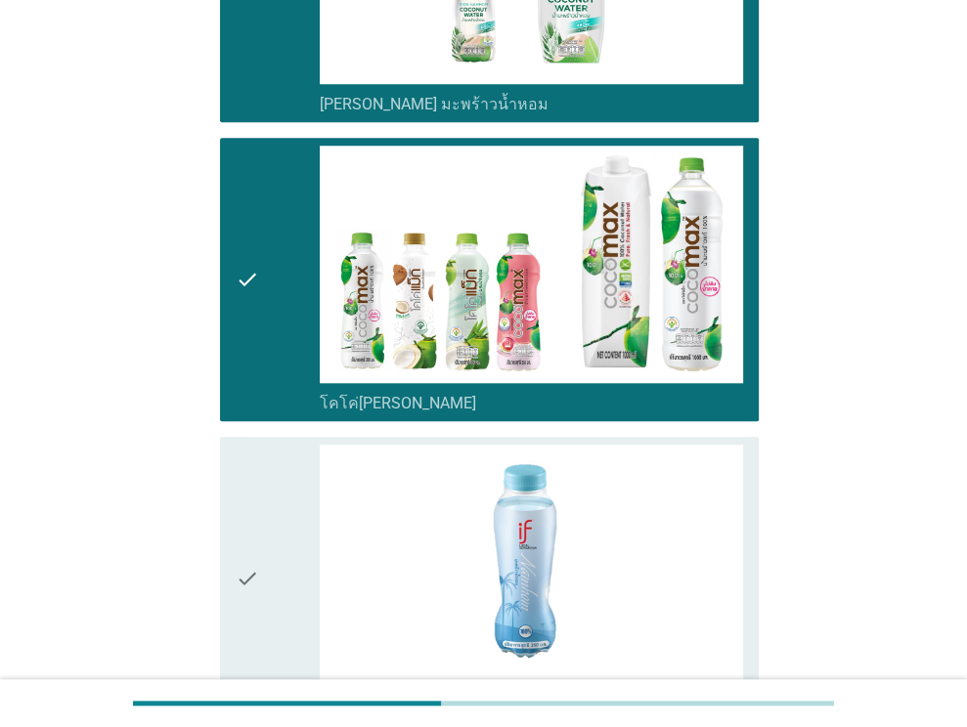
scroll to position [1216, 0]
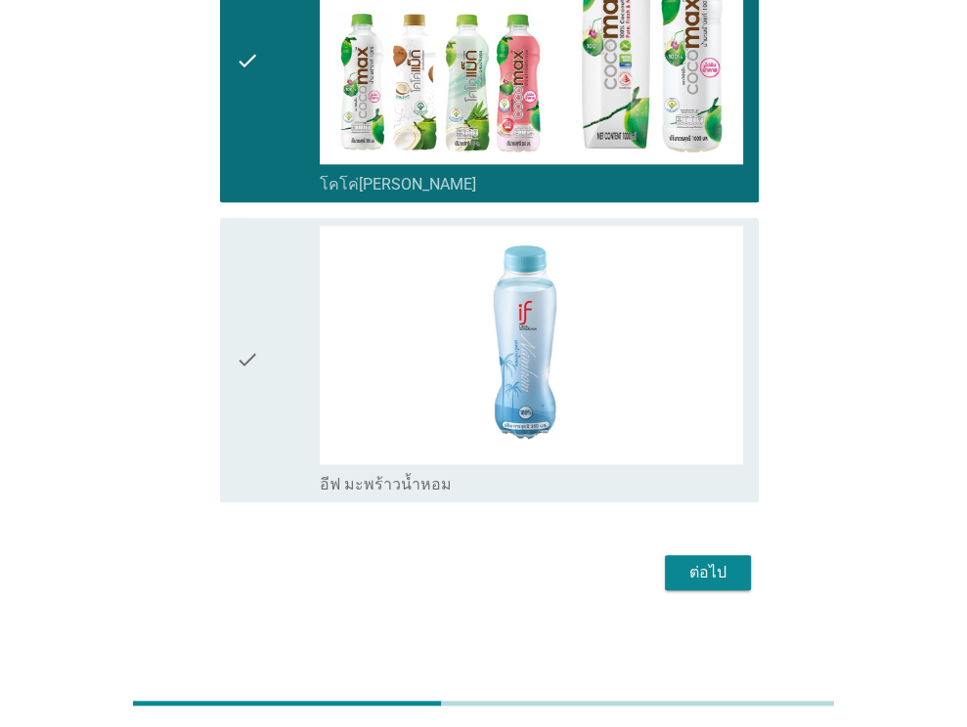
click at [279, 429] on div "check" at bounding box center [278, 360] width 85 height 268
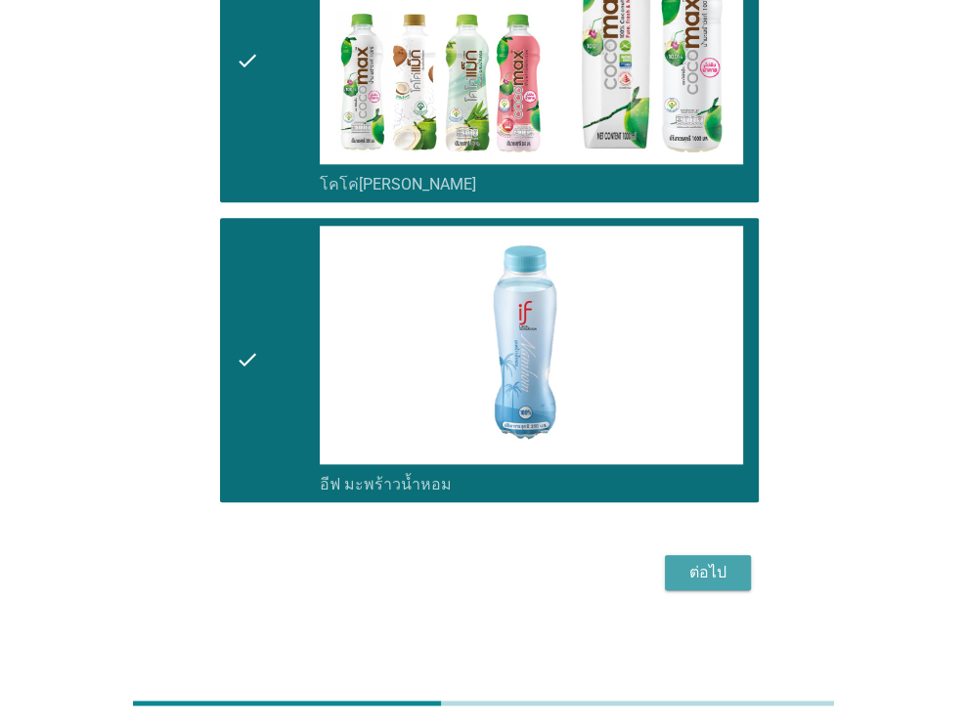
click at [696, 574] on div "ต่อไป" at bounding box center [708, 572] width 55 height 23
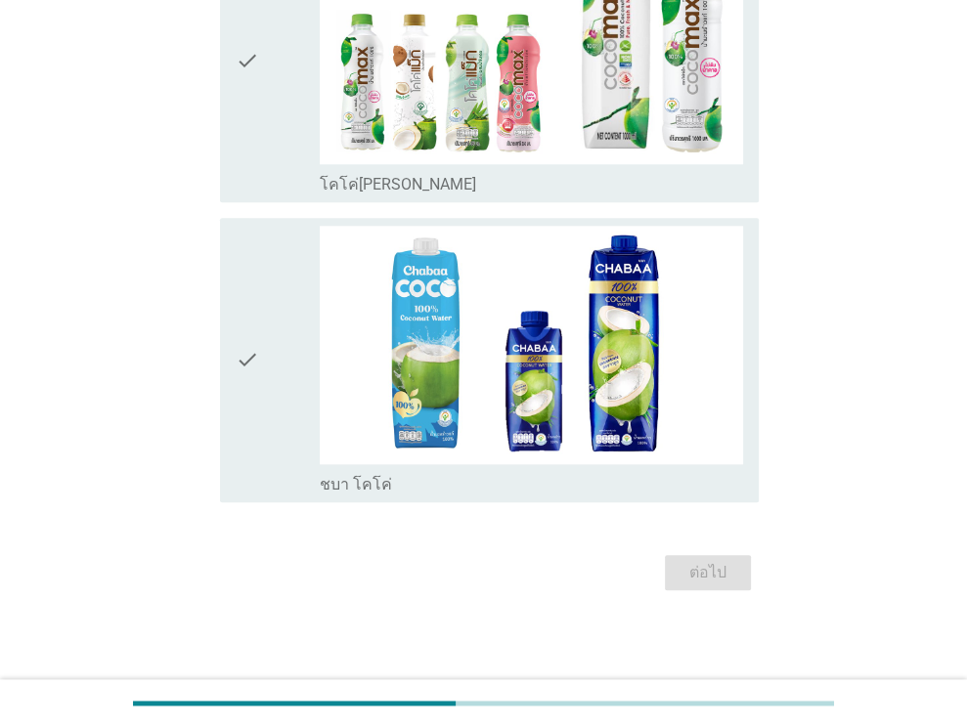
scroll to position [0, 0]
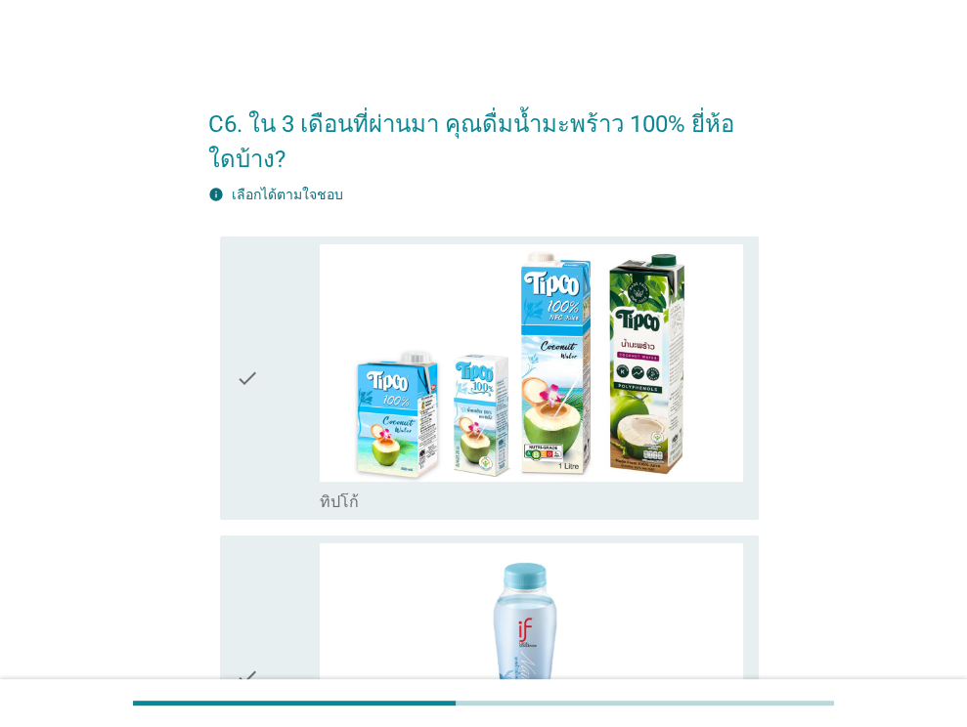
click at [262, 361] on div "check" at bounding box center [278, 378] width 85 height 268
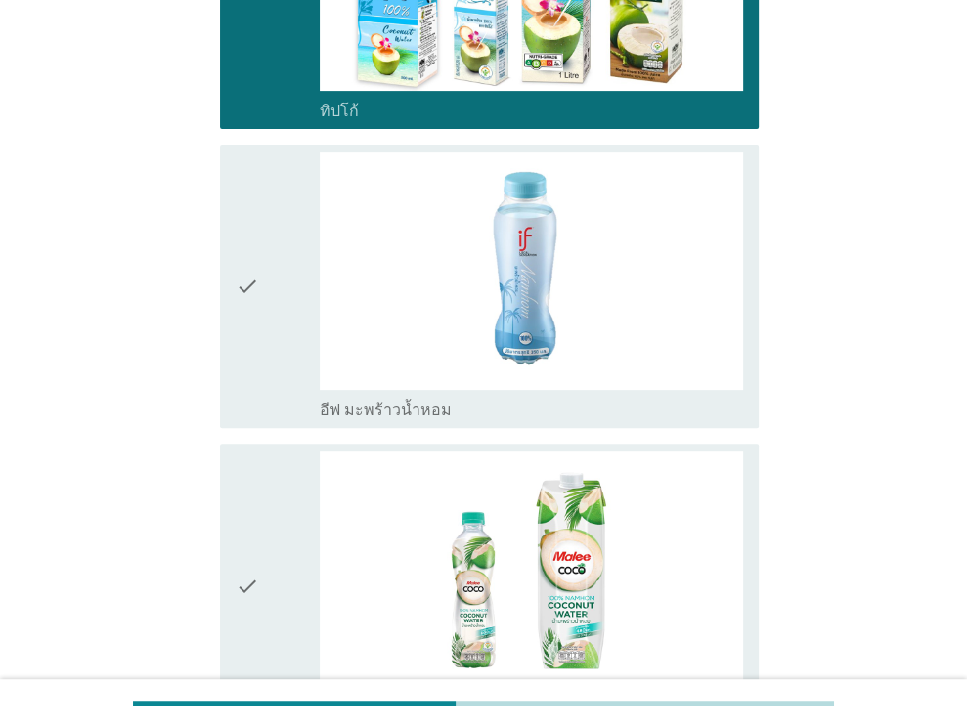
click at [284, 342] on div "check" at bounding box center [278, 287] width 85 height 268
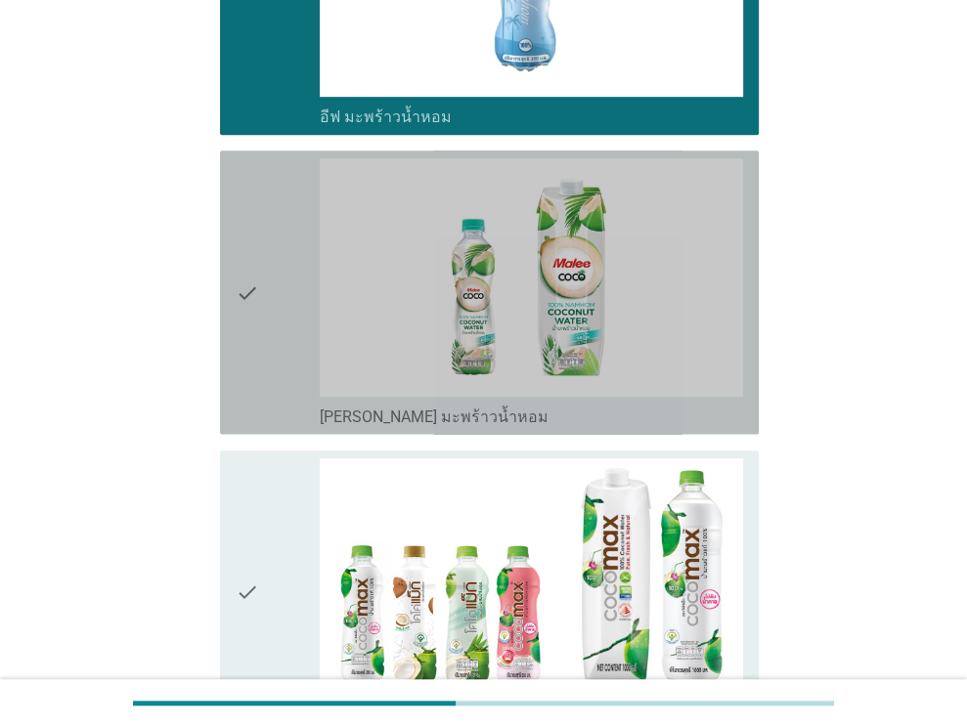
click at [283, 330] on div "check" at bounding box center [278, 292] width 85 height 268
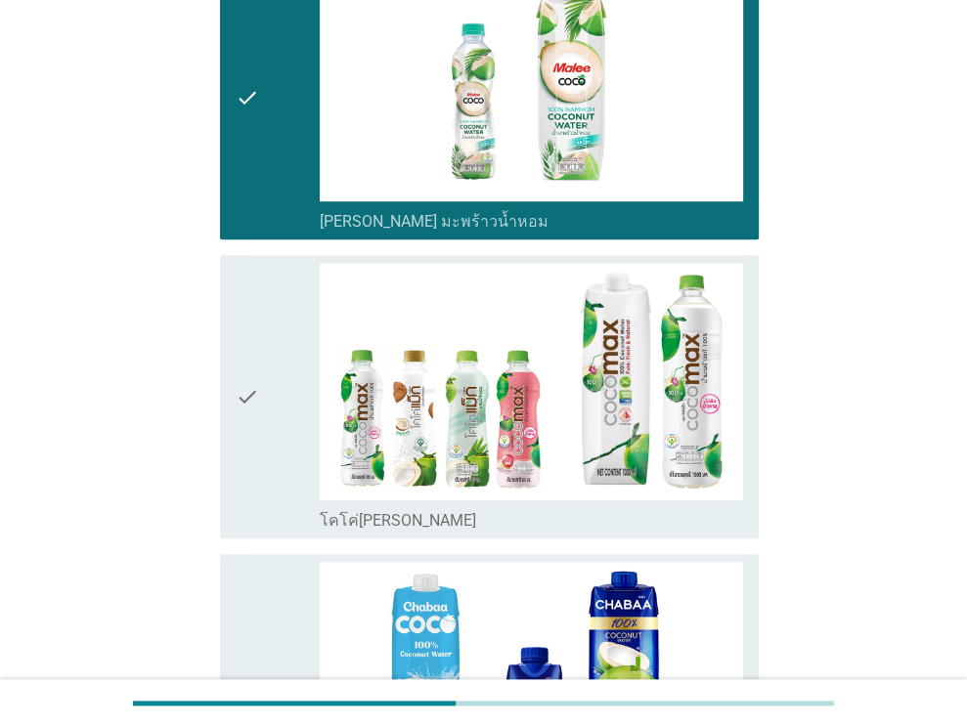
click at [268, 353] on div "check" at bounding box center [278, 397] width 85 height 268
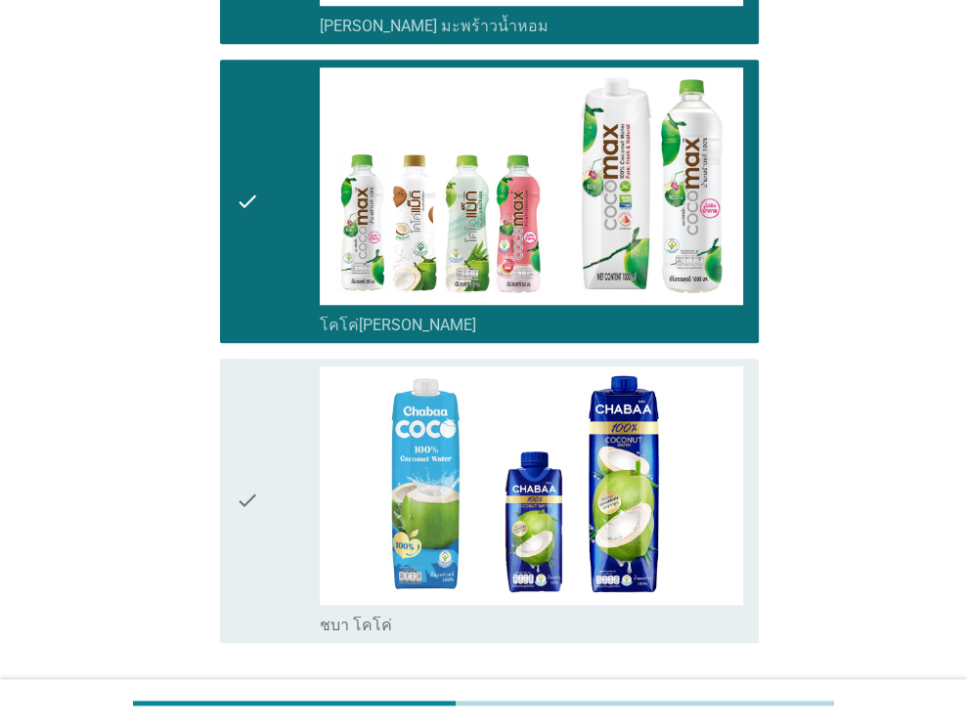
click at [276, 446] on div "check" at bounding box center [278, 501] width 85 height 268
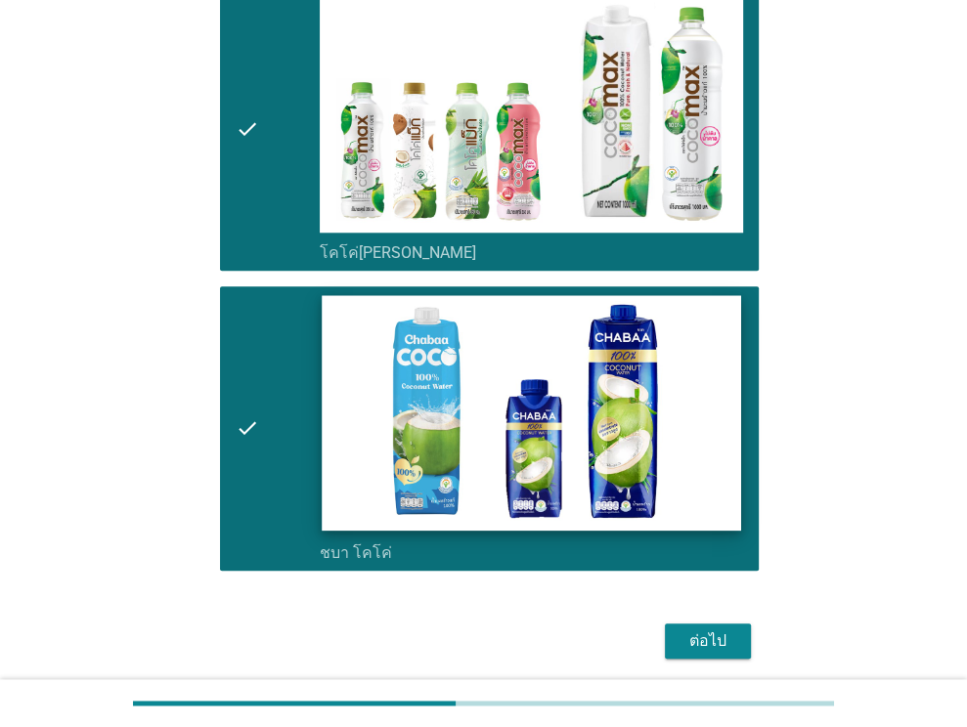
scroll to position [1216, 0]
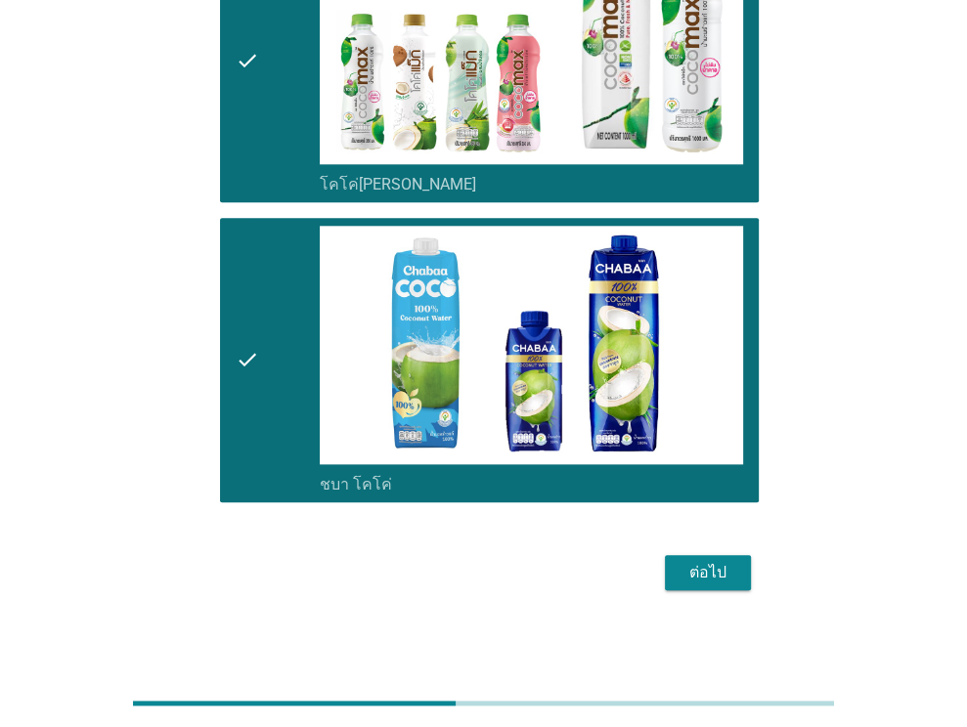
click at [713, 566] on div "ต่อไป" at bounding box center [708, 572] width 55 height 23
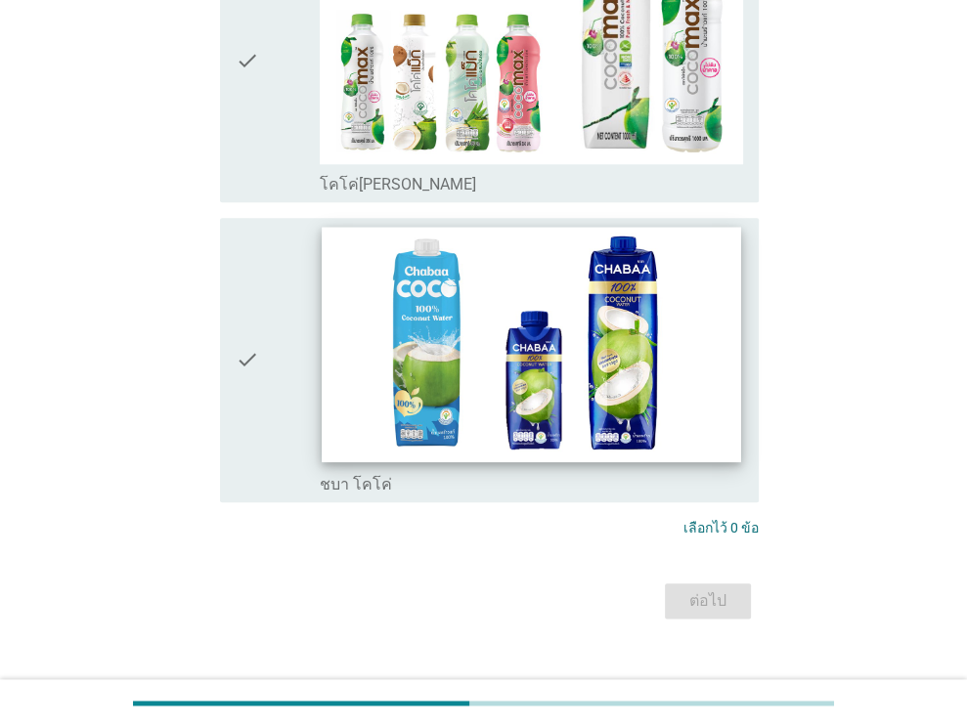
scroll to position [0, 0]
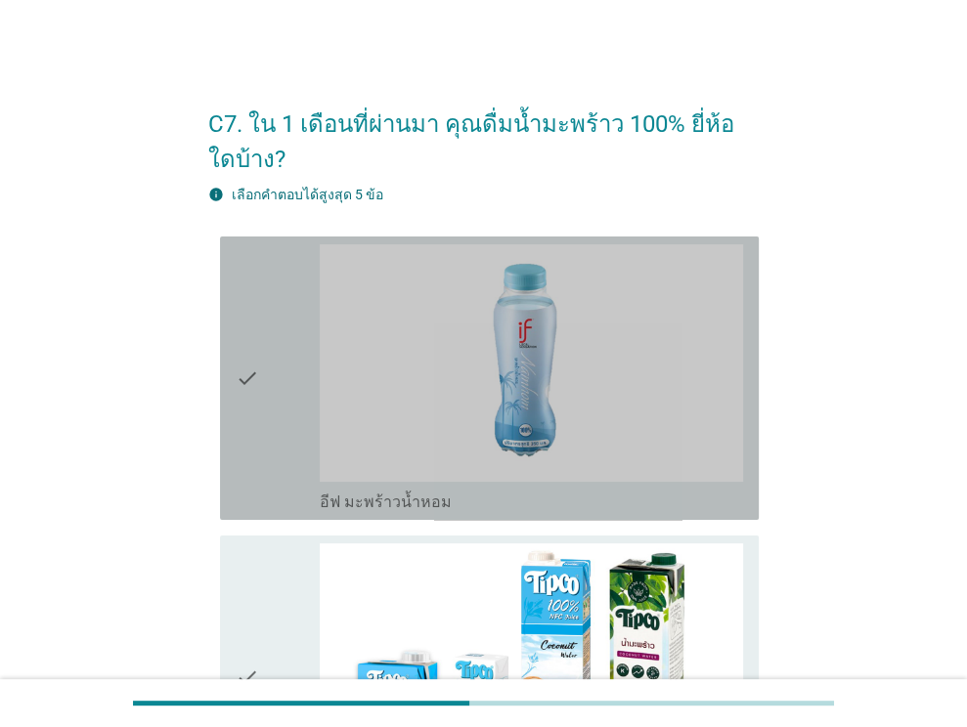
click at [223, 394] on div "check check_box อีฟ มะพร้าวน้ำหอม" at bounding box center [489, 379] width 539 height 284
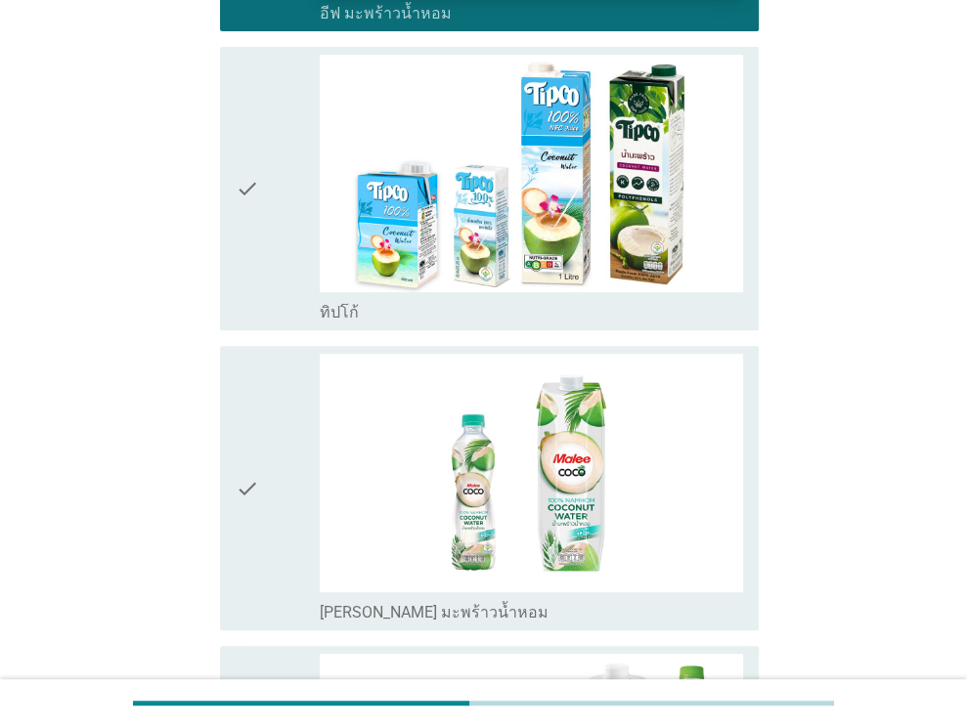
scroll to position [782, 0]
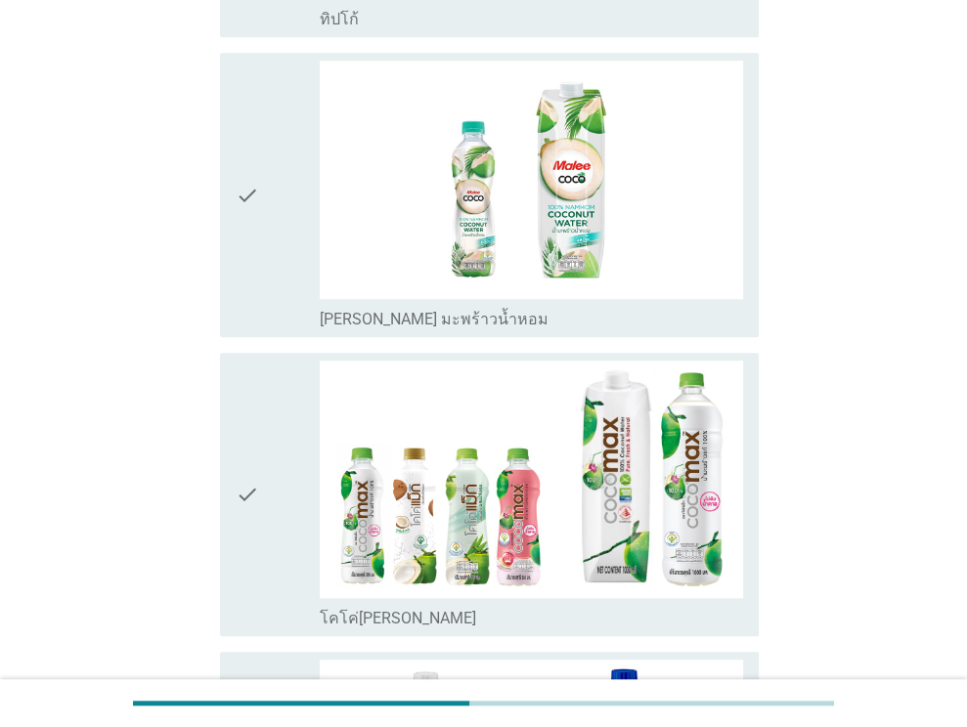
click at [300, 245] on div "check" at bounding box center [278, 195] width 85 height 268
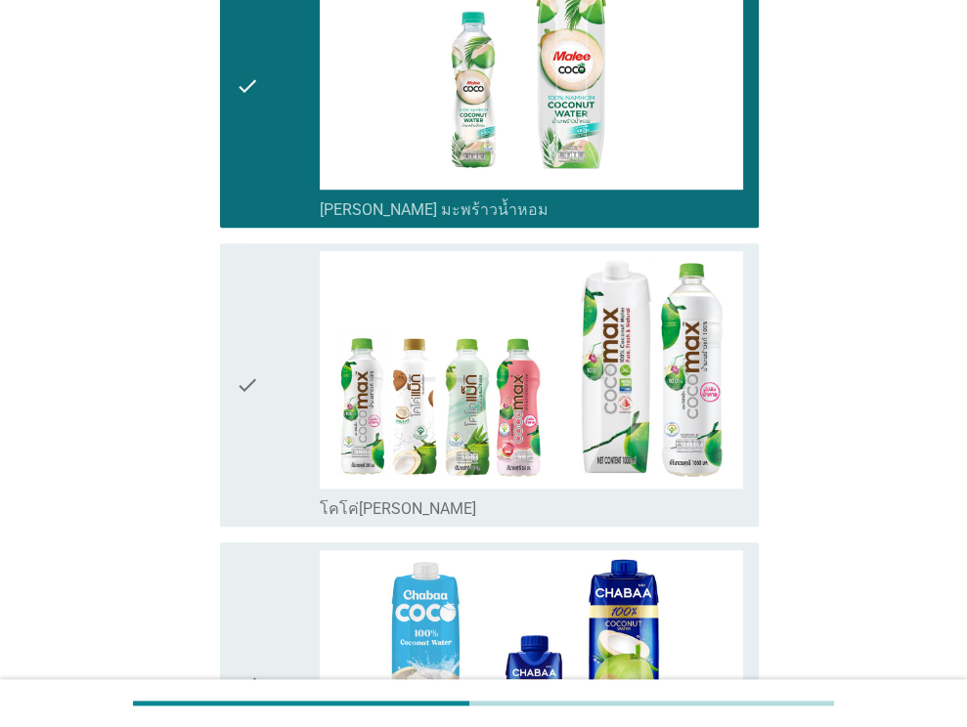
scroll to position [1076, 0]
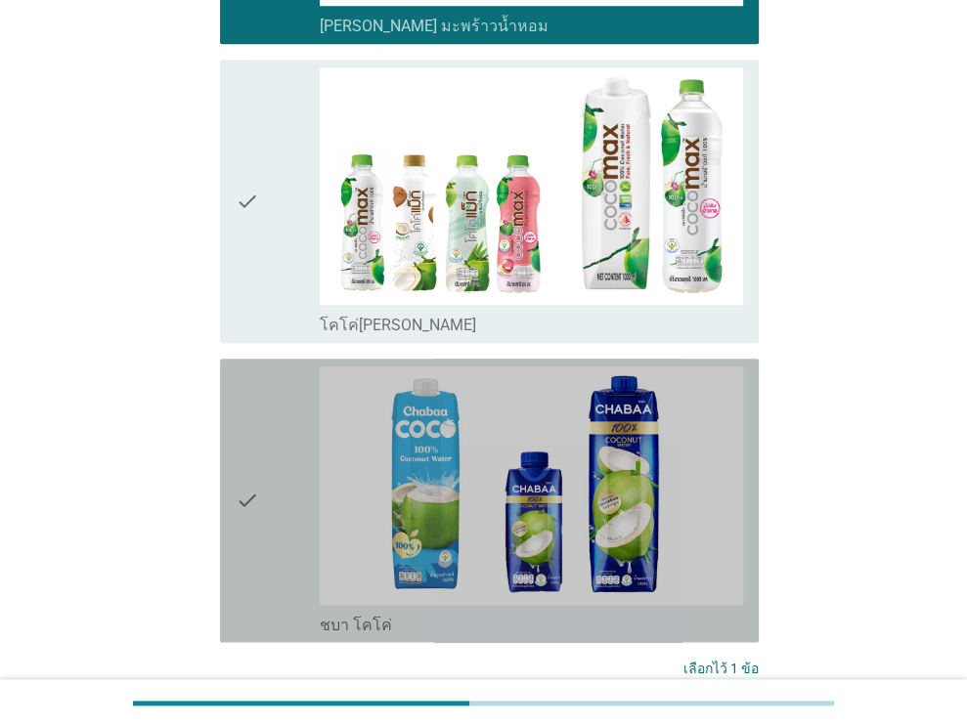
click at [269, 462] on div "check" at bounding box center [278, 501] width 85 height 268
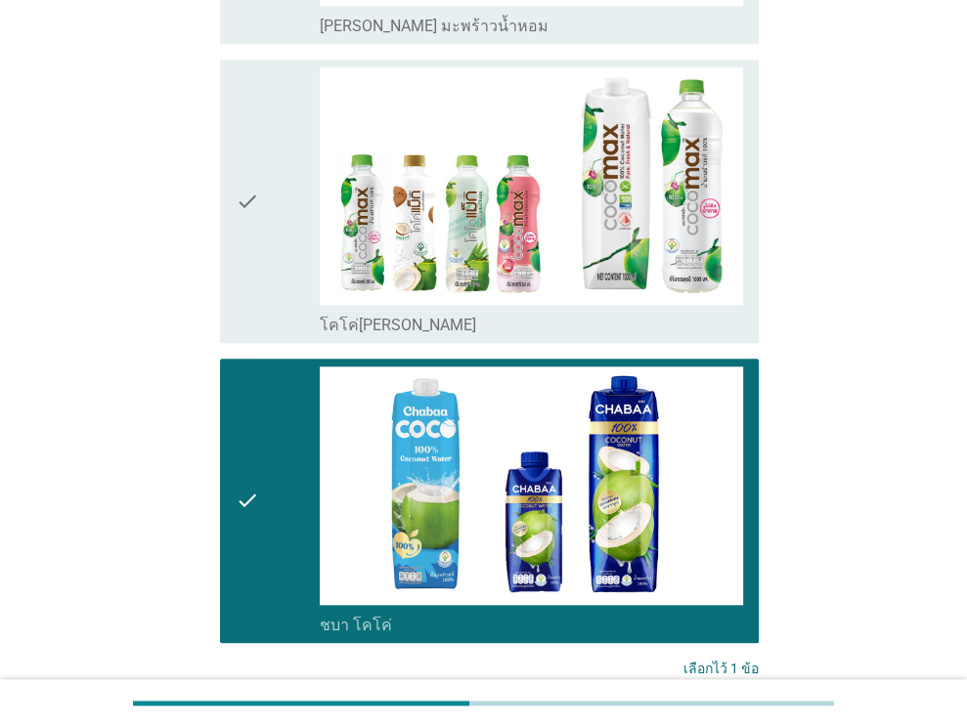
scroll to position [1244, 0]
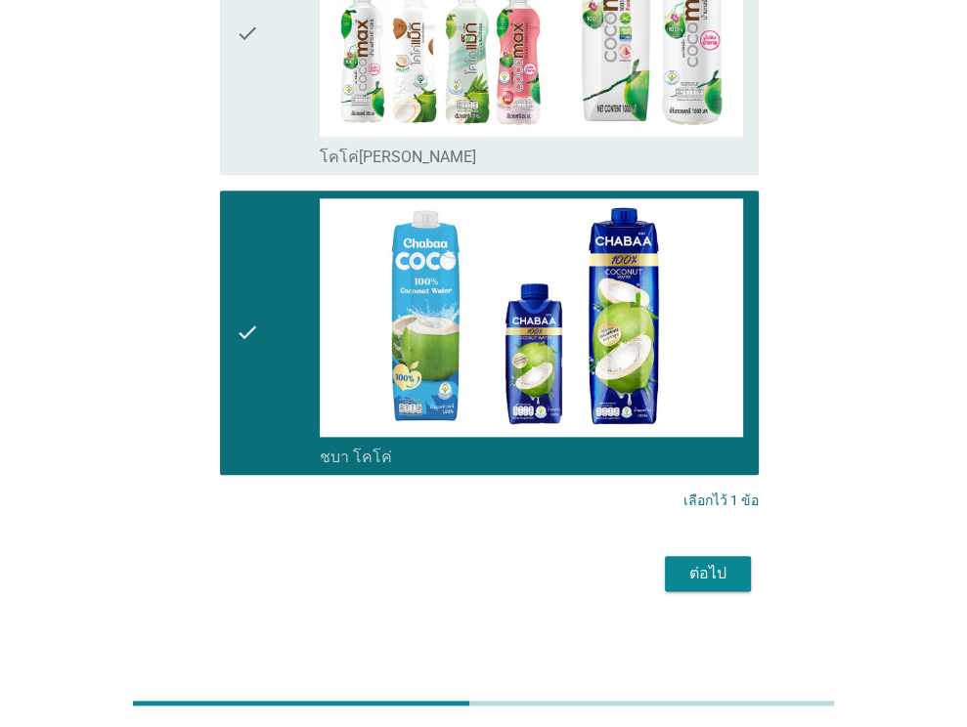
click at [727, 562] on div "ต่อไป" at bounding box center [708, 573] width 55 height 23
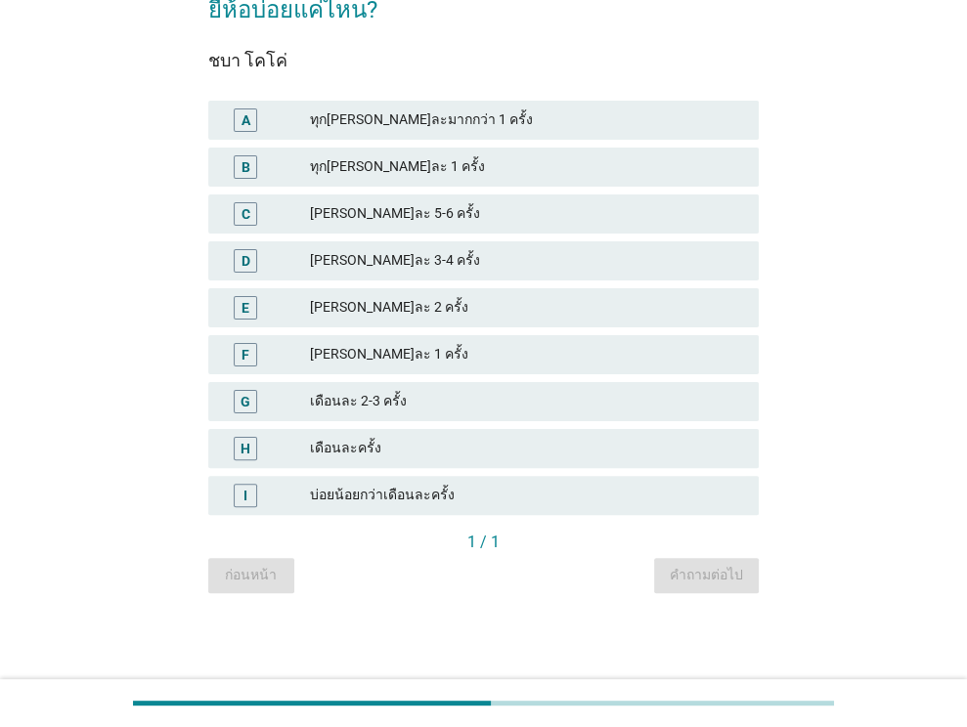
scroll to position [0, 0]
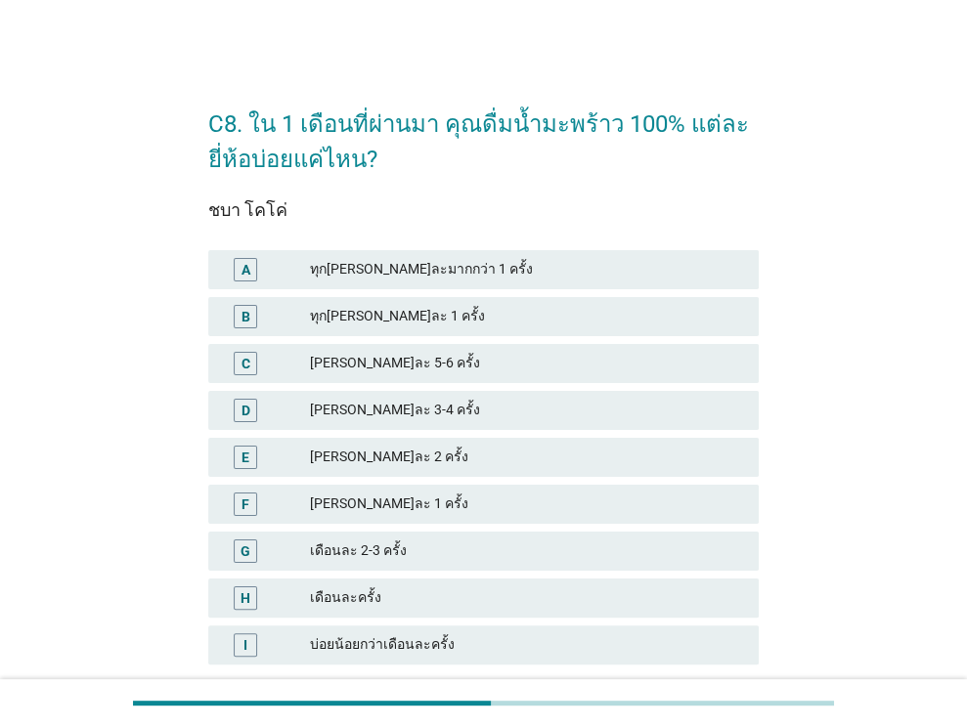
click at [376, 444] on div "E อาทิตย์ละ 2 ครั้ง" at bounding box center [483, 457] width 551 height 39
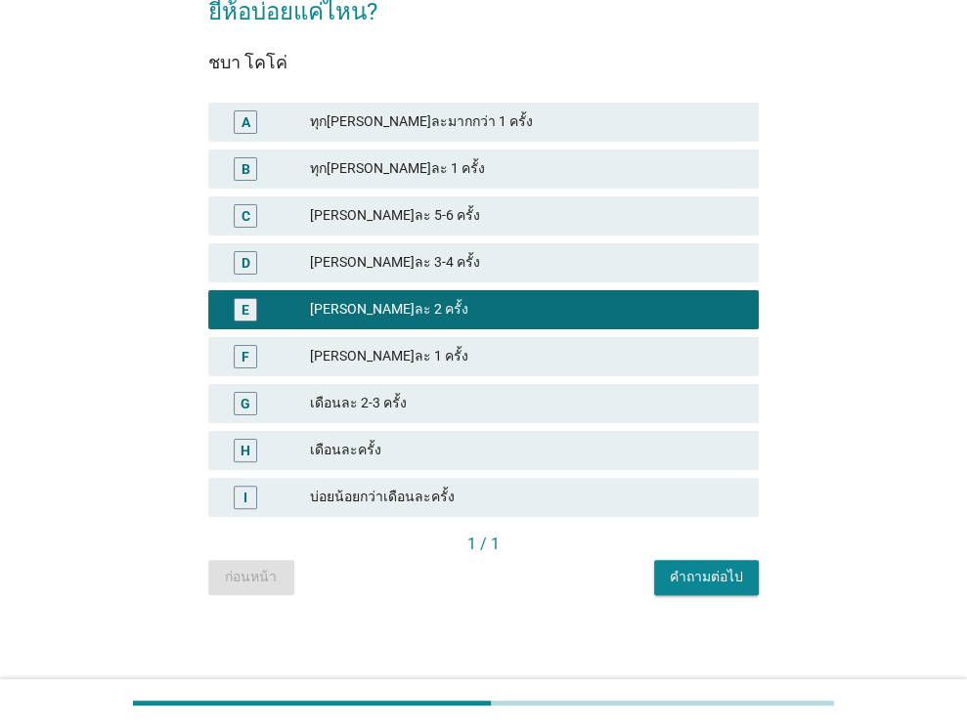
scroll to position [149, 0]
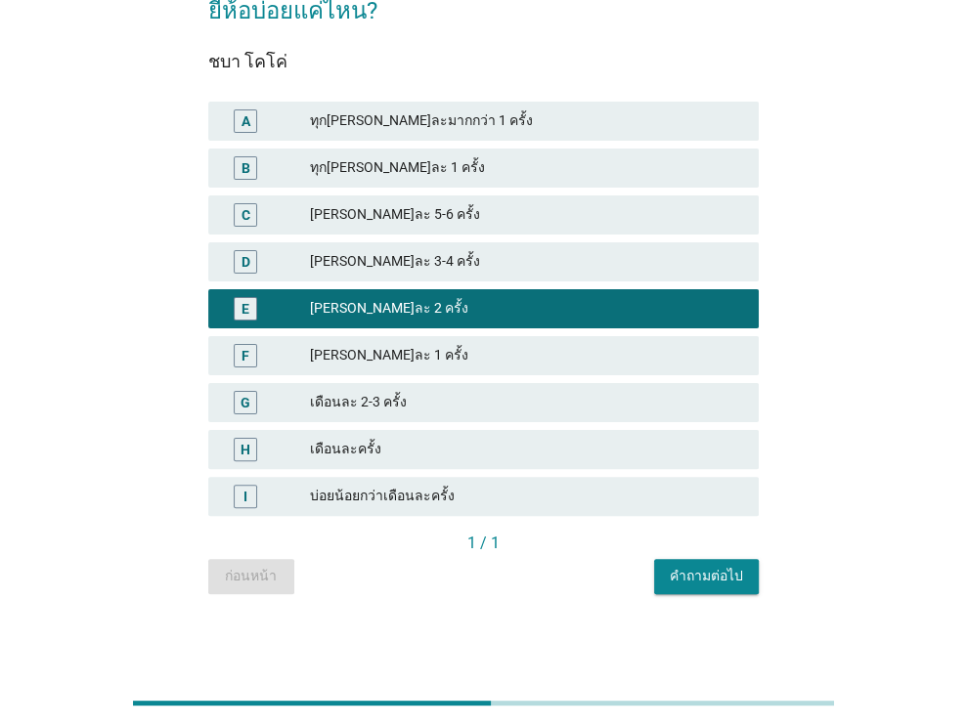
click at [710, 581] on div "คำถามต่อไป" at bounding box center [706, 576] width 73 height 21
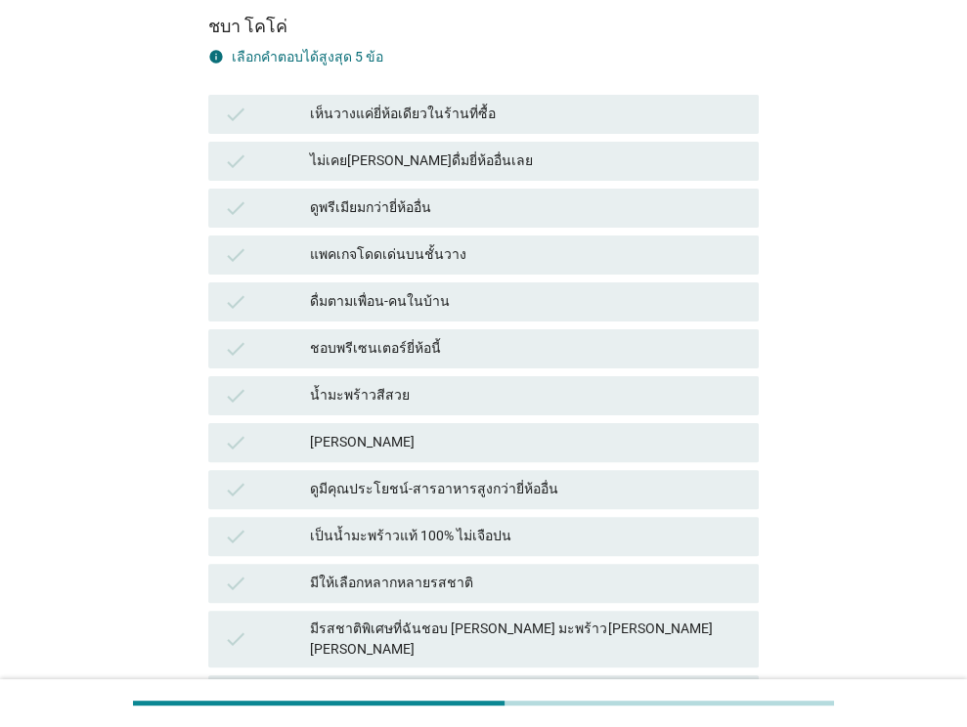
scroll to position [0, 0]
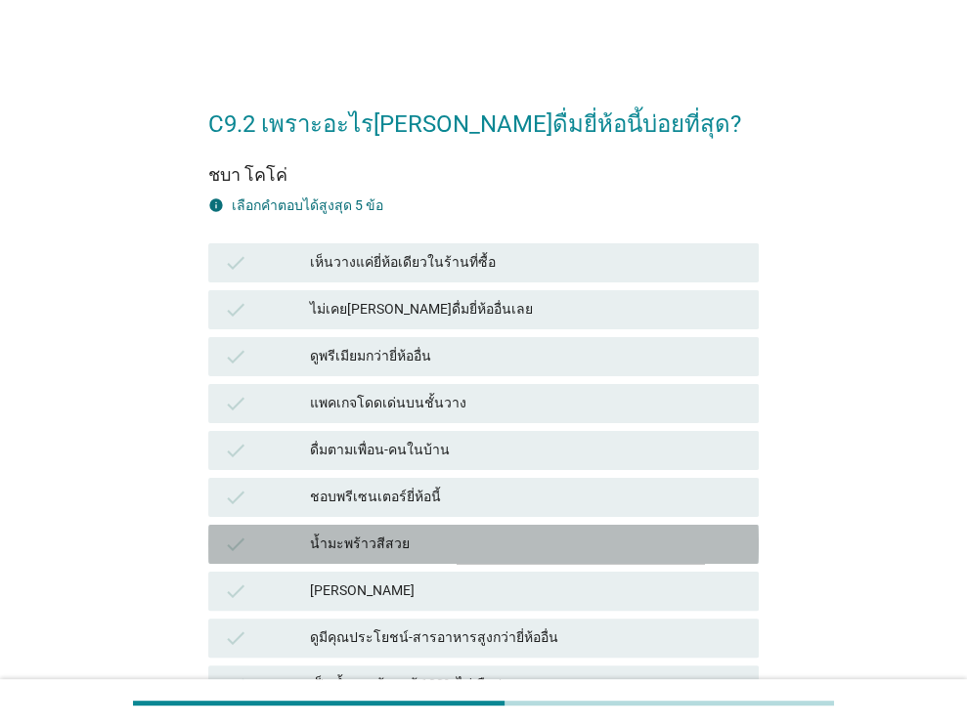
click at [396, 543] on div "น้ำมะพร้าวสีสวย" at bounding box center [526, 544] width 433 height 23
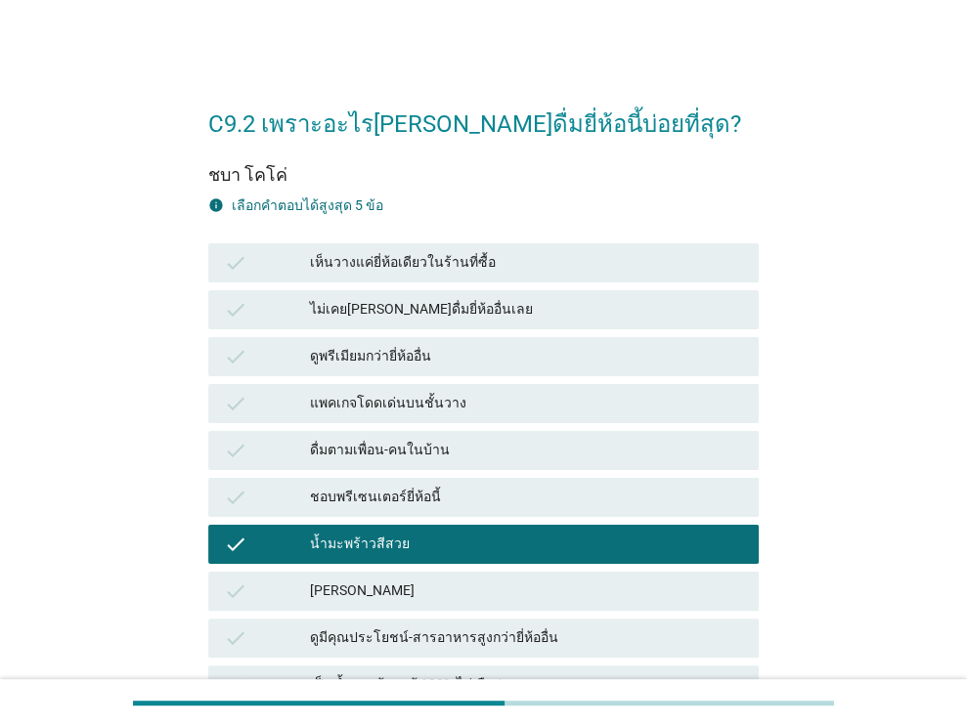
click at [381, 594] on div "มีกลิ่นหอม" at bounding box center [526, 591] width 433 height 23
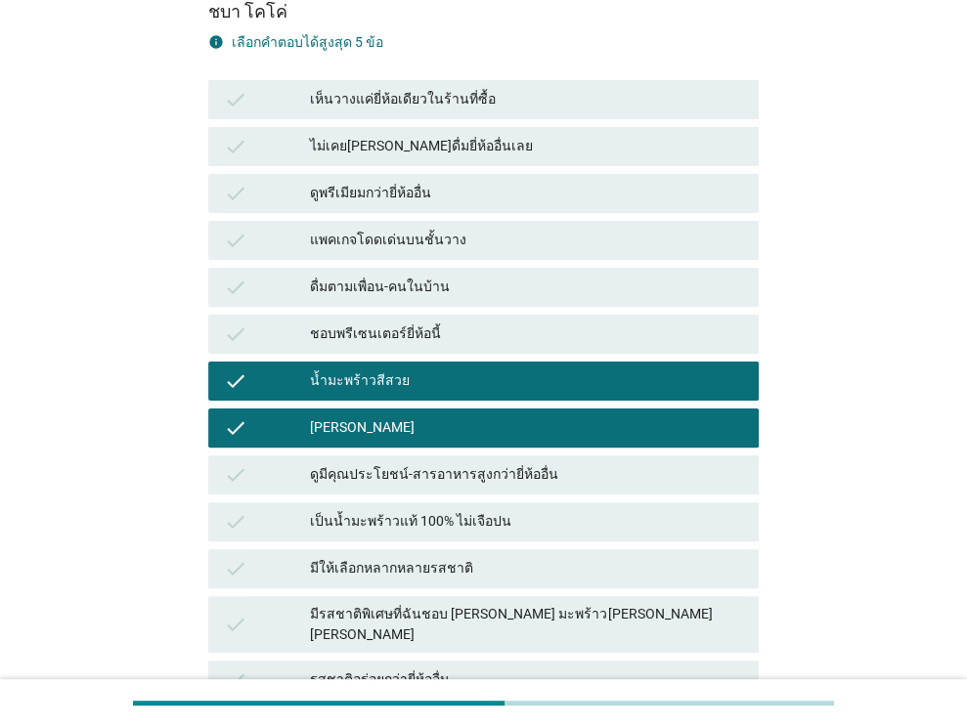
scroll to position [293, 0]
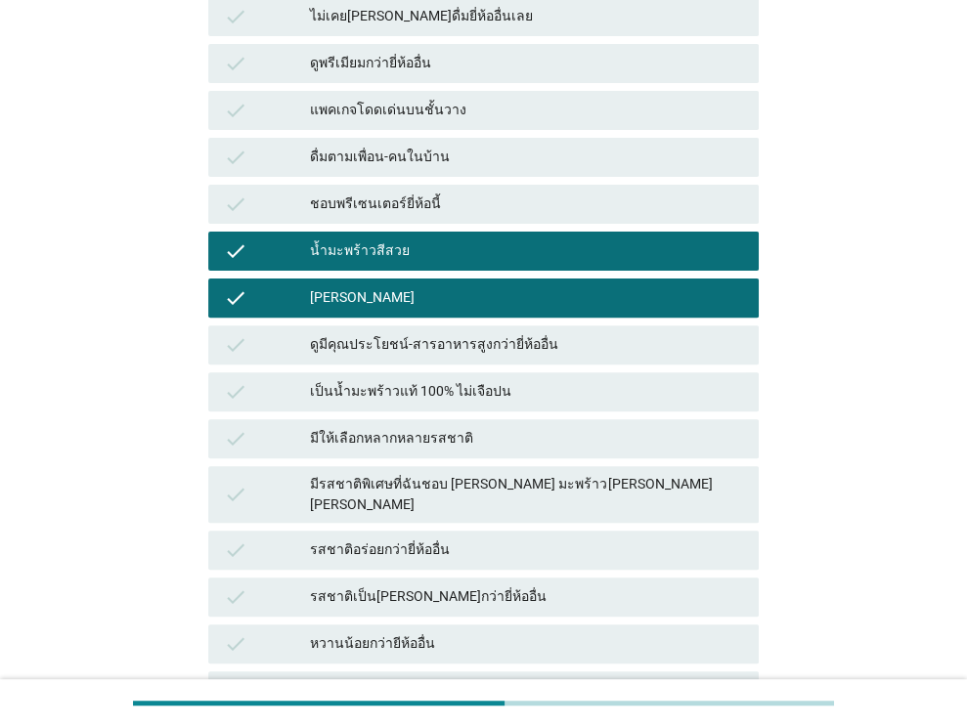
click at [405, 586] on div "รสชาติเป็นธรรมชาติกว่ายี่ห้ออื่น" at bounding box center [526, 597] width 433 height 23
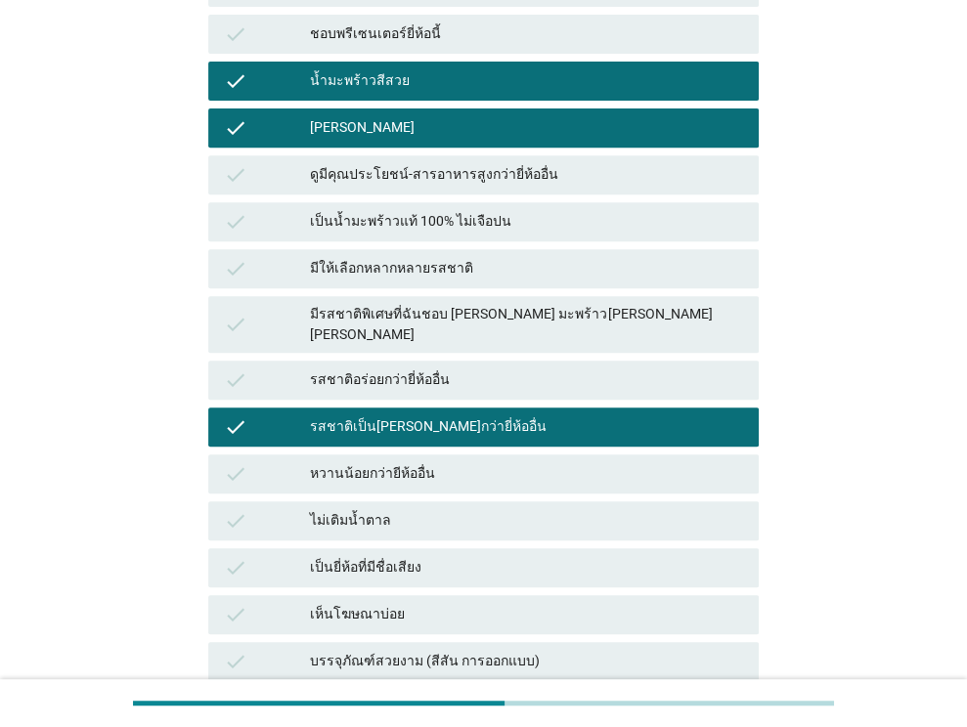
scroll to position [489, 0]
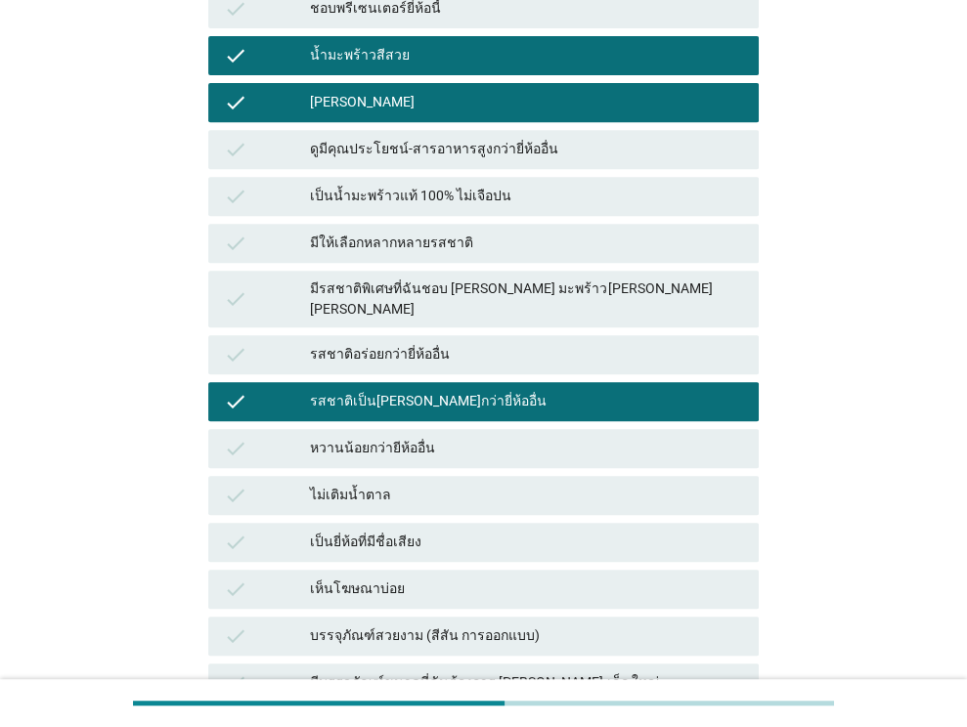
click at [450, 437] on div "หวานน้อยกว่ายีห้ออื่น" at bounding box center [526, 448] width 433 height 23
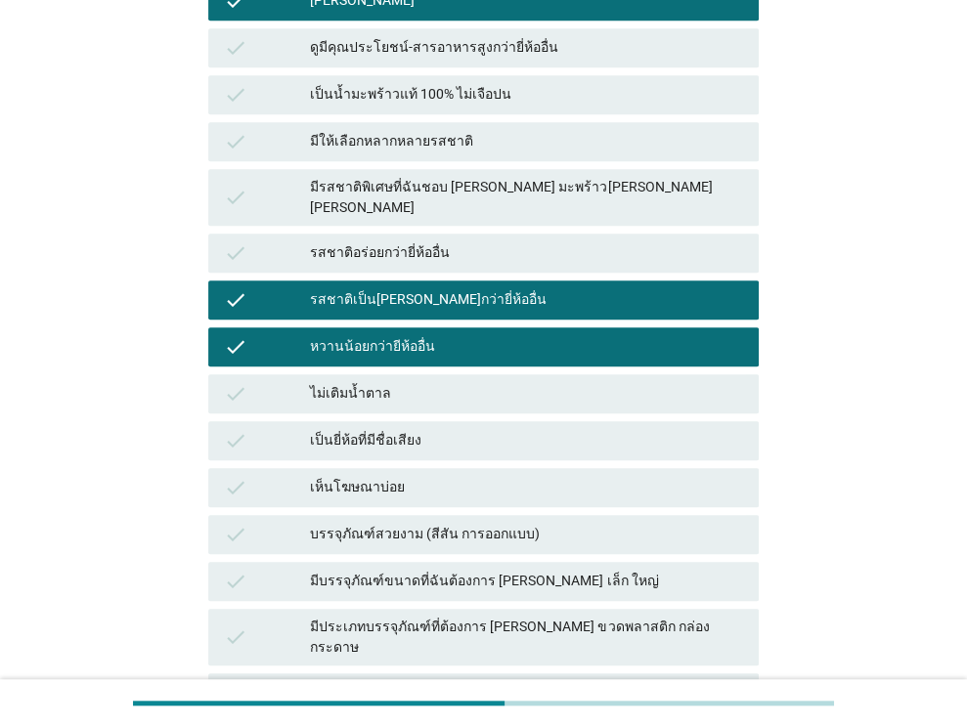
scroll to position [782, 0]
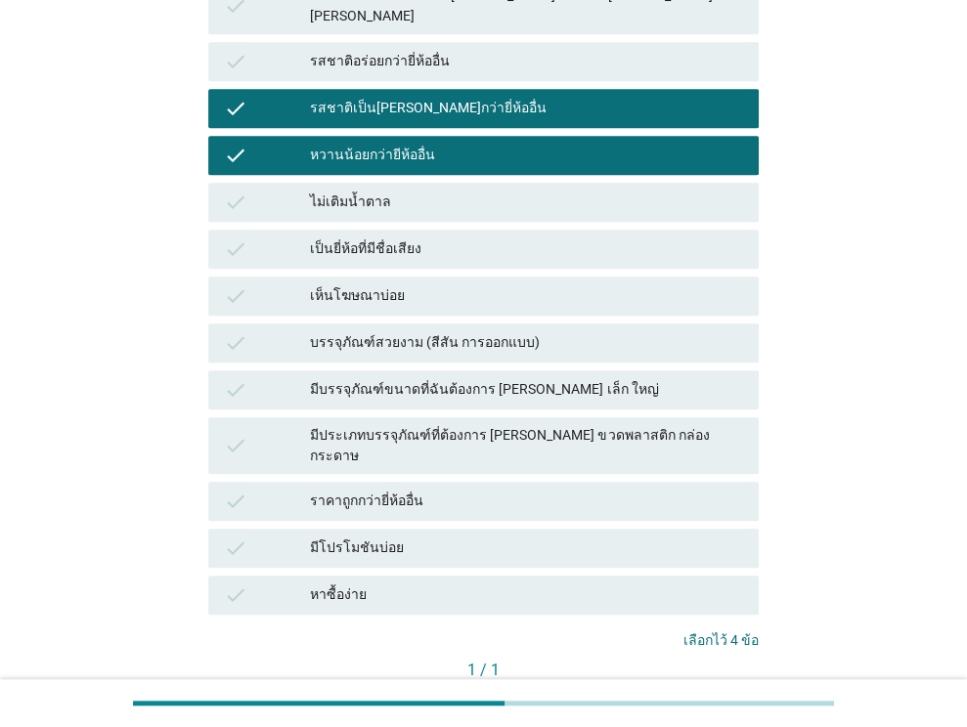
click at [462, 331] on div "บรรจุภัณฑ์สวยงาม (สีสัน การออกแบบ)" at bounding box center [526, 342] width 433 height 23
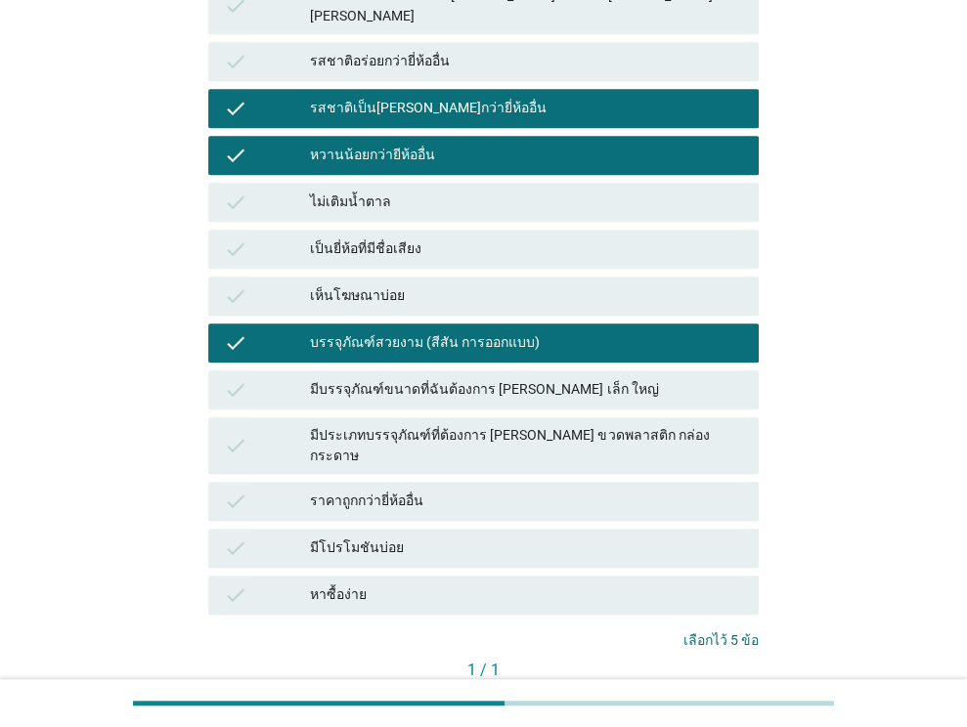
click at [700, 686] on button "คำถามต่อไป" at bounding box center [706, 703] width 105 height 35
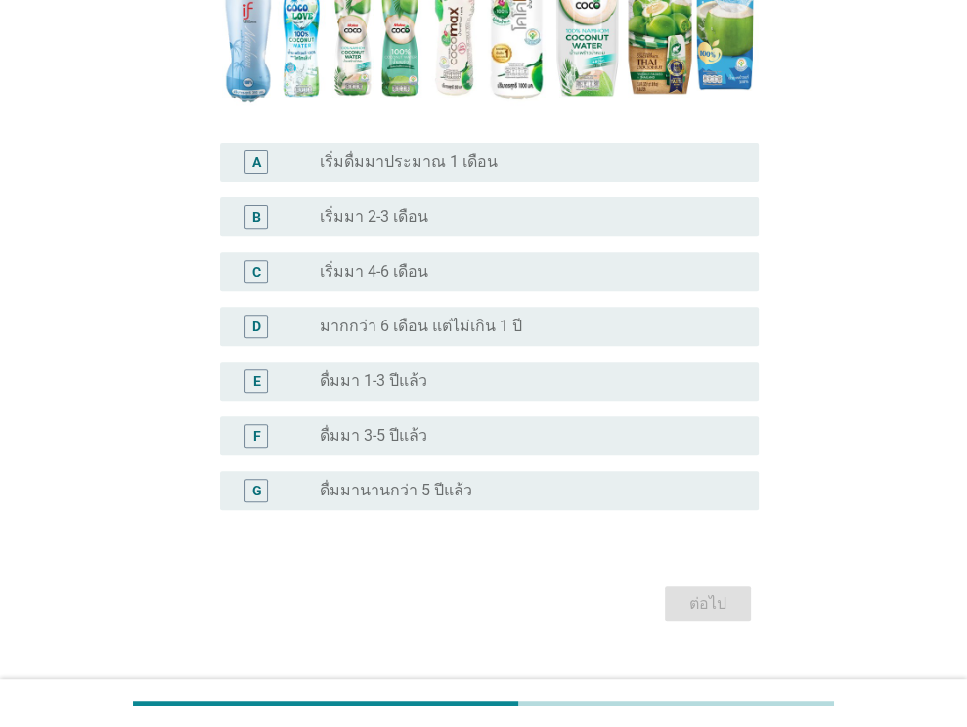
scroll to position [391, 0]
click at [439, 488] on label "ดื่มมานานกว่า 5 ปีแล้ว" at bounding box center [396, 490] width 153 height 20
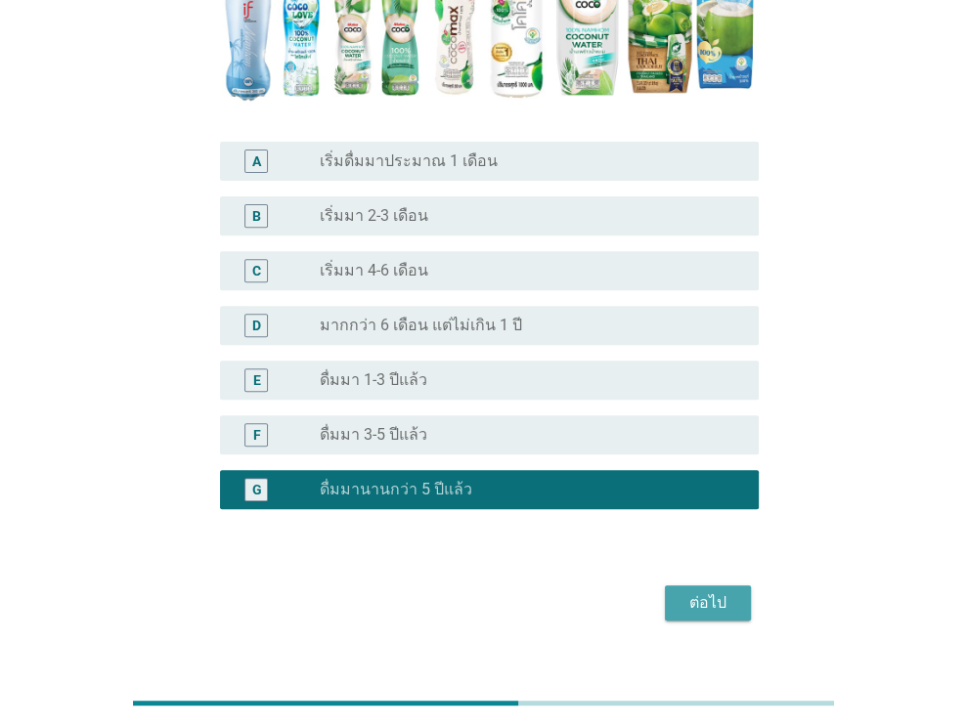
click at [715, 601] on div "ต่อไป" at bounding box center [708, 603] width 55 height 23
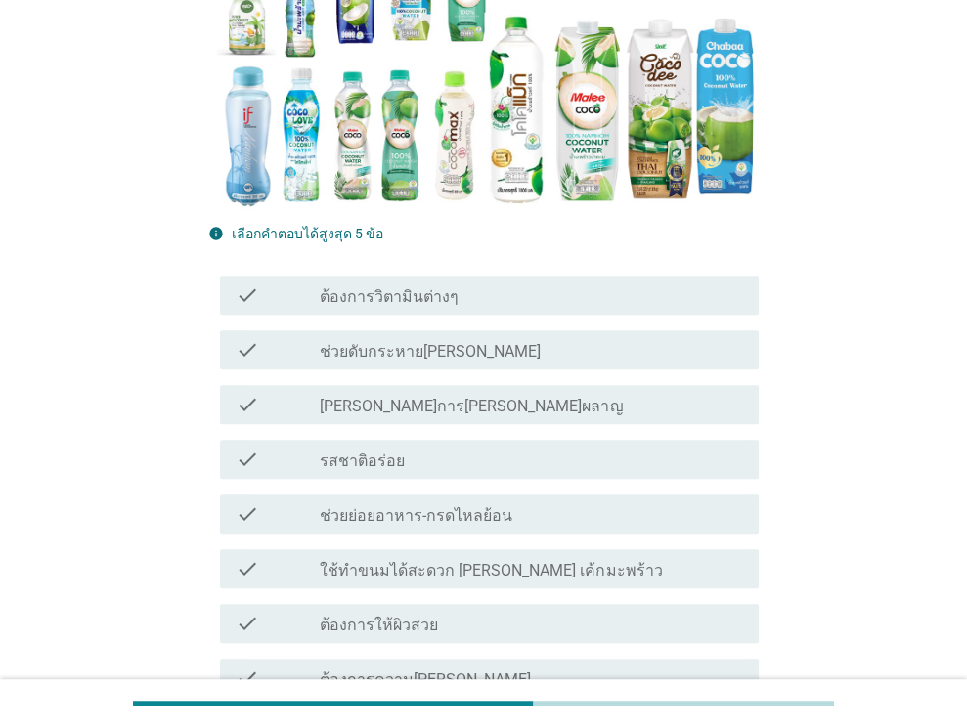
click at [466, 296] on div "check_box_outline_blank ต้องการวิตามินต่างๆ" at bounding box center [531, 295] width 423 height 23
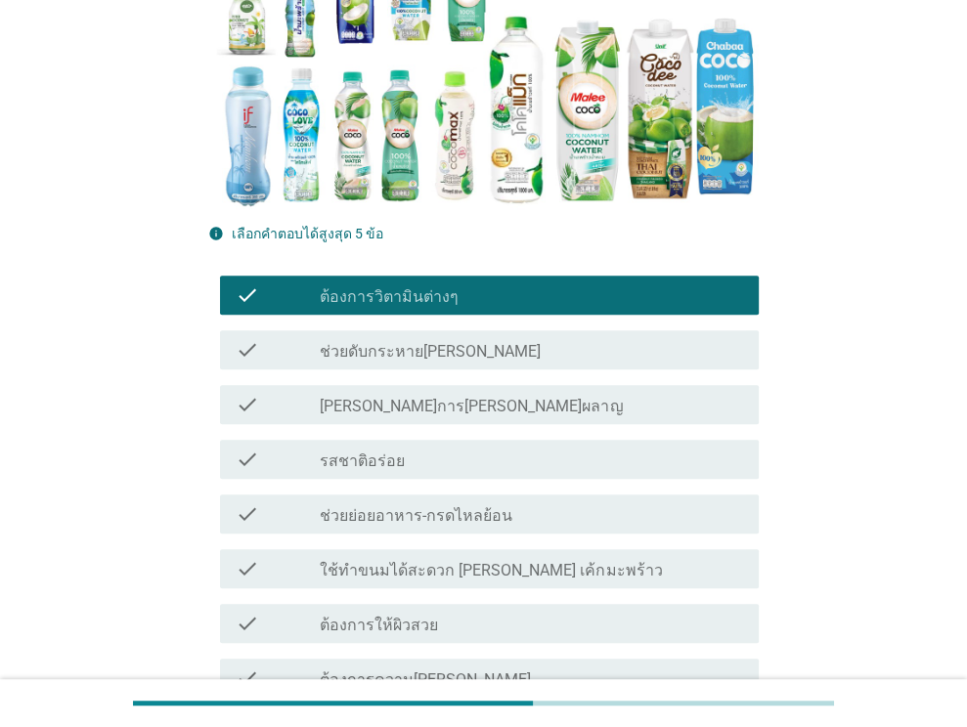
click at [435, 355] on label "ช่วยดับกระหายได้ดี" at bounding box center [430, 352] width 221 height 20
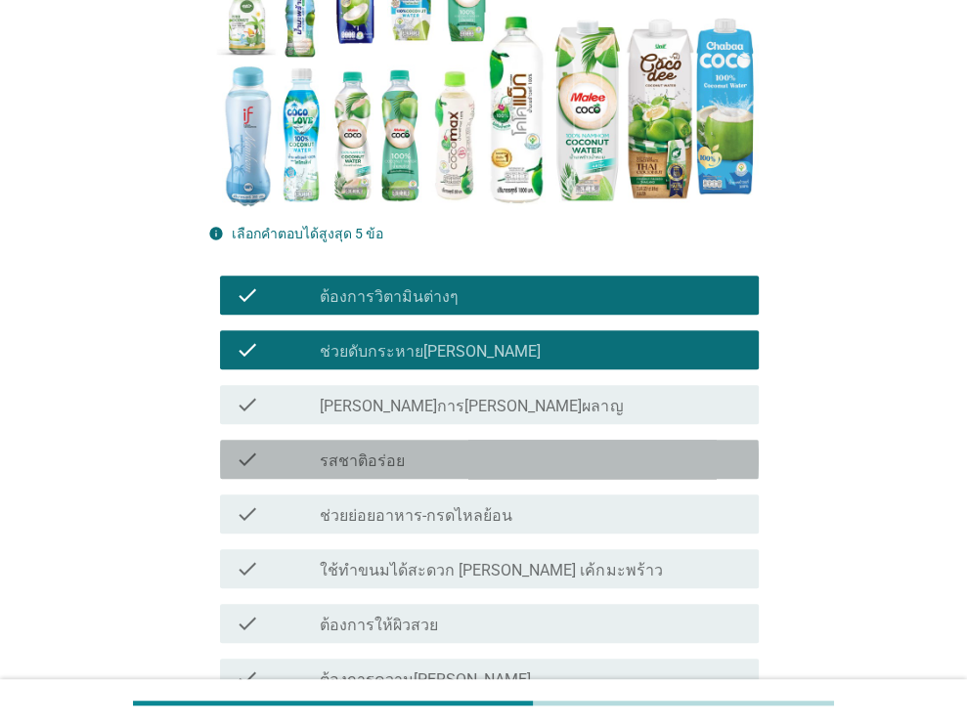
click at [434, 476] on div "check check_box_outline_blank รสชาติอร่อย" at bounding box center [489, 459] width 539 height 39
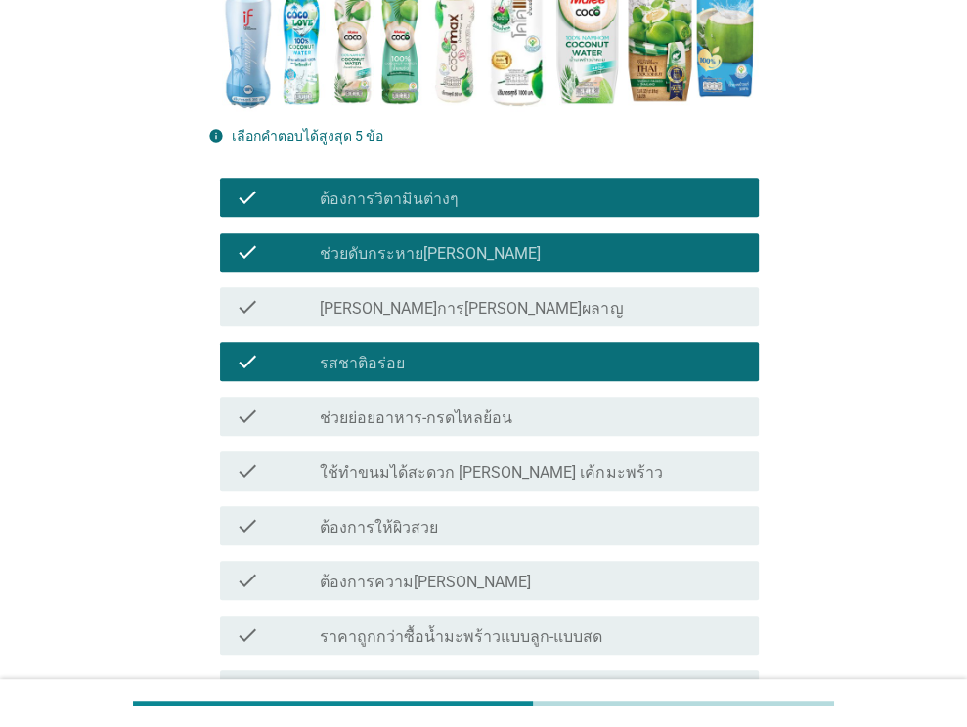
scroll to position [587, 0]
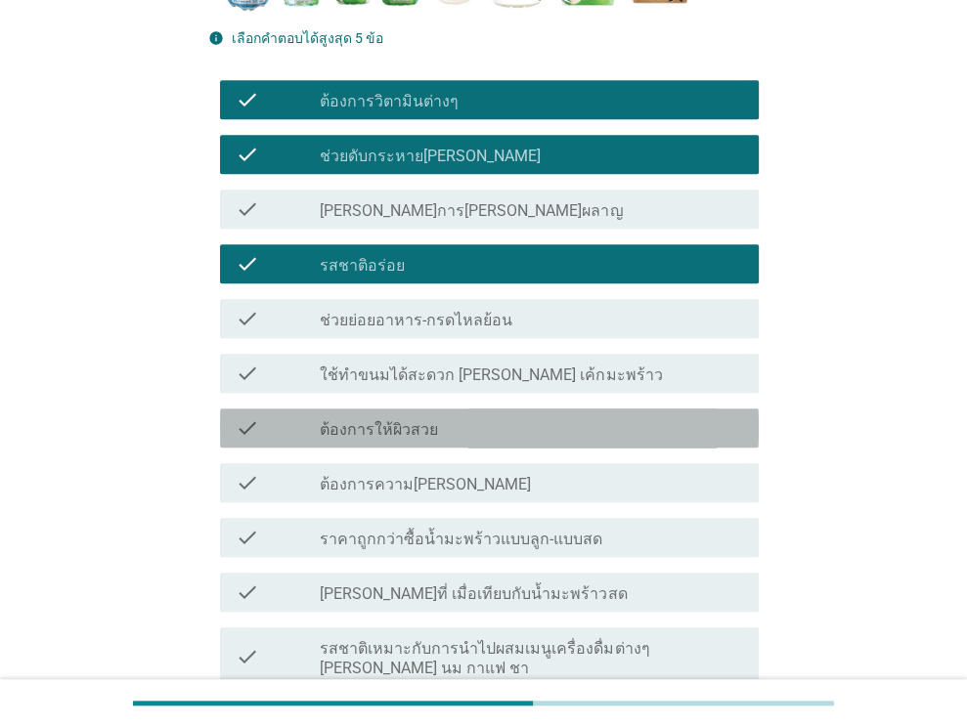
click at [452, 428] on div "check_box_outline_blank ต้องการให้ผิวสวย" at bounding box center [531, 428] width 423 height 23
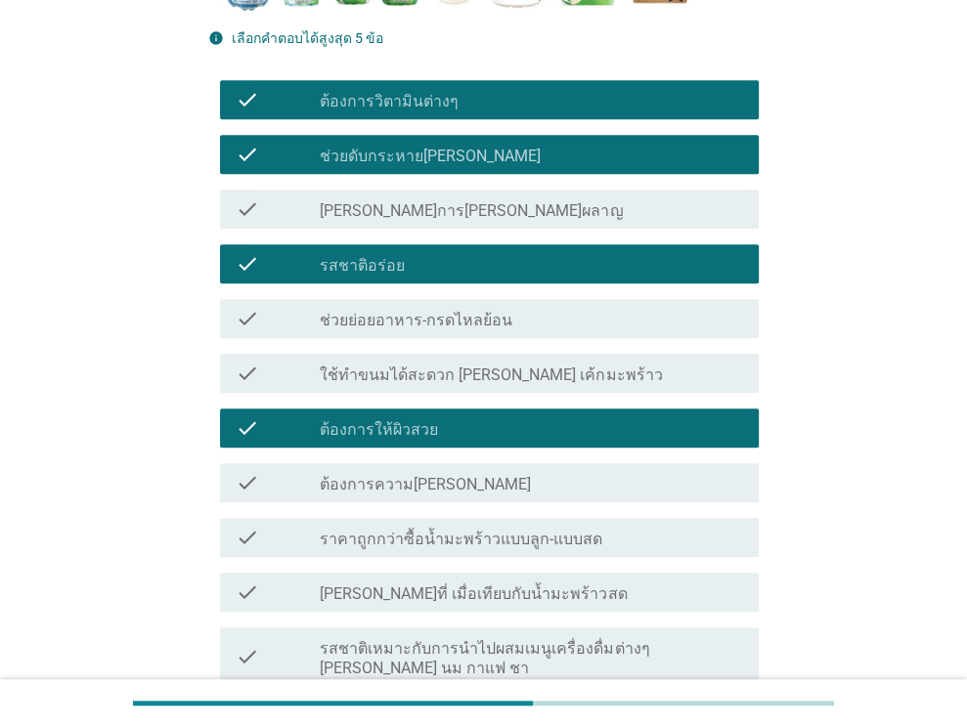
click at [471, 488] on div "check_box_outline_blank ต้องการความสดชื่น" at bounding box center [531, 482] width 423 height 23
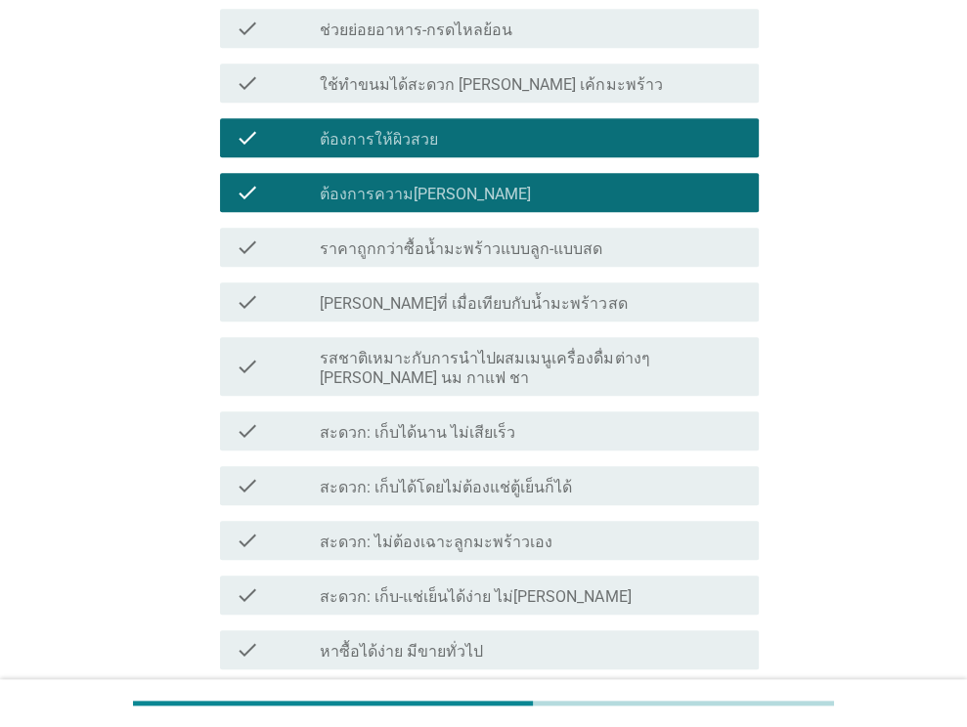
scroll to position [880, 0]
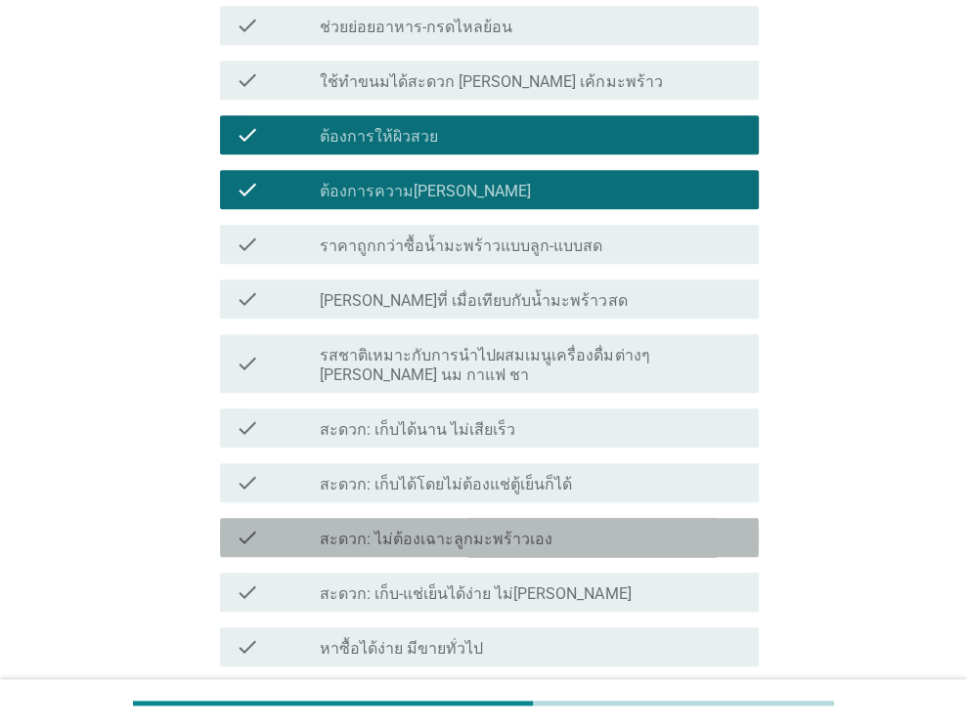
click at [514, 530] on label "สะดวก: ไม่ต้องเฉาะลูกมะพร้าวเอง" at bounding box center [436, 540] width 233 height 20
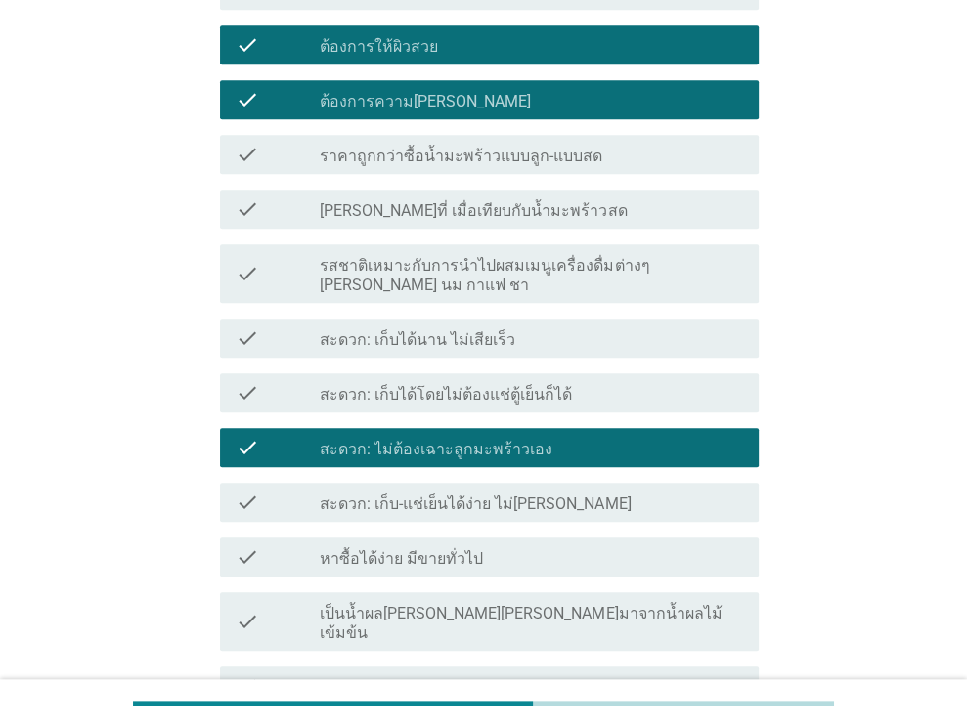
scroll to position [1076, 0]
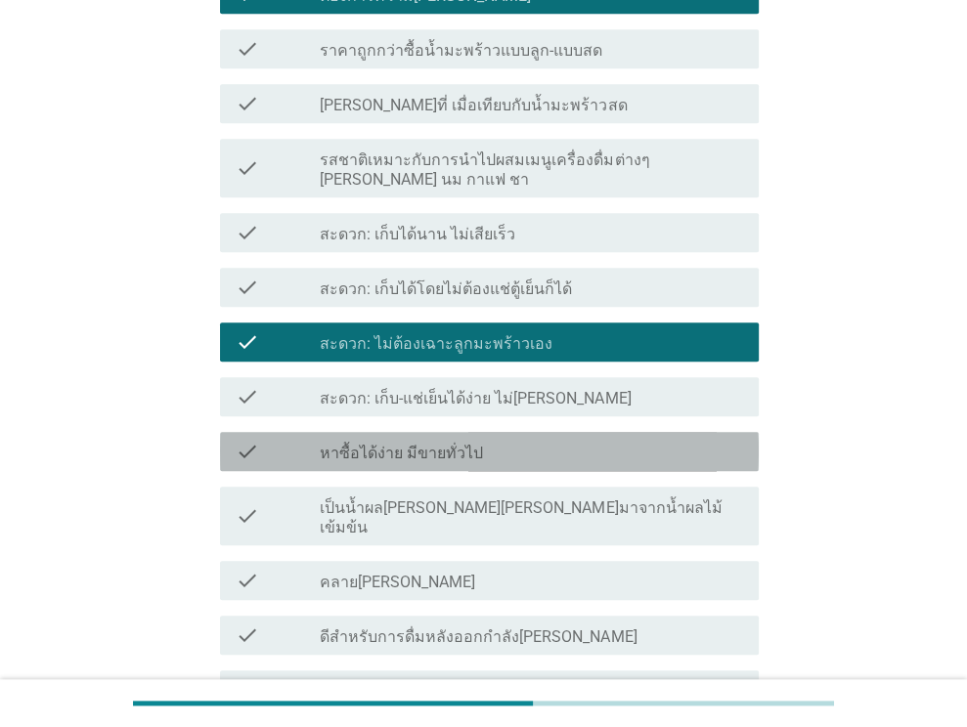
click at [473, 444] on label "หาซื้อได้ง่าย มีขายทั่วไป" at bounding box center [401, 454] width 163 height 20
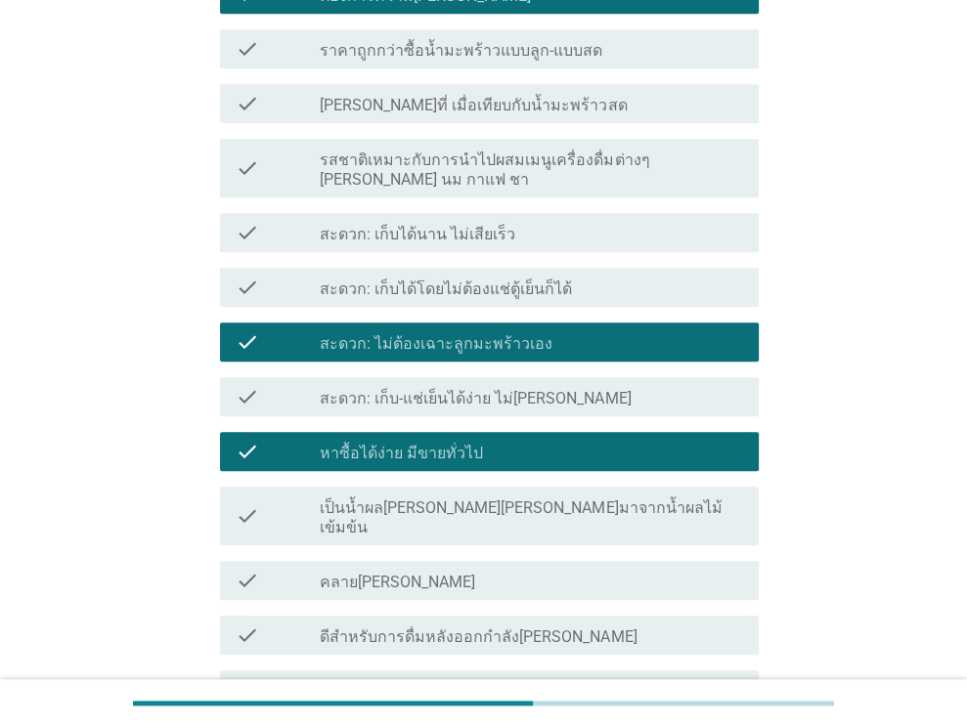
scroll to position [1369, 0]
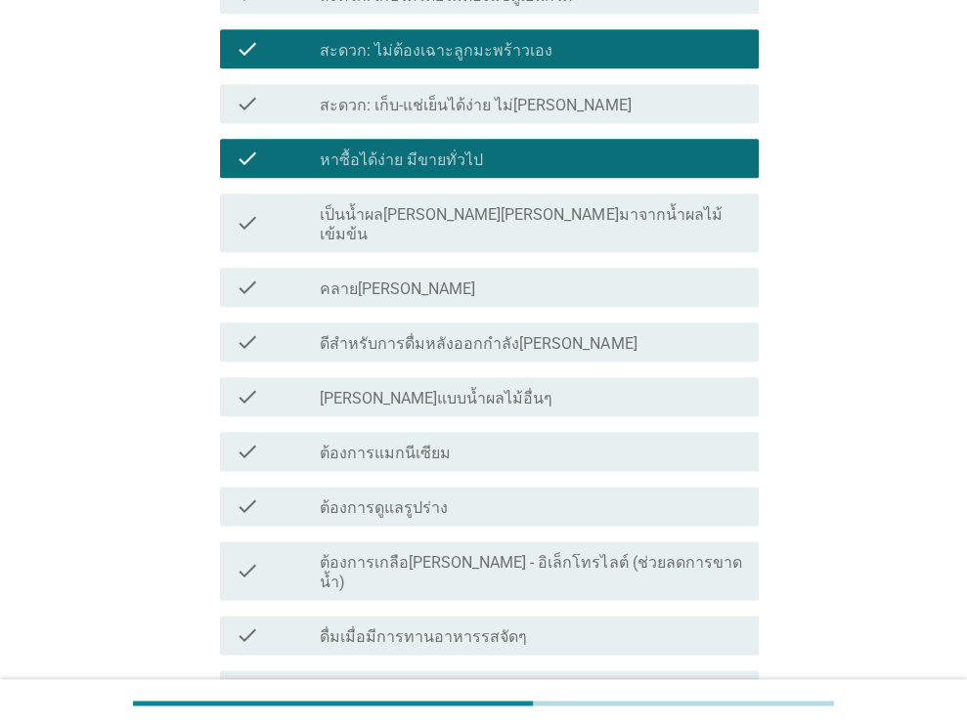
click at [399, 276] on div "check_box_outline_blank คลายร้อน" at bounding box center [531, 287] width 423 height 23
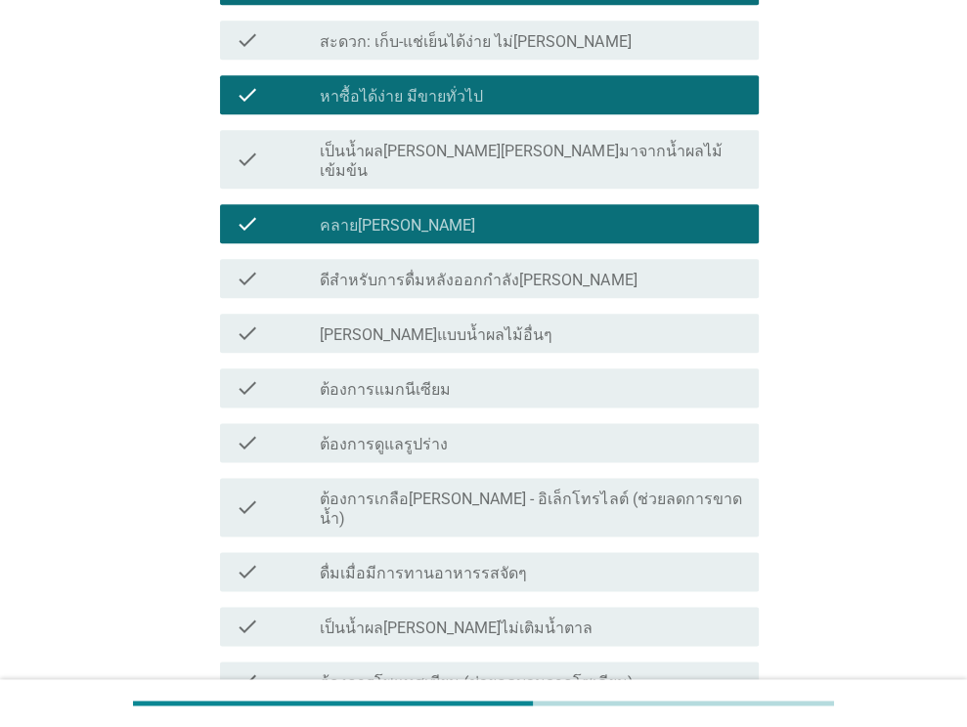
scroll to position [1467, 0]
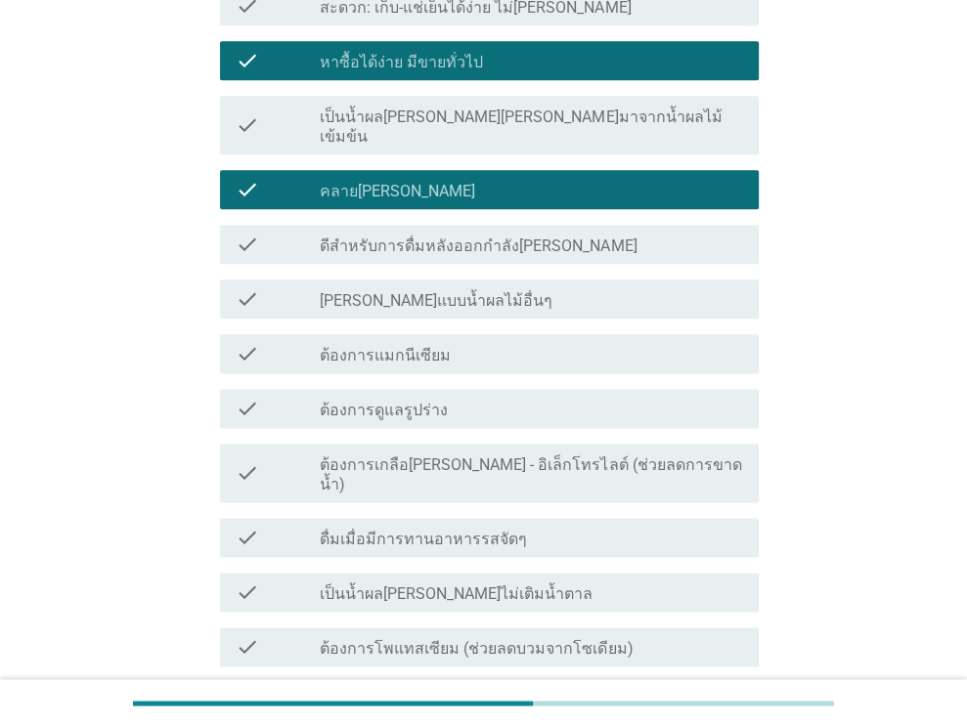
click at [500, 342] on div "check_box_outline_blank ต้องการแมกนีเซียม" at bounding box center [531, 353] width 423 height 23
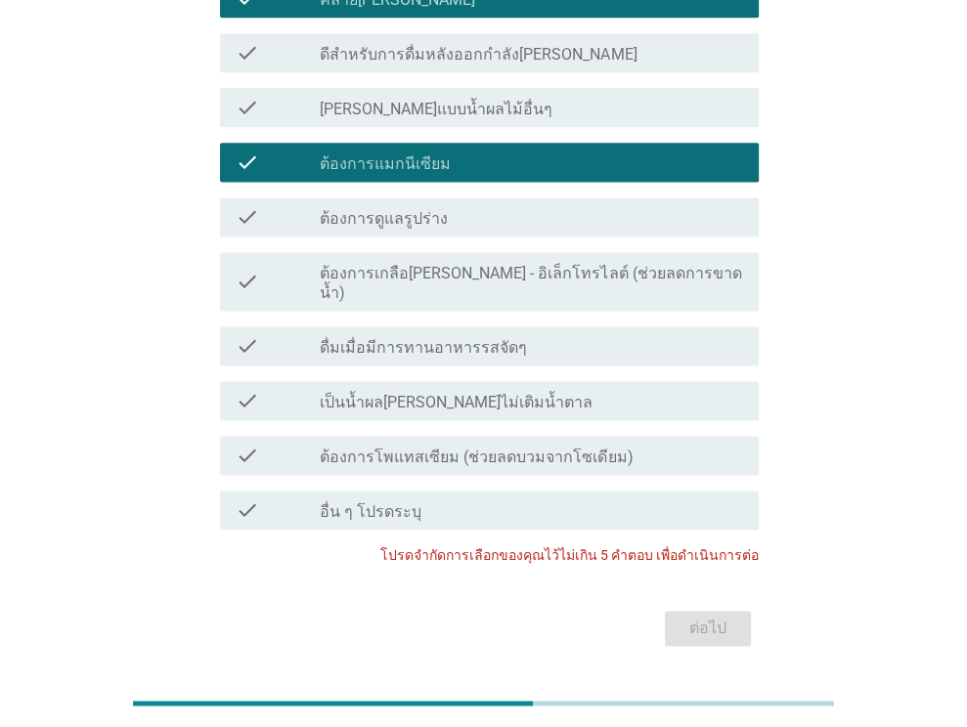
scroll to position [1169, 0]
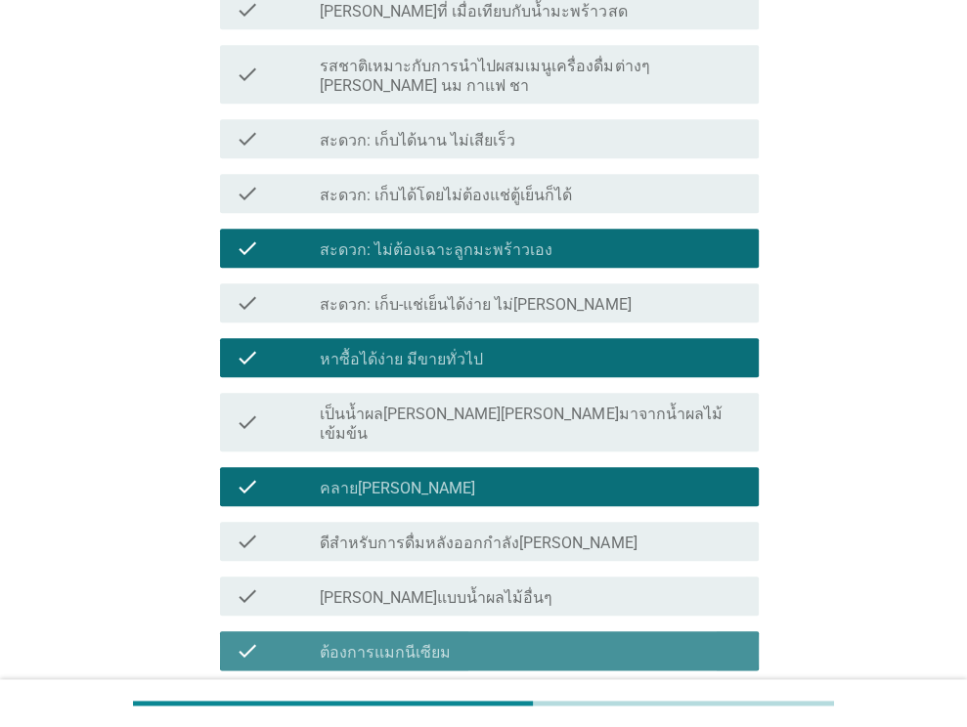
click at [434, 643] on label "ต้องการแมกนีเซียม" at bounding box center [385, 653] width 131 height 20
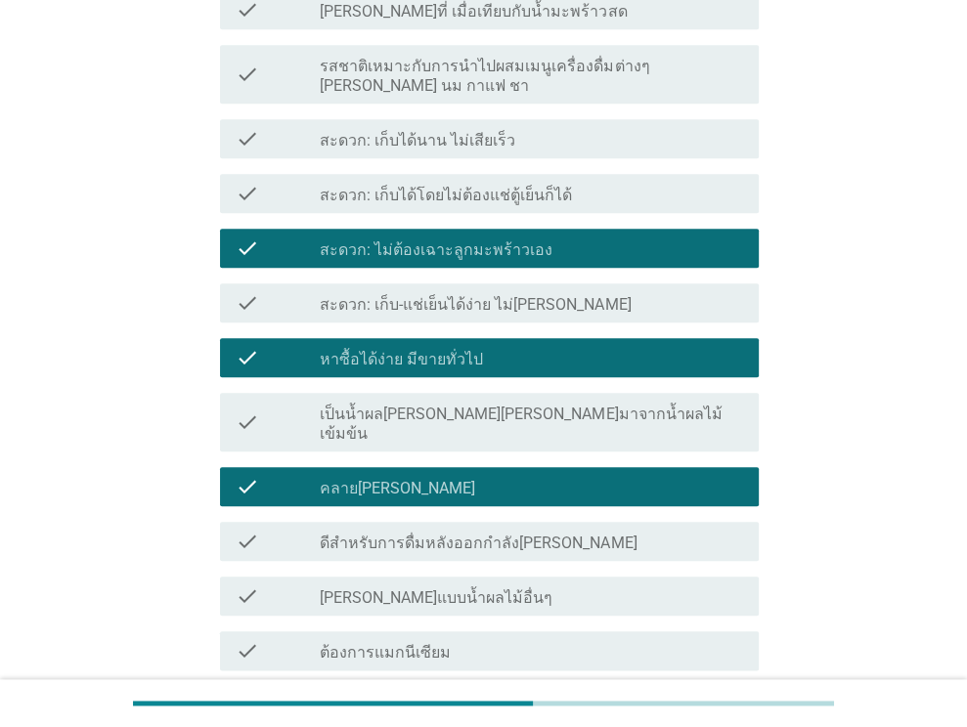
click at [454, 475] on div "check_box_outline_blank คลายร้อน" at bounding box center [531, 486] width 423 height 23
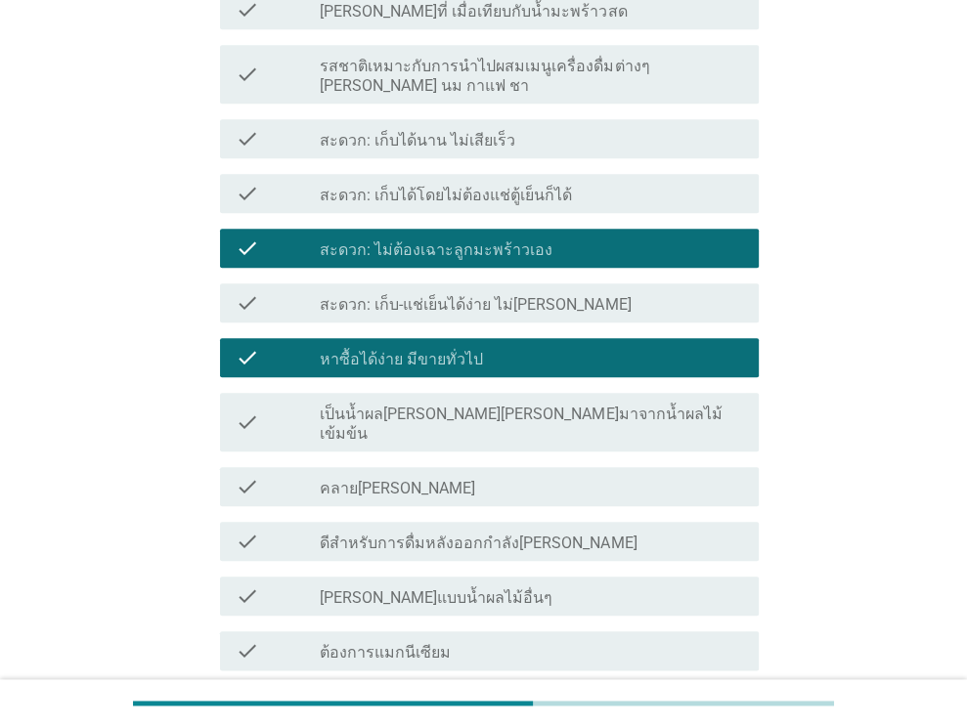
click at [485, 347] on div "check_box หาซื้อได้ง่าย มีขายทั่วไป" at bounding box center [531, 357] width 423 height 23
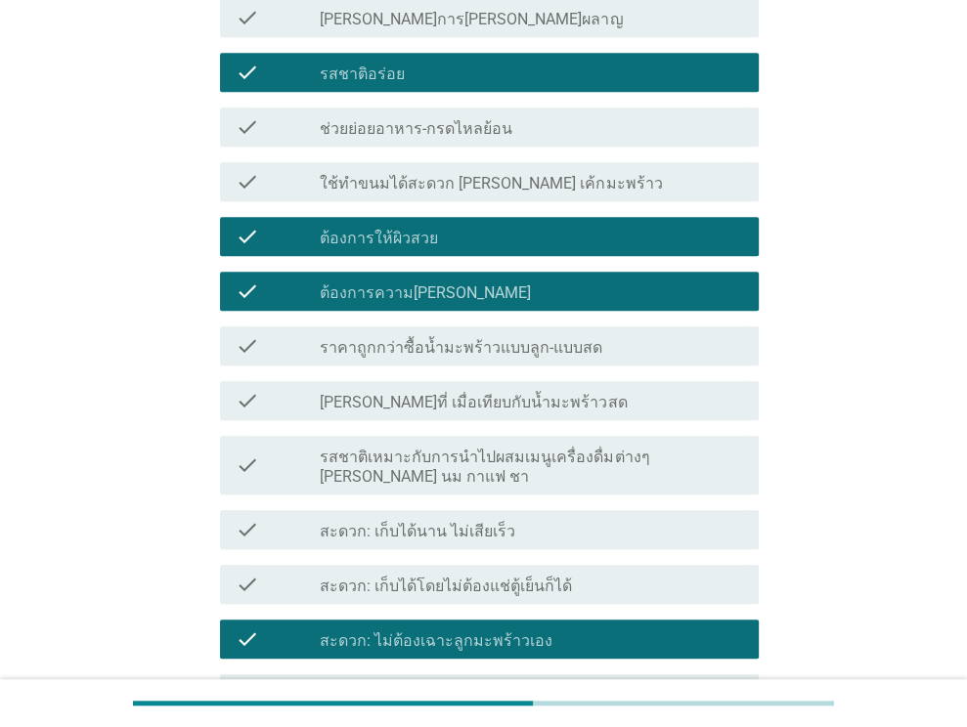
scroll to position [778, 0]
click at [491, 632] on label "สะดวก: ไม่ต้องเฉาะลูกมะพร้าวเอง" at bounding box center [436, 642] width 233 height 20
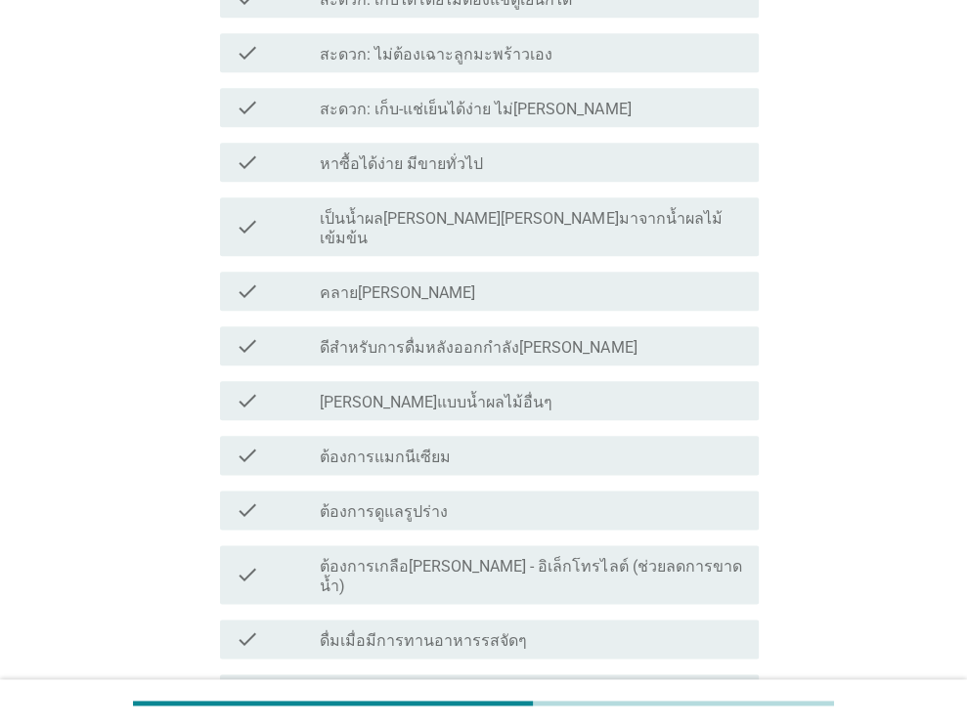
scroll to position [1658, 0]
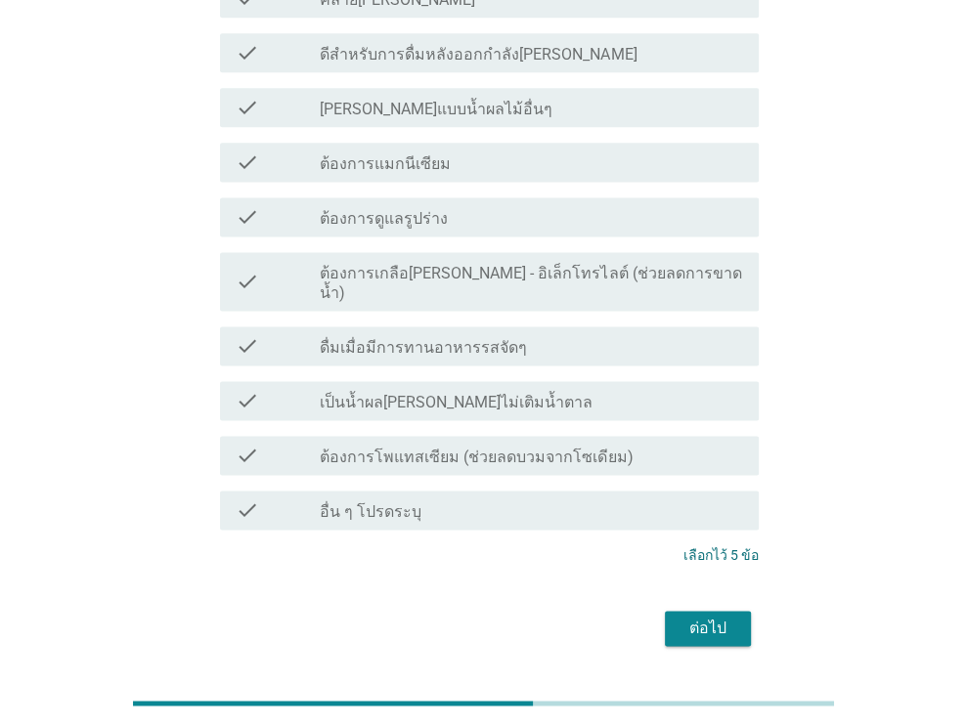
click at [721, 617] on div "ต่อไป" at bounding box center [708, 628] width 55 height 23
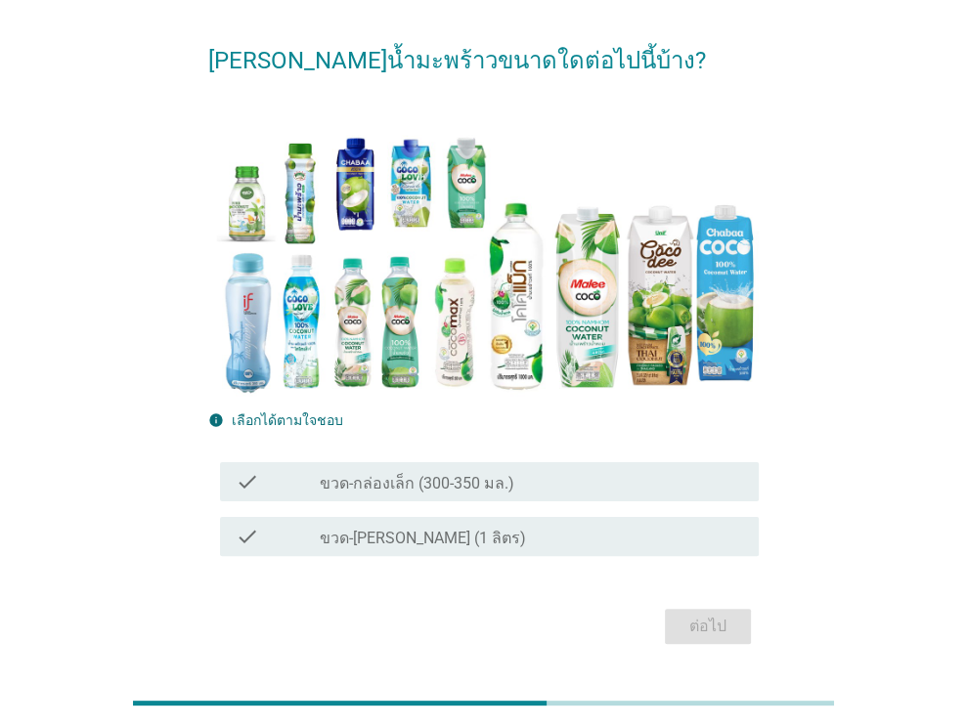
scroll to position [98, 0]
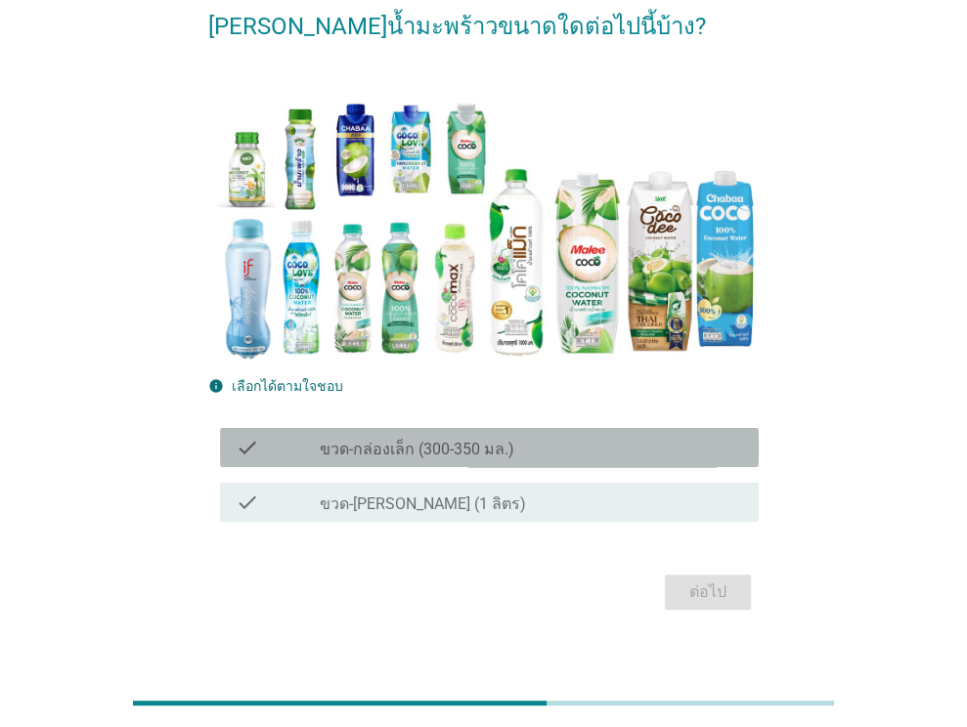
click at [527, 446] on div "check_box_outline_blank ขวด-กล่องเล็ก (300-350 มล.)" at bounding box center [531, 447] width 423 height 23
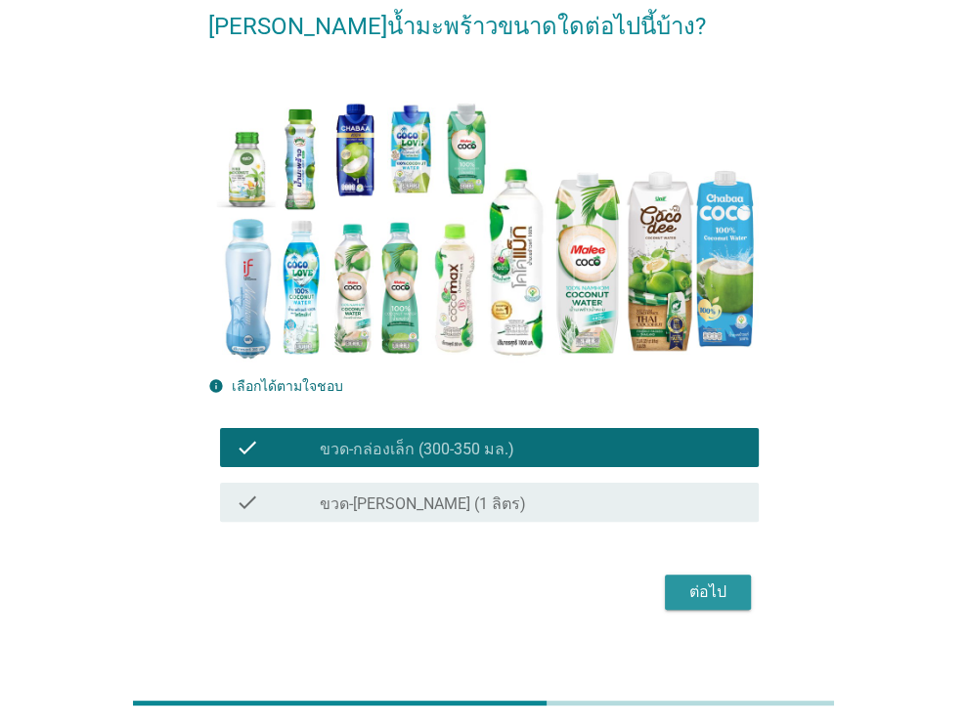
drag, startPoint x: 718, startPoint y: 586, endPoint x: 825, endPoint y: 713, distance: 166.5
click at [717, 586] on div "ต่อไป" at bounding box center [708, 592] width 55 height 23
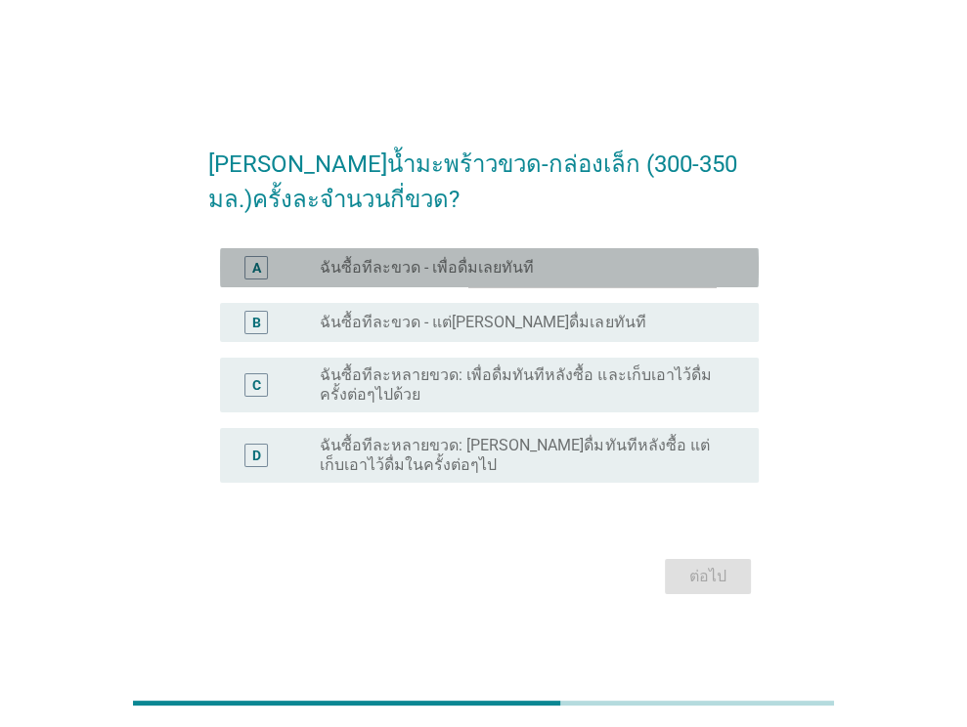
click at [516, 268] on label "ฉันซื้อทีละขวด - เพื่อดื่มเลยทันที" at bounding box center [427, 268] width 214 height 20
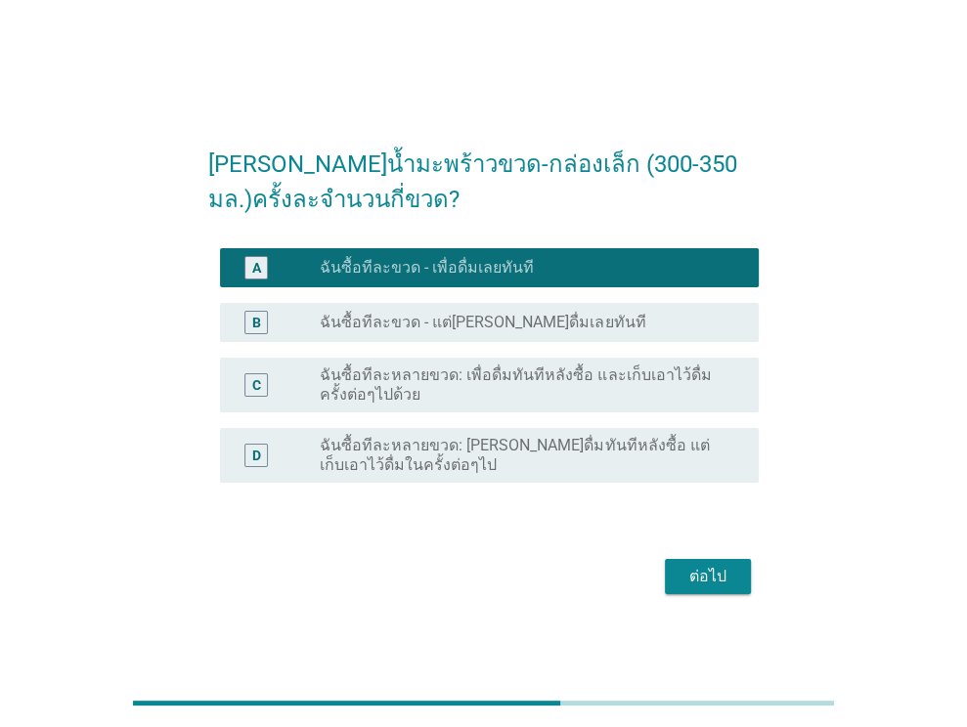
click at [695, 570] on div "ต่อไป" at bounding box center [708, 576] width 55 height 23
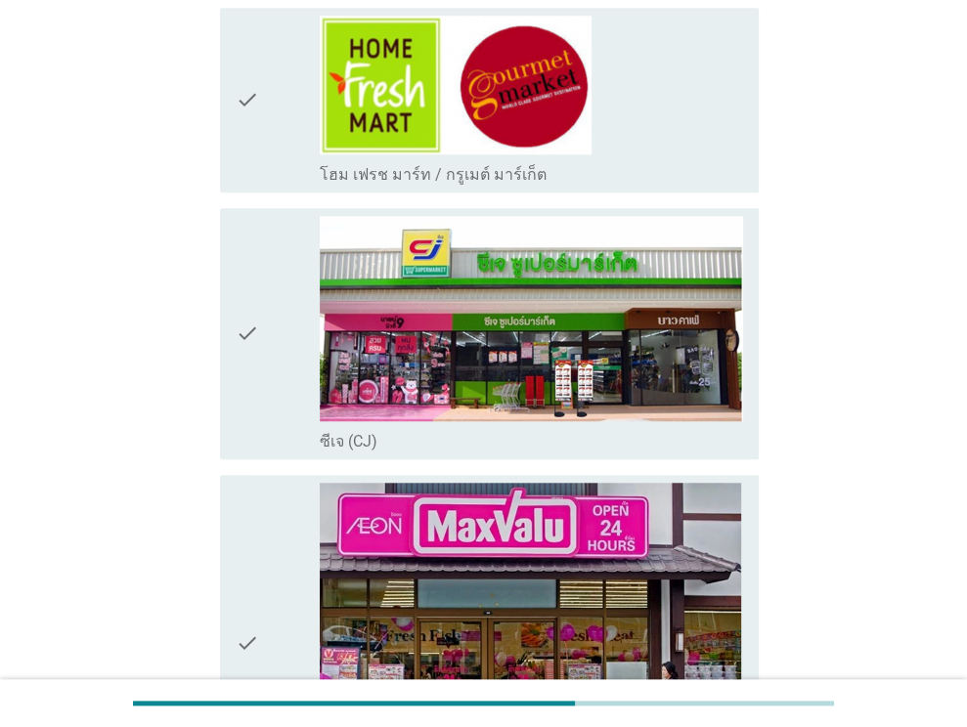
scroll to position [1173, 0]
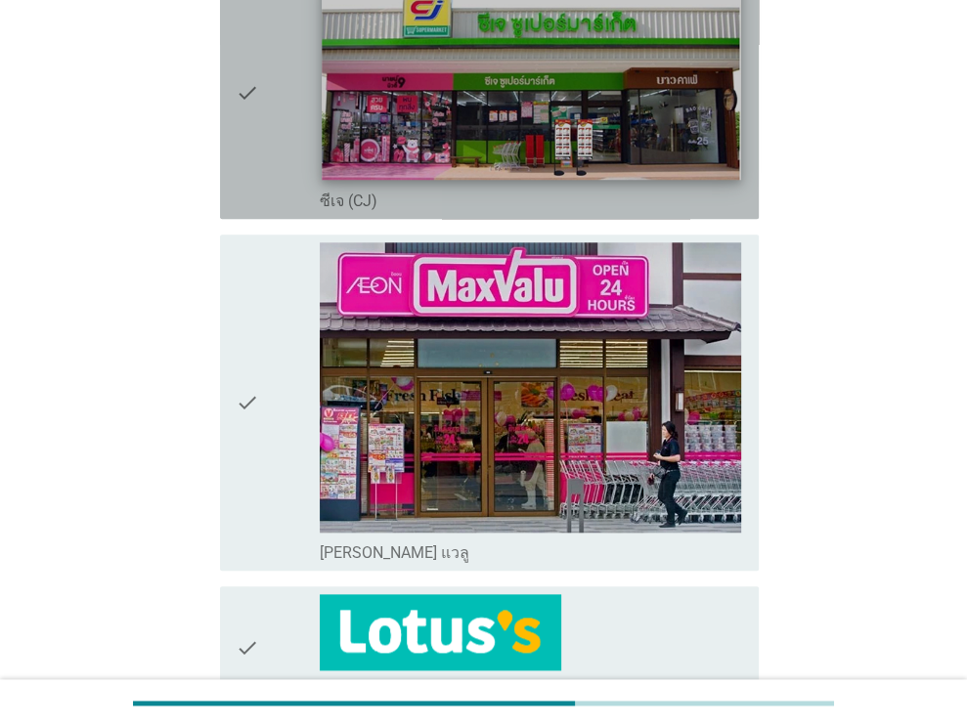
click at [524, 123] on img at bounding box center [532, 78] width 419 height 203
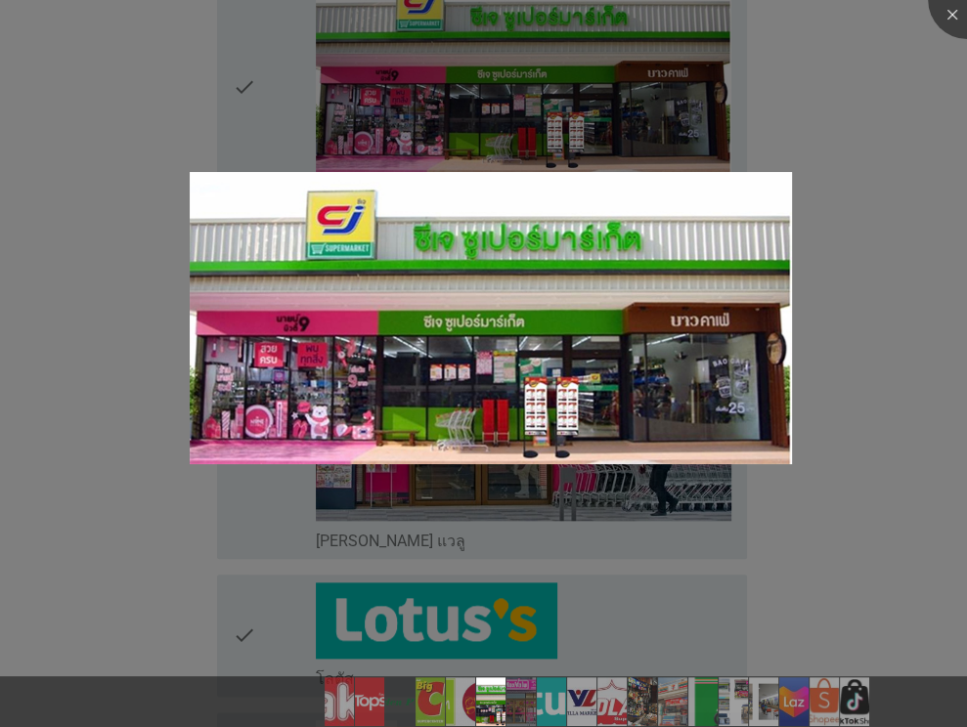
scroll to position [1467, 0]
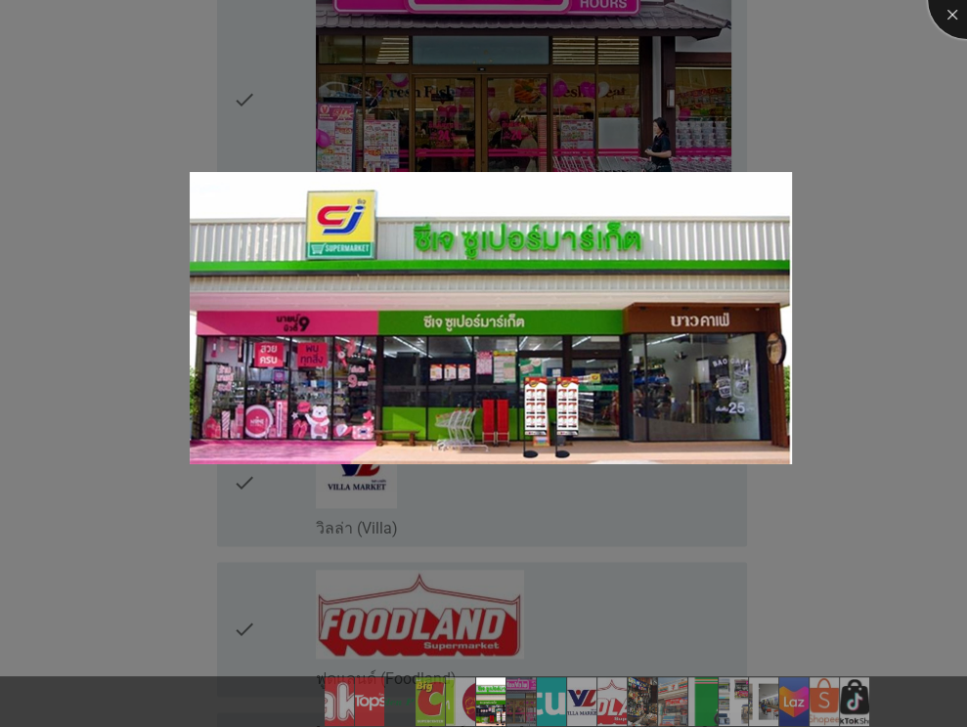
click at [954, 21] on div at bounding box center [967, 0] width 78 height 78
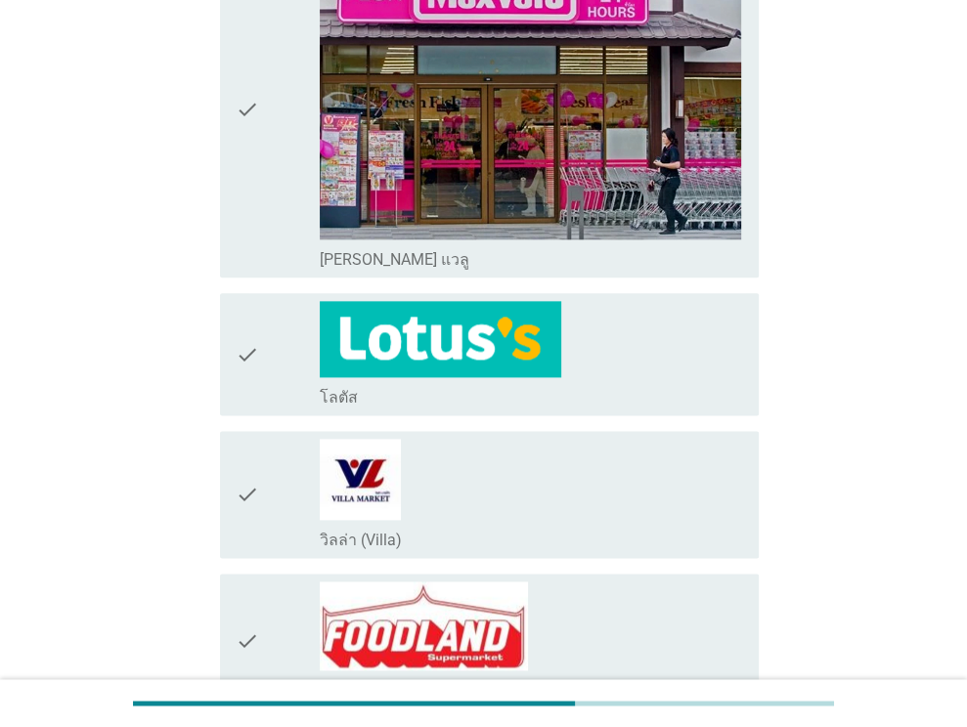
scroll to position [1173, 0]
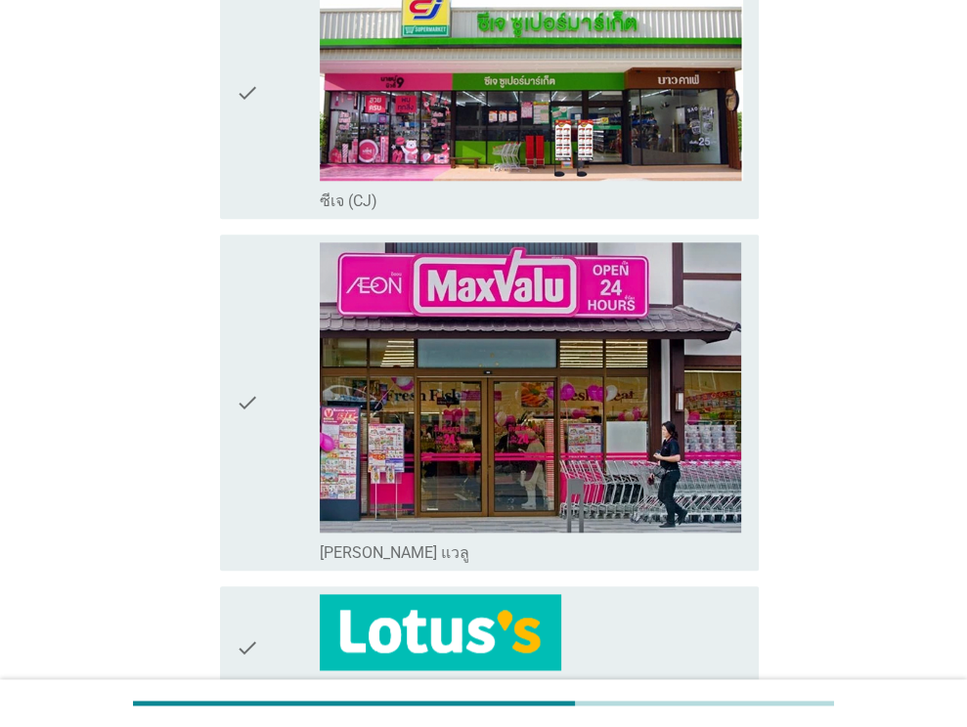
click at [246, 126] on icon "check" at bounding box center [247, 94] width 23 height 236
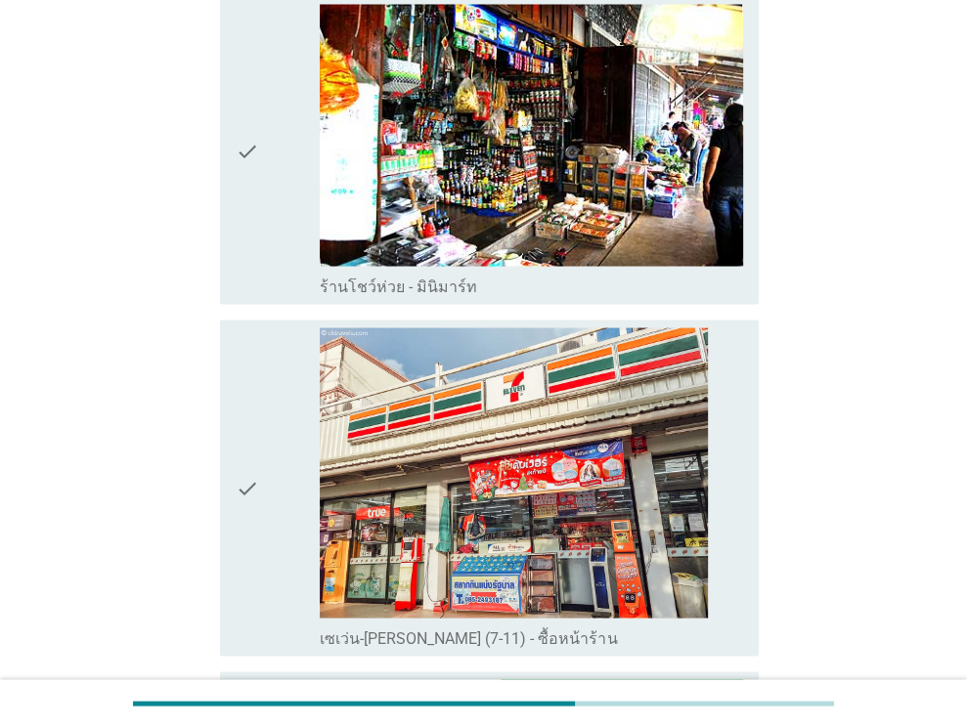
scroll to position [2347, 0]
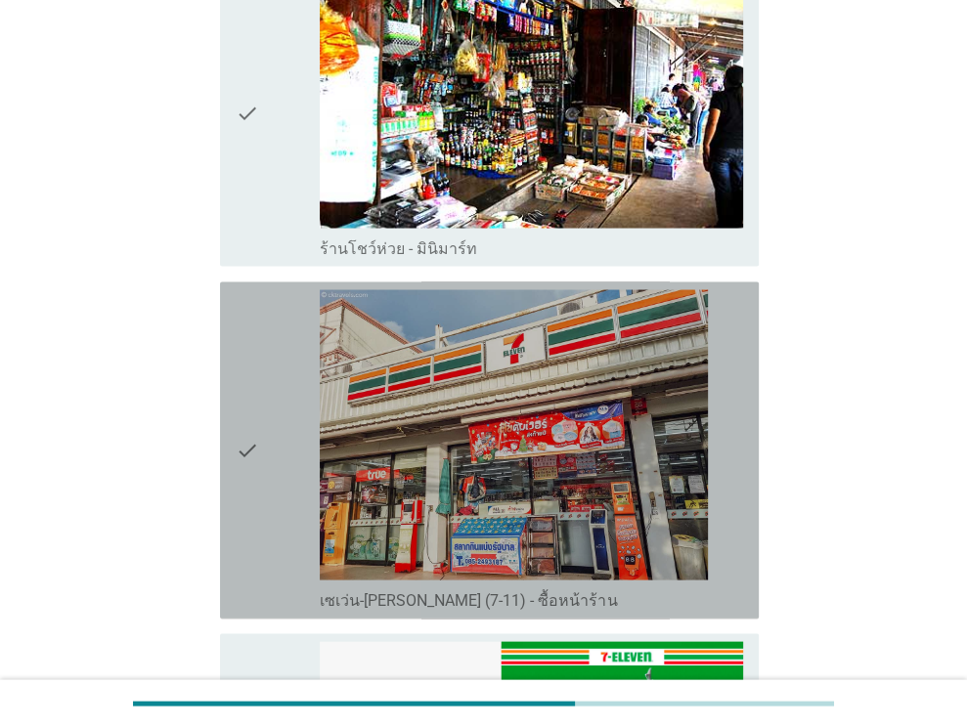
click at [252, 418] on icon "check" at bounding box center [247, 450] width 23 height 322
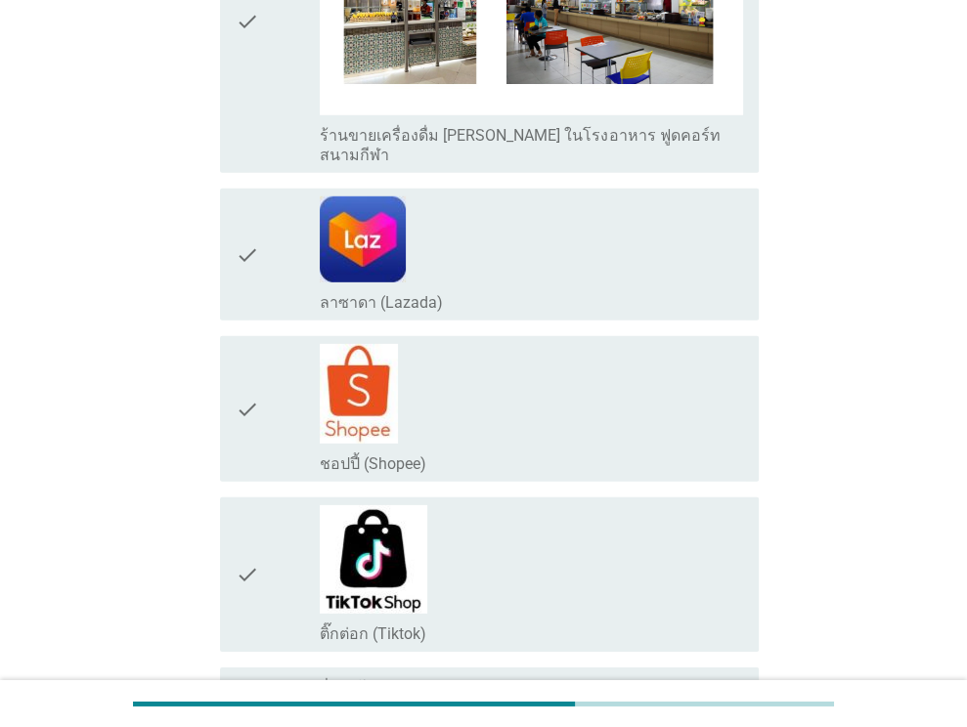
scroll to position [3830, 0]
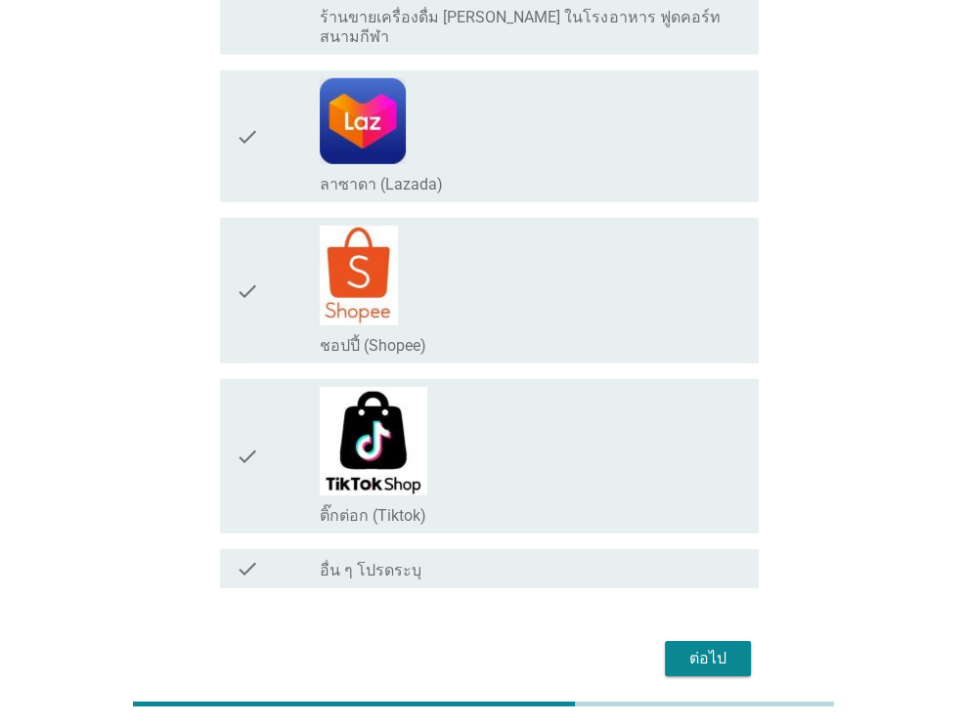
click at [708, 647] on div "ต่อไป" at bounding box center [708, 658] width 55 height 23
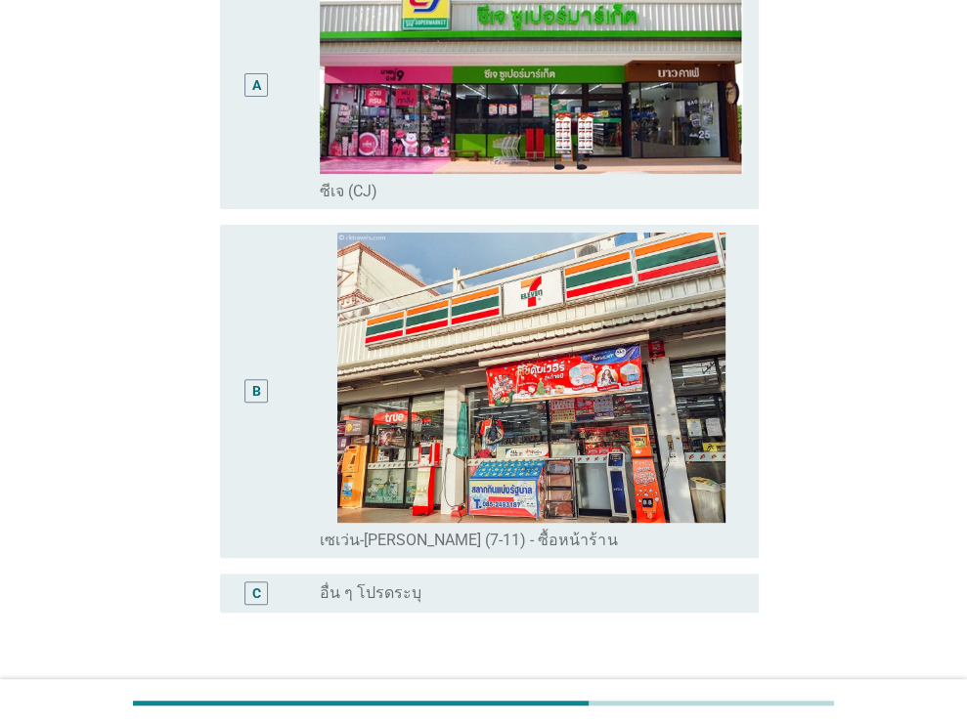
scroll to position [293, 0]
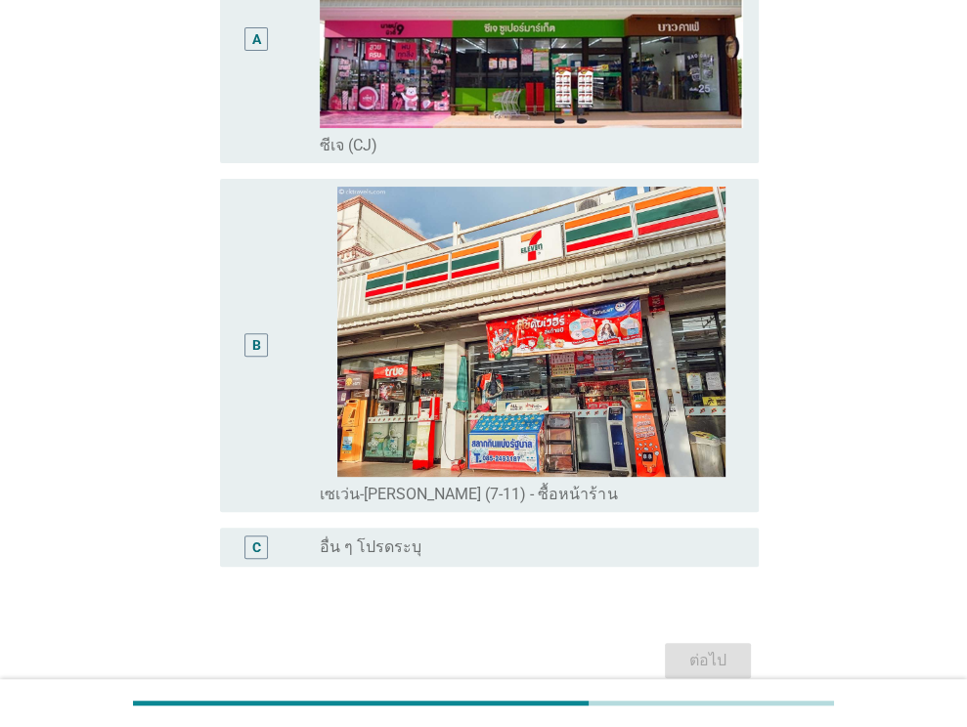
click at [286, 320] on div "B" at bounding box center [278, 346] width 85 height 319
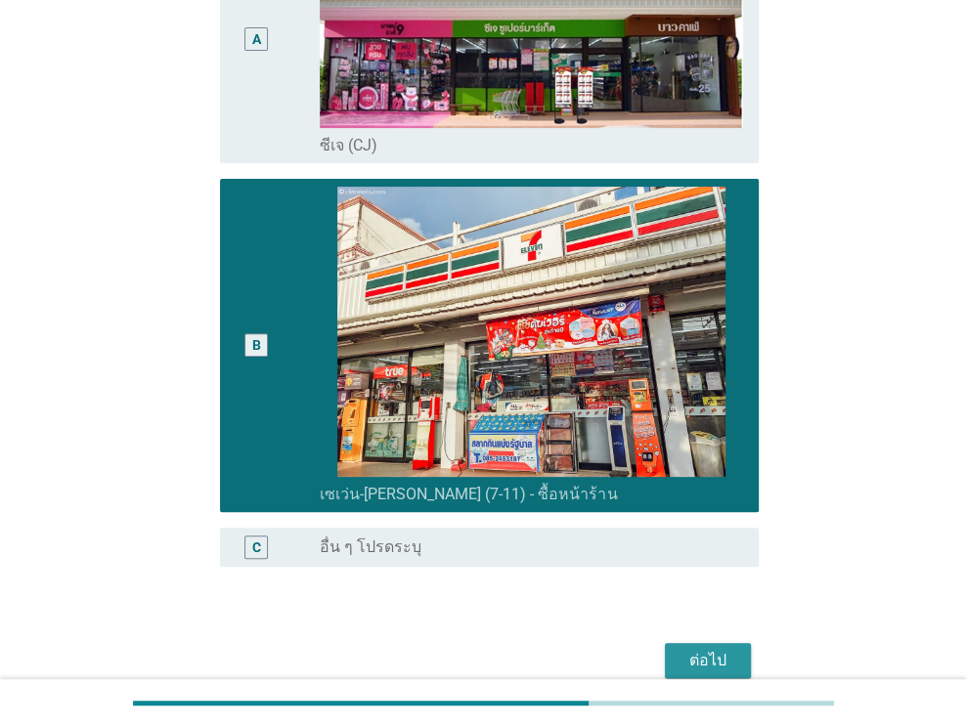
click at [697, 649] on div "ต่อไป" at bounding box center [708, 660] width 55 height 23
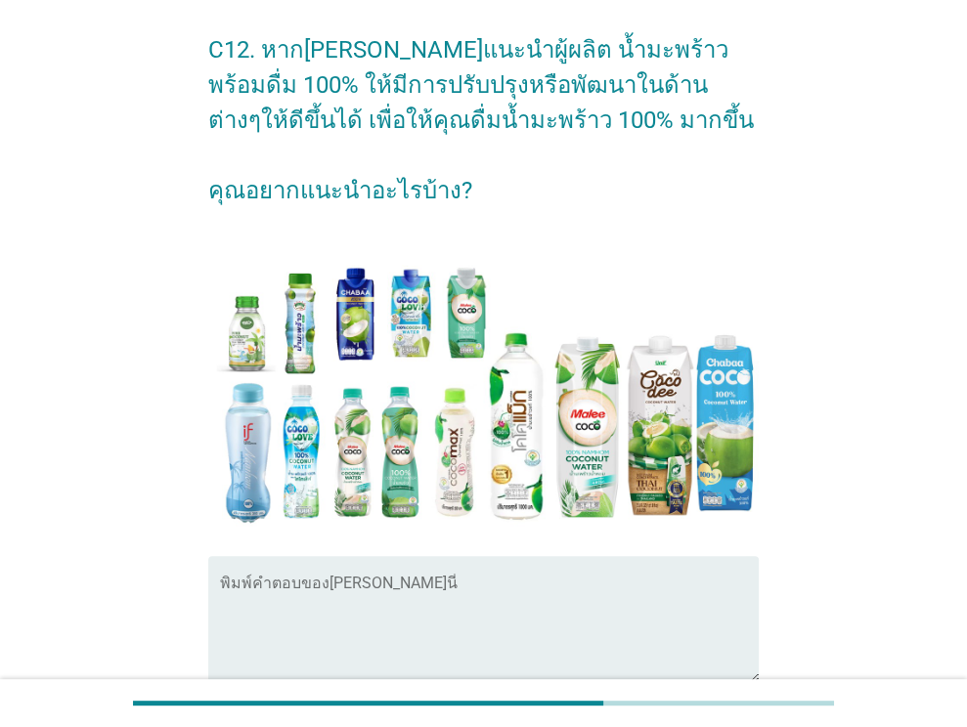
scroll to position [196, 0]
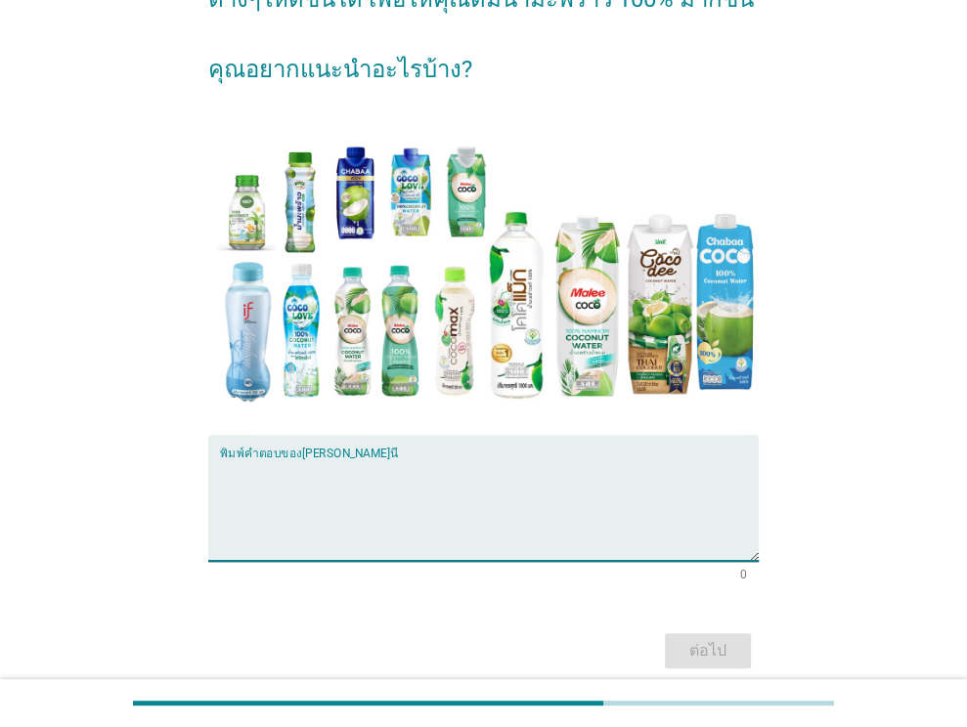
click at [394, 474] on textarea "พิมพ์คำตอบของคุณ ที่นี่" at bounding box center [489, 510] width 539 height 103
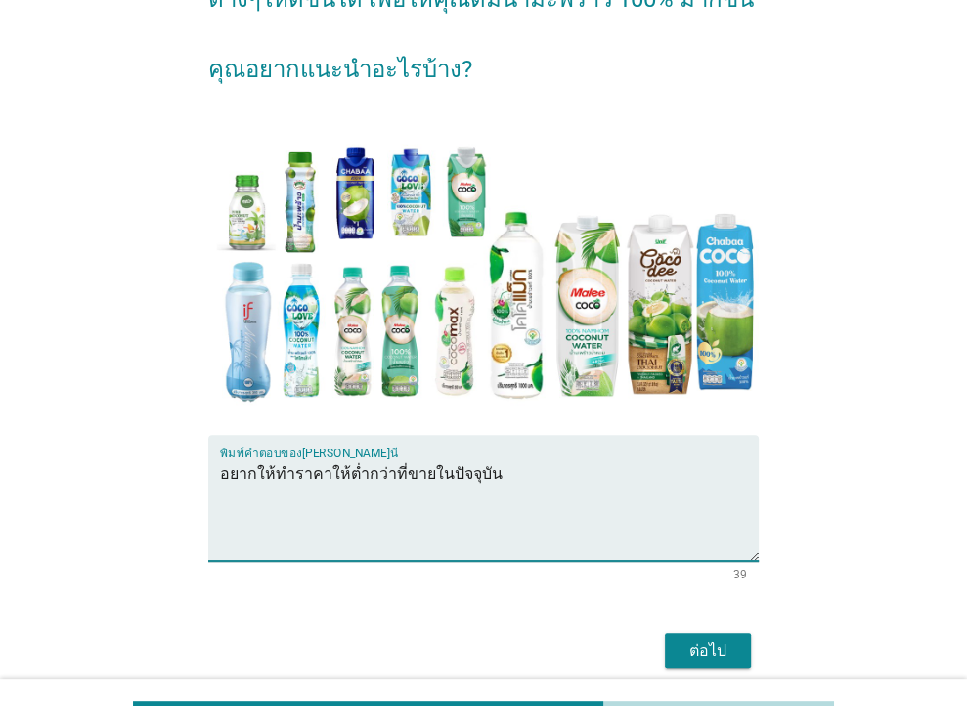
type textarea "อยากให้ทำราคาให้ต่ำกว่าที่ขายในปัจจุบัน"
click at [689, 650] on div "ต่อไป" at bounding box center [708, 650] width 55 height 23
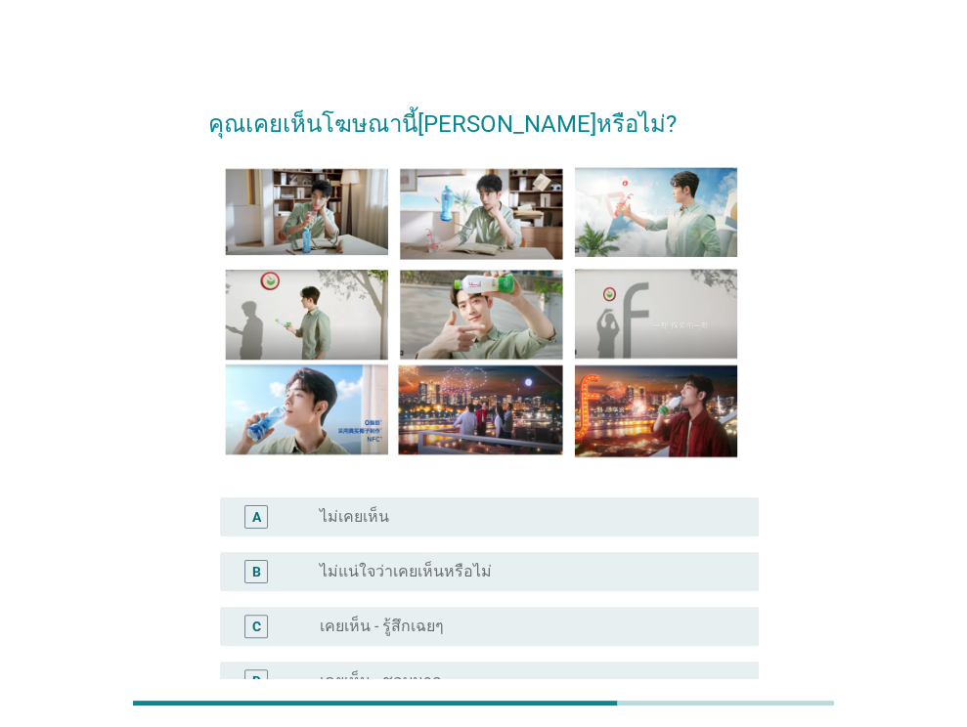
scroll to position [98, 0]
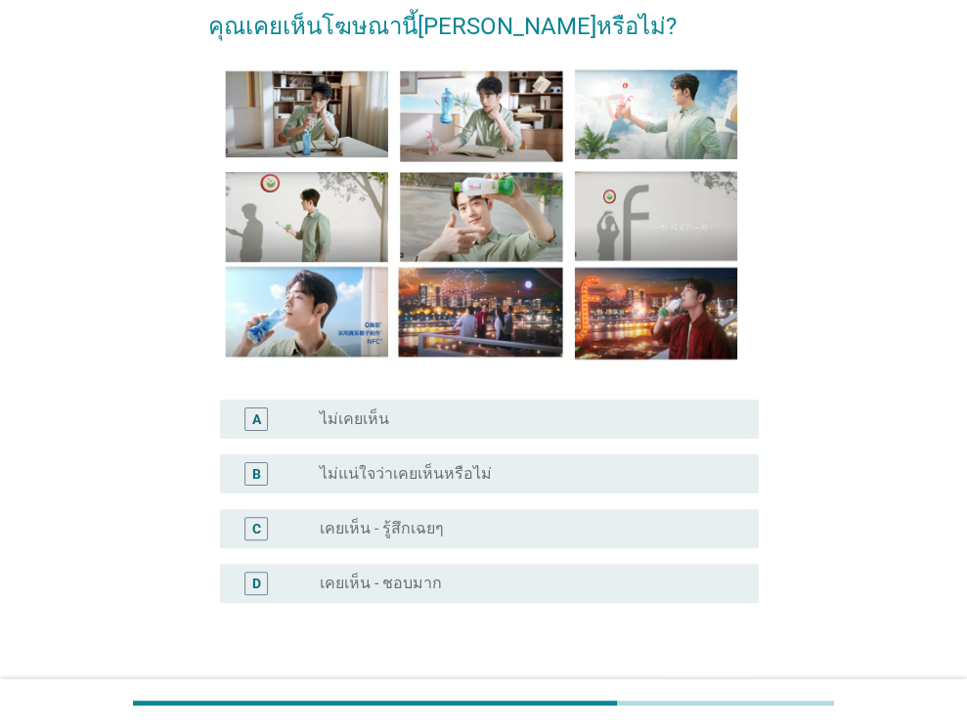
click at [393, 584] on label "เคยเห็น - ชอบมาก" at bounding box center [381, 584] width 122 height 20
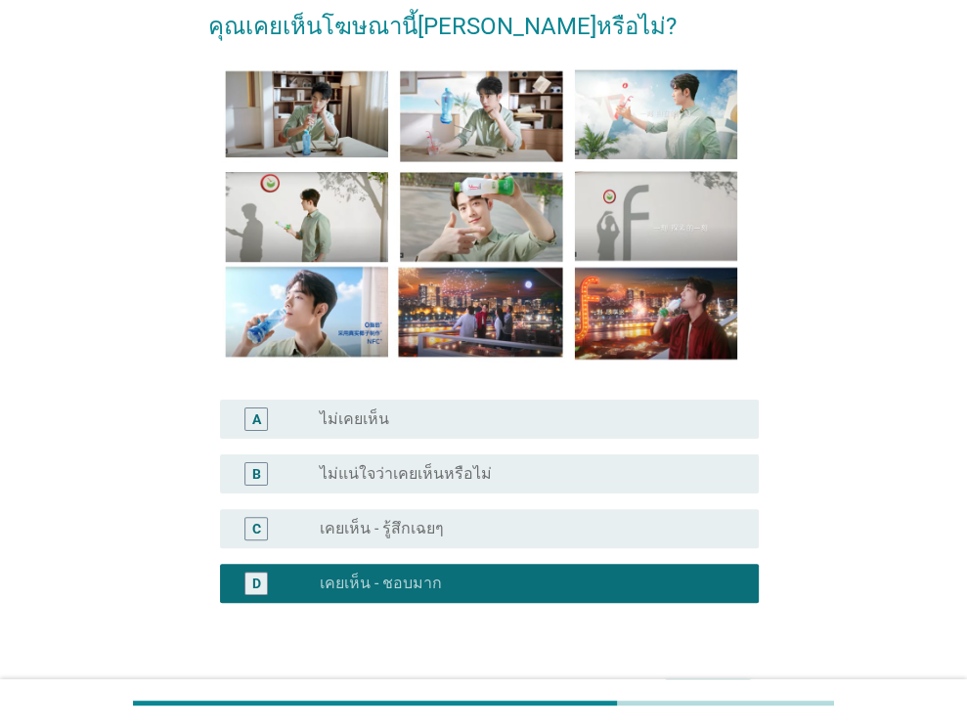
scroll to position [226, 0]
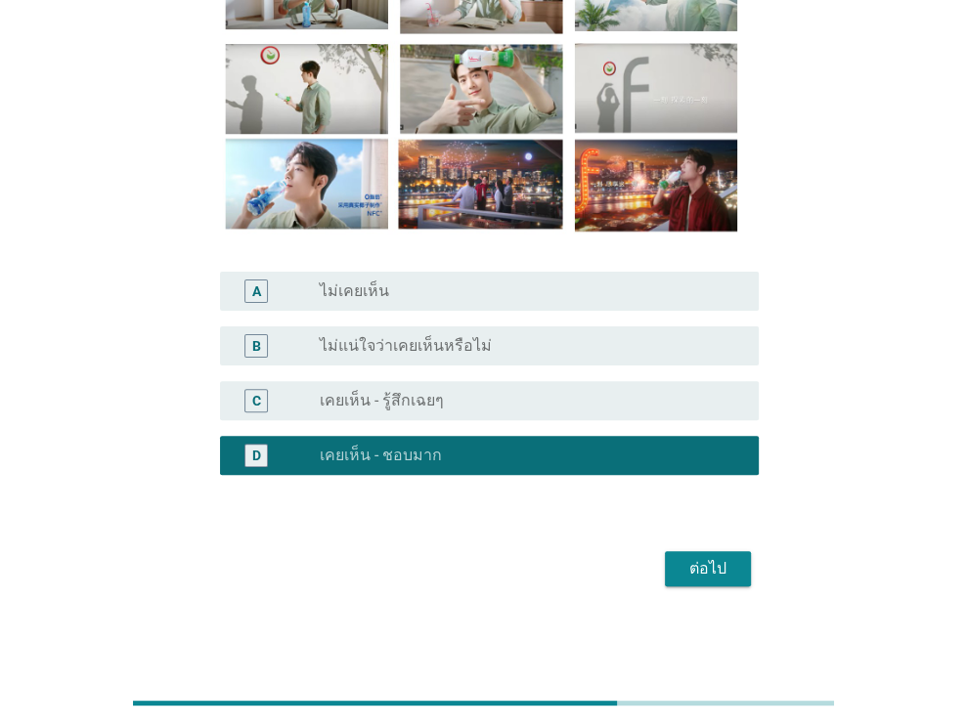
click at [720, 568] on div "ต่อไป" at bounding box center [708, 568] width 55 height 23
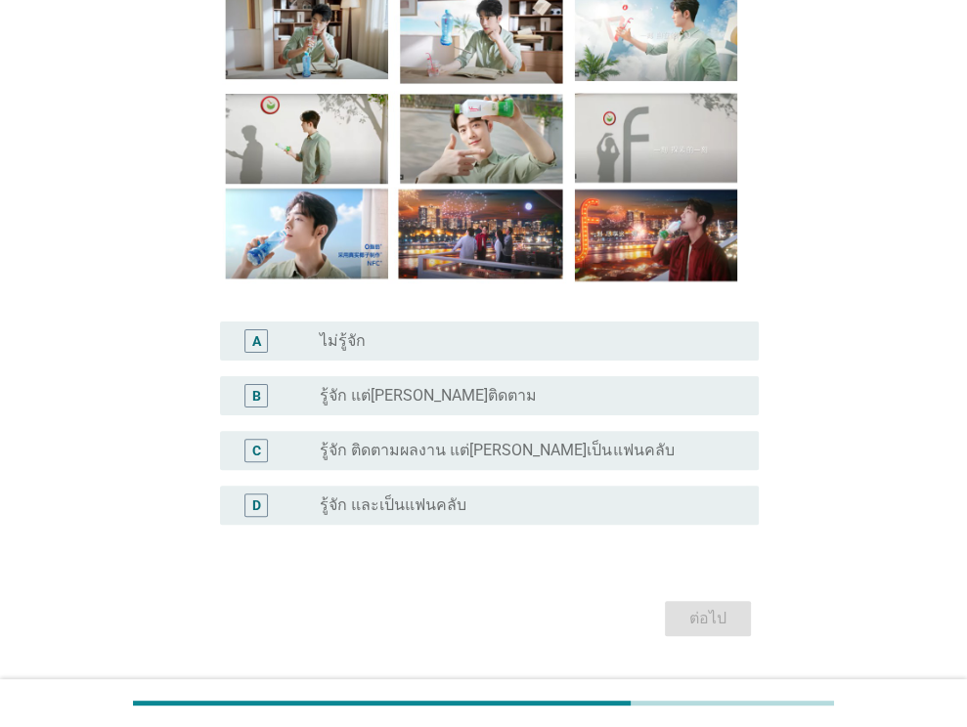
scroll to position [196, 0]
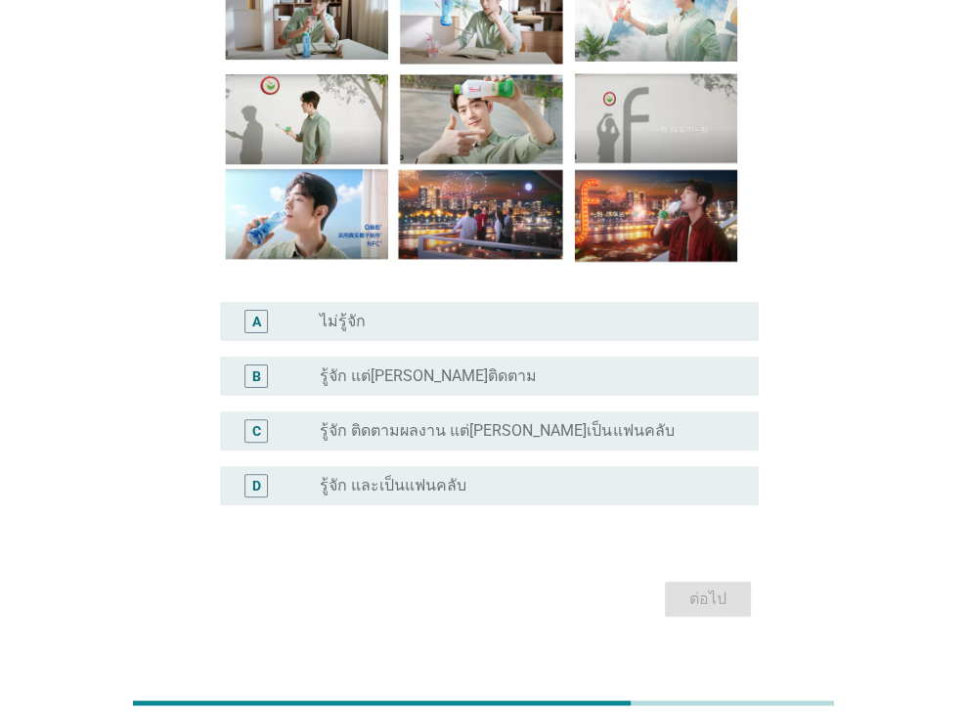
click at [455, 485] on label "รู้จัก และเป็นแฟนคลับ" at bounding box center [393, 486] width 147 height 20
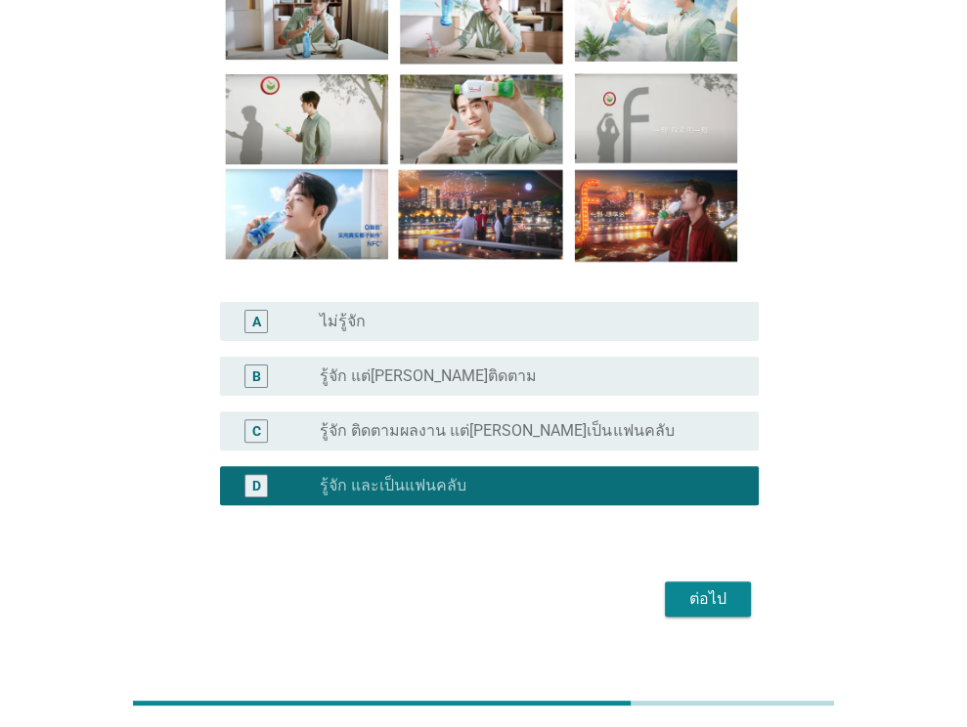
click at [696, 595] on div "ต่อไป" at bounding box center [708, 599] width 55 height 23
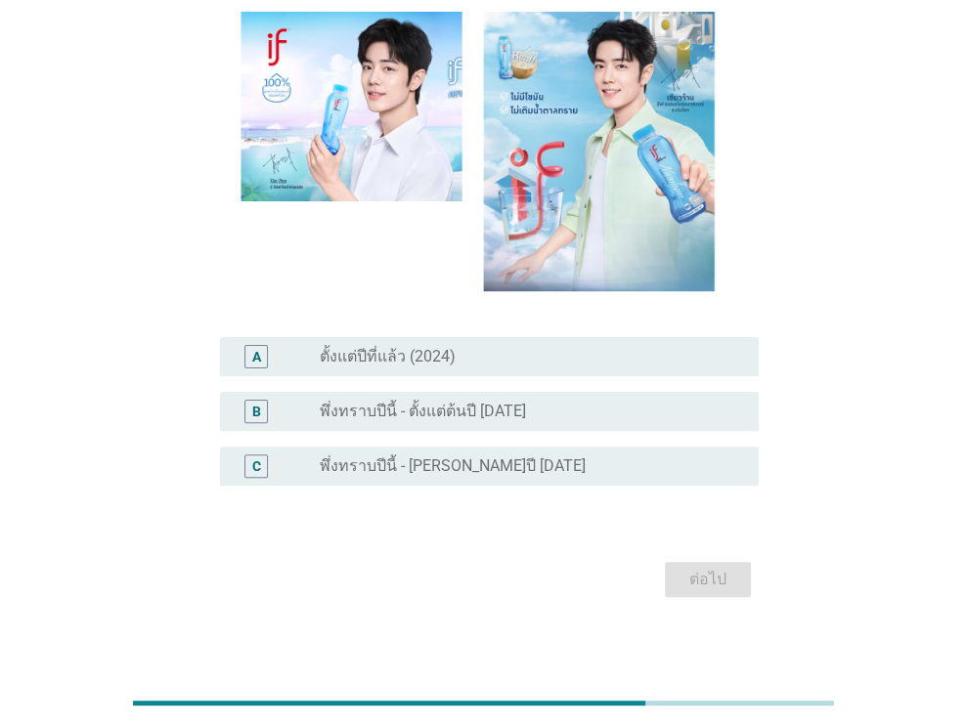
click at [442, 347] on label "ตั้งแต่ปีที่แล้ว (2024)" at bounding box center [388, 357] width 136 height 20
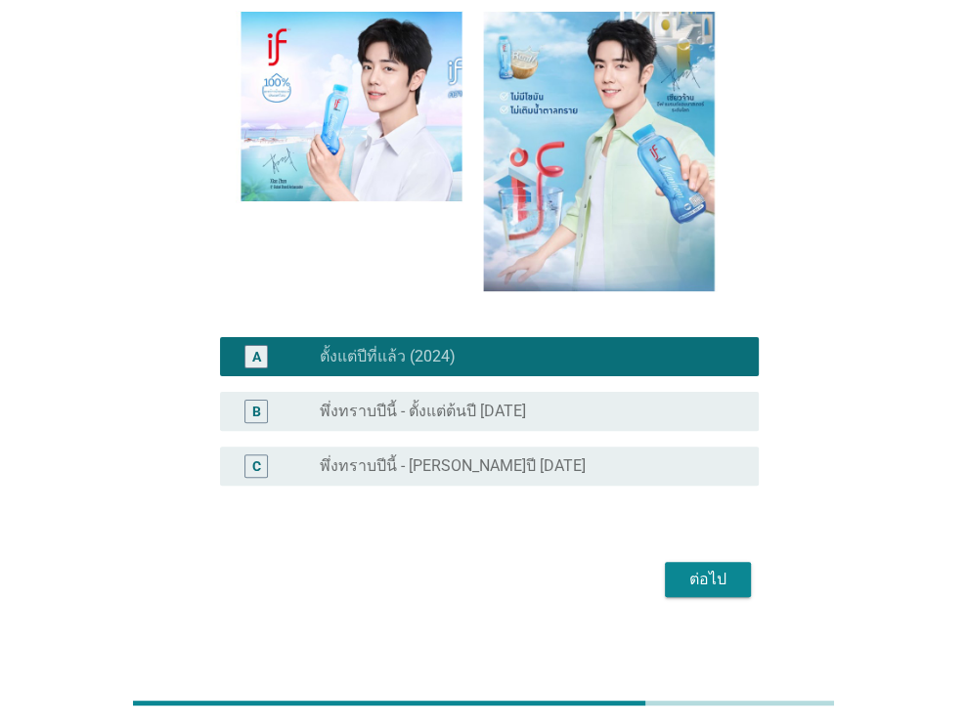
click at [722, 582] on div "ต่อไป" at bounding box center [708, 579] width 55 height 23
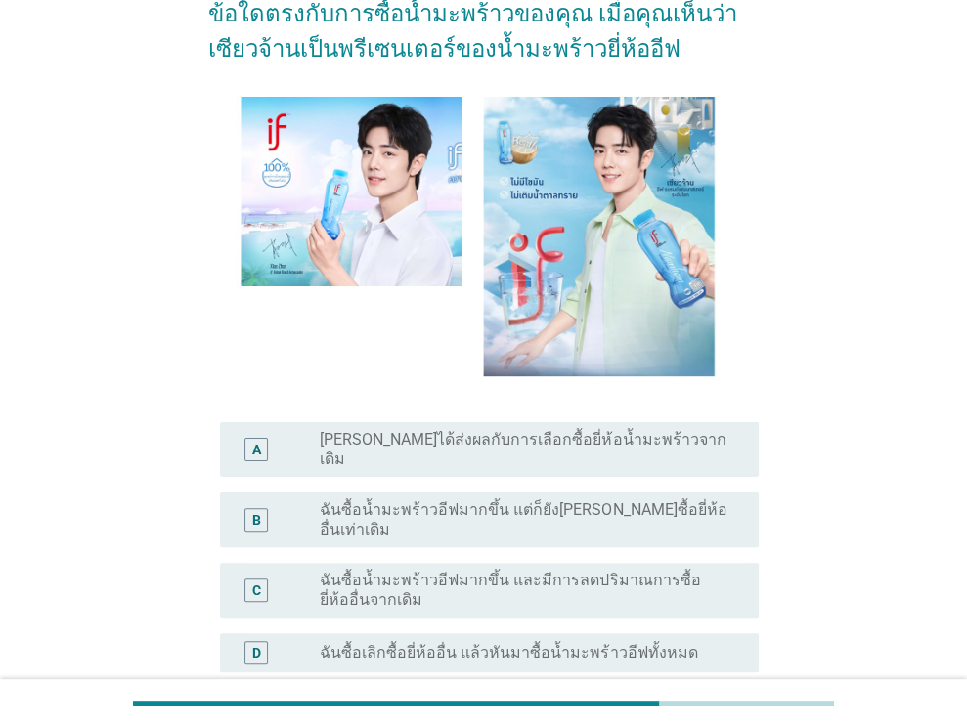
scroll to position [277, 0]
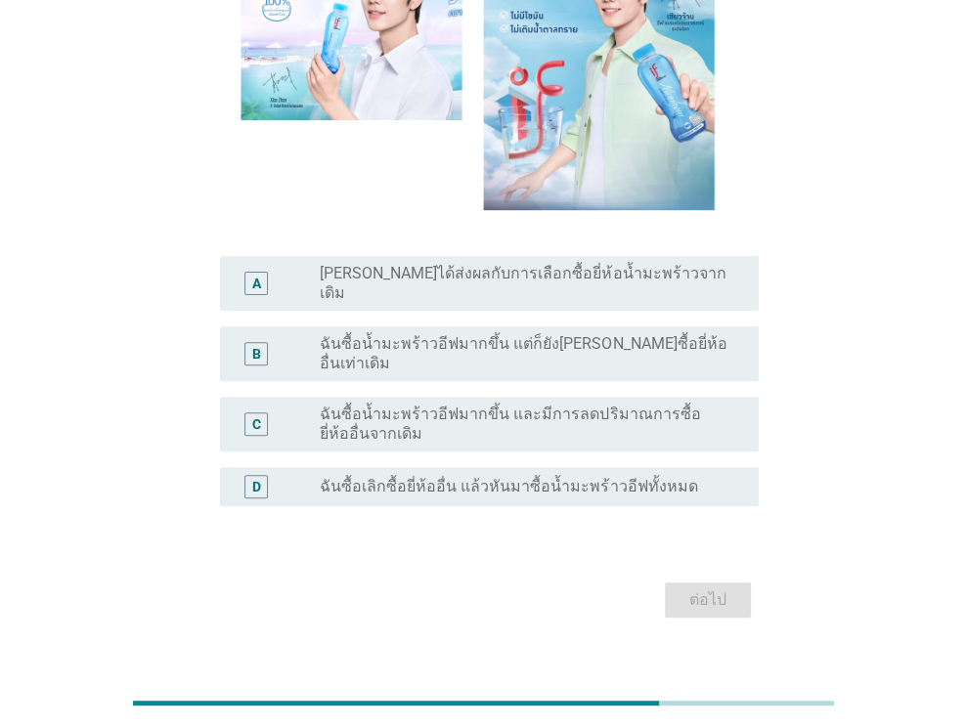
click at [541, 405] on label "ฉันซื้อน้ำมะพร้าวอีฟมากขึ้น และมีการลดปริมาณการซื้อยี่ห้ออื่นจากเดิม" at bounding box center [524, 424] width 408 height 39
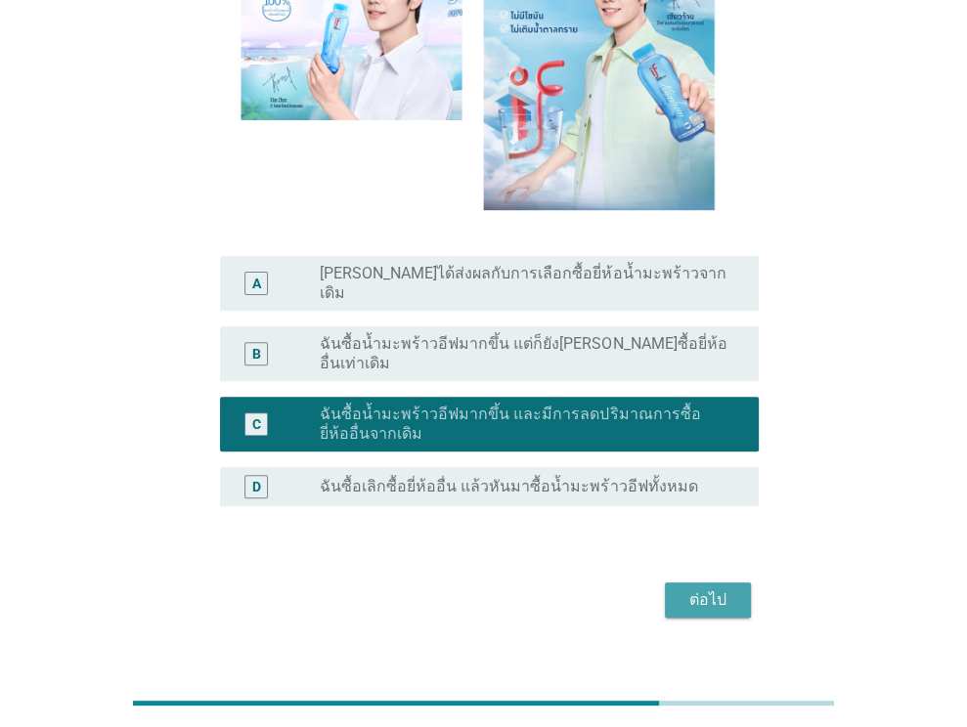
click at [729, 589] on div "ต่อไป" at bounding box center [708, 600] width 55 height 23
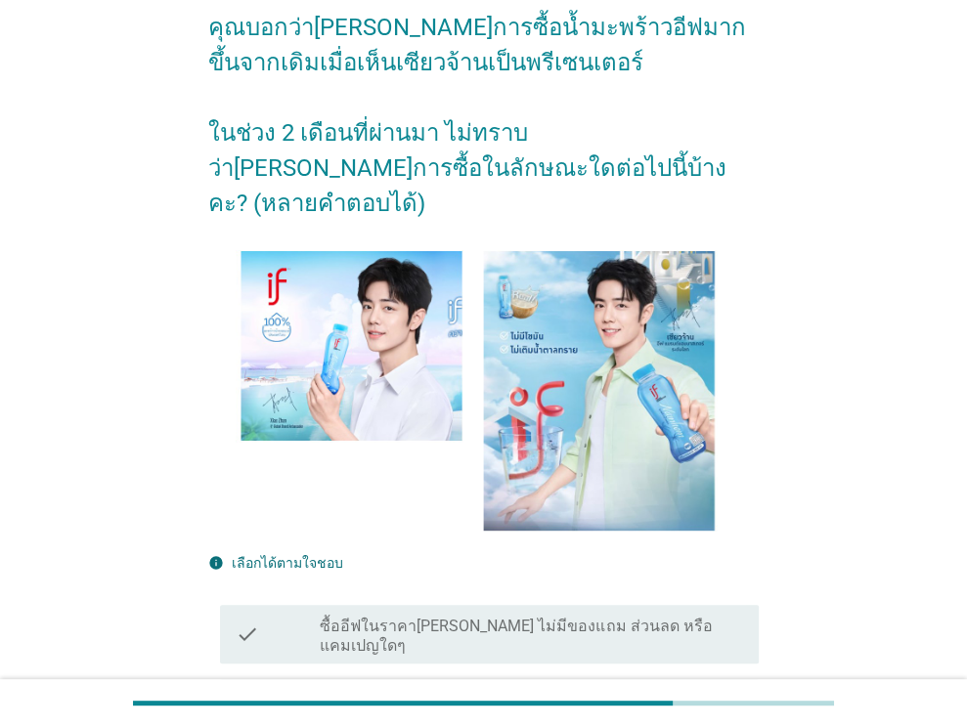
scroll to position [293, 0]
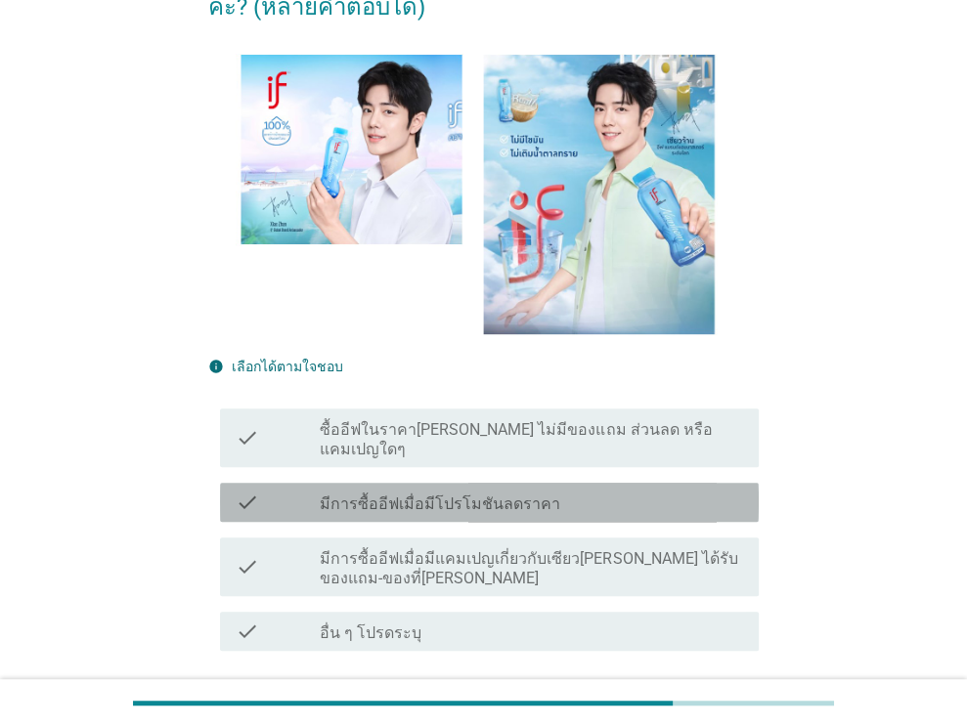
click at [494, 495] on label "มีการซื้ออีฟเมื่อมีโปรโมชันลดราคา" at bounding box center [440, 505] width 241 height 20
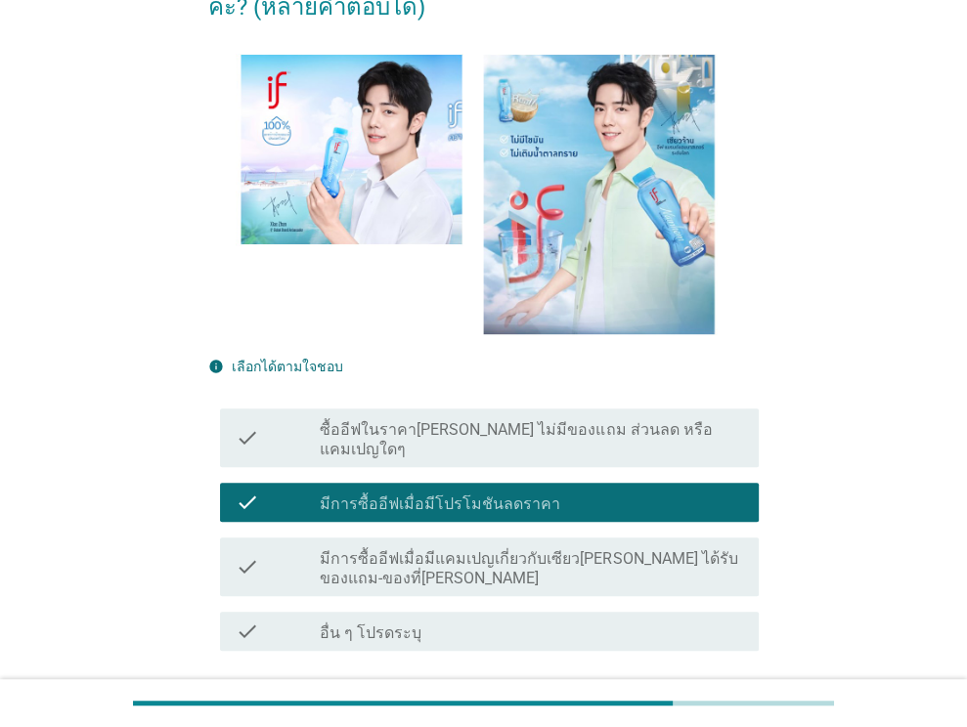
click at [704, 710] on div "ต่อไป" at bounding box center [708, 721] width 55 height 23
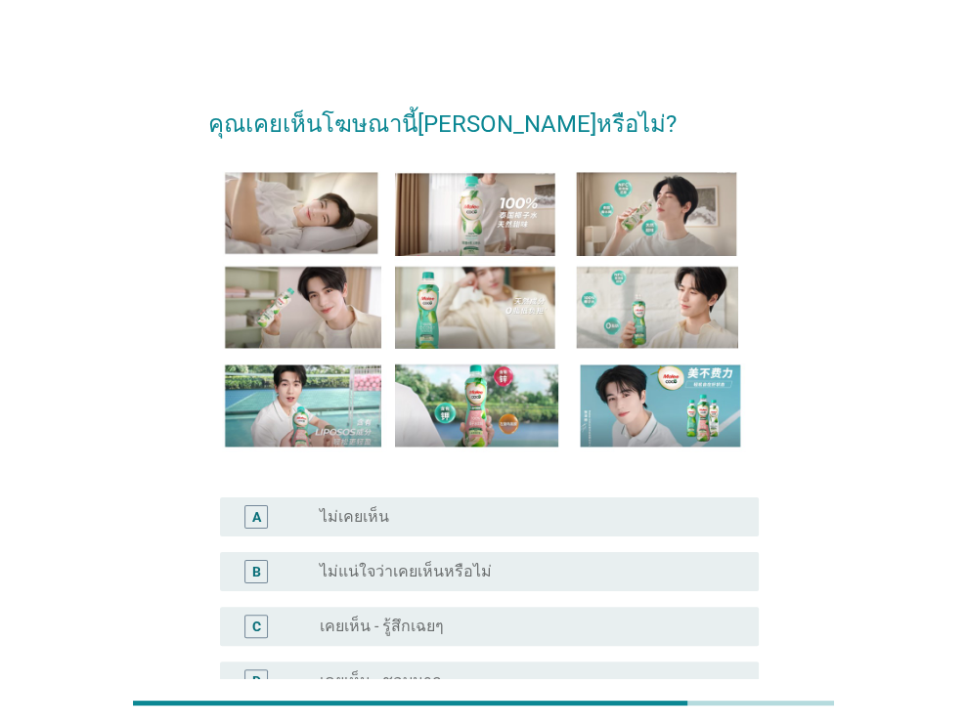
scroll to position [196, 0]
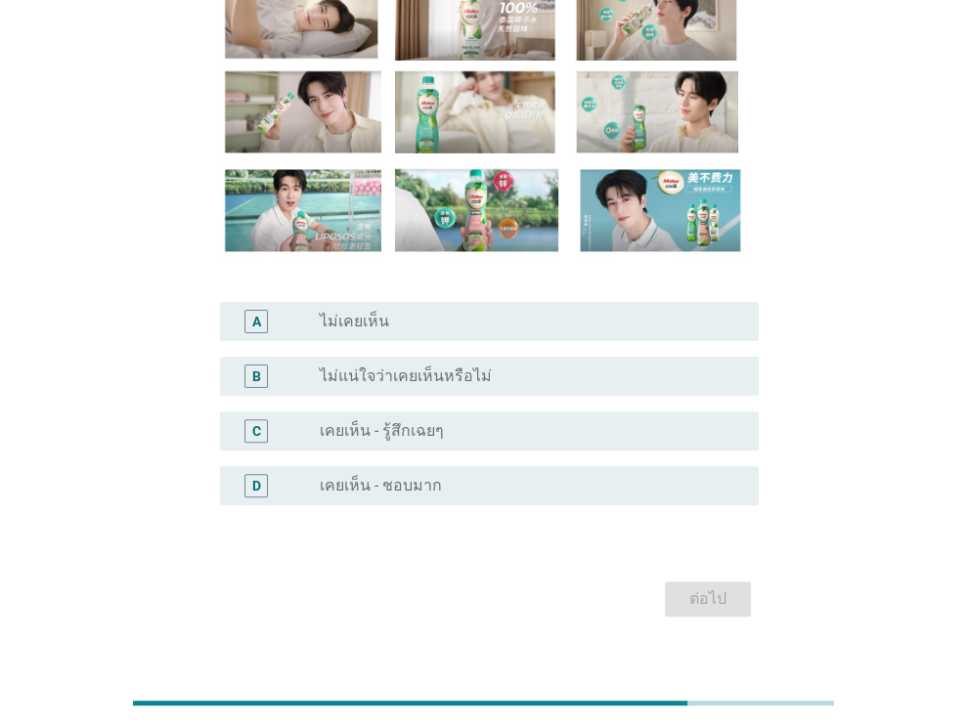
click at [405, 488] on label "เคยเห็น - ชอบมาก" at bounding box center [381, 486] width 122 height 20
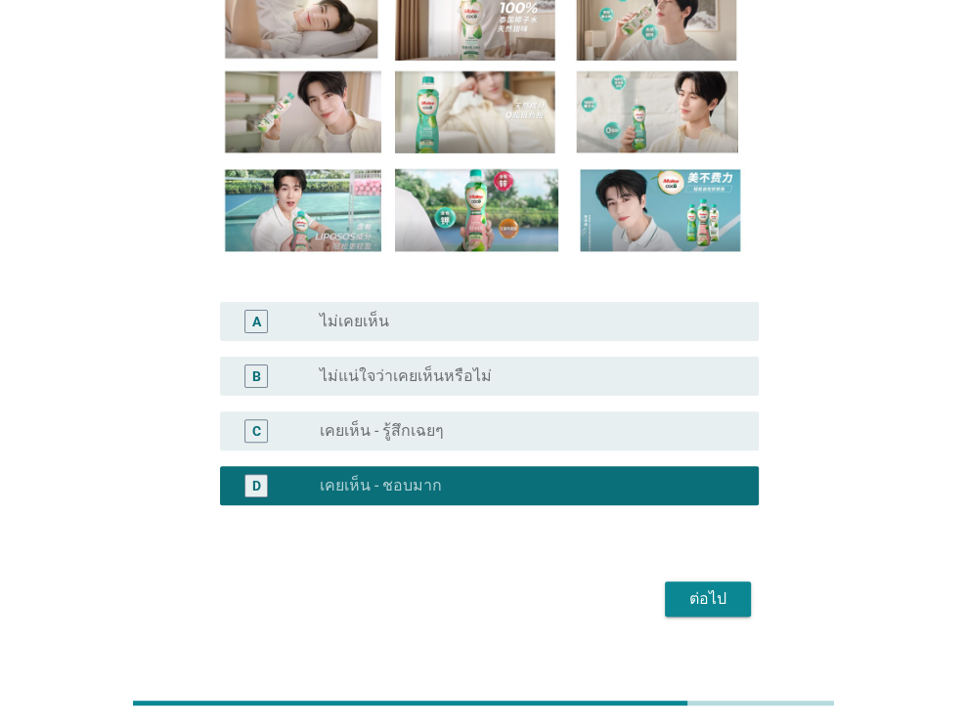
click at [723, 597] on div "ต่อไป" at bounding box center [708, 599] width 55 height 23
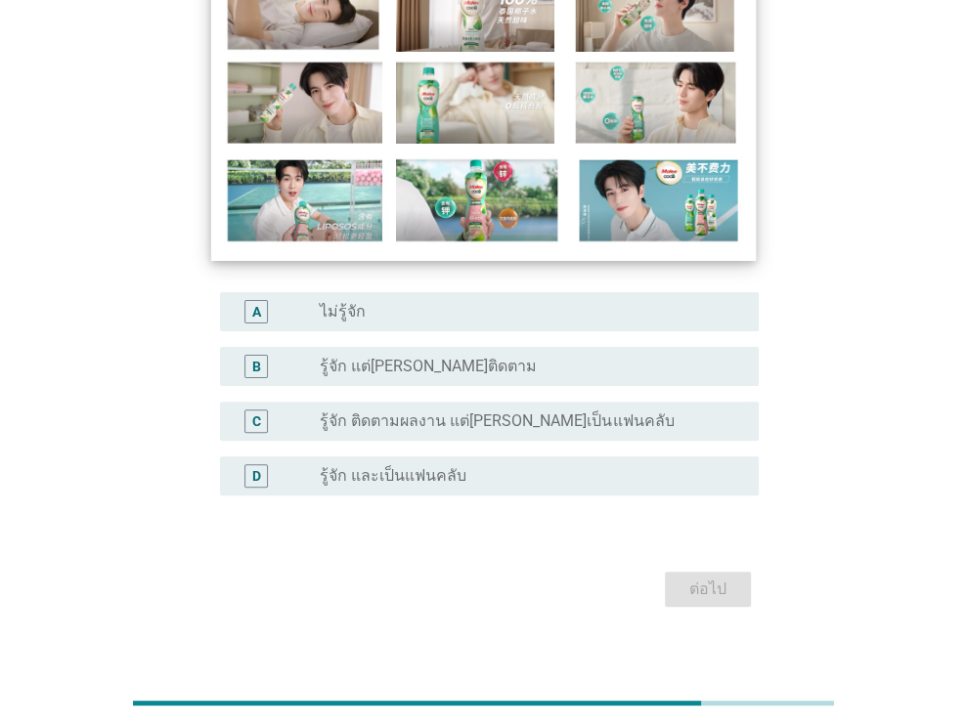
scroll to position [226, 0]
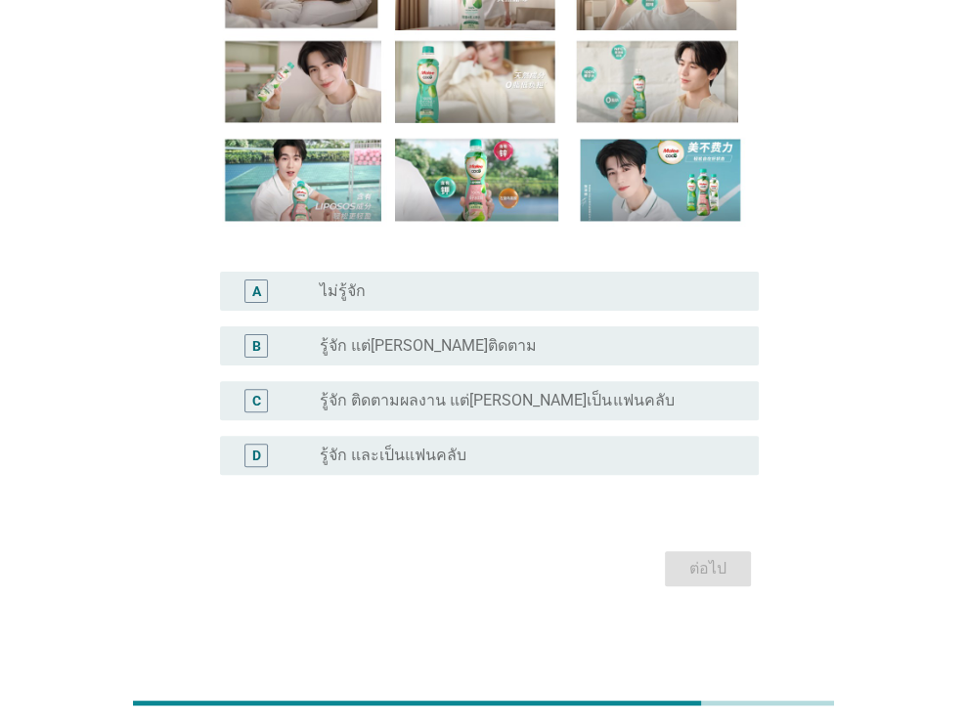
click at [405, 449] on label "รู้จัก และเป็นแฟนคลับ" at bounding box center [393, 456] width 147 height 20
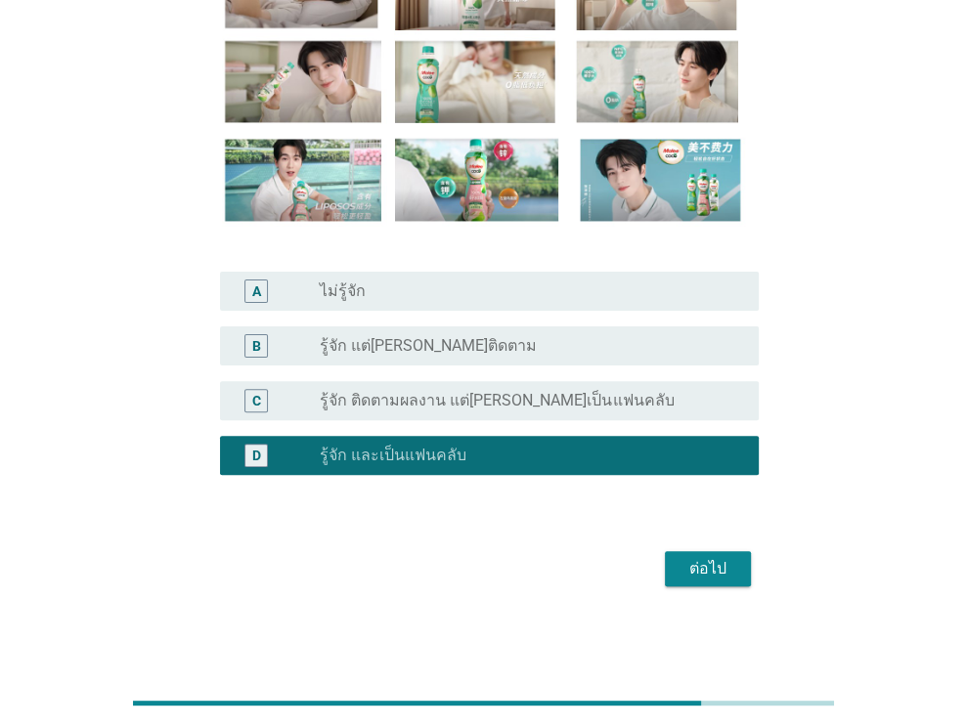
click at [712, 560] on div "ต่อไป" at bounding box center [708, 568] width 55 height 23
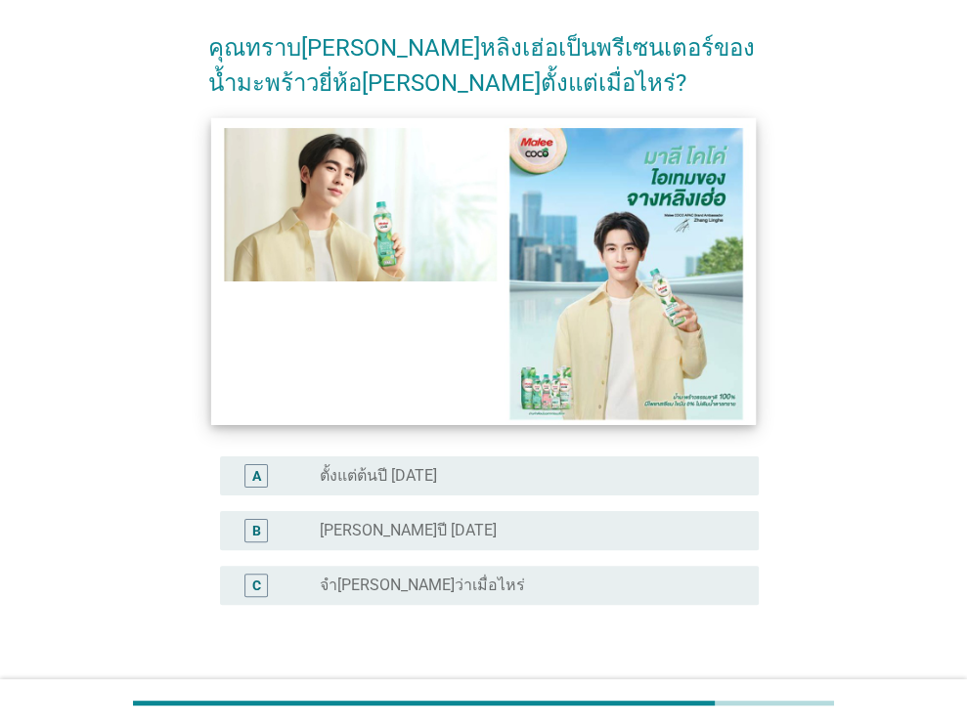
scroll to position [196, 0]
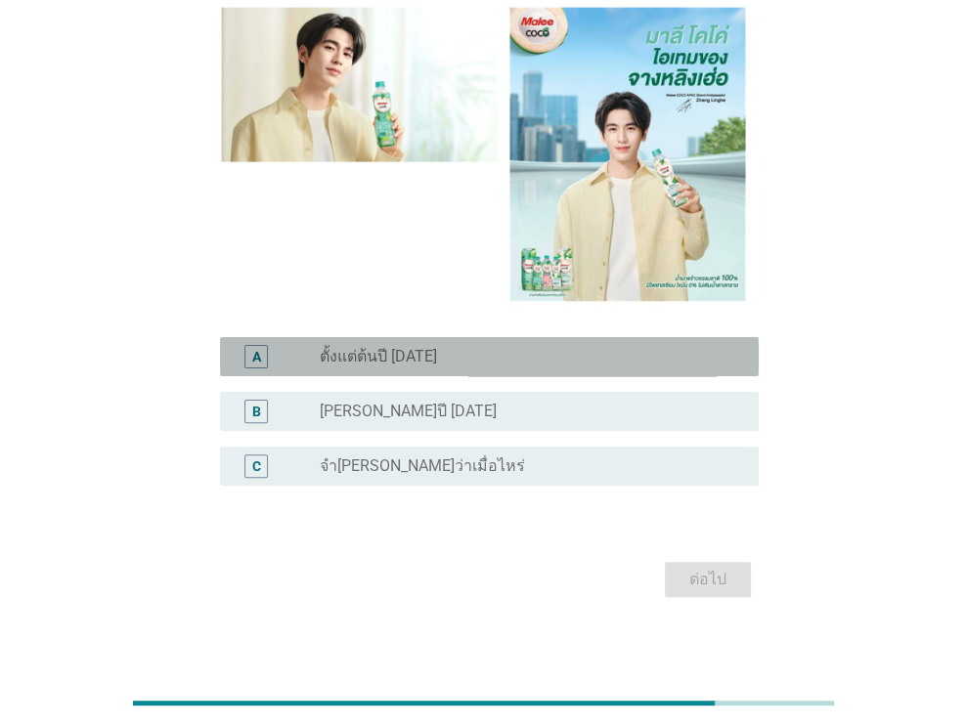
click at [431, 351] on div "radio_button_unchecked ตั้งแต่ต้นปี 2025" at bounding box center [524, 357] width 408 height 20
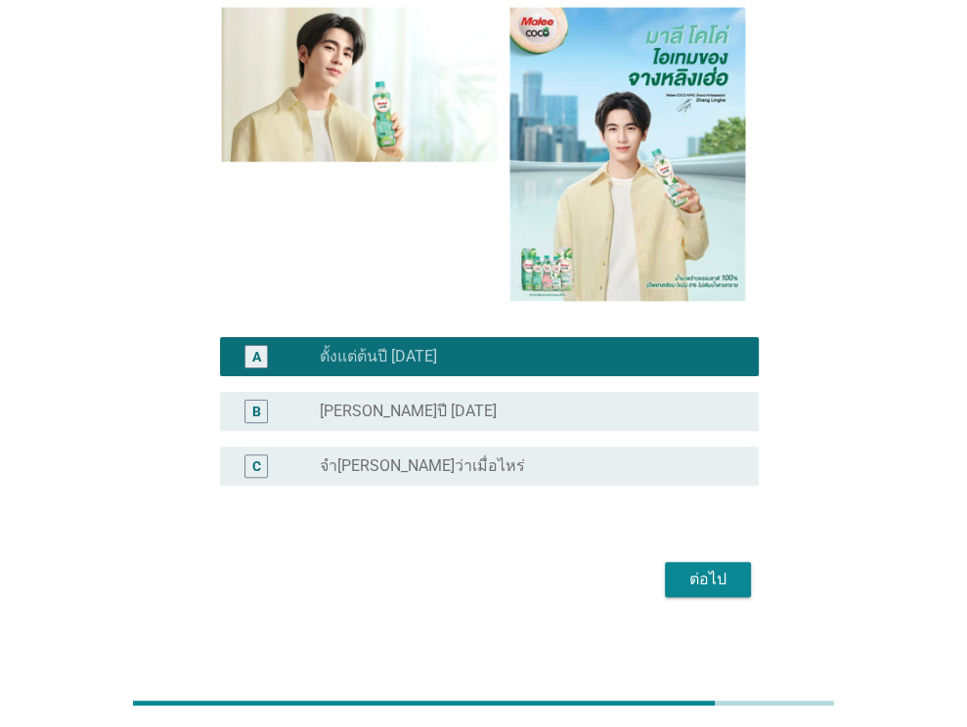
click at [727, 577] on div "ต่อไป" at bounding box center [708, 579] width 55 height 23
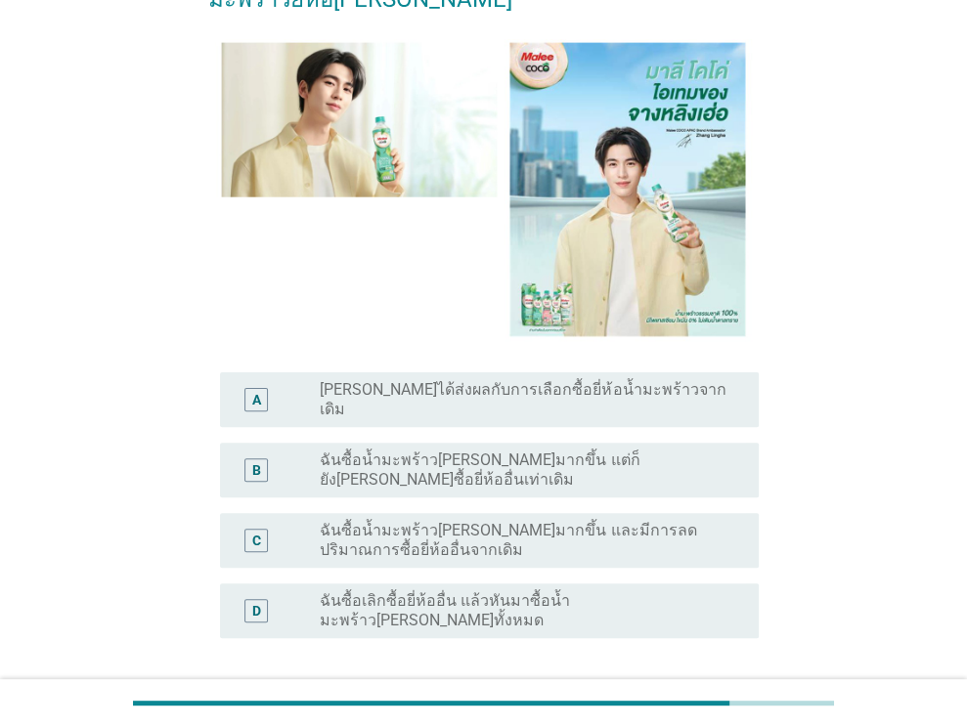
click at [516, 521] on label "ฉันซื้อน้ำมะพร้าวมาลีโคโค่มากขึ้น และมีการลดปริมาณการซื้อยี่ห้ออื่นจากเดิม" at bounding box center [524, 540] width 408 height 39
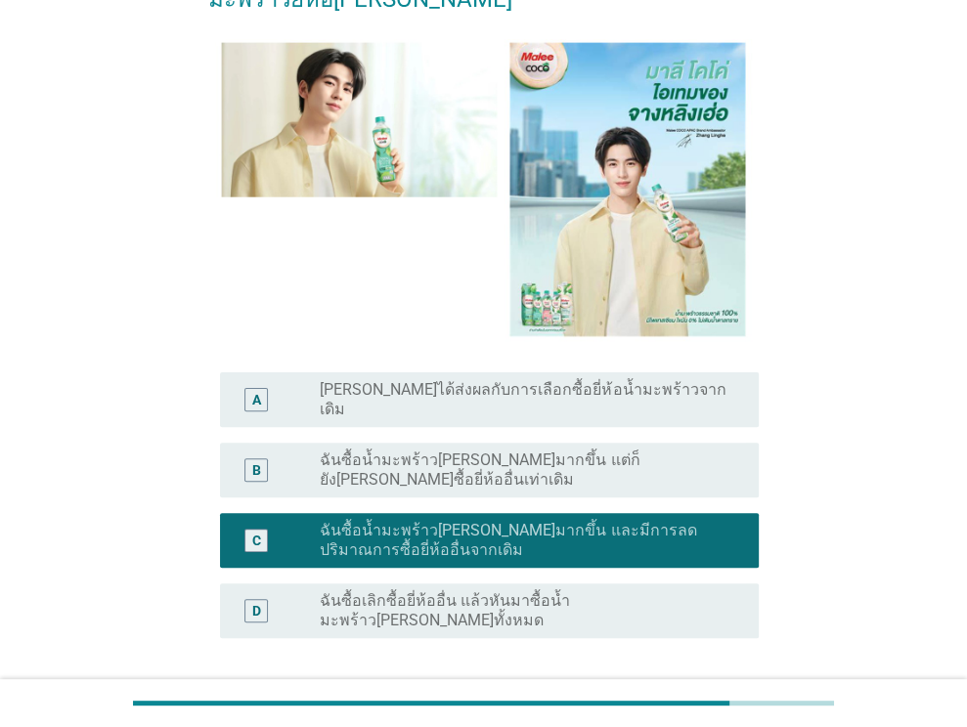
click at [693, 721] on div "ต่อไป" at bounding box center [708, 732] width 55 height 23
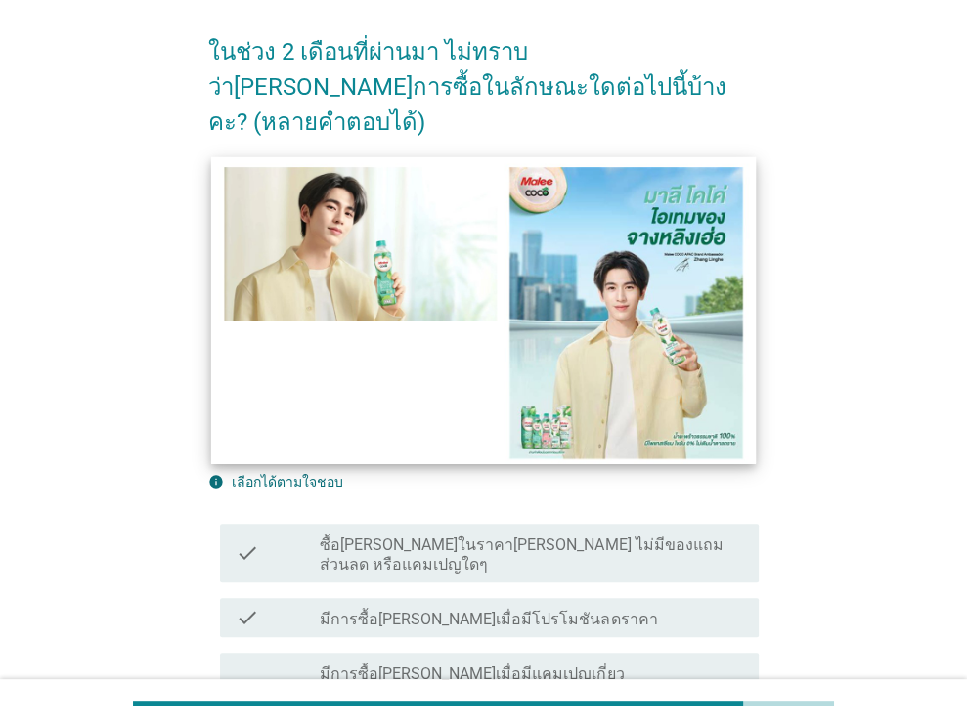
scroll to position [293, 0]
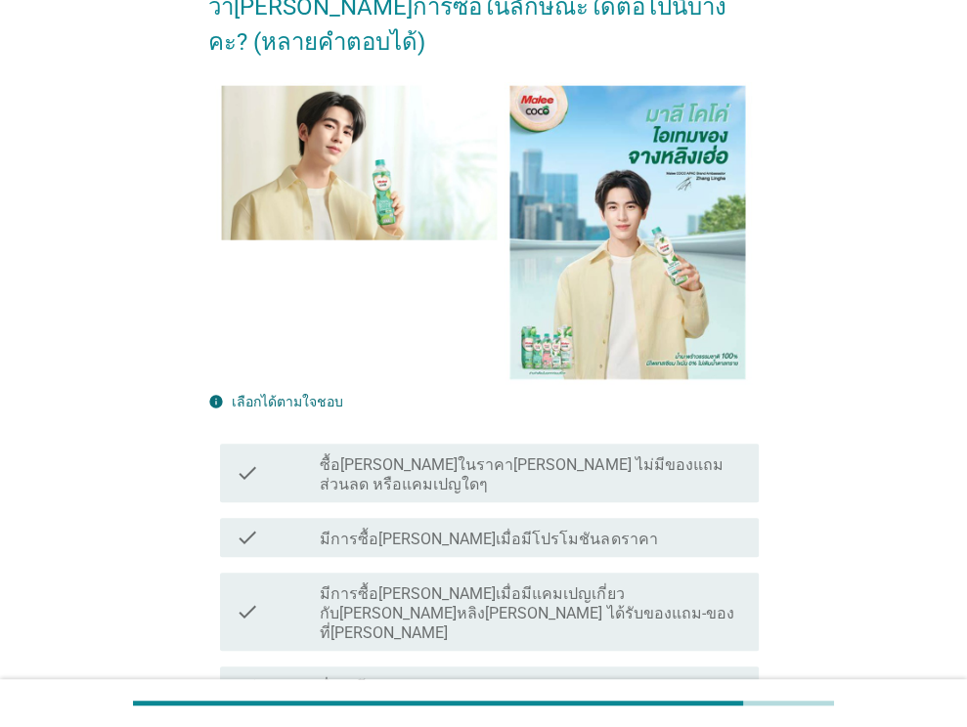
click at [532, 530] on label "มีการซื้อมาลีโคโค่เมื่อมีโปรโมชันลดราคา" at bounding box center [488, 540] width 337 height 20
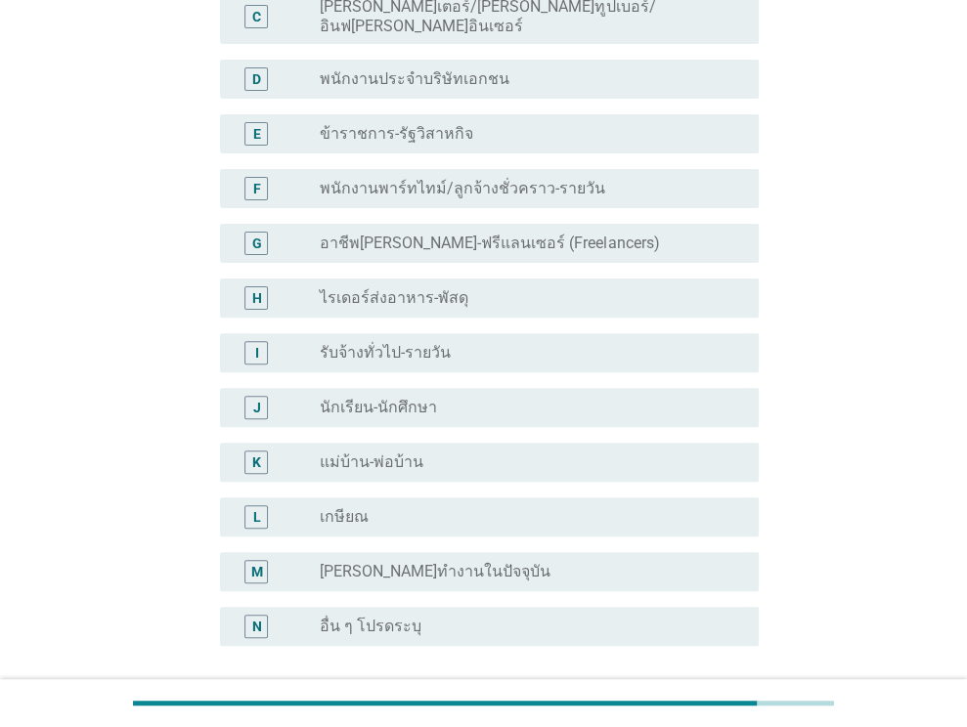
scroll to position [0, 0]
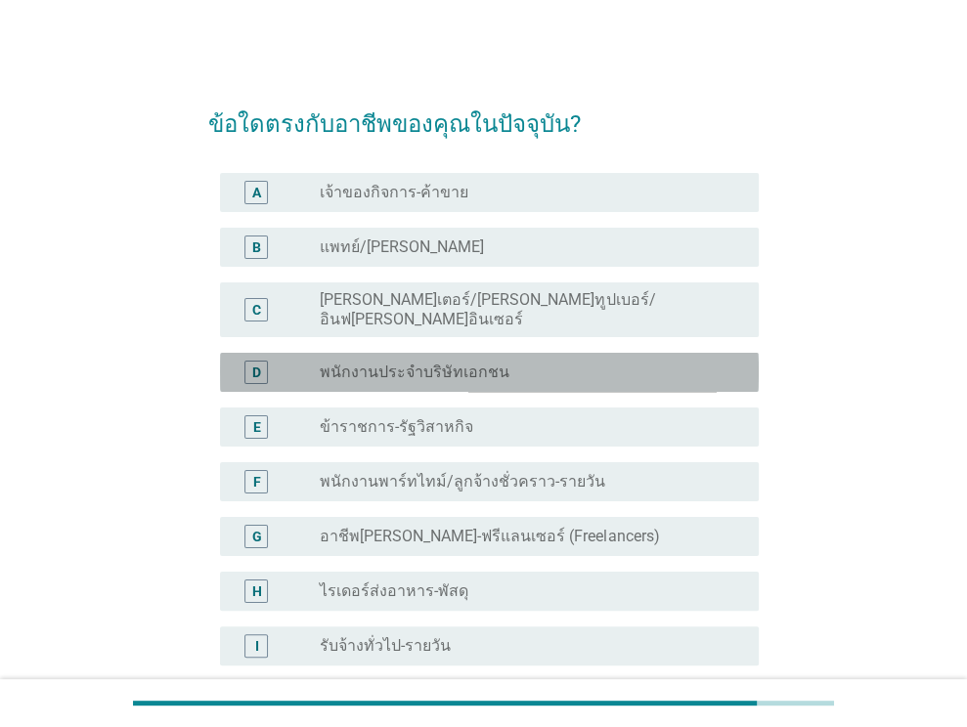
click at [491, 363] on label "พนักงานประจำบริษัทเอกชน" at bounding box center [415, 373] width 190 height 20
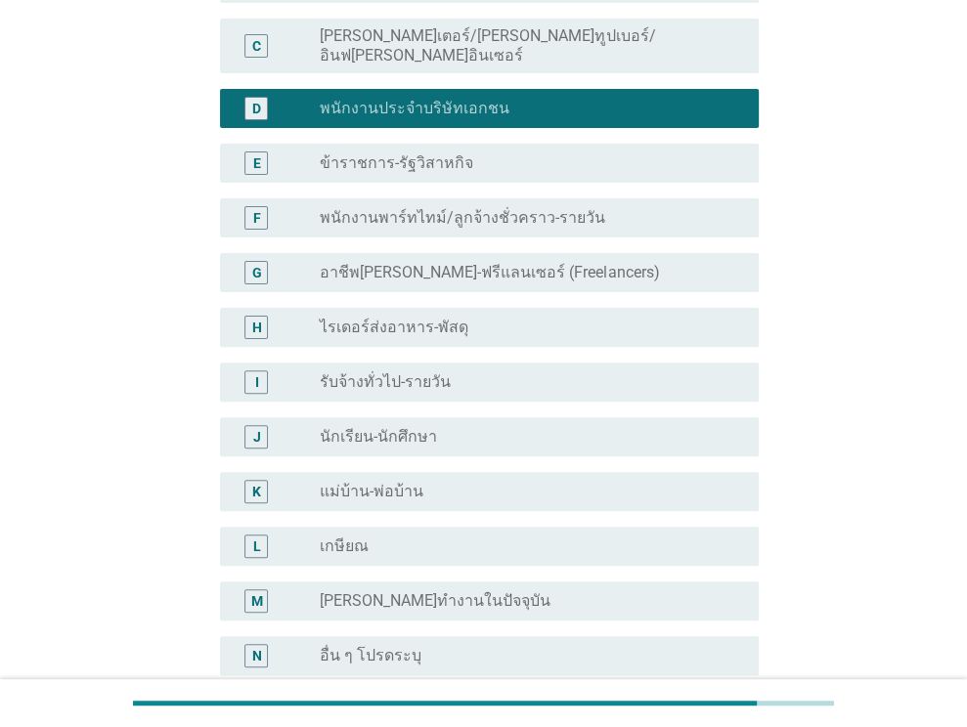
scroll to position [391, 0]
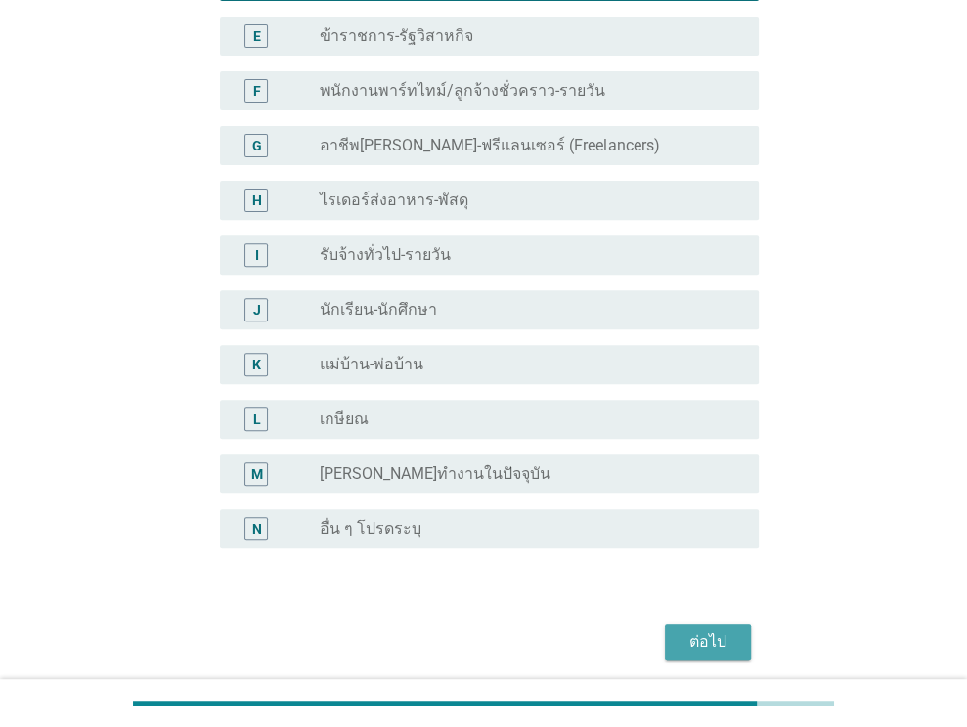
click at [682, 631] on div "ต่อไป" at bounding box center [708, 642] width 55 height 23
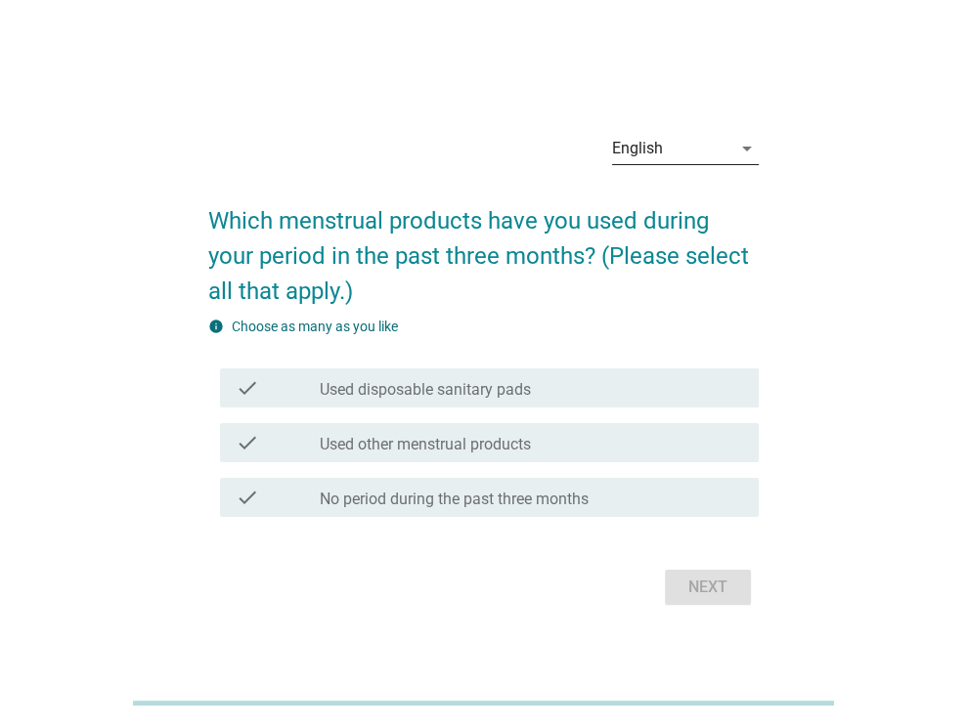
click at [744, 146] on icon "arrow_drop_down" at bounding box center [746, 148] width 23 height 23
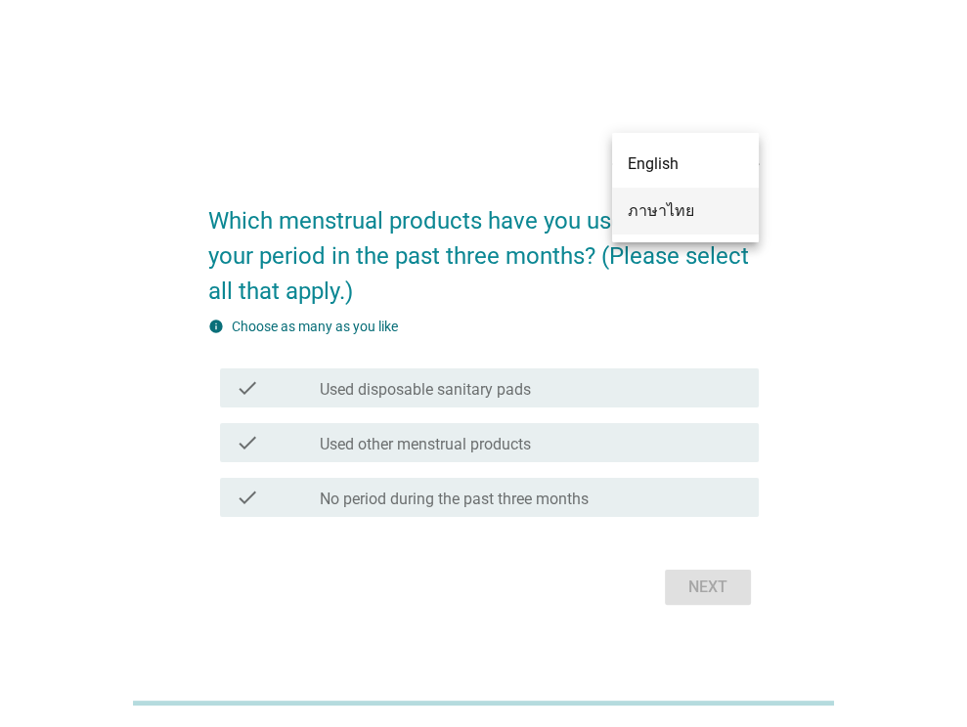
click at [662, 208] on div "ภาษาไทย" at bounding box center [685, 210] width 115 height 23
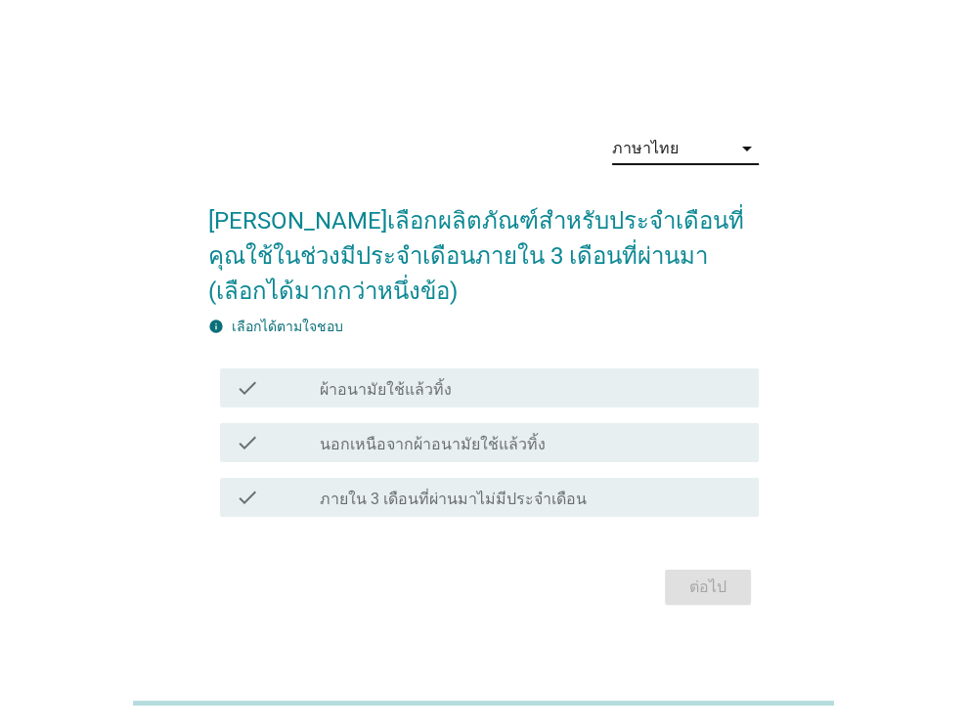
click at [451, 377] on div "check_box_outline_blank ผ้าอนามัยใช้แล้วทิ้ง" at bounding box center [531, 387] width 423 height 23
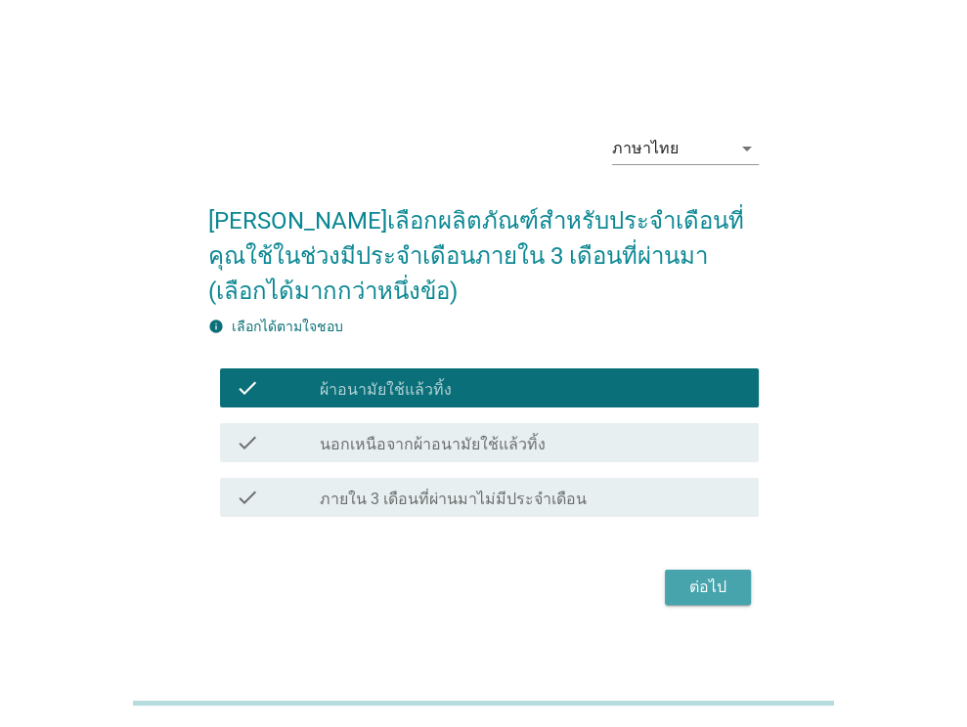
click at [721, 576] on div "ต่อไป" at bounding box center [708, 587] width 55 height 23
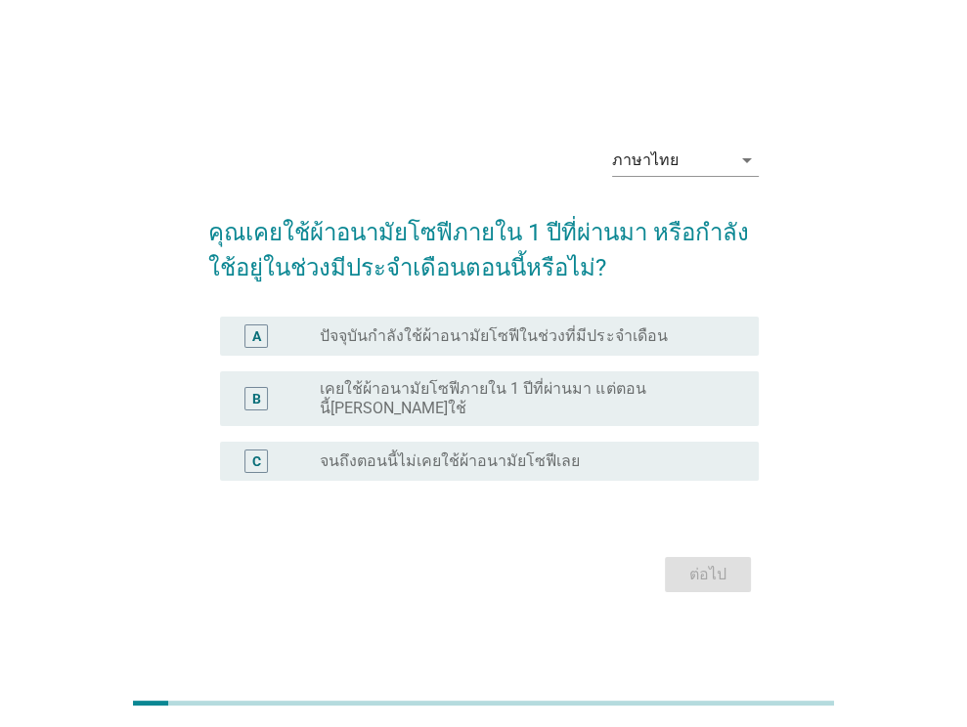
click at [533, 356] on div "A radio_button_unchecked ปัจจุบันกำลังใช้ผ้าอนามัยโซฟีในช่วงที่มีประจำเดือน" at bounding box center [489, 336] width 539 height 39
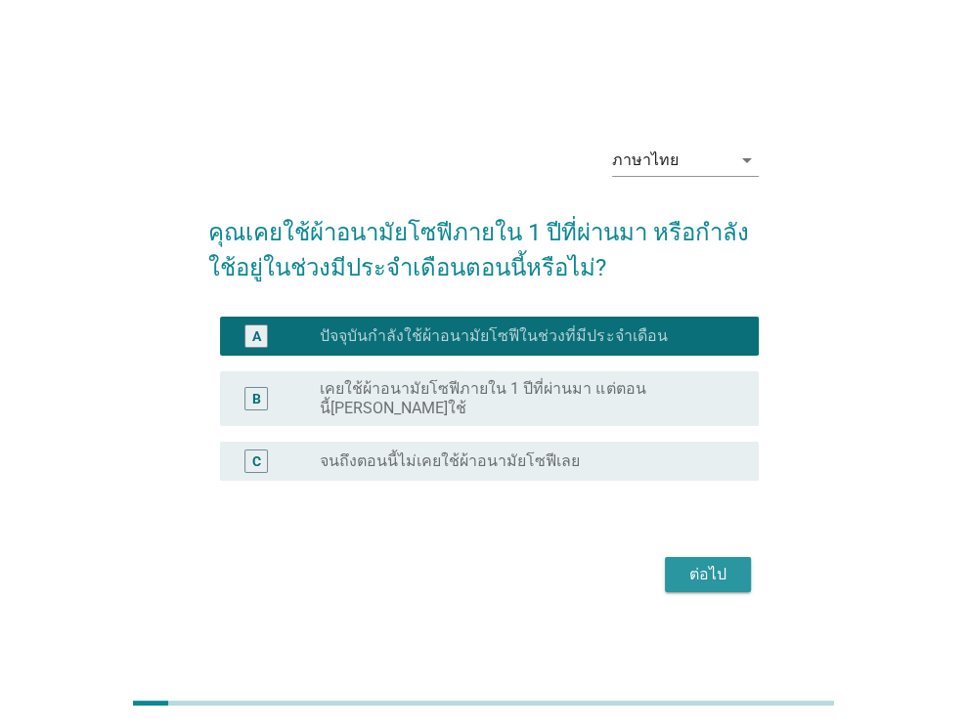
click at [728, 569] on div "ต่อไป" at bounding box center [708, 574] width 55 height 23
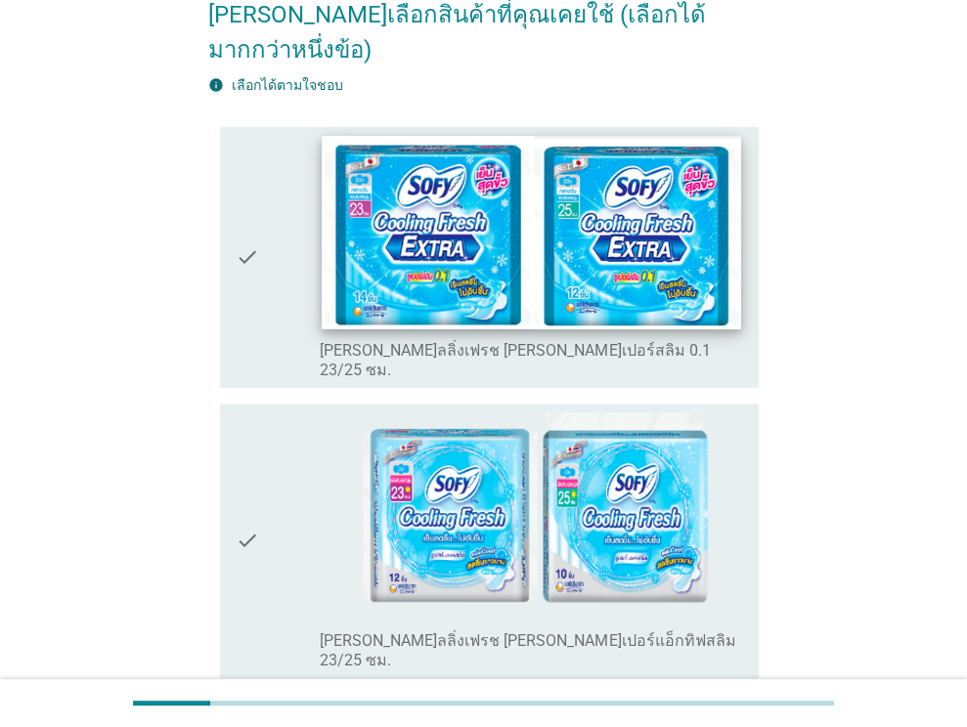
scroll to position [196, 0]
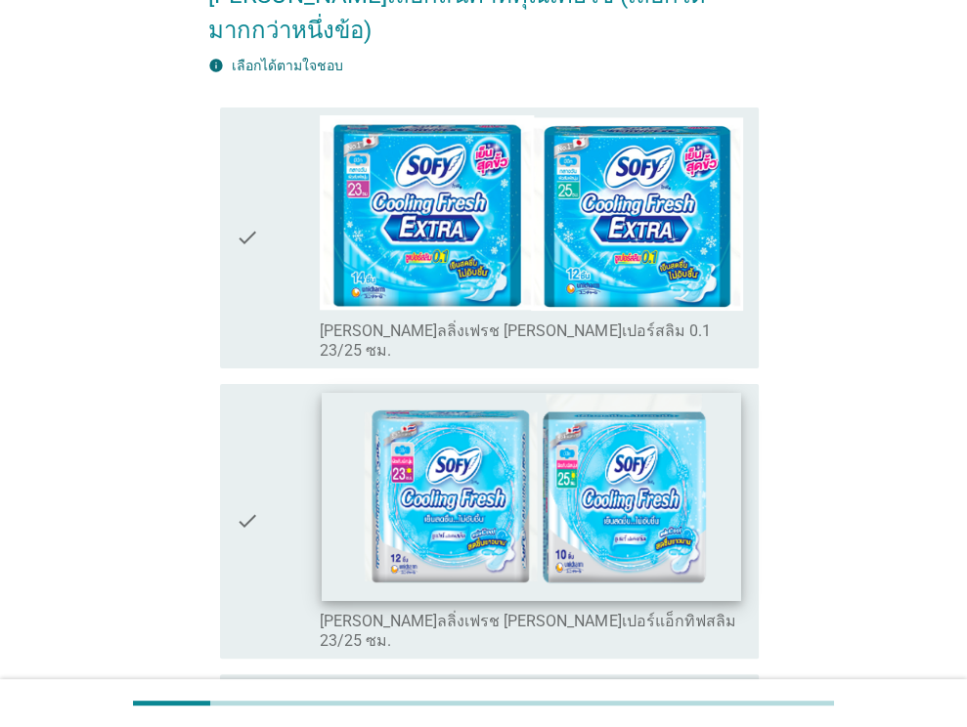
click at [437, 459] on img at bounding box center [532, 497] width 419 height 208
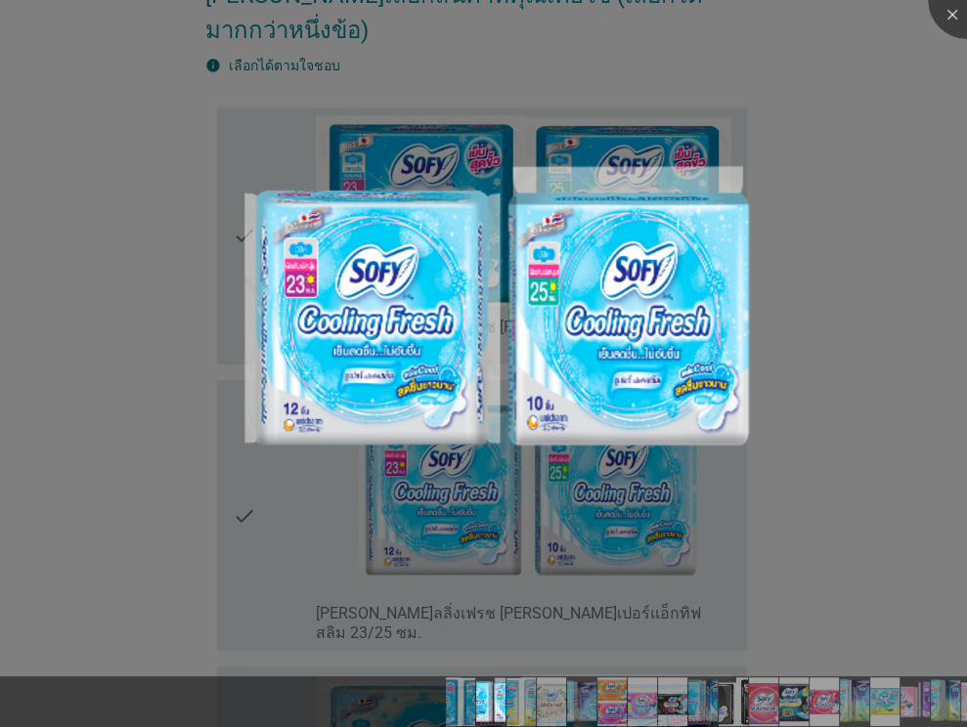
click at [872, 211] on div at bounding box center [483, 363] width 967 height 727
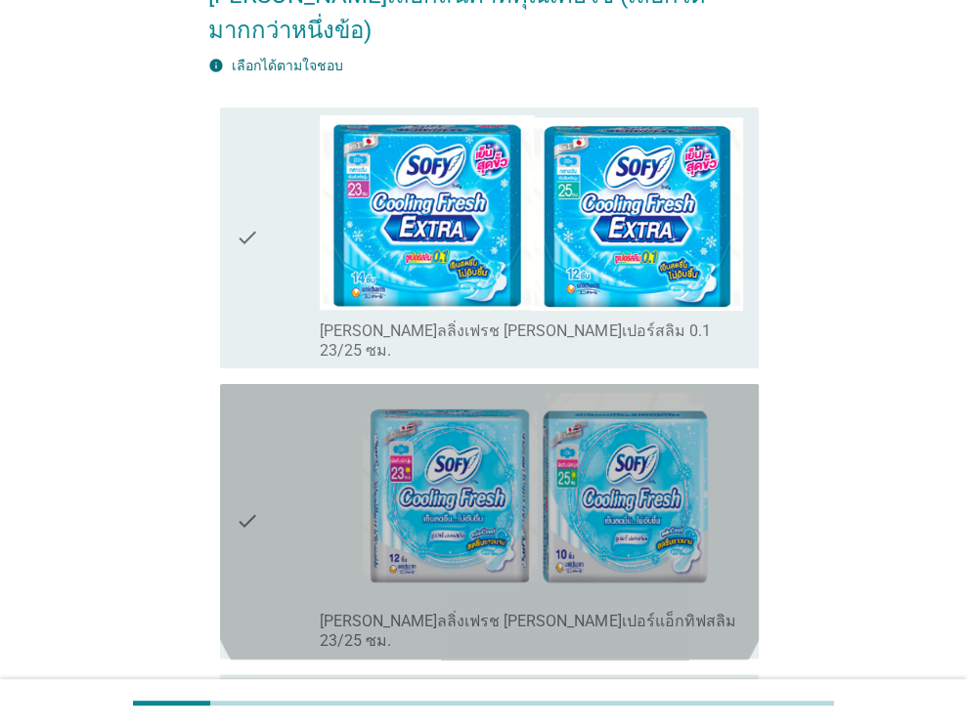
click at [253, 455] on icon "check" at bounding box center [247, 522] width 23 height 260
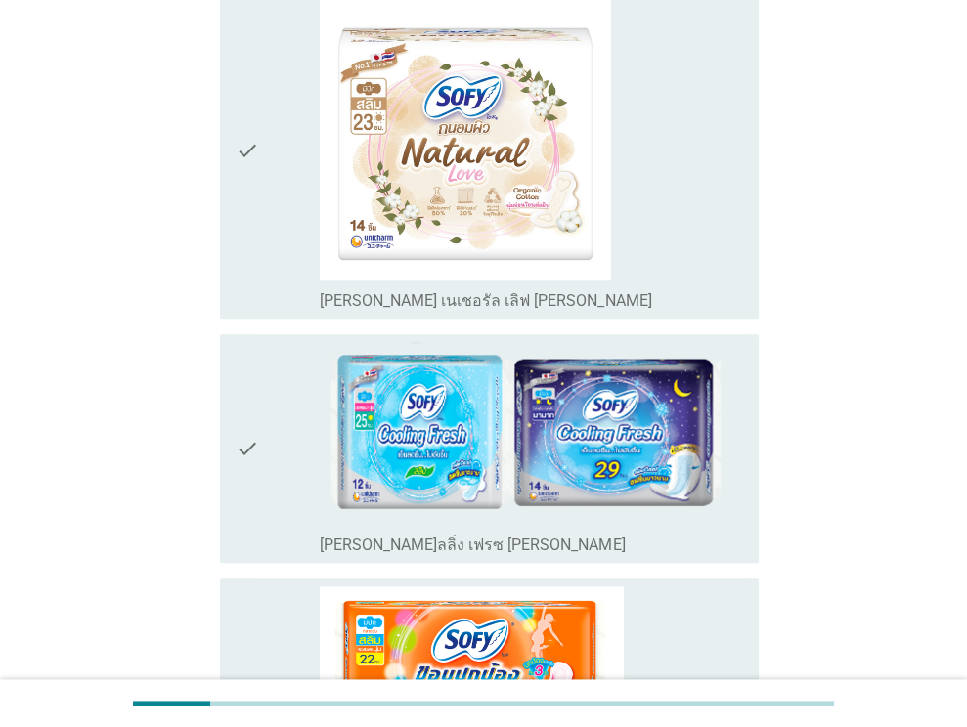
scroll to position [1369, 0]
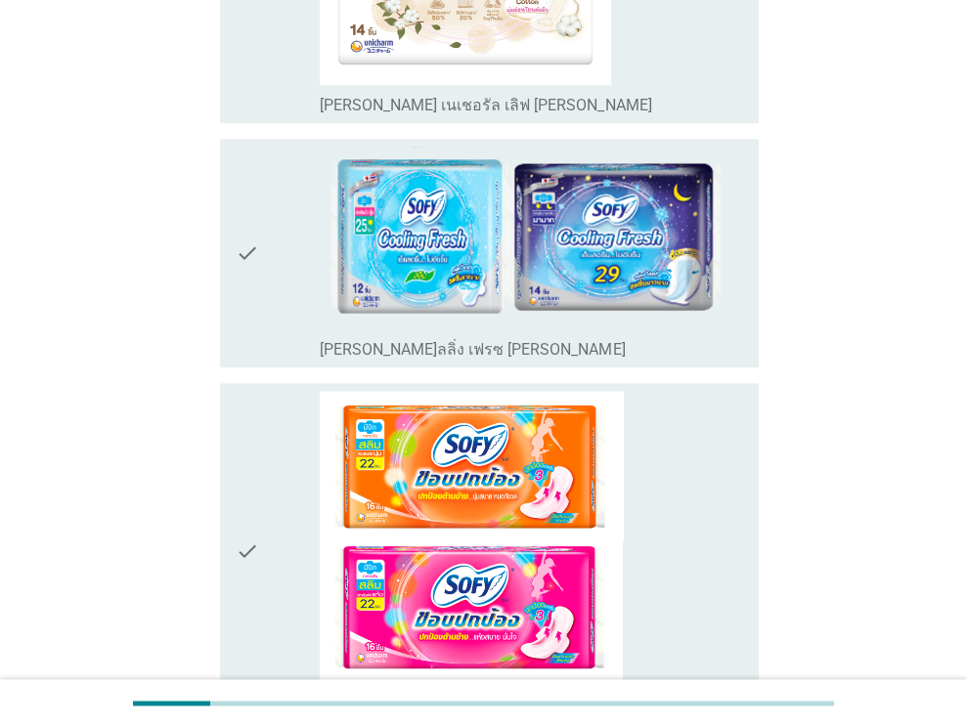
click at [253, 463] on icon "check" at bounding box center [247, 552] width 23 height 322
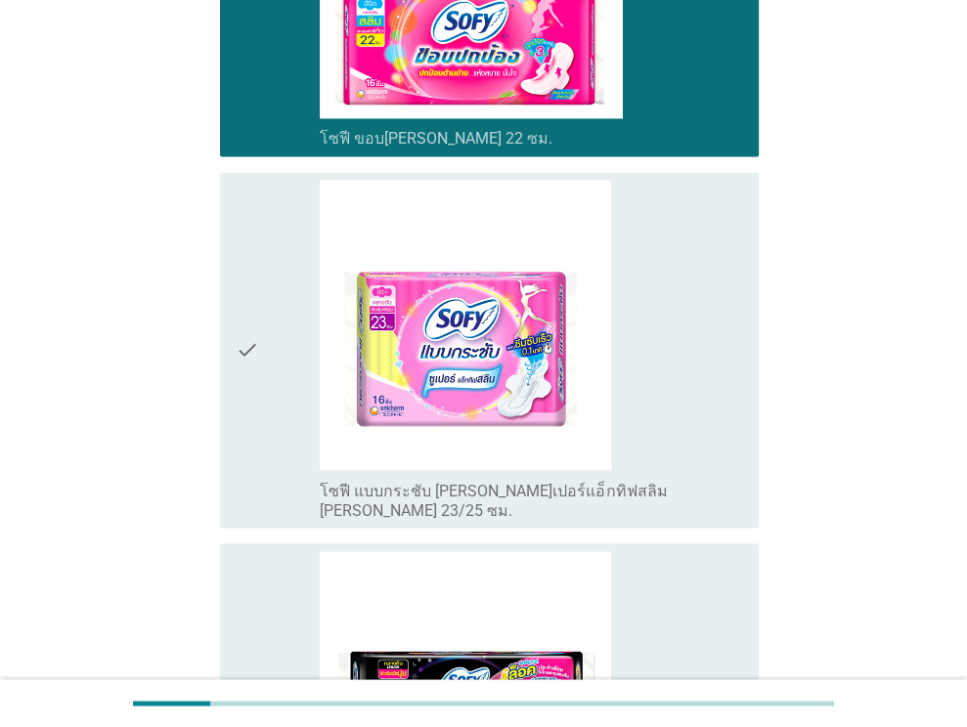
scroll to position [2151, 0]
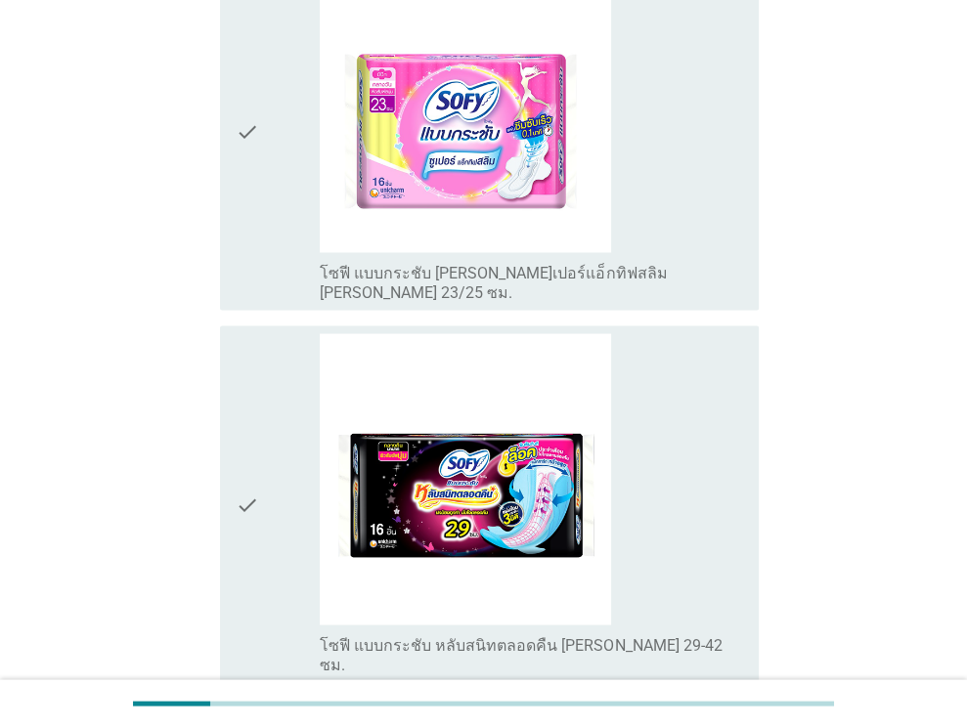
click at [265, 398] on div "check" at bounding box center [278, 503] width 85 height 341
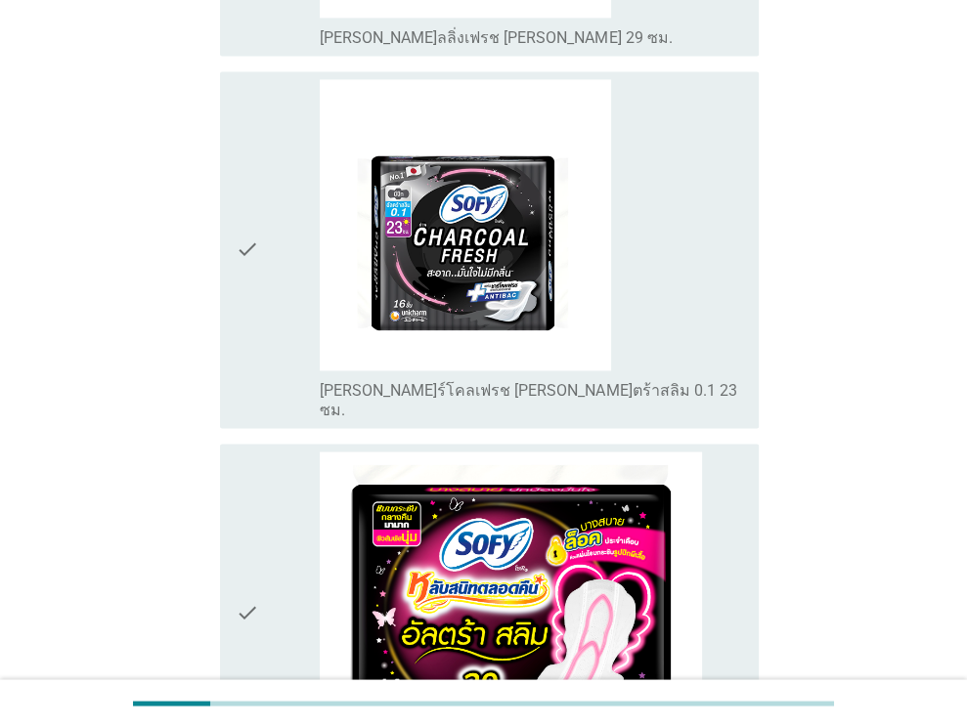
scroll to position [6845, 0]
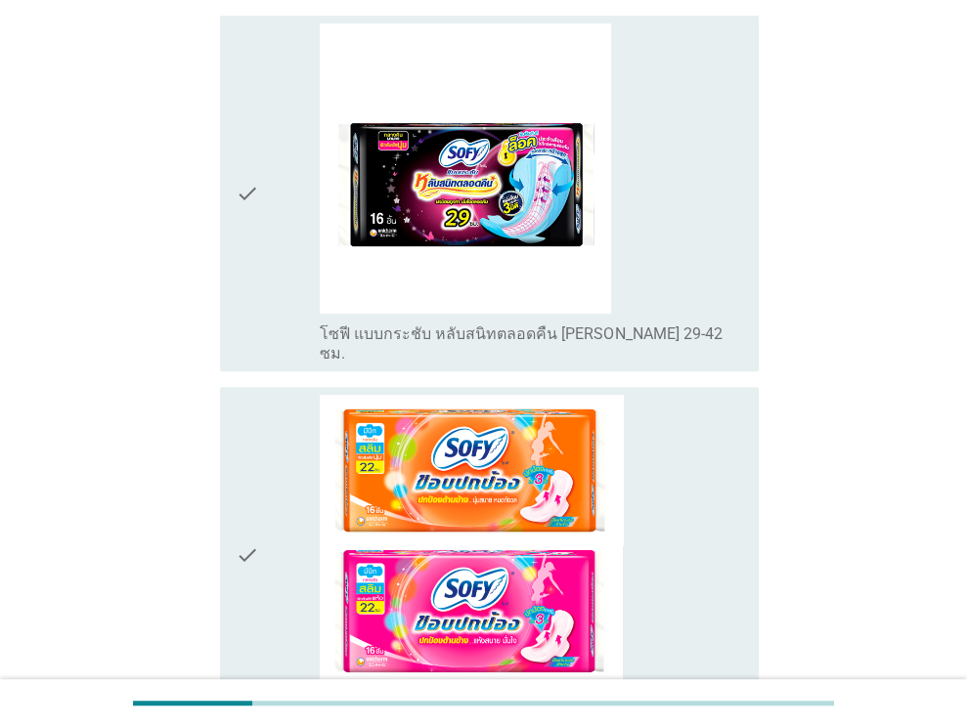
scroll to position [293, 0]
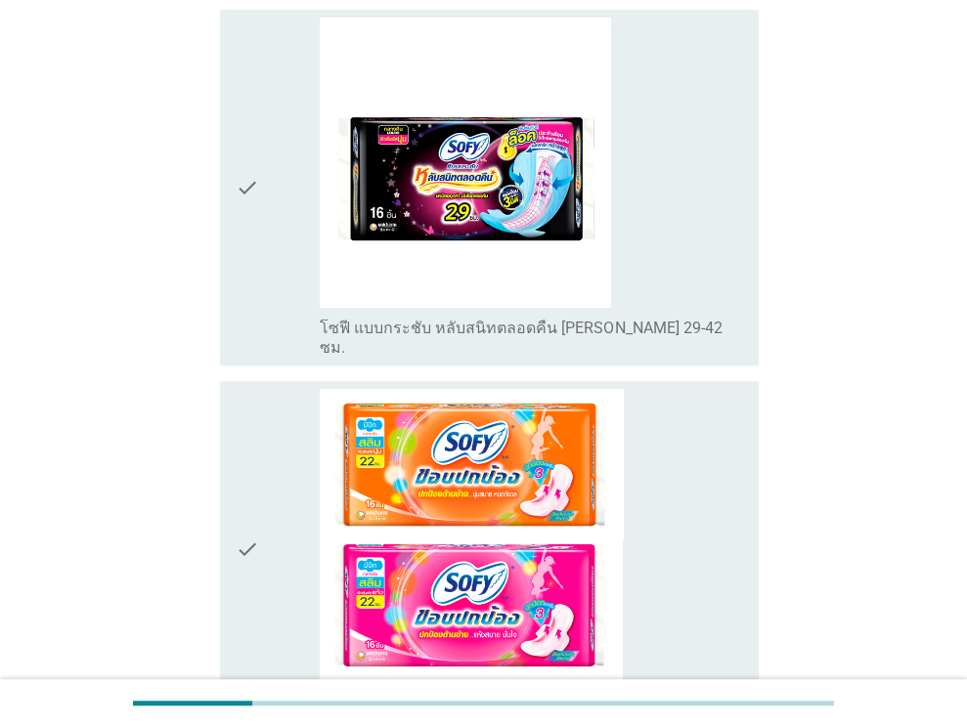
click at [268, 243] on div "check" at bounding box center [278, 188] width 85 height 341
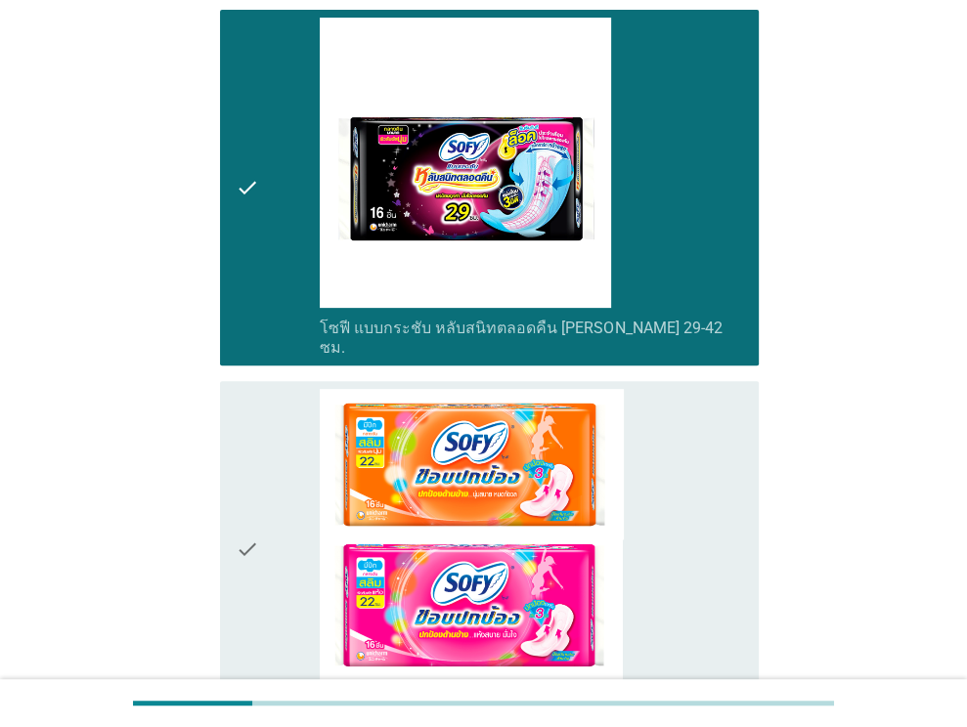
click at [250, 484] on icon "check" at bounding box center [247, 550] width 23 height 322
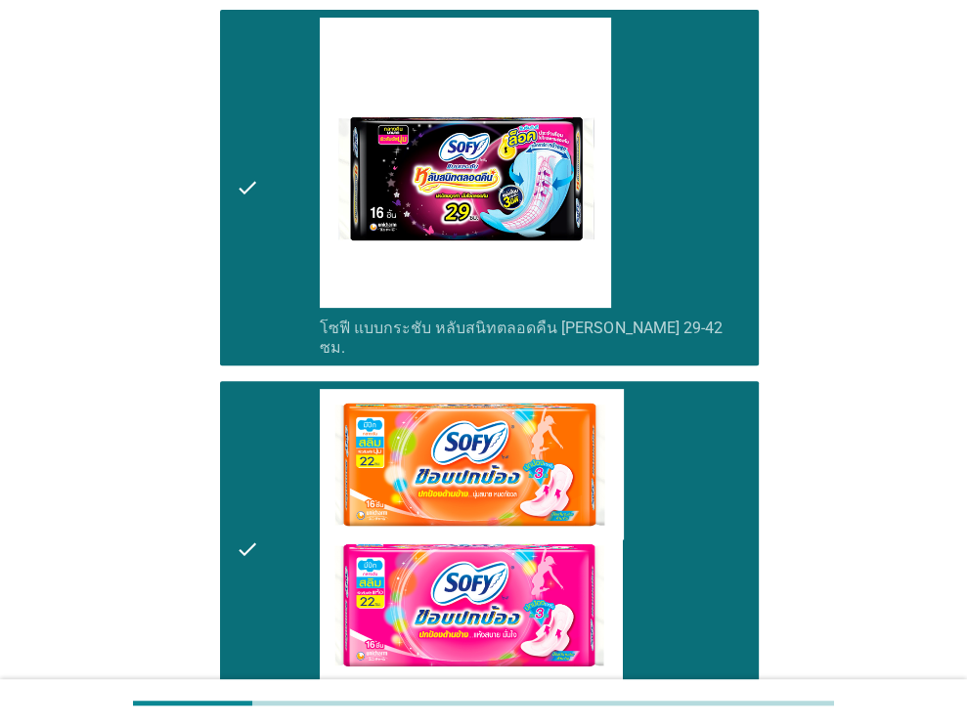
scroll to position [684, 0]
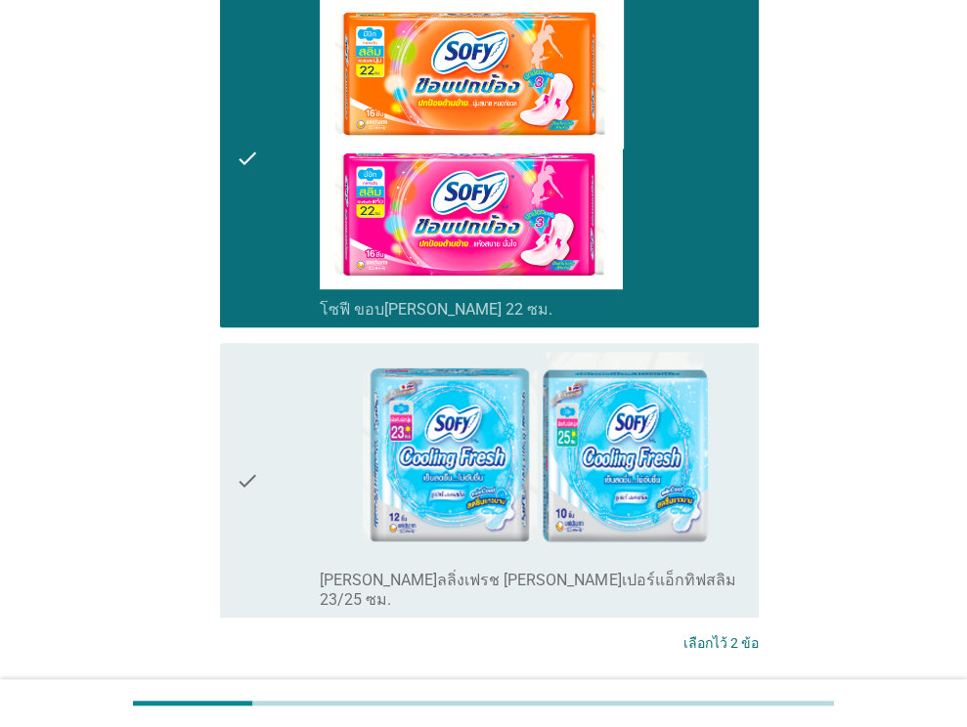
click at [270, 425] on div "check" at bounding box center [278, 481] width 85 height 260
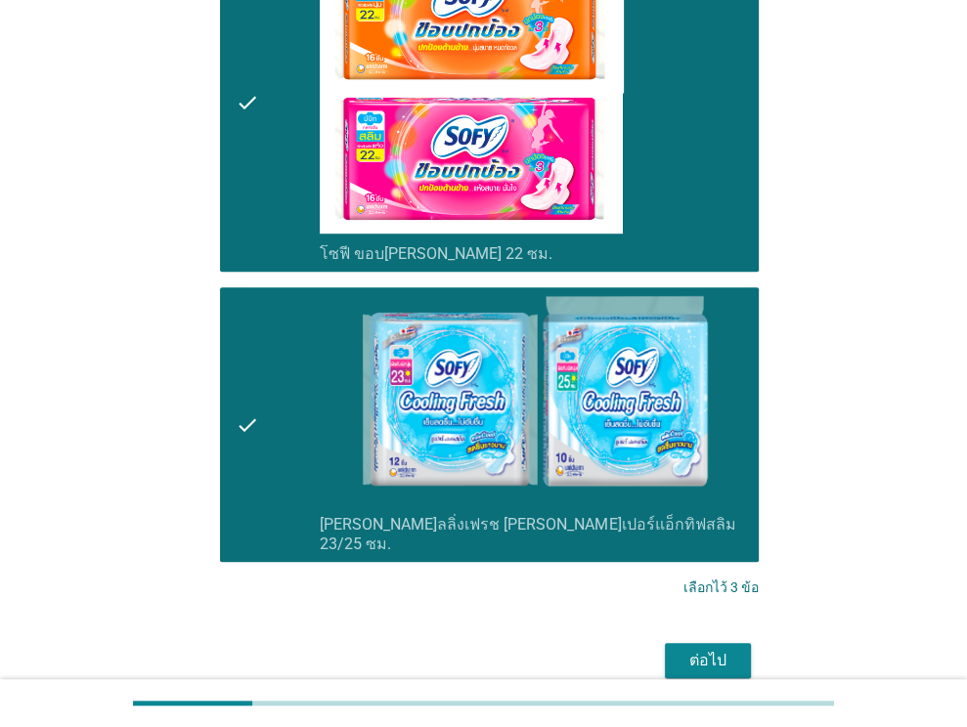
scroll to position [790, 0]
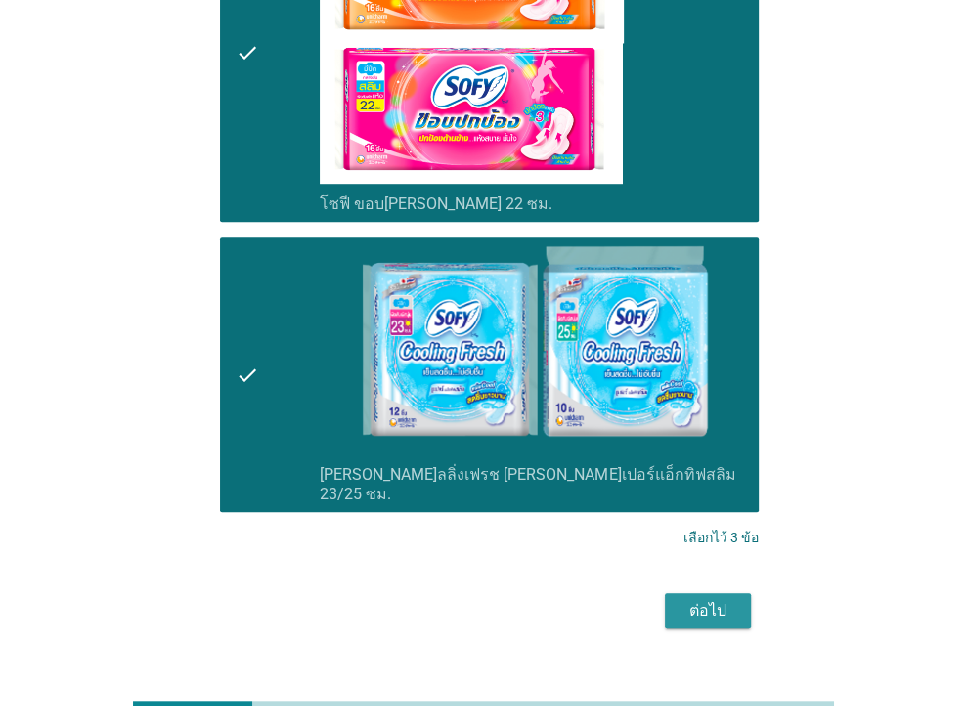
click at [708, 599] on div "ต่อไป" at bounding box center [708, 610] width 55 height 23
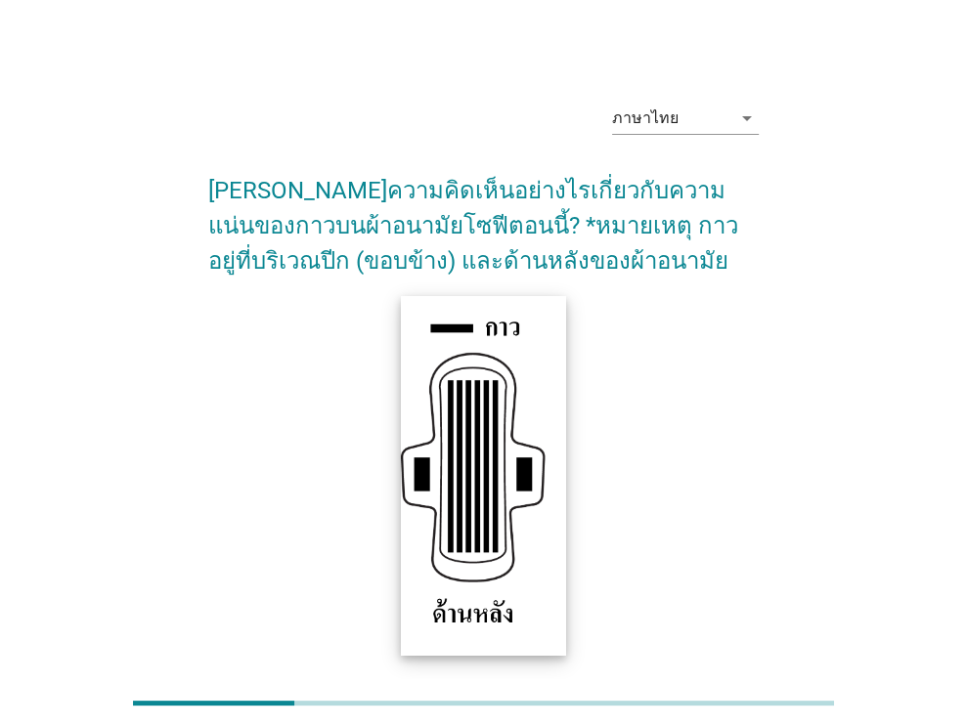
scroll to position [293, 0]
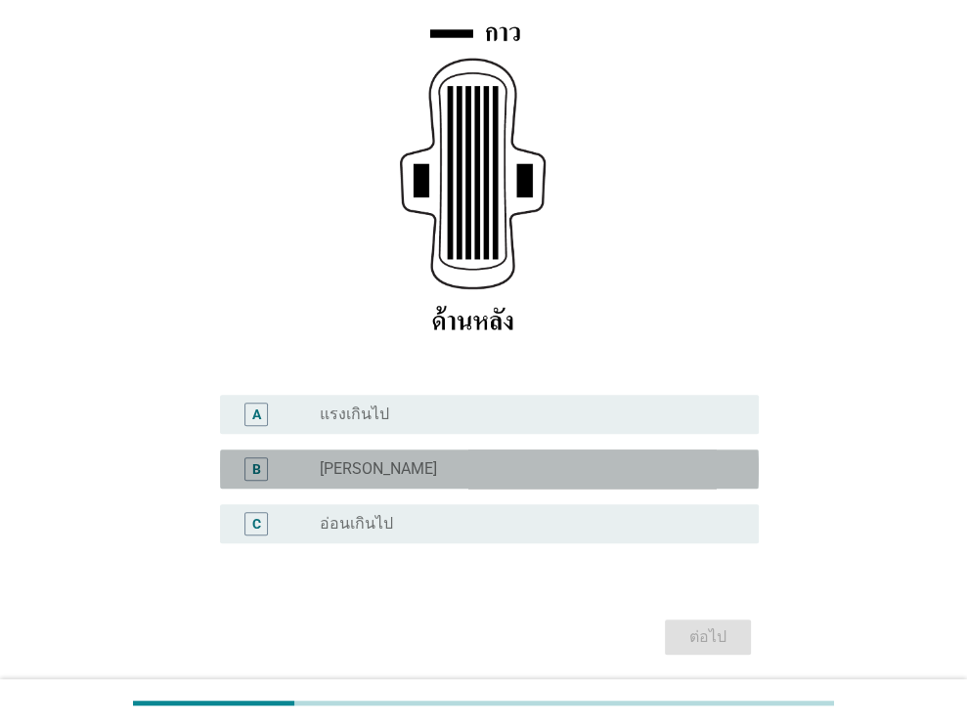
click at [406, 473] on div "radio_button_unchecked [PERSON_NAME]" at bounding box center [524, 470] width 408 height 20
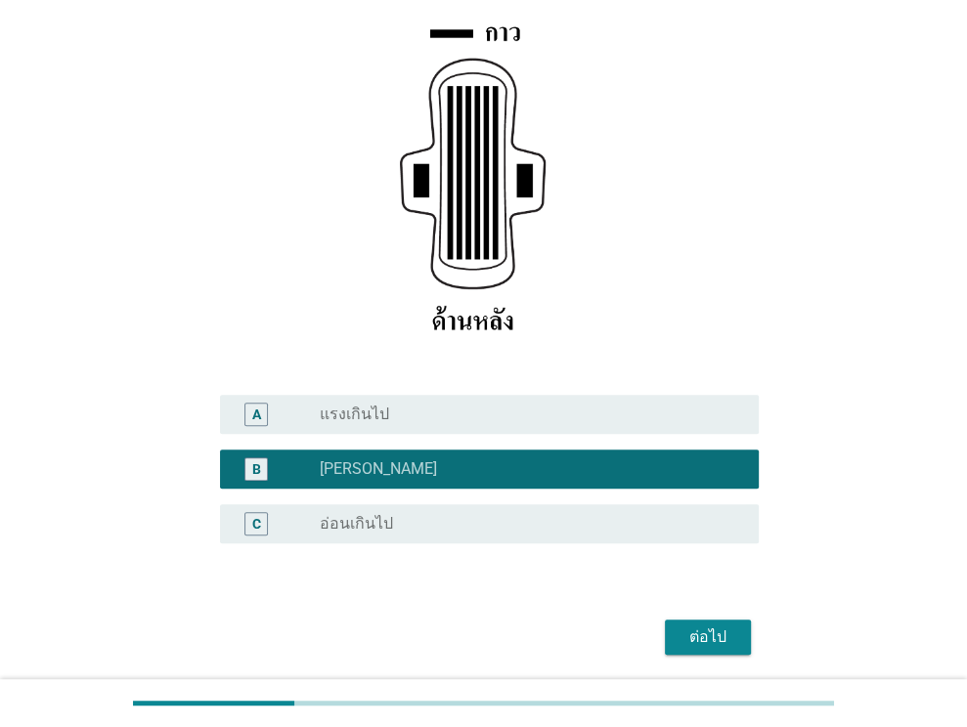
click at [706, 635] on div "ต่อไป" at bounding box center [708, 637] width 55 height 23
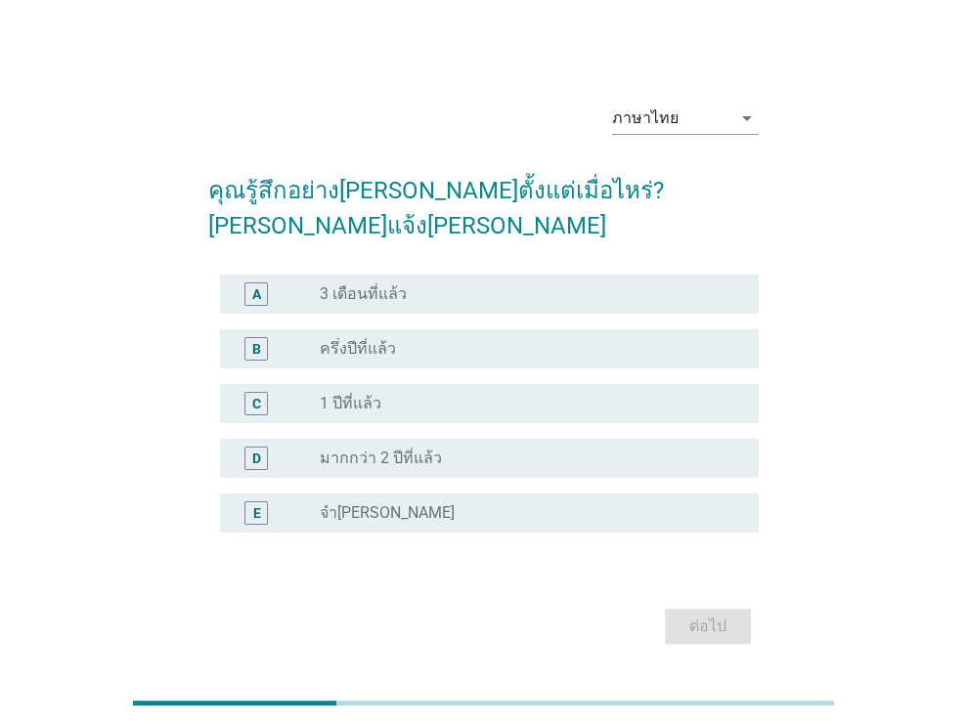
click at [417, 449] on label "มากกว่า 2 ปีที่แล้ว" at bounding box center [381, 459] width 122 height 20
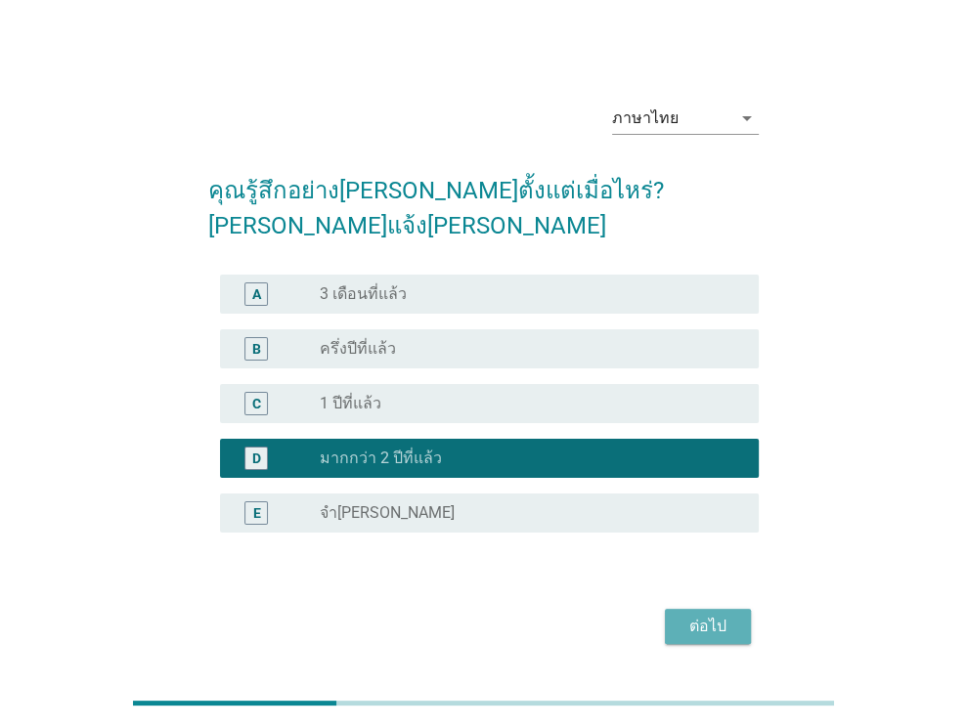
click at [687, 615] on div "ต่อไป" at bounding box center [708, 626] width 55 height 23
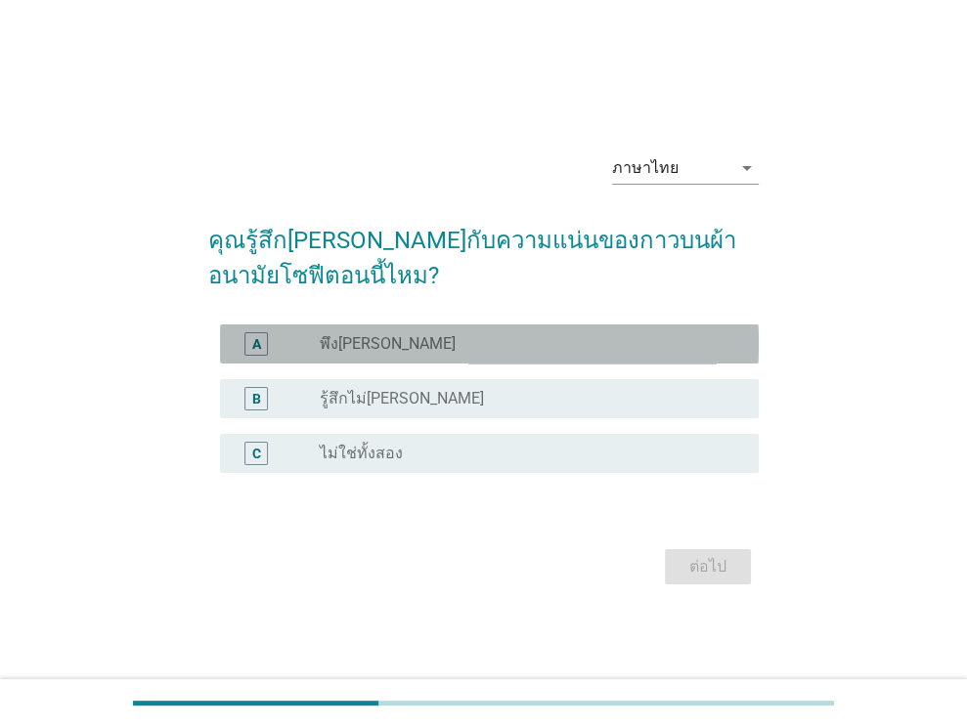
click at [414, 344] on div "radio_button_unchecked พึง[PERSON_NAME]" at bounding box center [524, 344] width 408 height 20
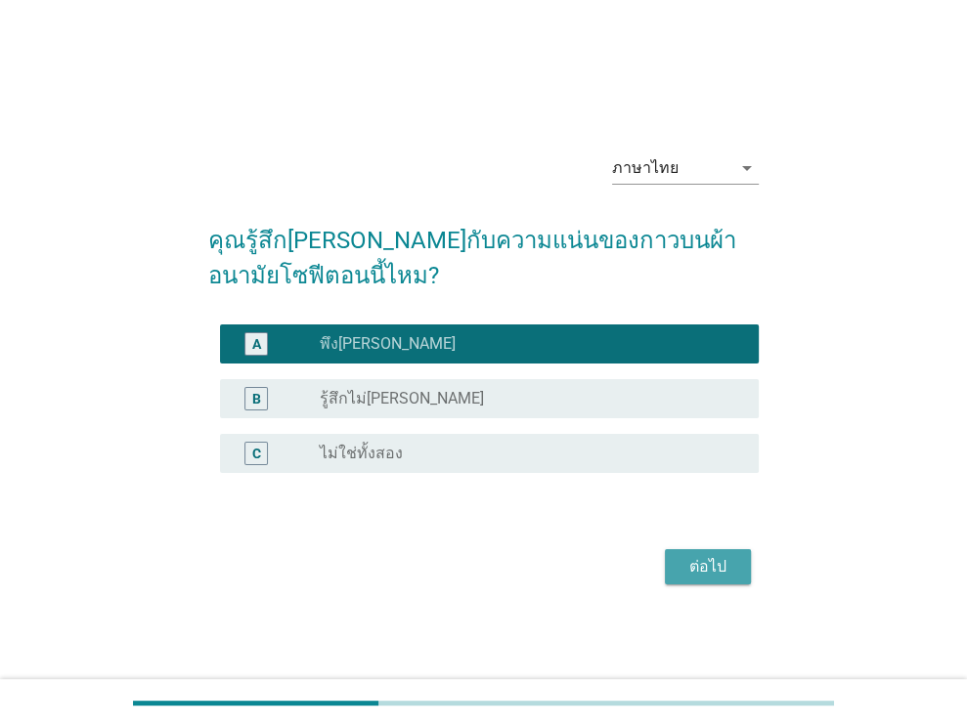
click at [720, 574] on div "ต่อไป" at bounding box center [708, 566] width 55 height 23
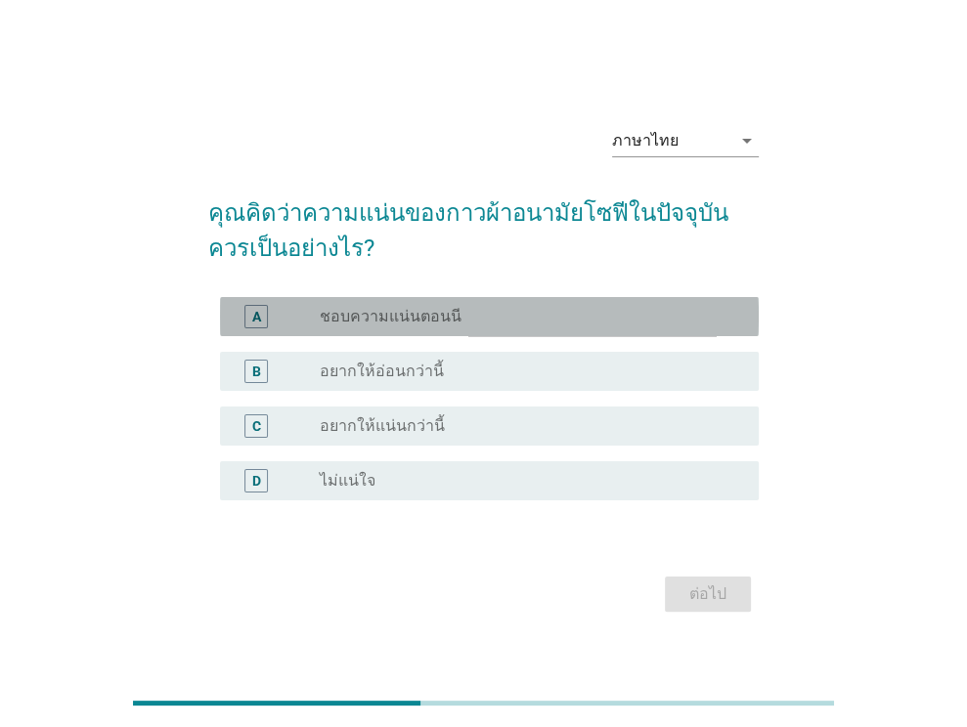
click at [440, 315] on label "ชอบความแน่นตอนนี" at bounding box center [391, 317] width 142 height 20
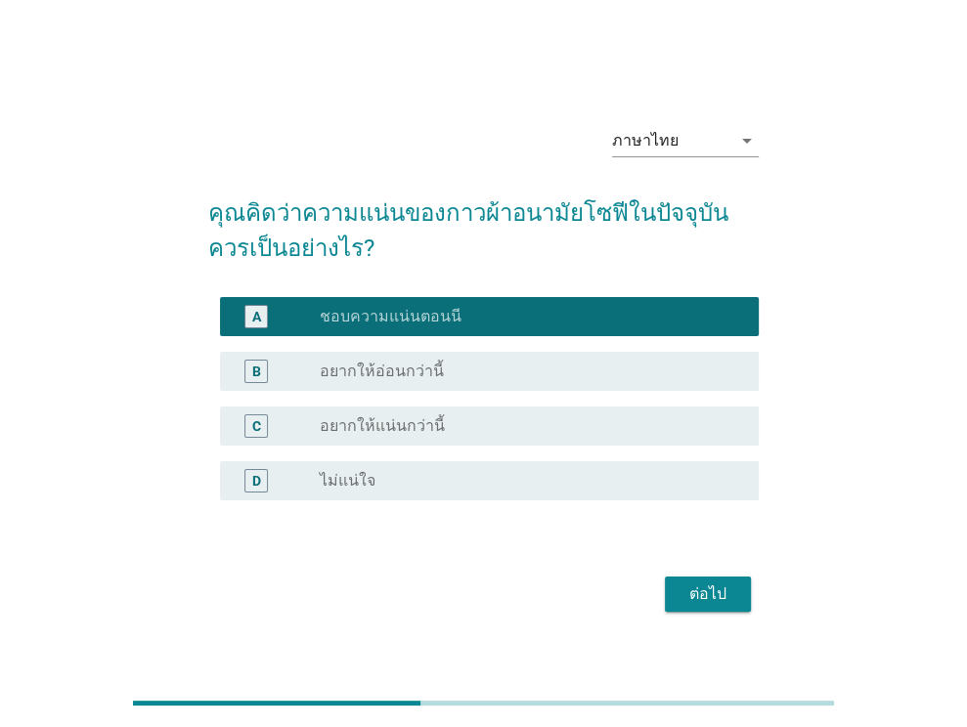
click at [711, 592] on div "ต่อไป" at bounding box center [708, 594] width 55 height 23
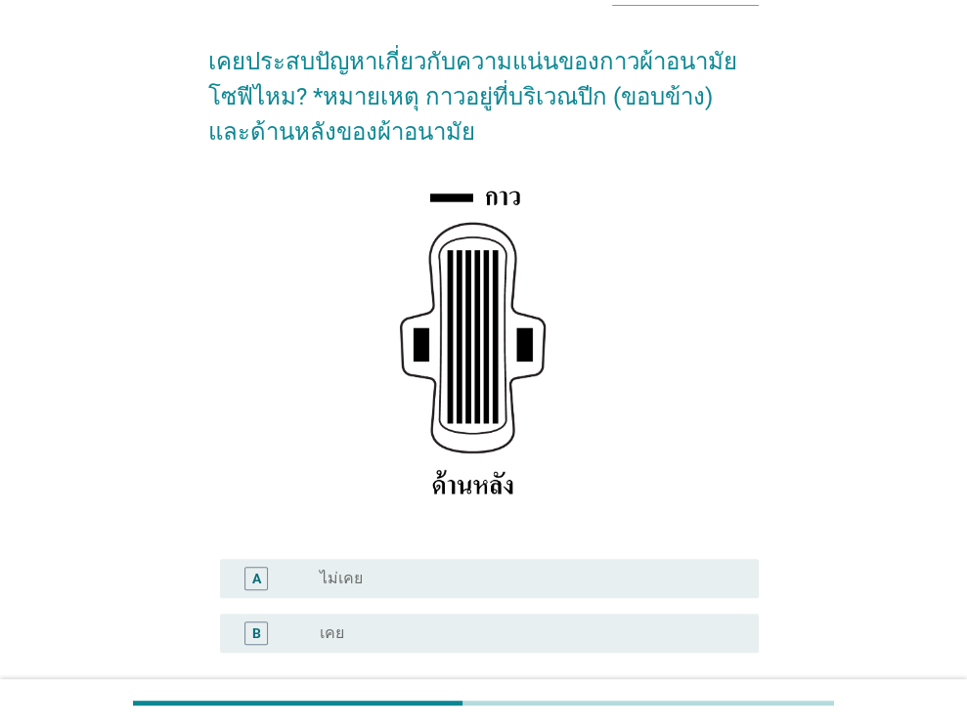
scroll to position [98, 0]
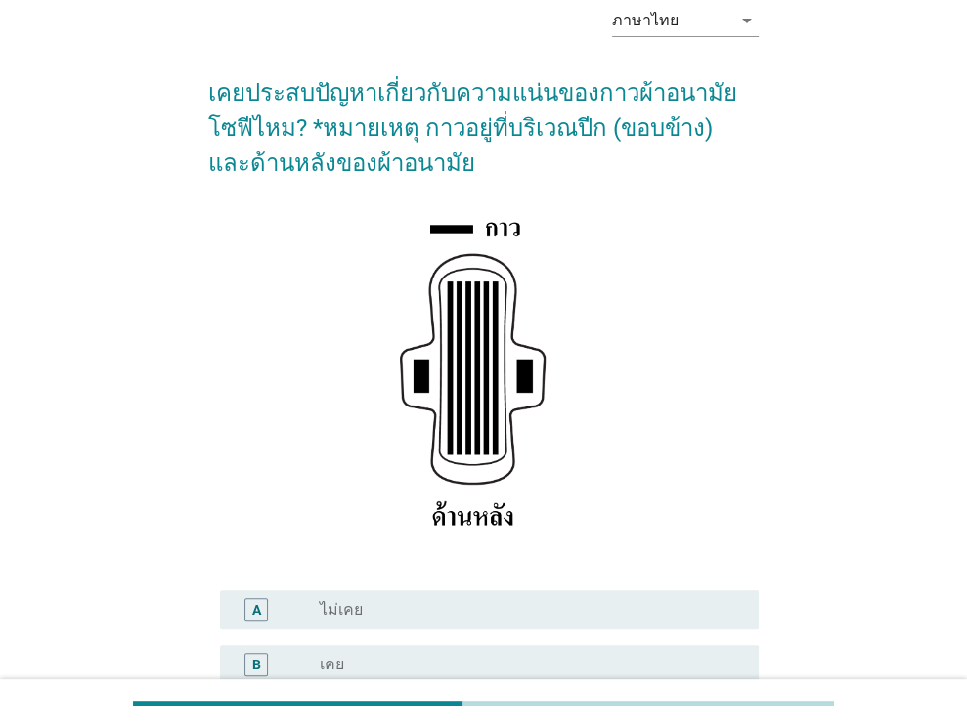
click at [342, 665] on label "เคย" at bounding box center [332, 665] width 24 height 20
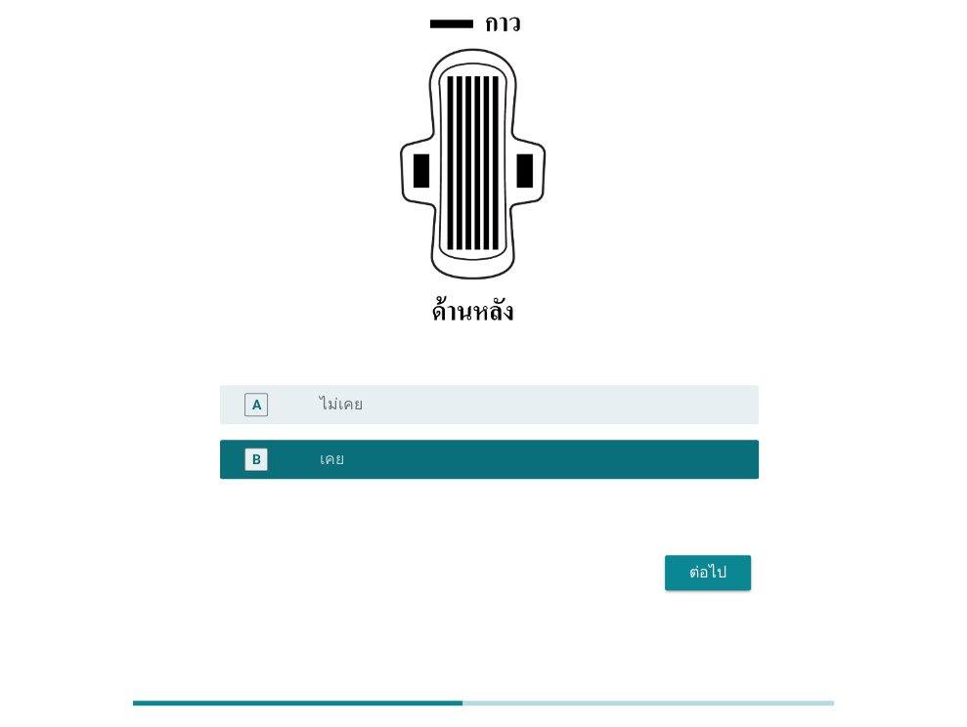
scroll to position [306, 0]
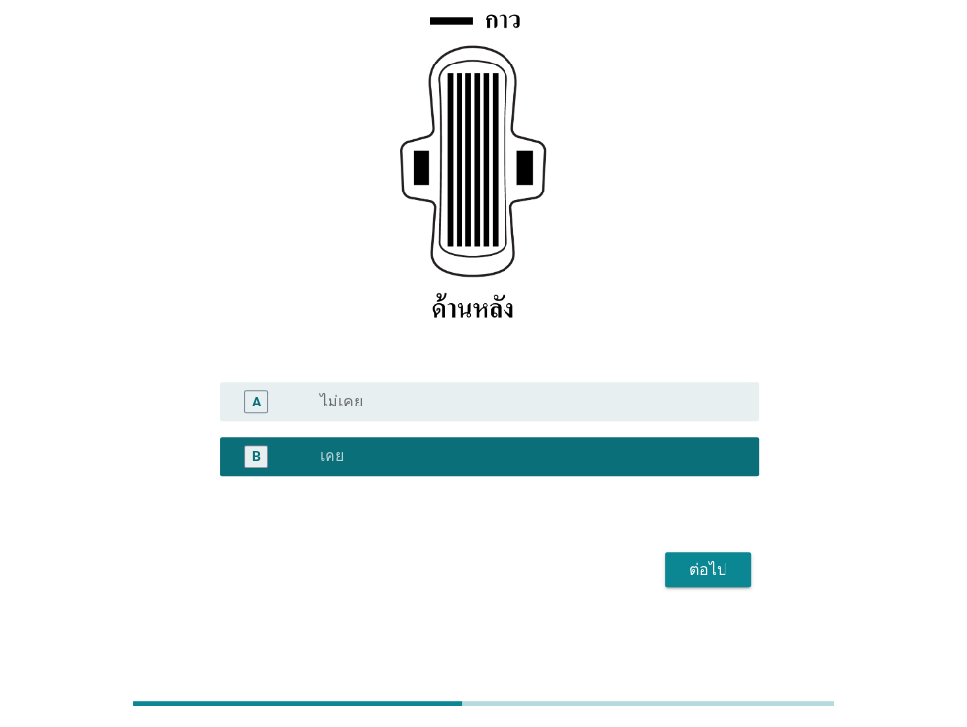
click at [717, 564] on div "ต่อไป" at bounding box center [708, 569] width 55 height 23
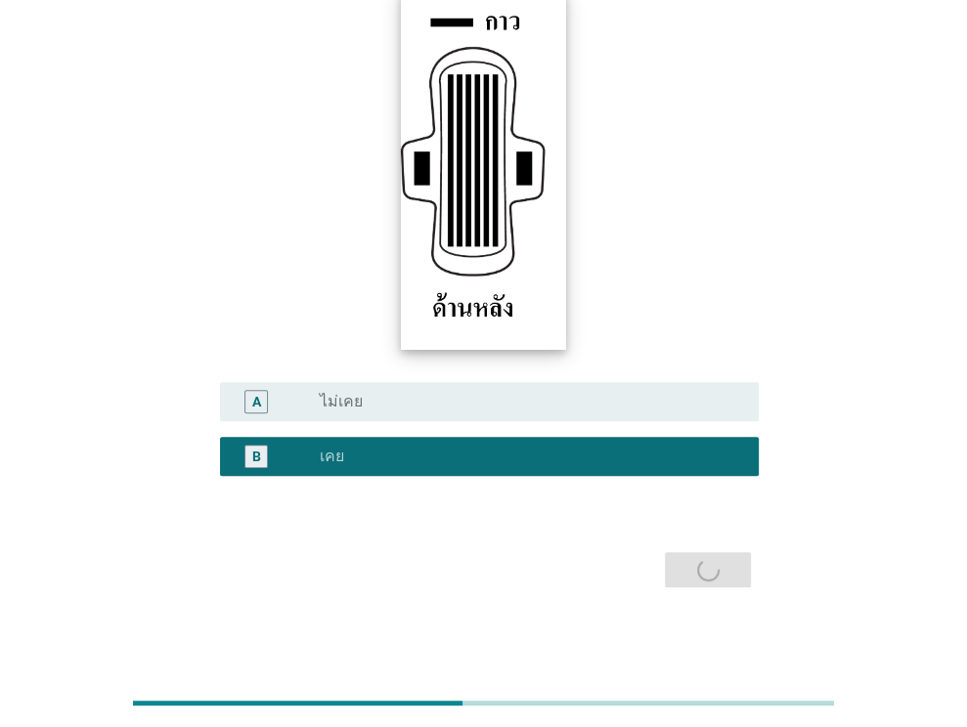
scroll to position [0, 0]
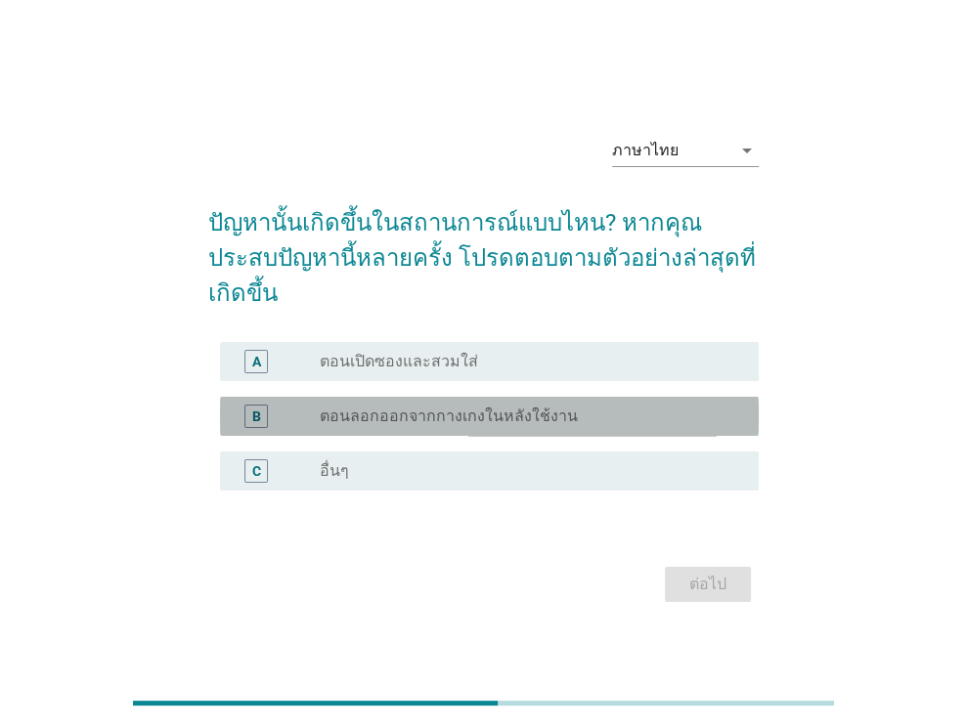
click at [447, 407] on label "ตอนลอกออกจากกางเกงในหลังใช้งาน" at bounding box center [449, 417] width 258 height 20
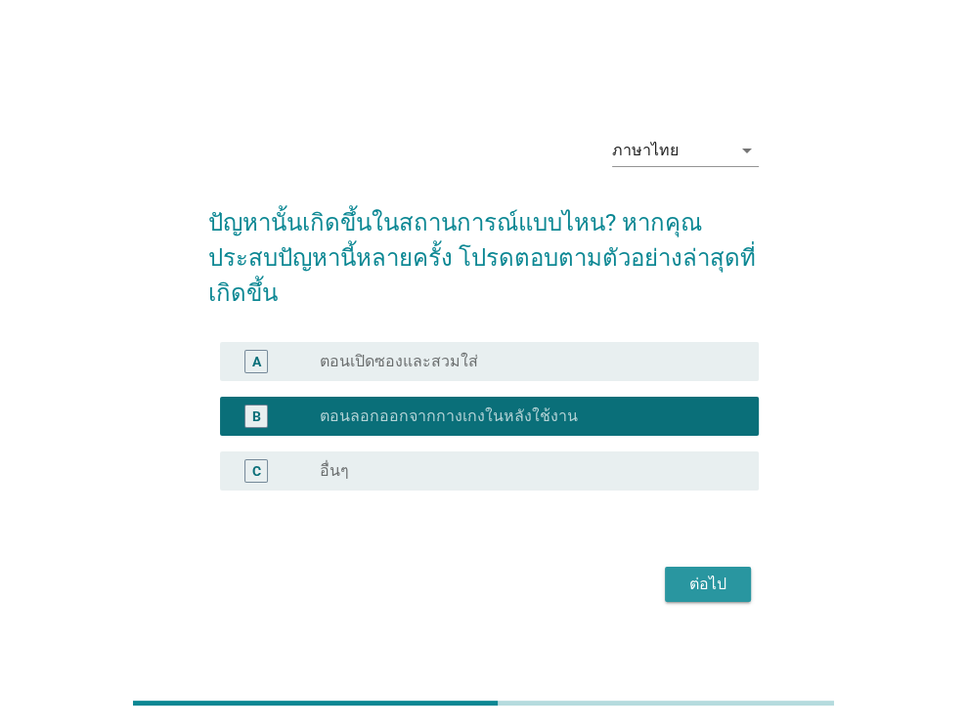
drag, startPoint x: 685, startPoint y: 560, endPoint x: 664, endPoint y: 515, distance: 49.9
click at [685, 573] on div "ต่อไป" at bounding box center [708, 584] width 55 height 23
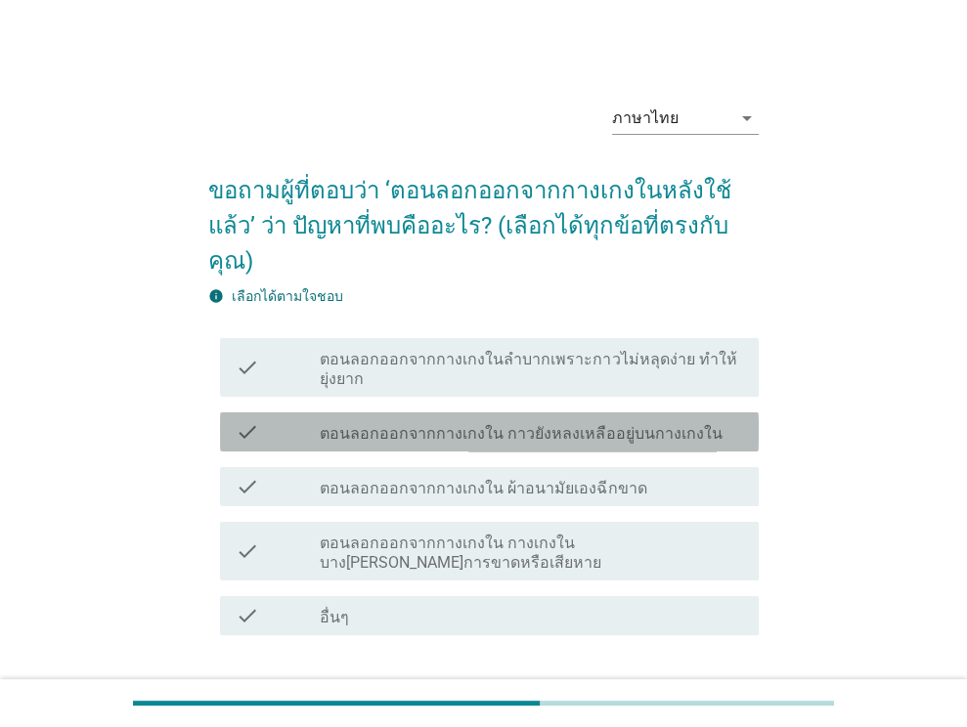
click at [537, 424] on label "ตอนลอกออกจากกางเกงใน กาวยังหลงเหลืออยู่บนกางเกงใน" at bounding box center [521, 434] width 402 height 20
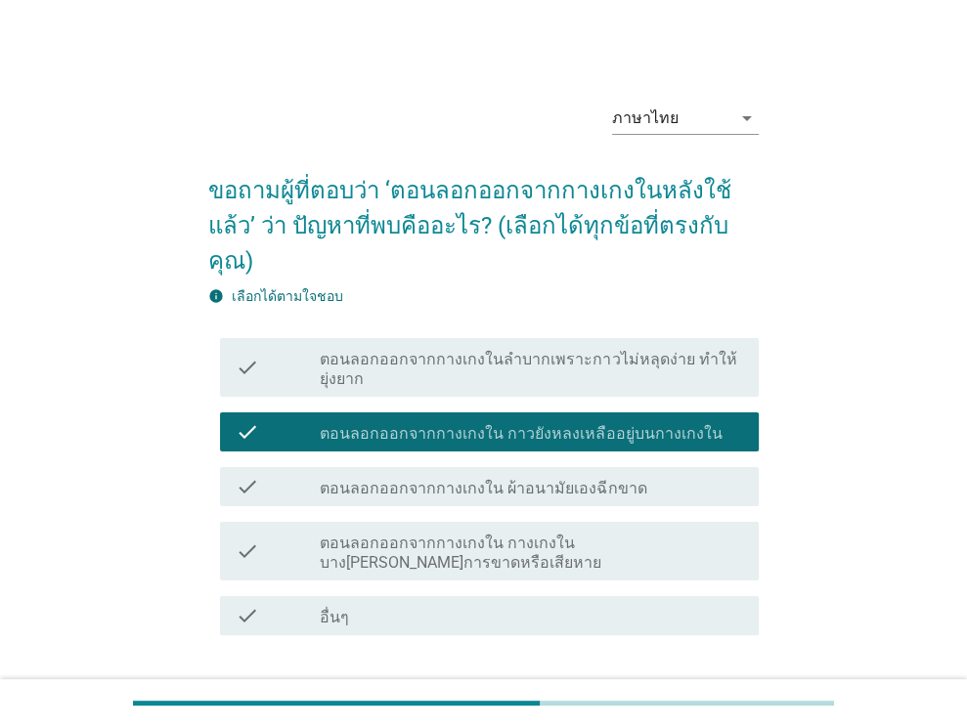
click at [514, 479] on label "ตอนลอกออกจากกางเกงใน ผ้าอนามัยเองฉีกขาด" at bounding box center [483, 489] width 327 height 20
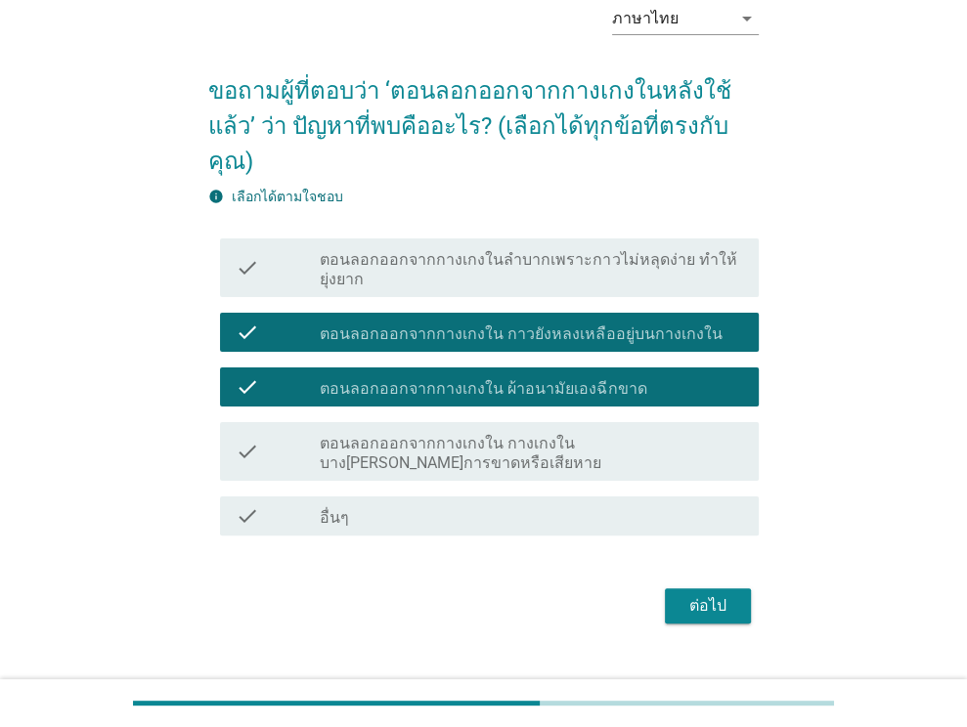
scroll to position [101, 0]
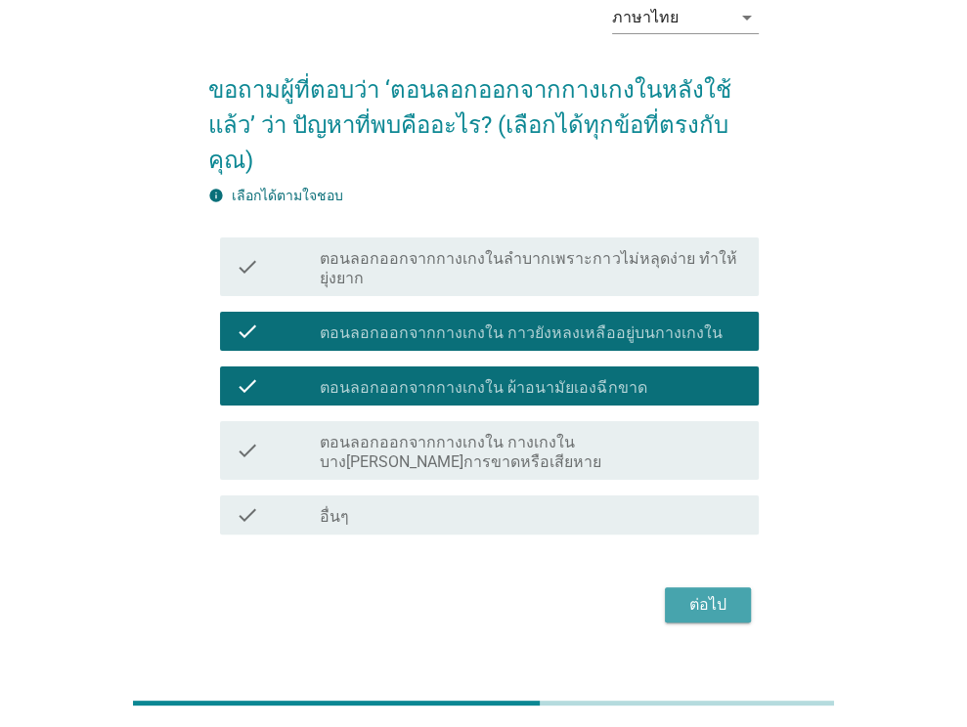
click at [707, 594] on div "ต่อไป" at bounding box center [708, 605] width 55 height 23
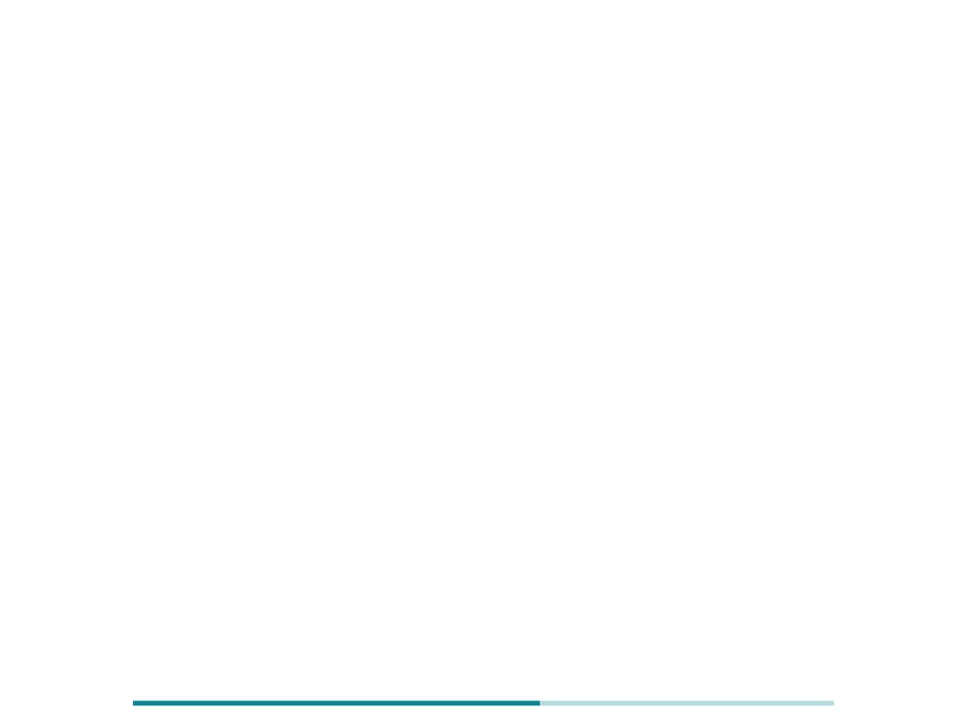
scroll to position [0, 0]
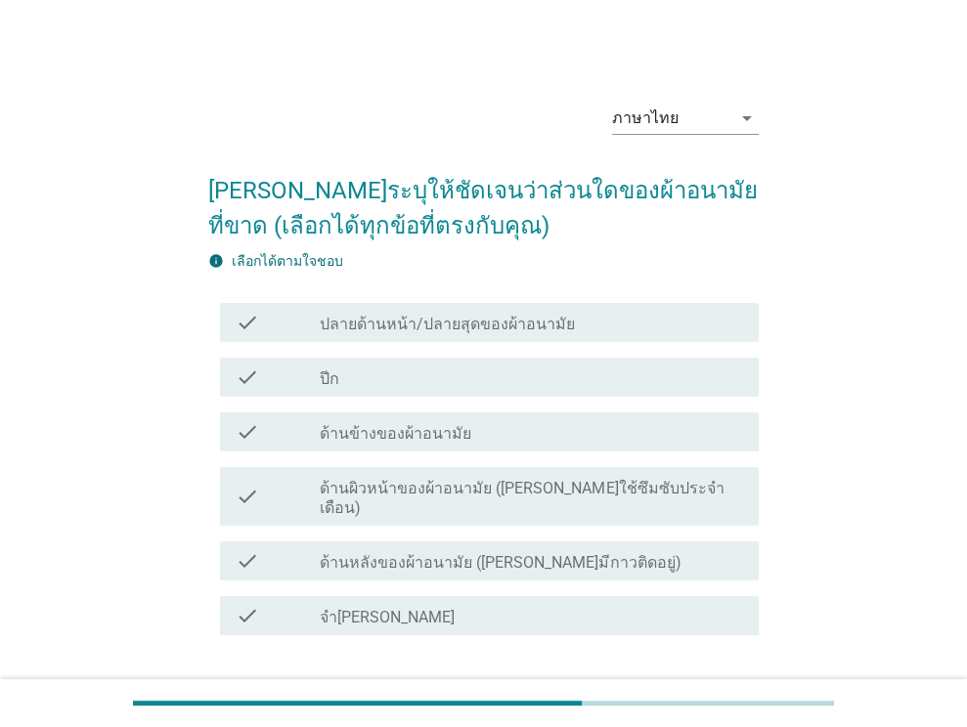
click at [396, 374] on div "check_box_outline_blank ปีก" at bounding box center [531, 377] width 423 height 23
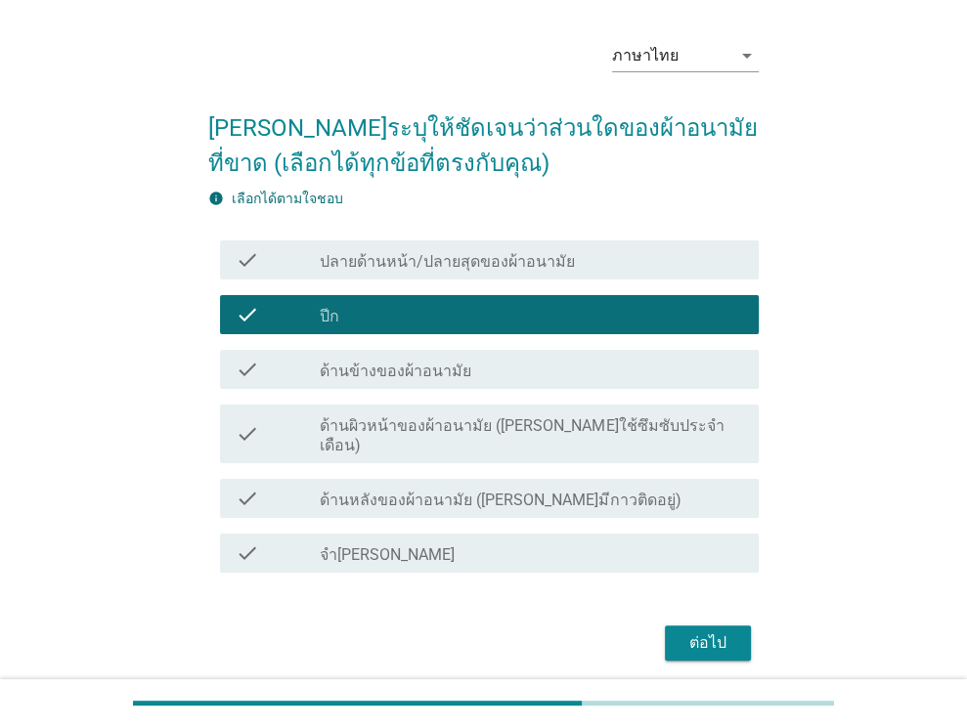
scroll to position [116, 0]
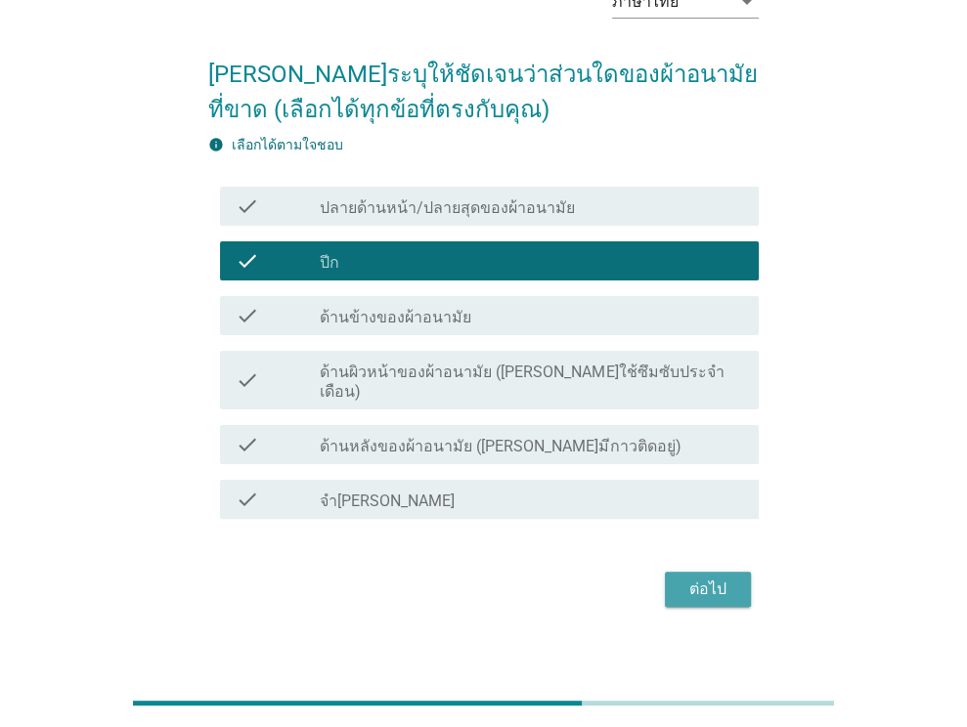
click at [711, 578] on div "ต่อไป" at bounding box center [708, 589] width 55 height 23
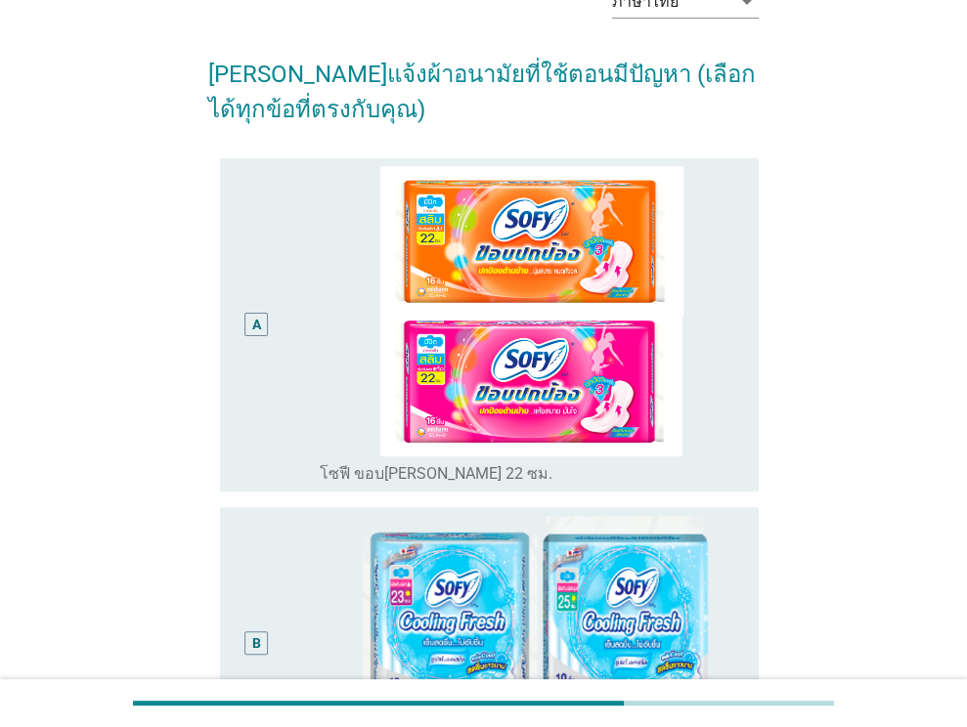
scroll to position [0, 0]
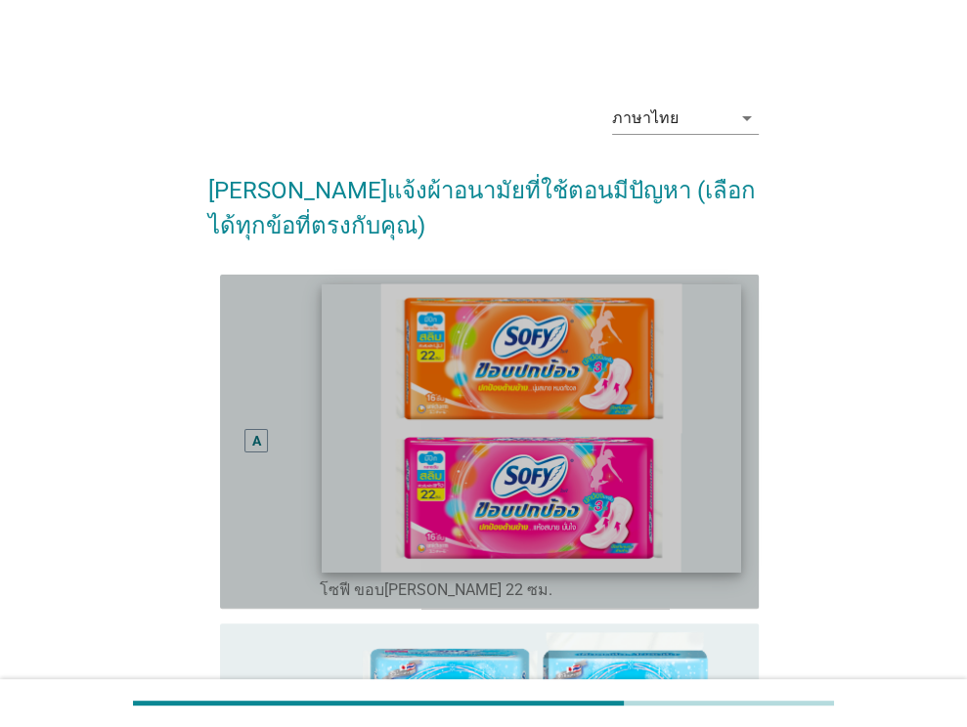
drag, startPoint x: 258, startPoint y: 431, endPoint x: 322, endPoint y: 420, distance: 64.5
click at [259, 431] on div "A" at bounding box center [256, 441] width 9 height 21
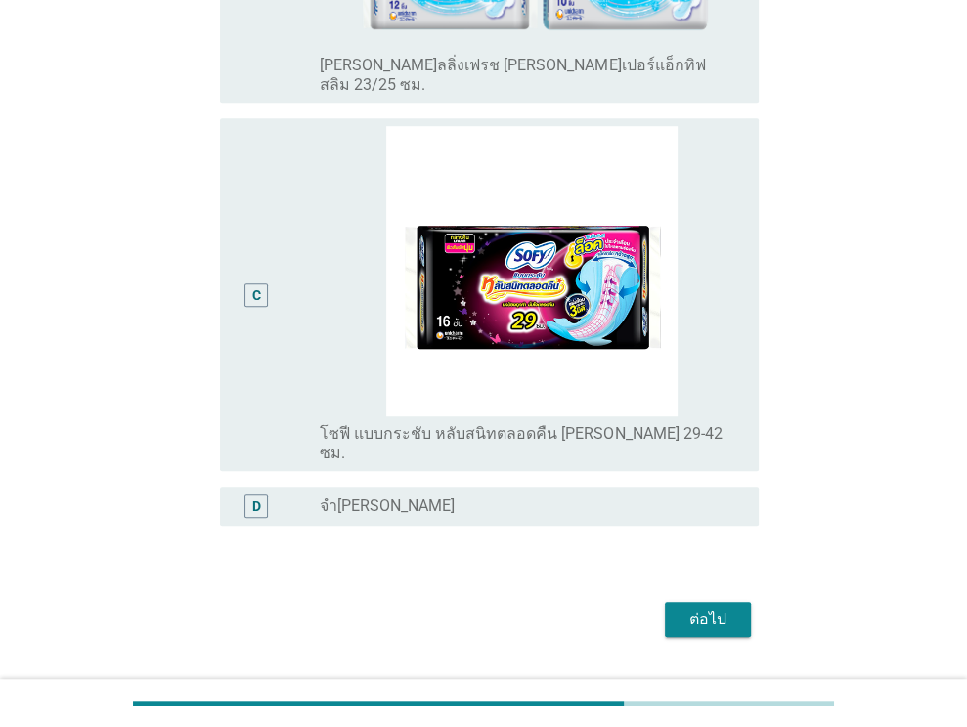
scroll to position [806, 0]
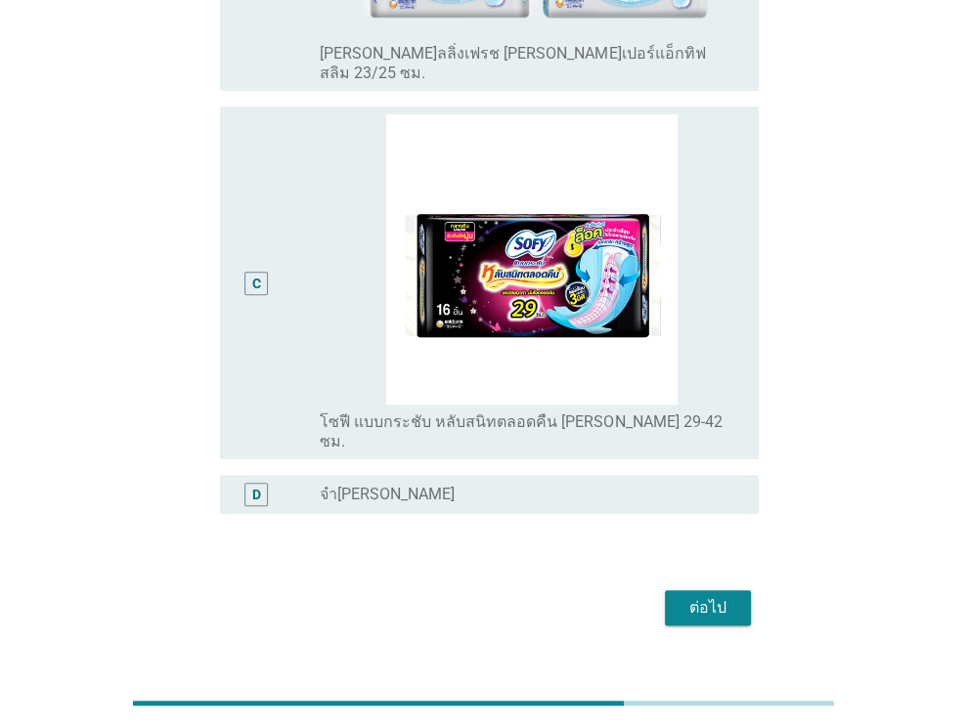
click at [680, 591] on button "ต่อไป" at bounding box center [708, 608] width 86 height 35
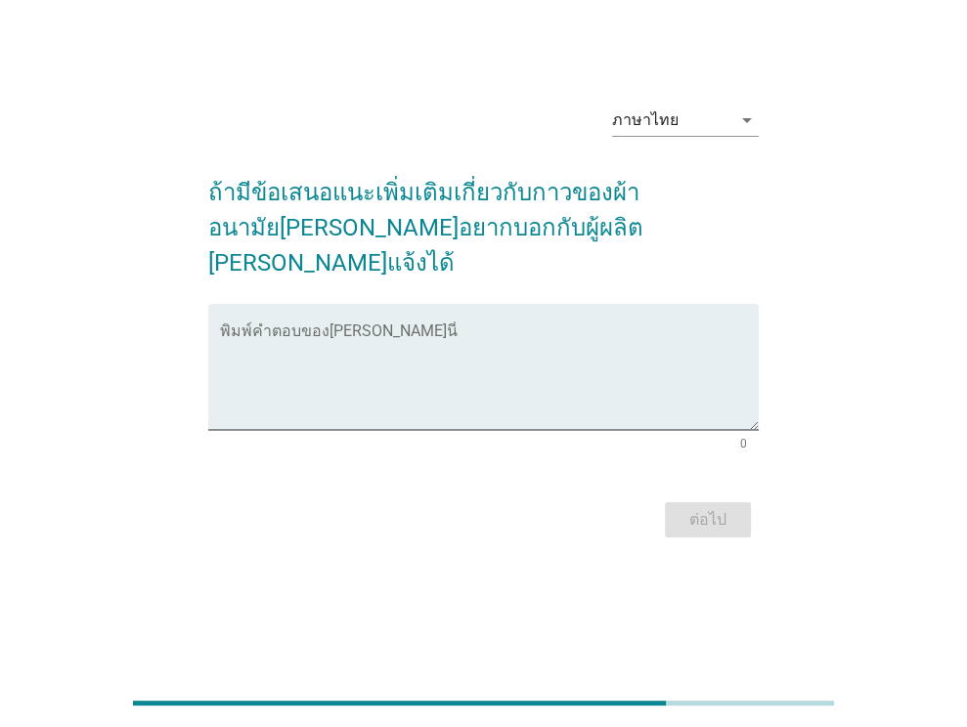
scroll to position [0, 0]
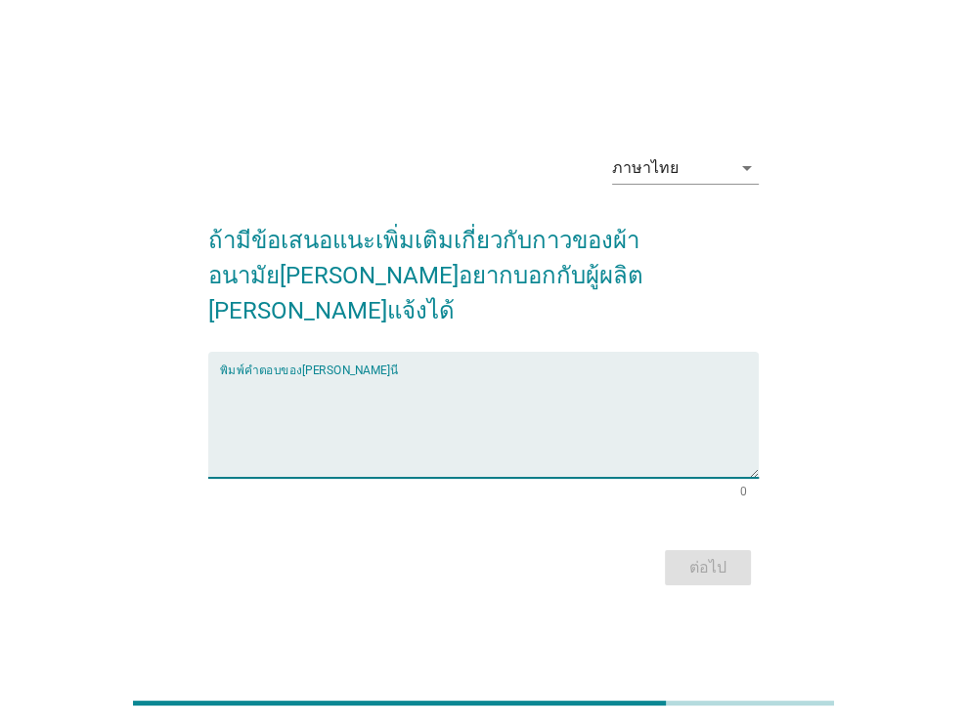
click at [271, 385] on textarea "พิมพ์คำตอบของคุณ ที่นี่" at bounding box center [489, 426] width 539 height 103
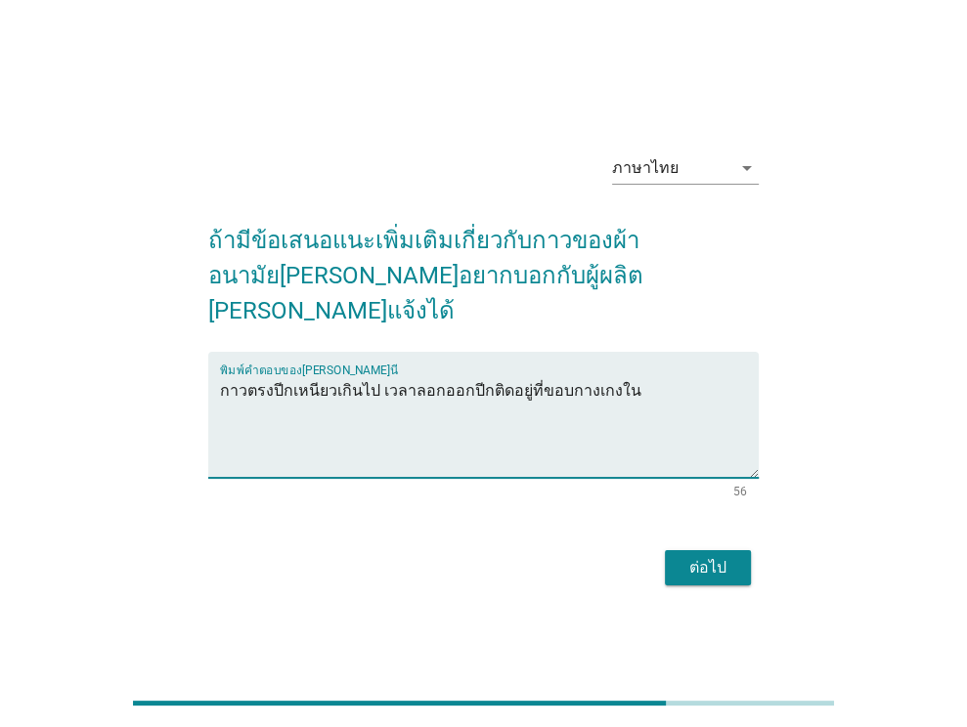
type textarea "กาวตรงปีกเหนียวเกินไป เวลาลอกออกปีกติดอยู่ที่ขอบกางเกงใน"
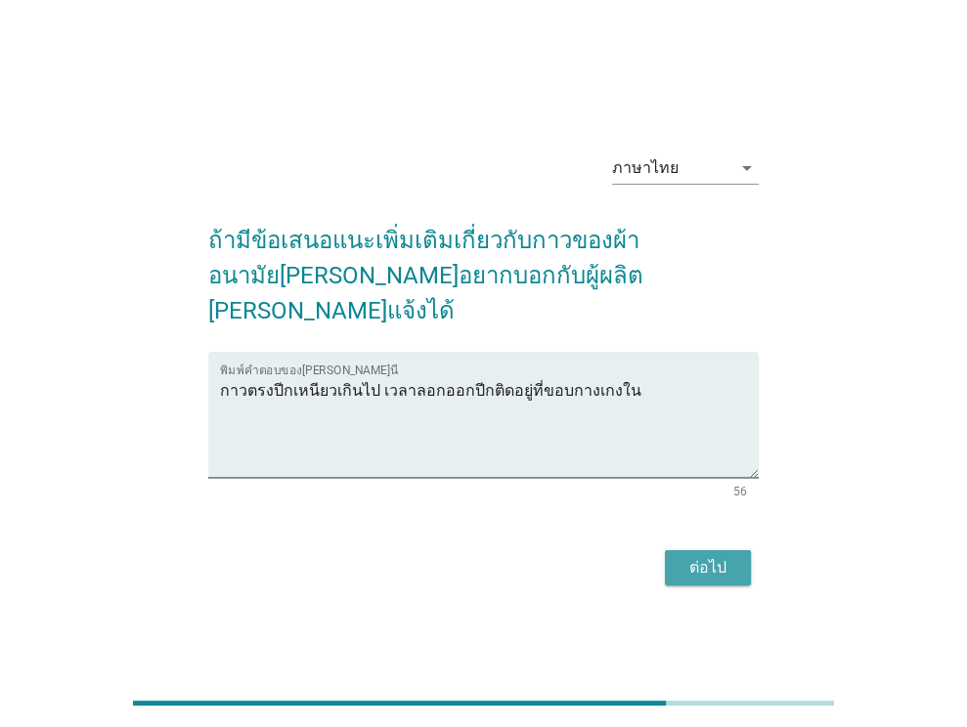
click at [711, 556] on div "ต่อไป" at bounding box center [708, 567] width 55 height 23
